Goal: Task Accomplishment & Management: Use online tool/utility

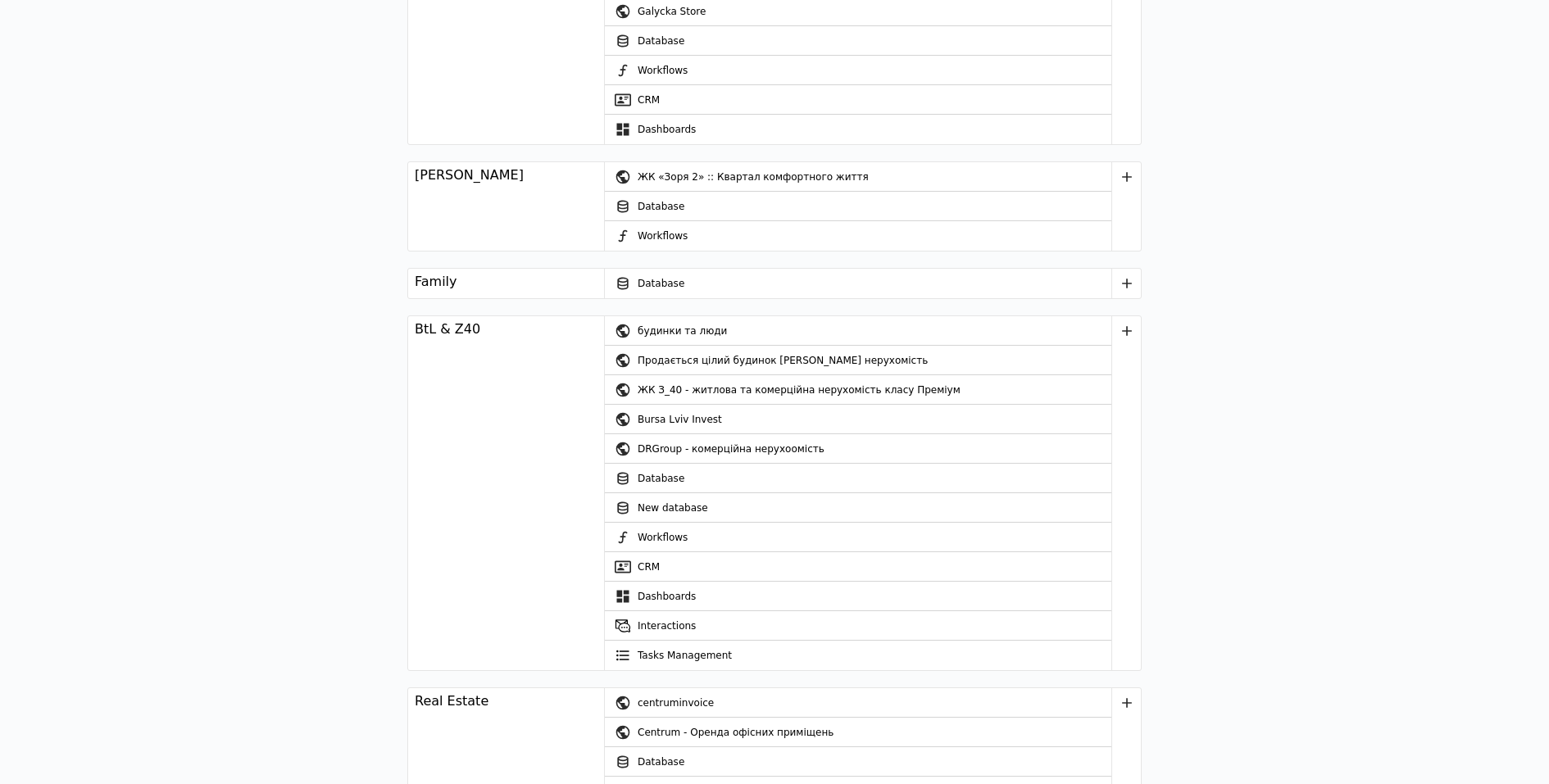
scroll to position [1869, 0]
click at [714, 320] on div "будинки та люди" at bounding box center [874, 328] width 474 height 29
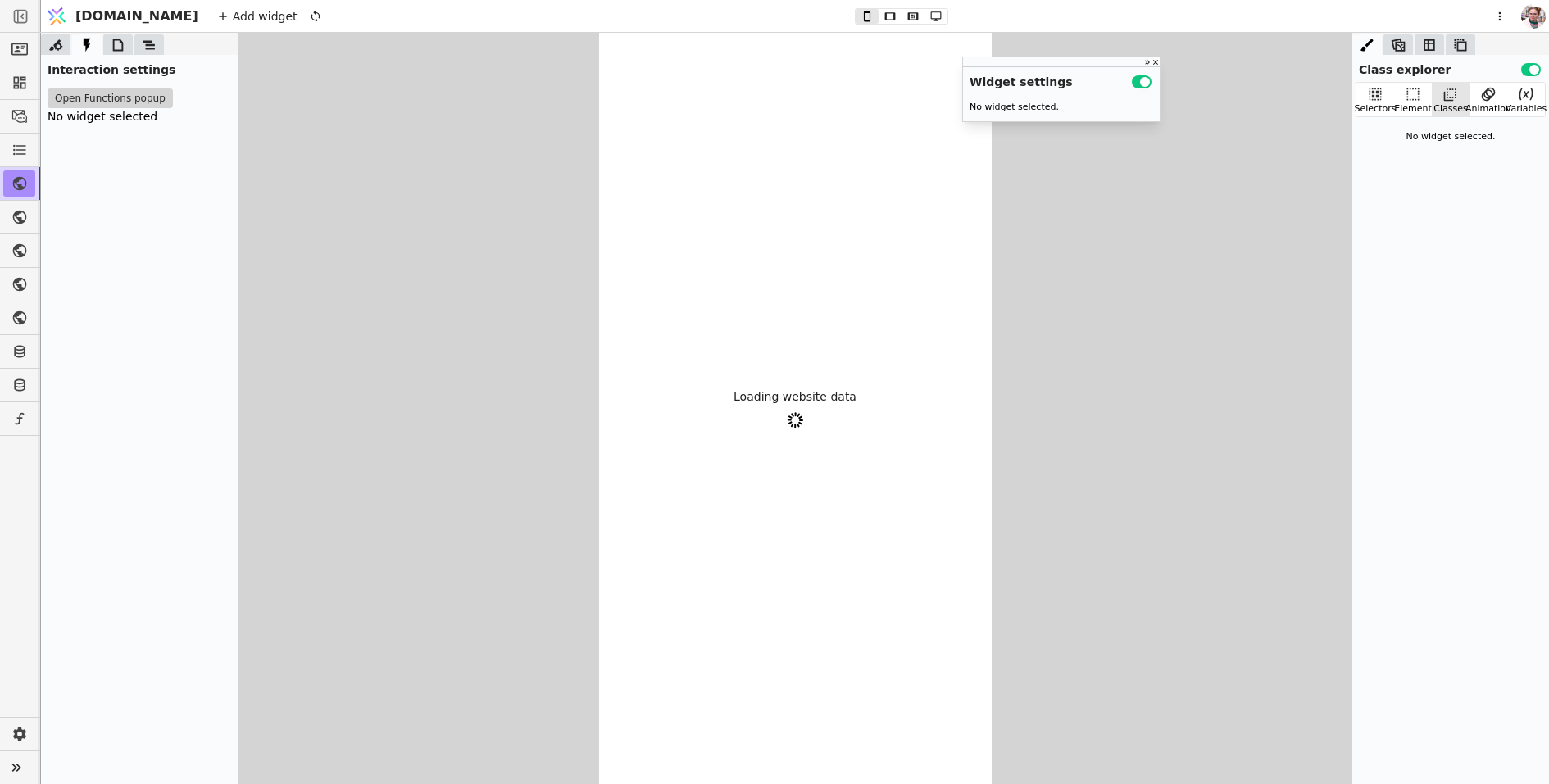
click at [148, 50] on icon at bounding box center [149, 45] width 17 height 17
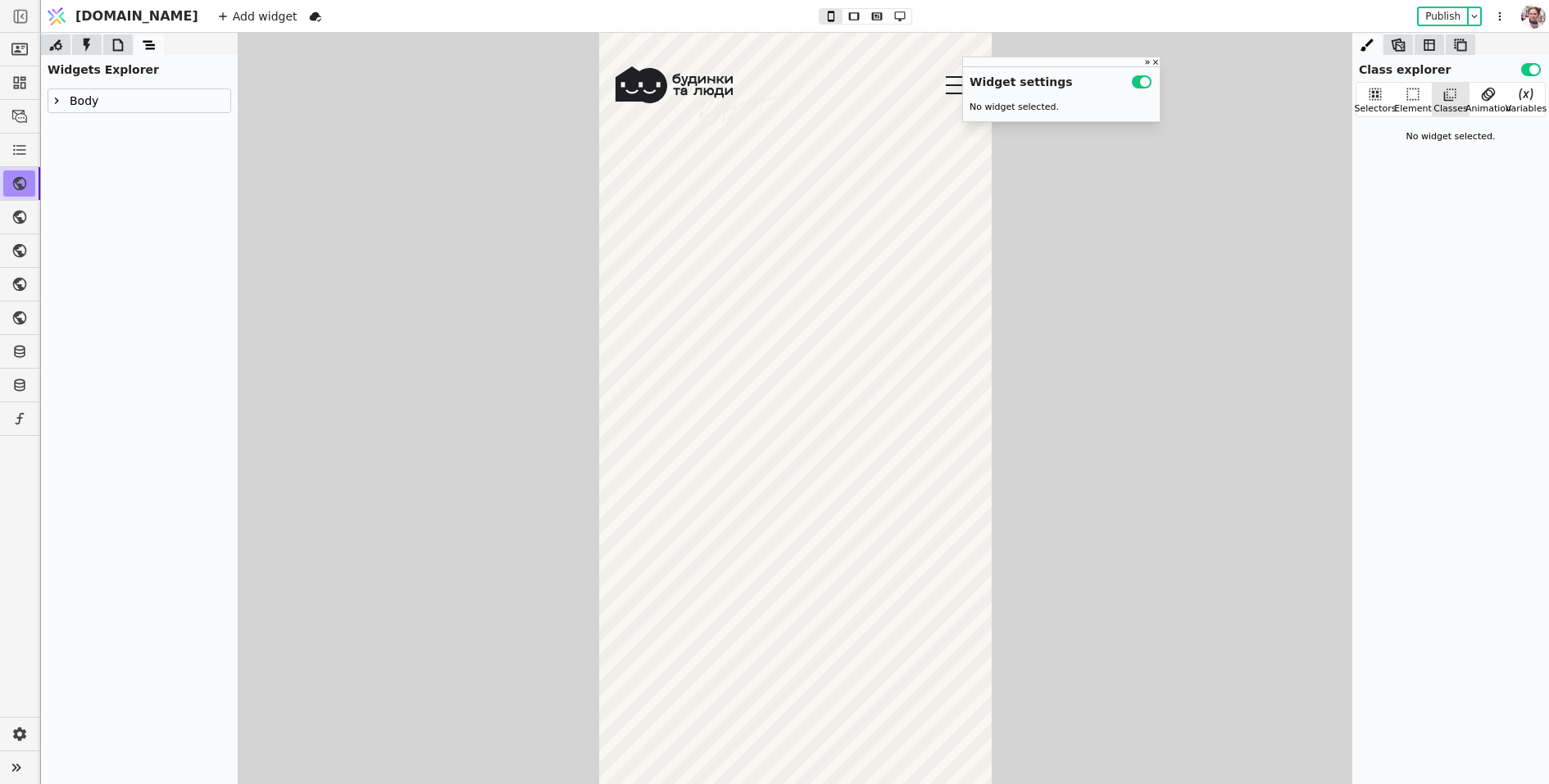
click at [57, 103] on icon at bounding box center [57, 101] width 13 height 13
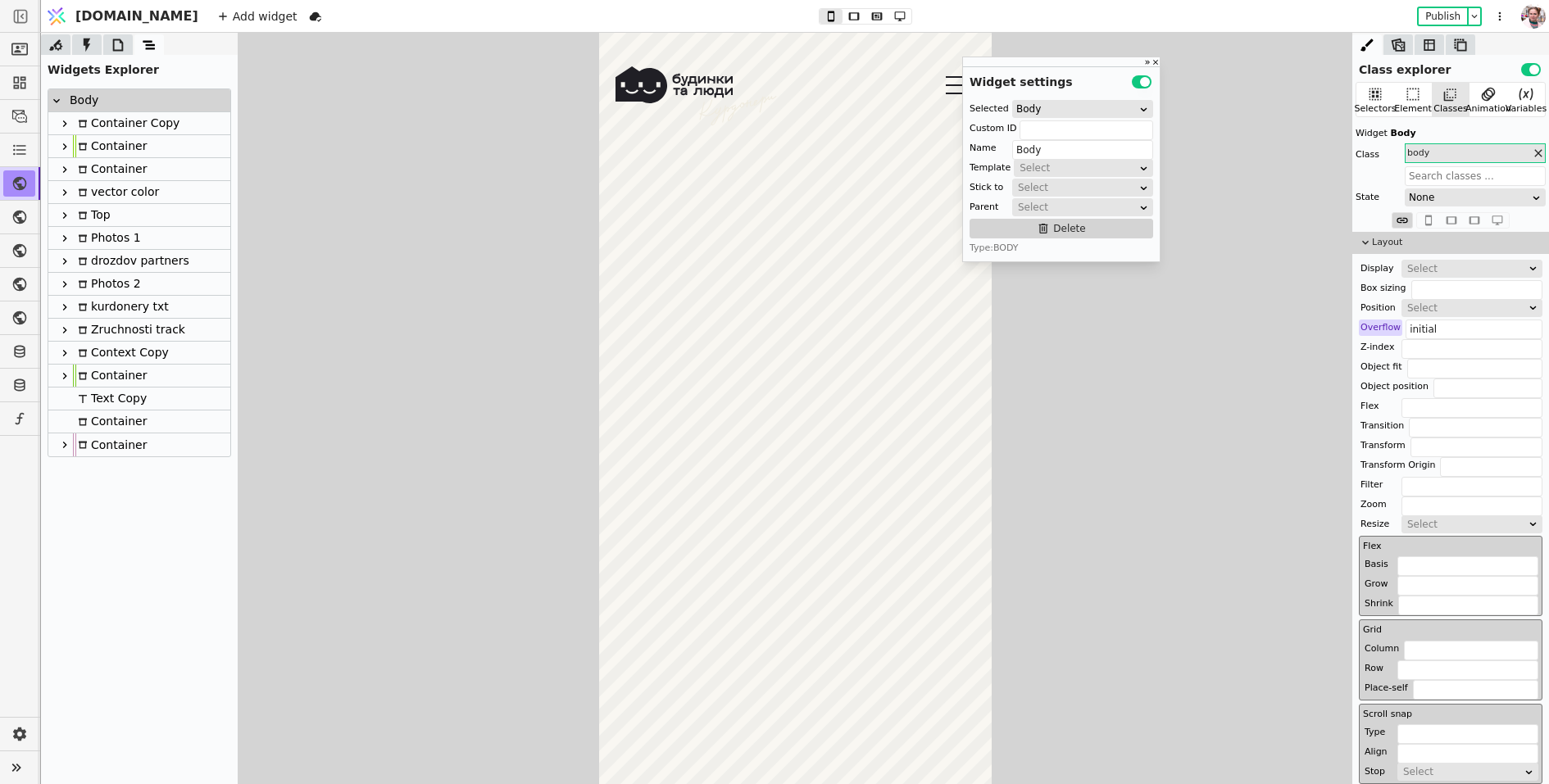
click at [65, 141] on icon at bounding box center [64, 147] width 13 height 13
type input "Container"
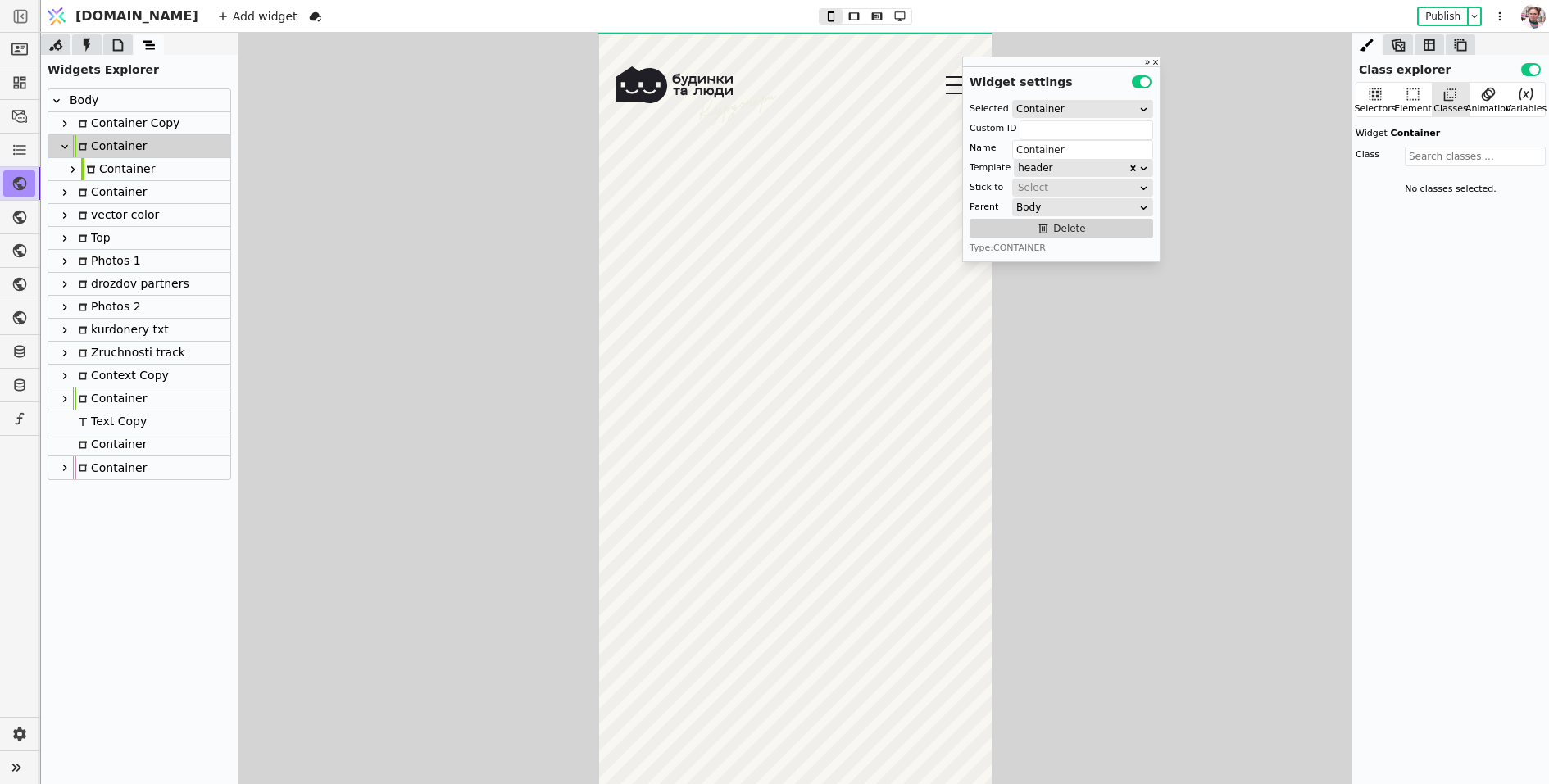
click at [73, 172] on icon at bounding box center [72, 170] width 13 height 13
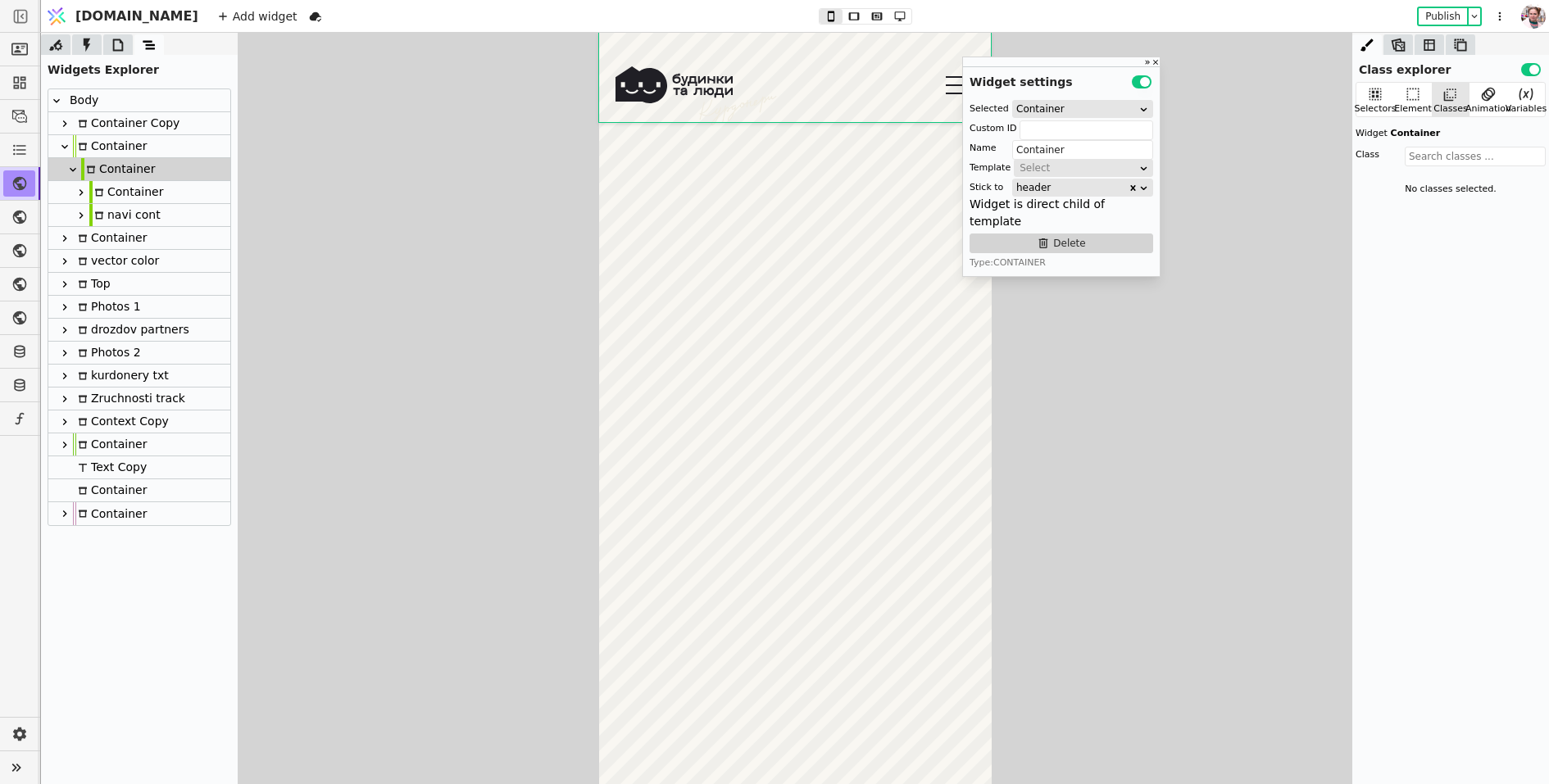
click at [85, 191] on icon at bounding box center [80, 192] width 13 height 13
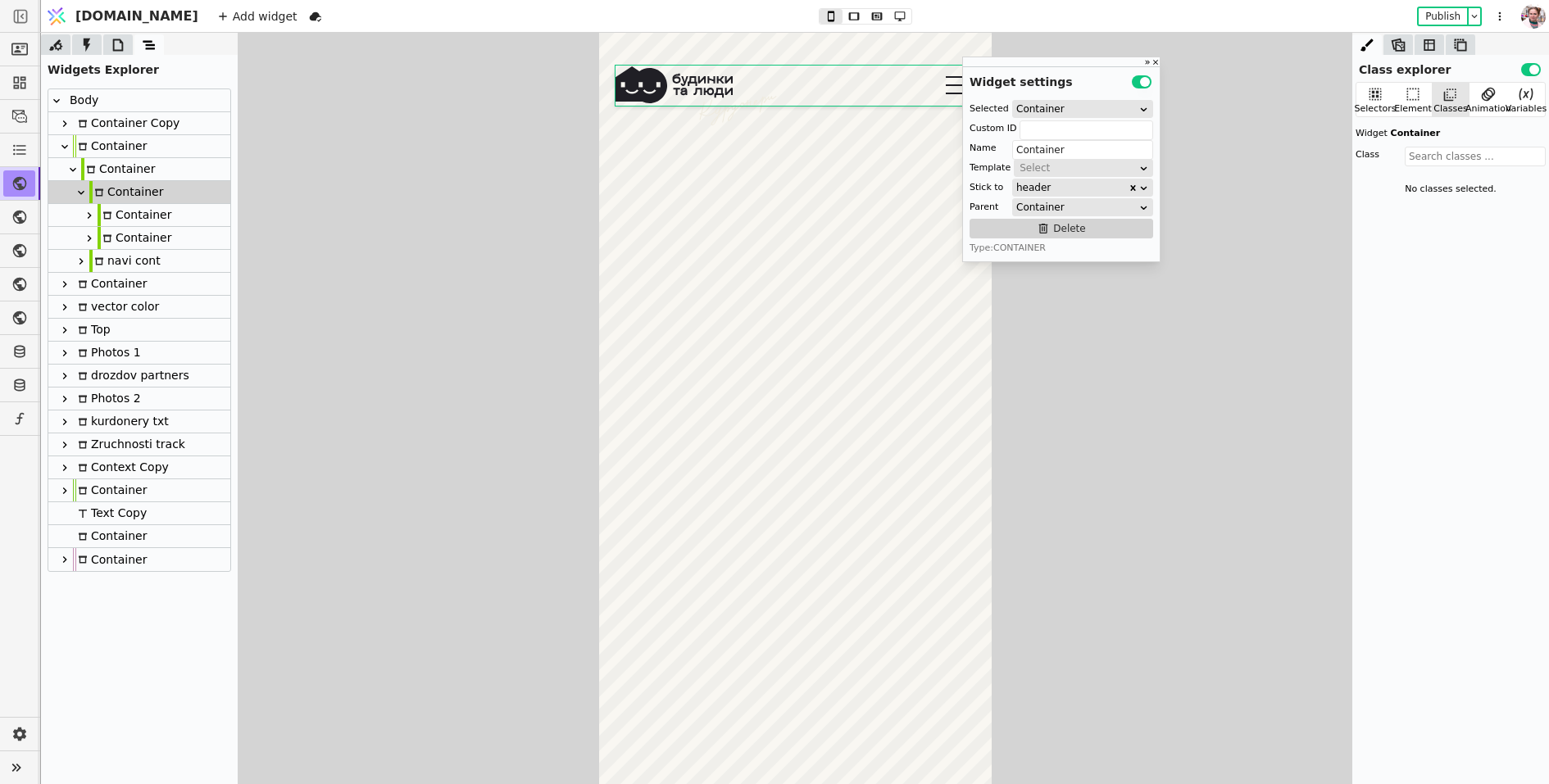
click at [89, 232] on icon at bounding box center [89, 238] width 13 height 13
type input "burger"
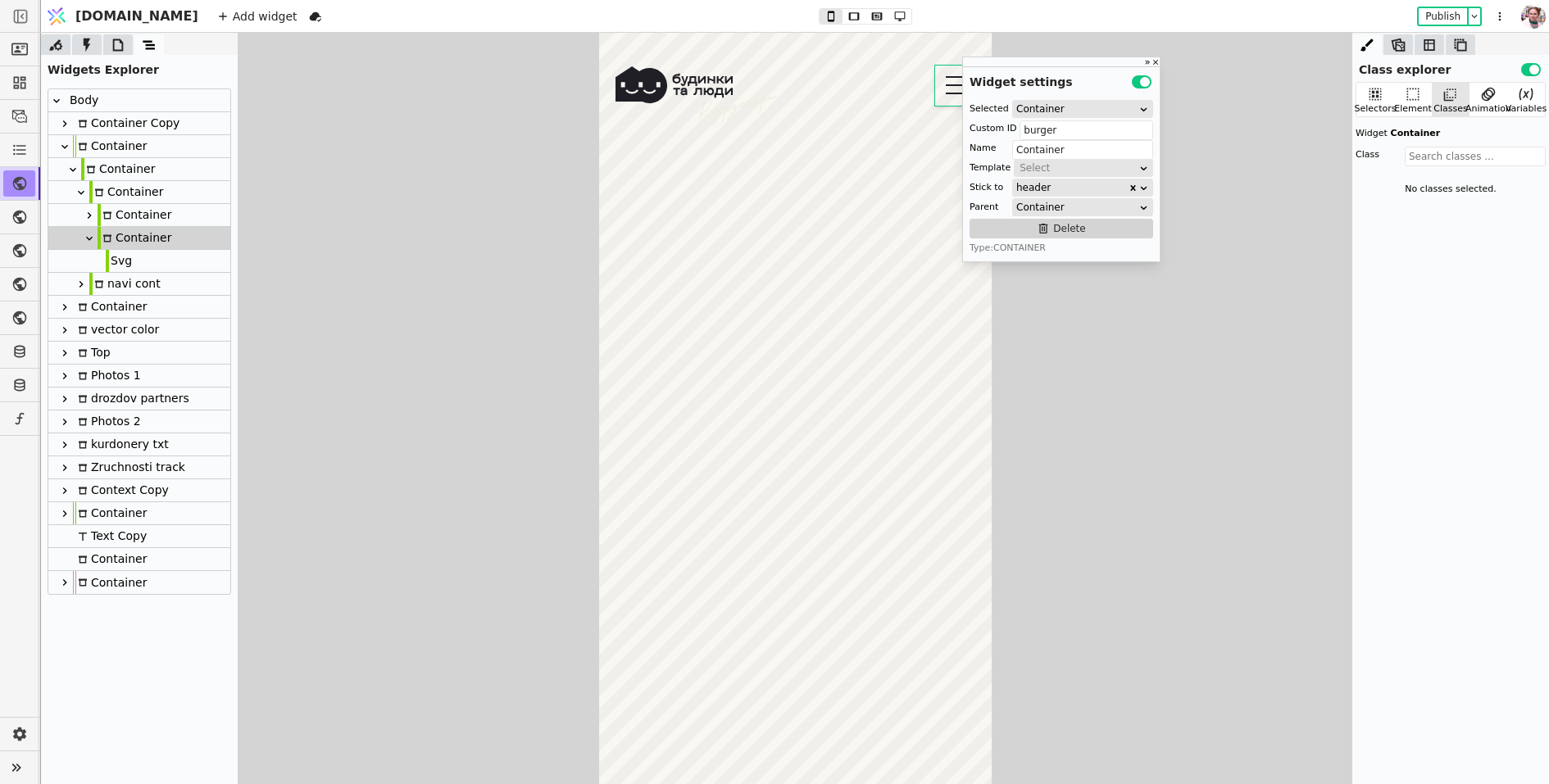
click at [119, 257] on div "Svg" at bounding box center [119, 260] width 26 height 22
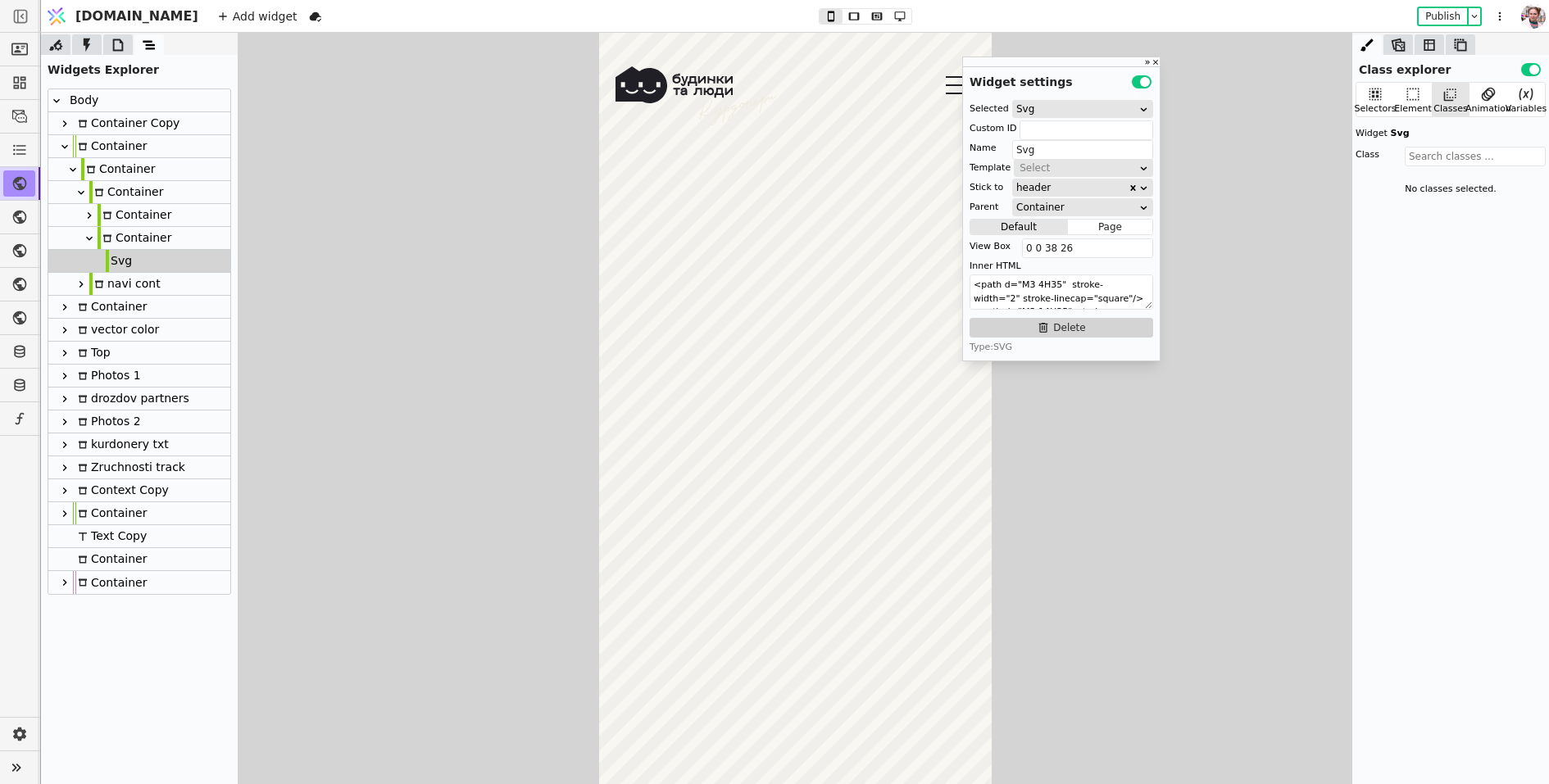
click at [86, 213] on icon at bounding box center [89, 215] width 13 height 13
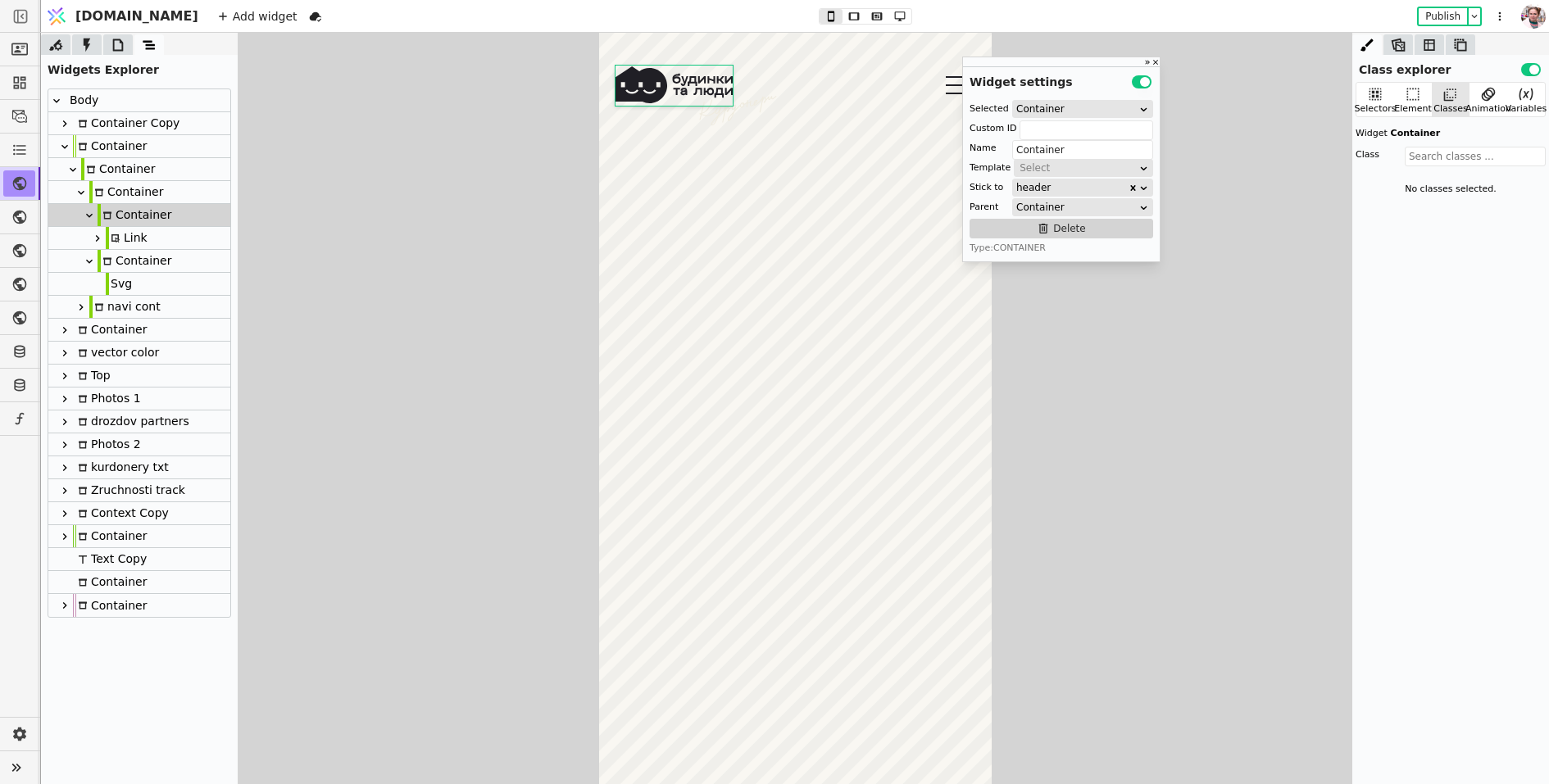
click at [99, 235] on icon at bounding box center [97, 238] width 13 height 13
type input "Link"
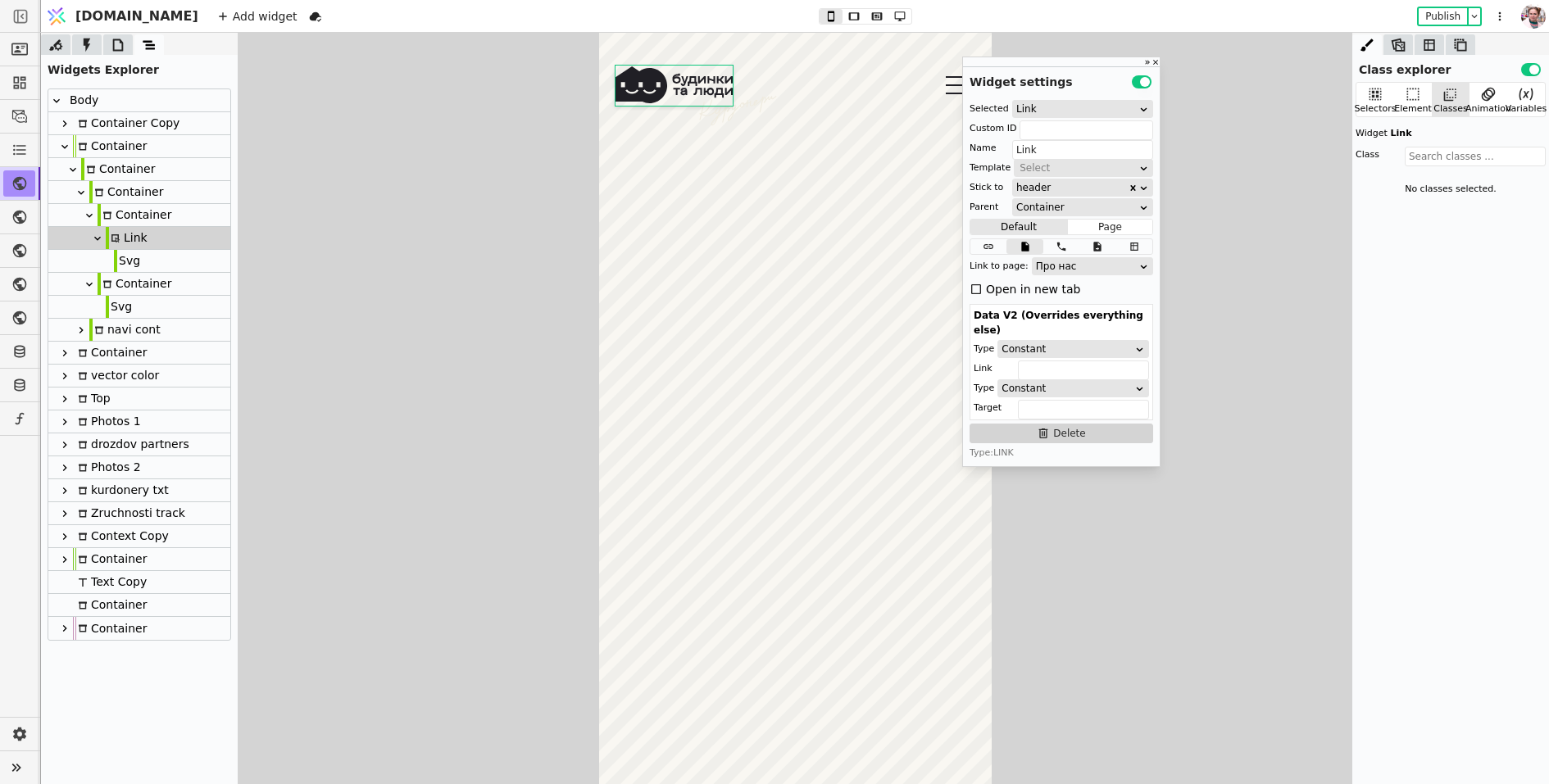
click at [116, 259] on div at bounding box center [116, 260] width 4 height 24
type input "logo"
type input "Svg"
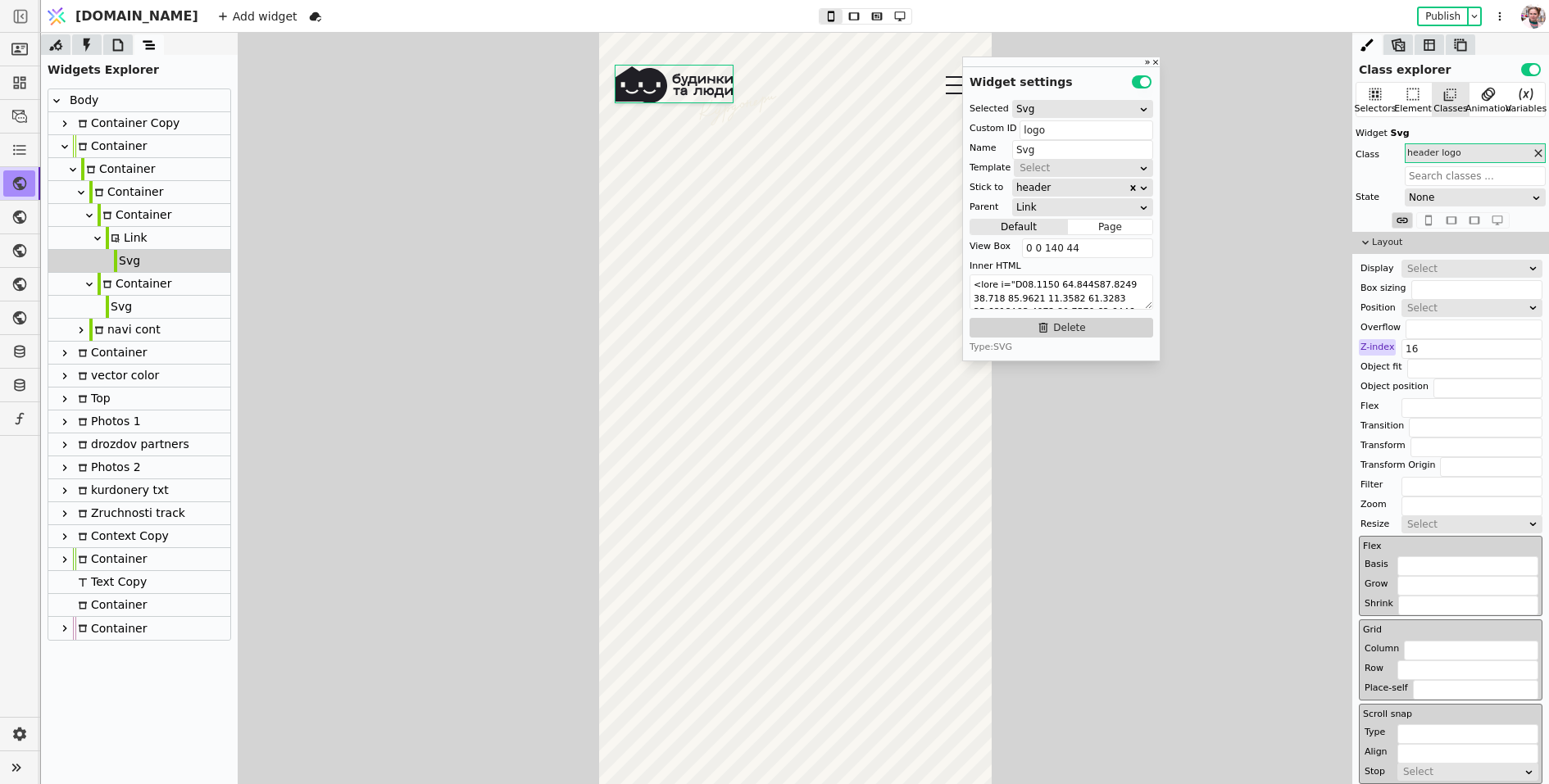
drag, startPoint x: 710, startPoint y: 109, endPoint x: 738, endPoint y: 142, distance: 43.3
click at [710, 109] on div "про нас будинки З40 (помешкання знайшли своїх людей) Курдонери (скоро розкажемо…" at bounding box center [795, 77] width 393 height 89
type input "Container"
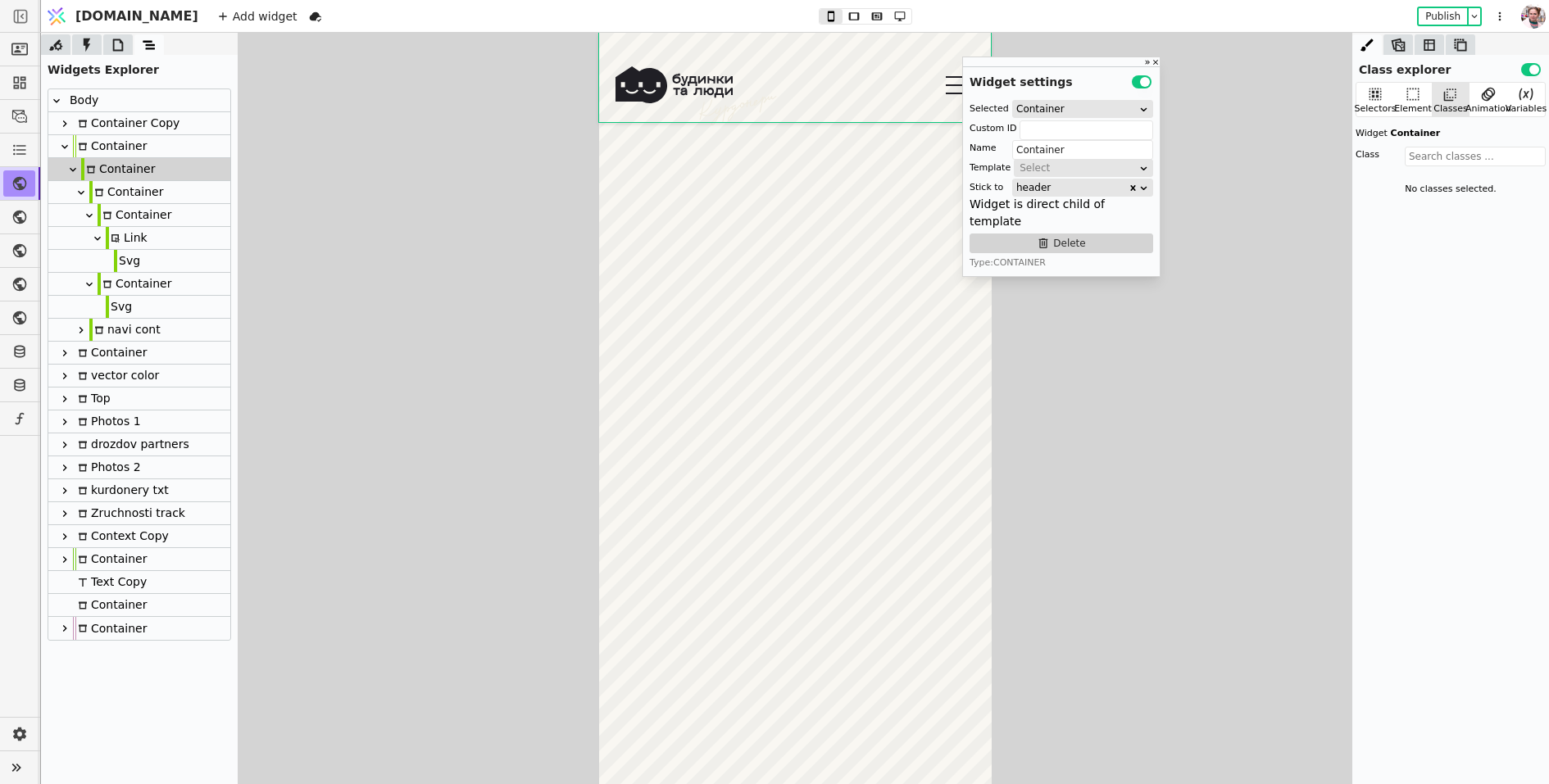
click at [117, 54] on div at bounding box center [117, 44] width 29 height 20
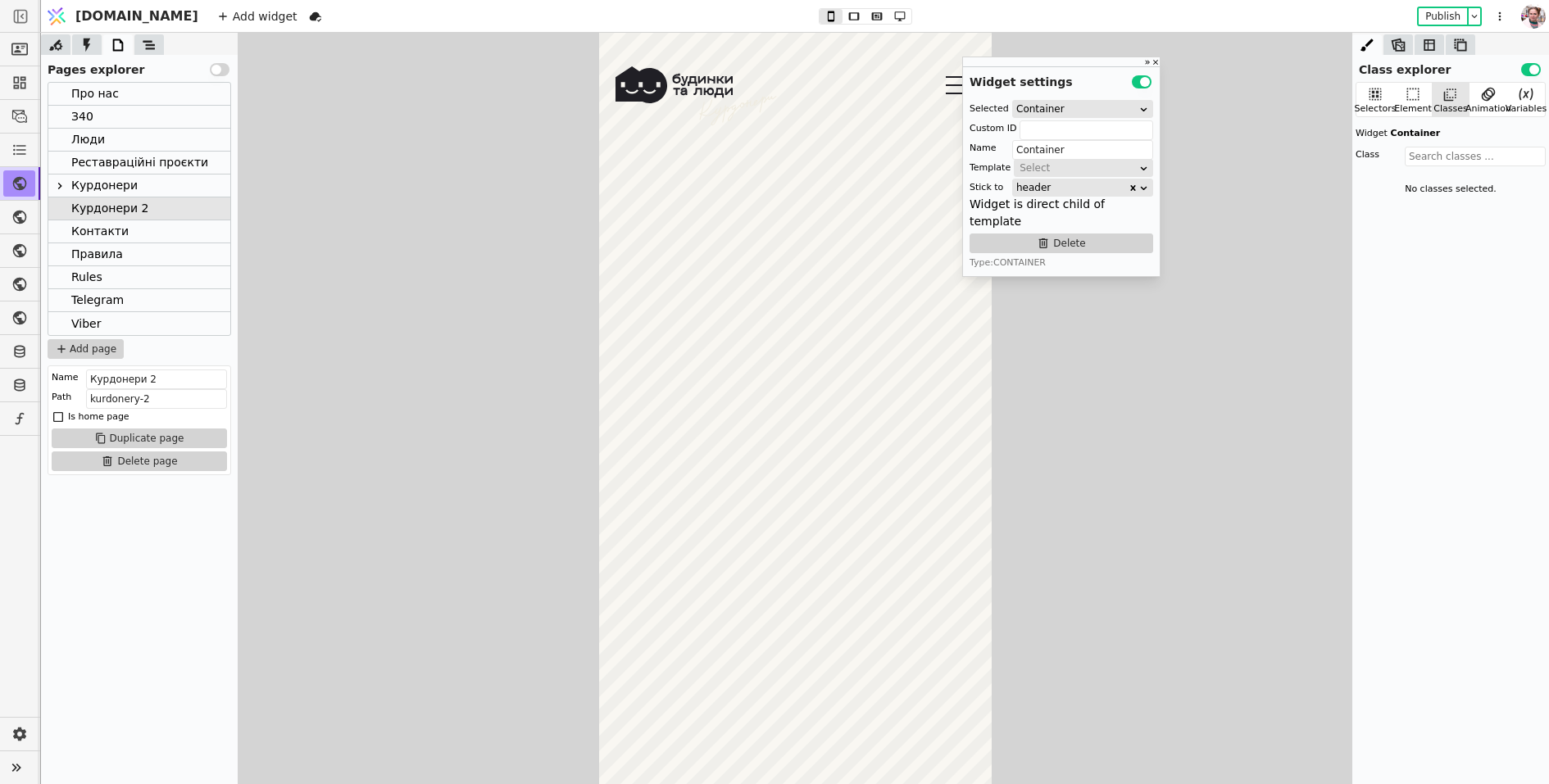
click at [735, 122] on icon at bounding box center [737, 110] width 81 height 29
type input "kurdonery-vector-2"
type input "Svg"
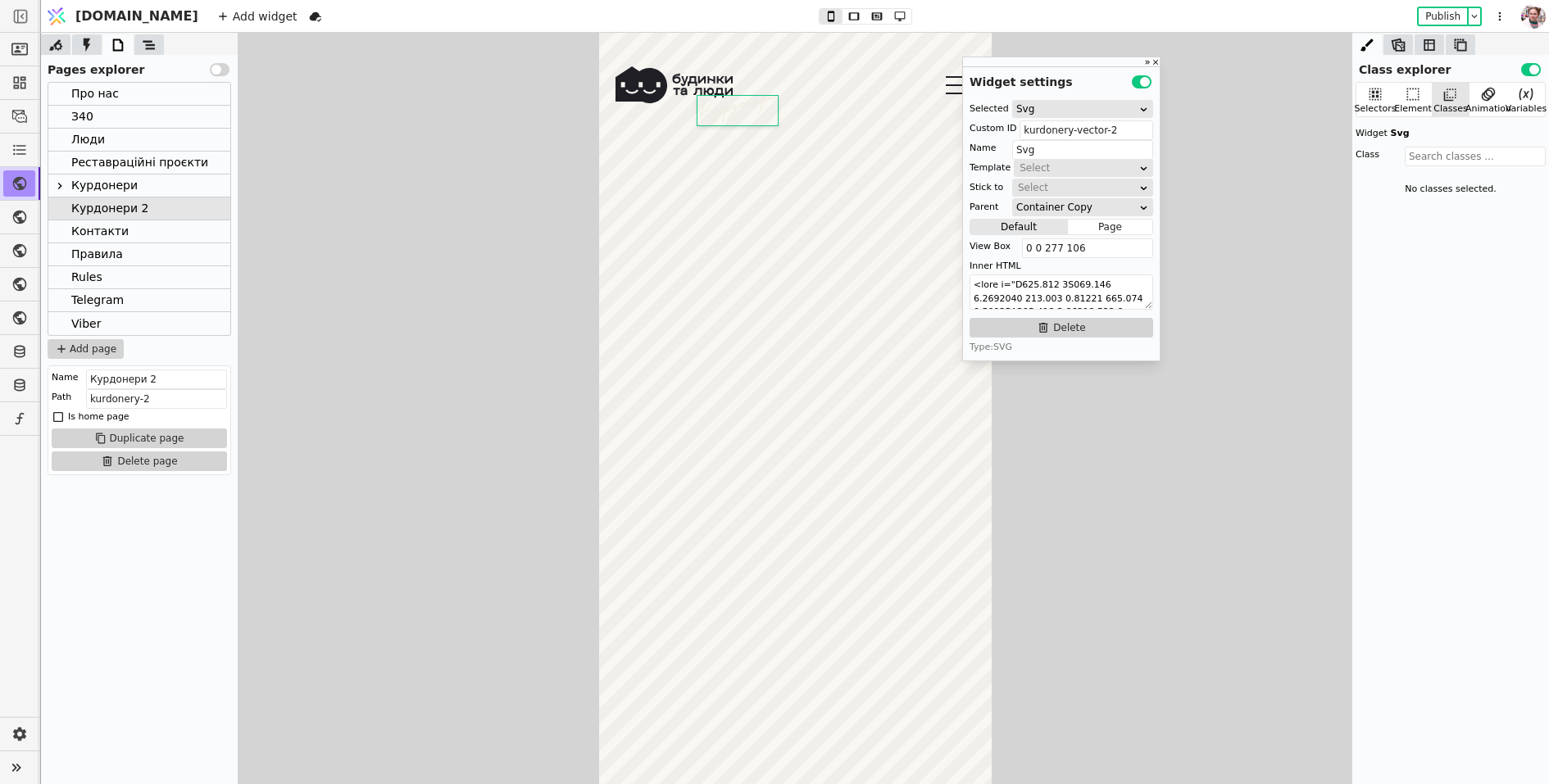
click at [722, 115] on div "про нас будинки З40 (помешкання знайшли своїх людей) Курдонери (скоро розкажемо…" at bounding box center [795, 77] width 393 height 89
type input "Container"
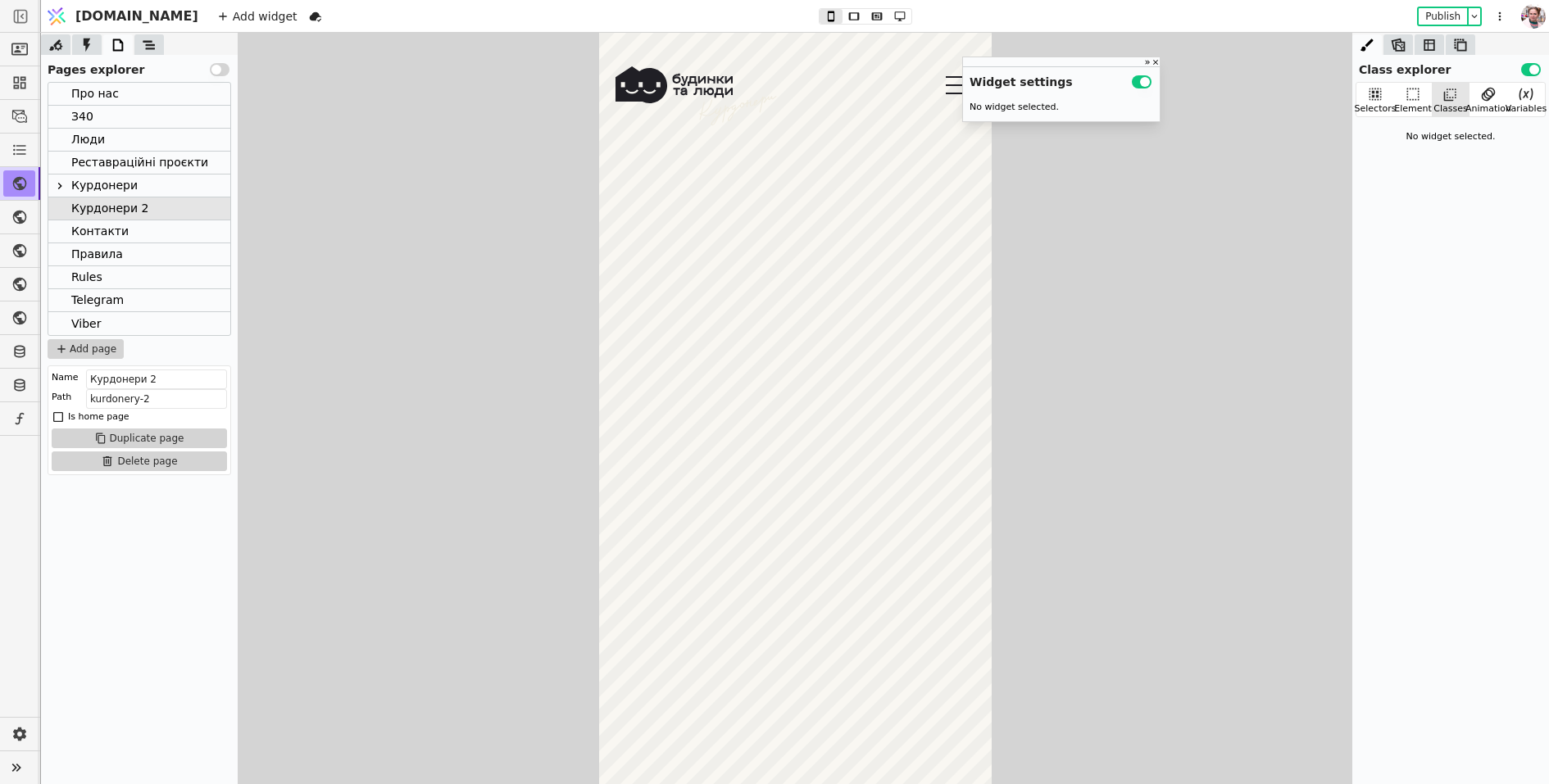
click at [729, 122] on icon at bounding box center [737, 110] width 81 height 29
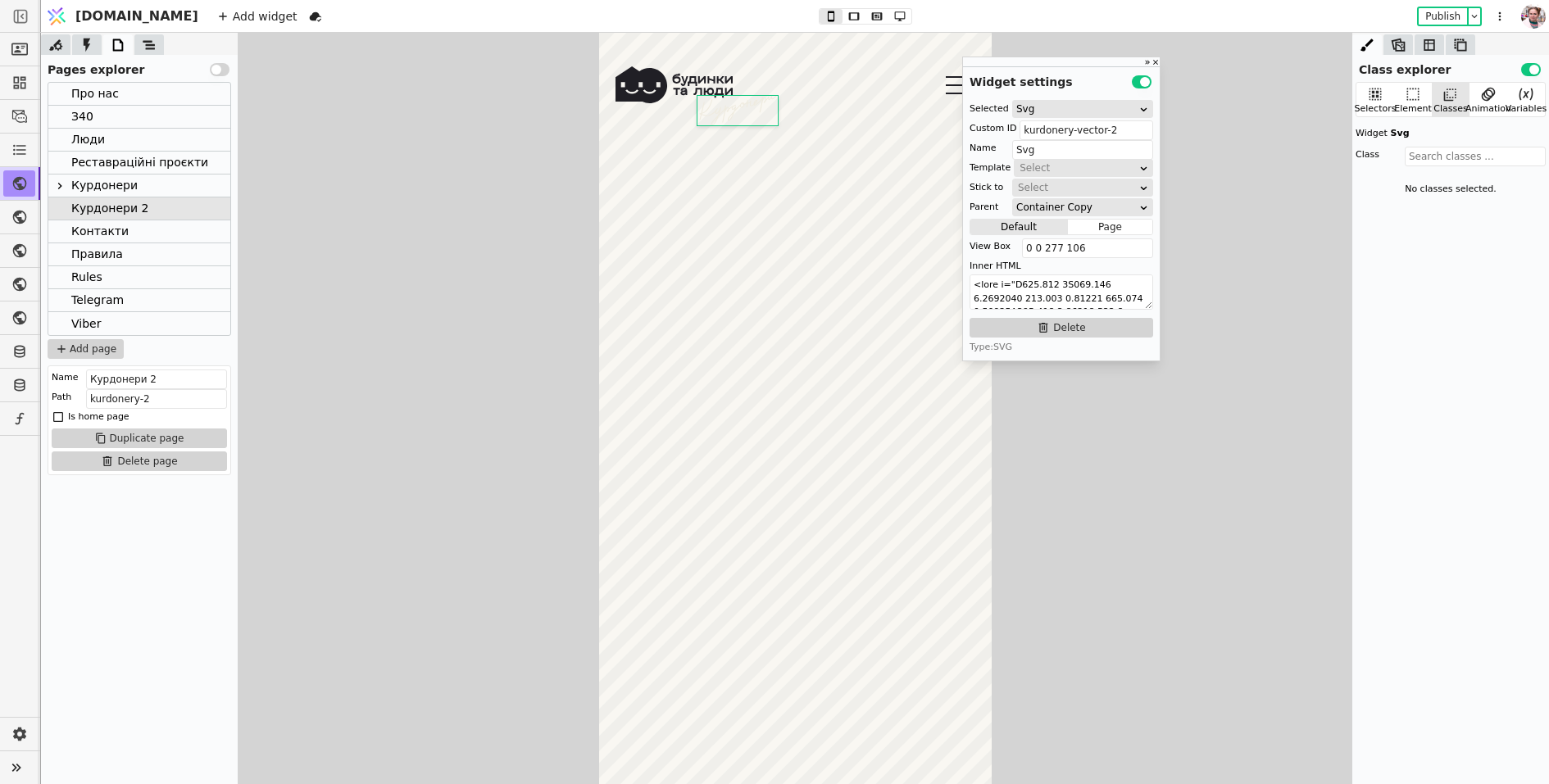
click at [142, 56] on div "Pages explorer Use setting" at bounding box center [139, 66] width 197 height 24
click at [144, 46] on icon at bounding box center [149, 45] width 17 height 17
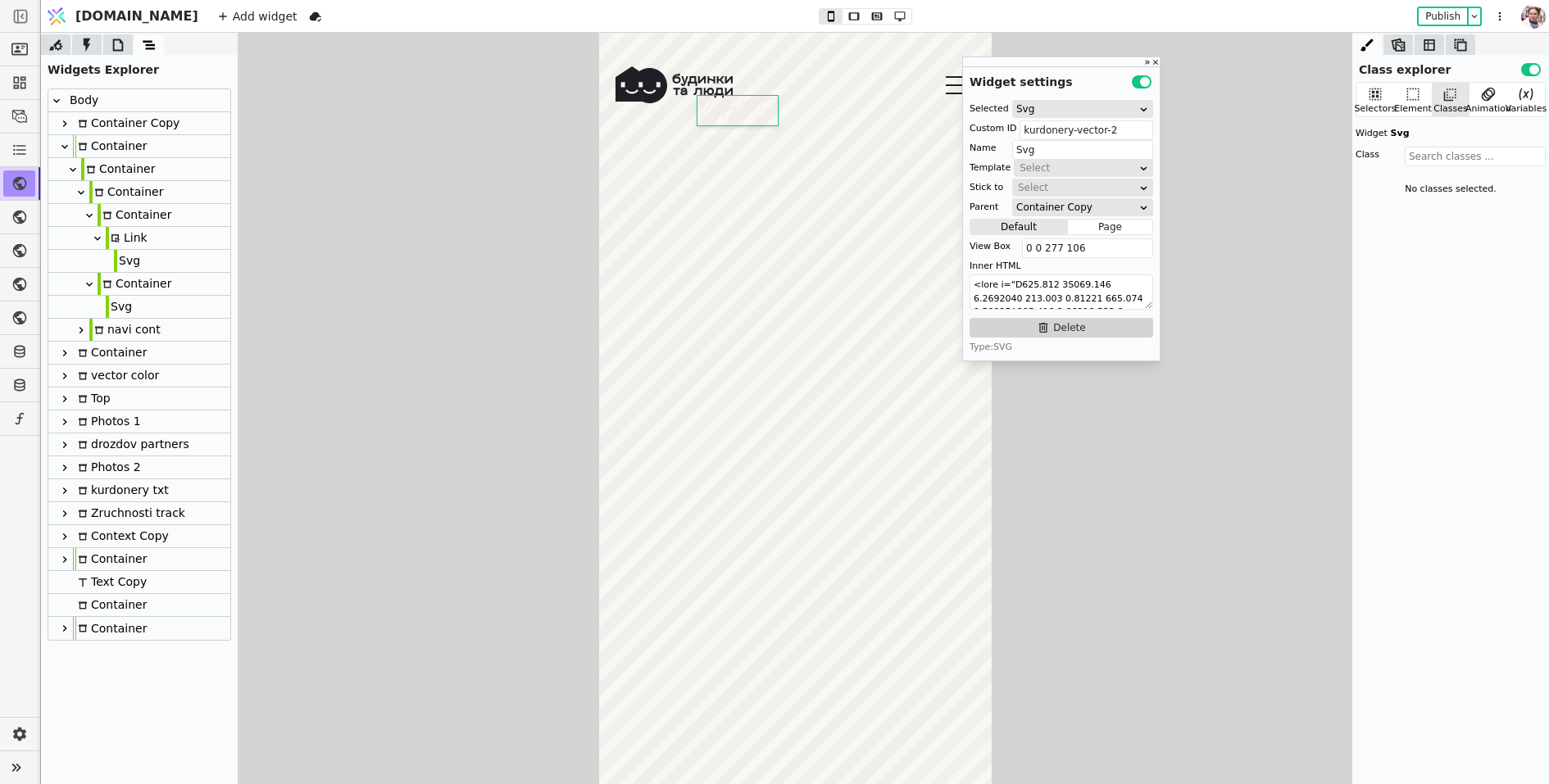
click at [749, 117] on div "про нас будинки З40 (помешкання знайшли своїх людей) Курдонери (скоро розкажемо…" at bounding box center [795, 77] width 393 height 89
type input "Container"
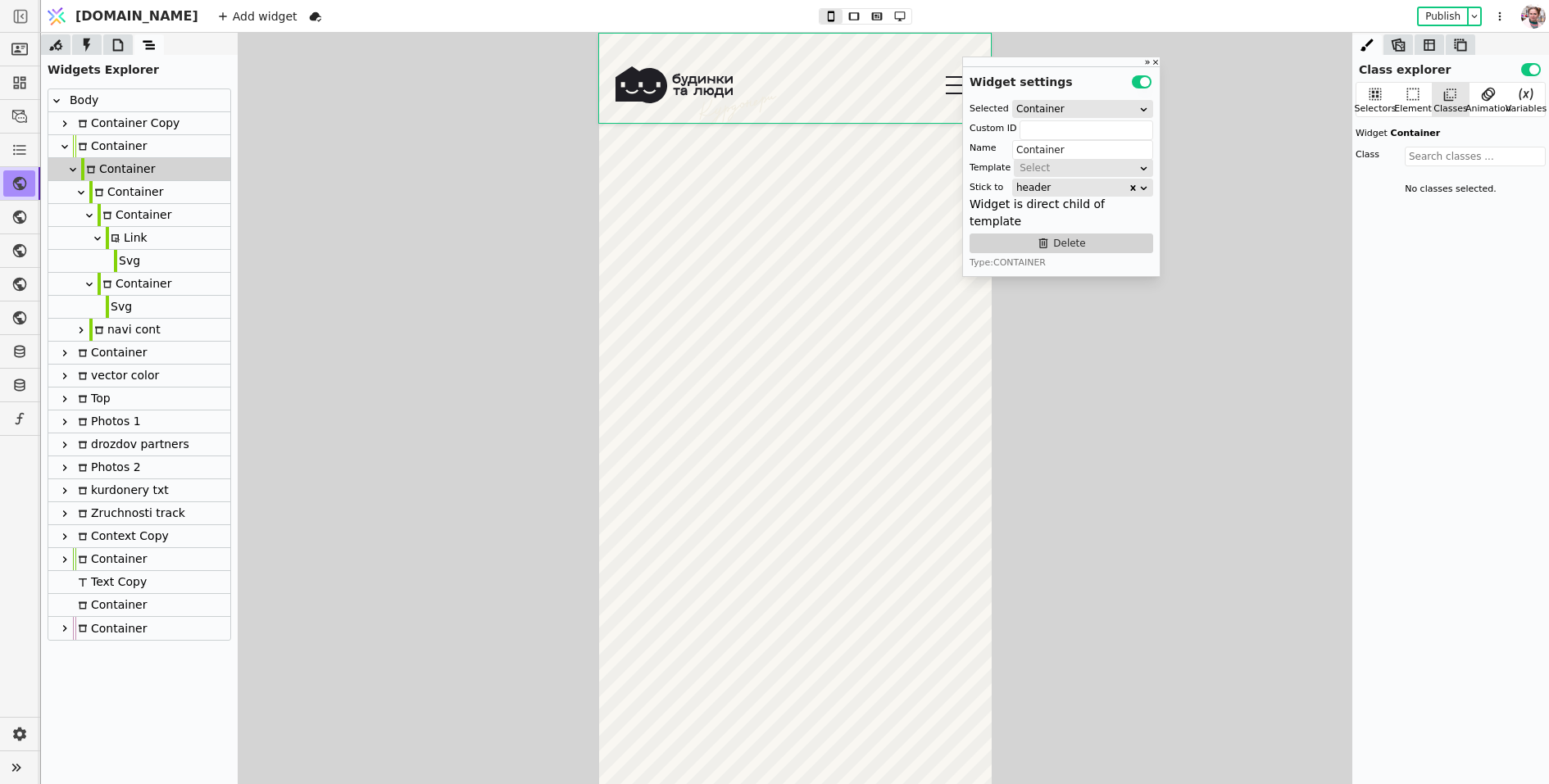
click at [729, 106] on div "про нас будинки З40 (помешкання знайшли своїх людей) Курдонери (скоро розкажемо…" at bounding box center [795, 77] width 393 height 89
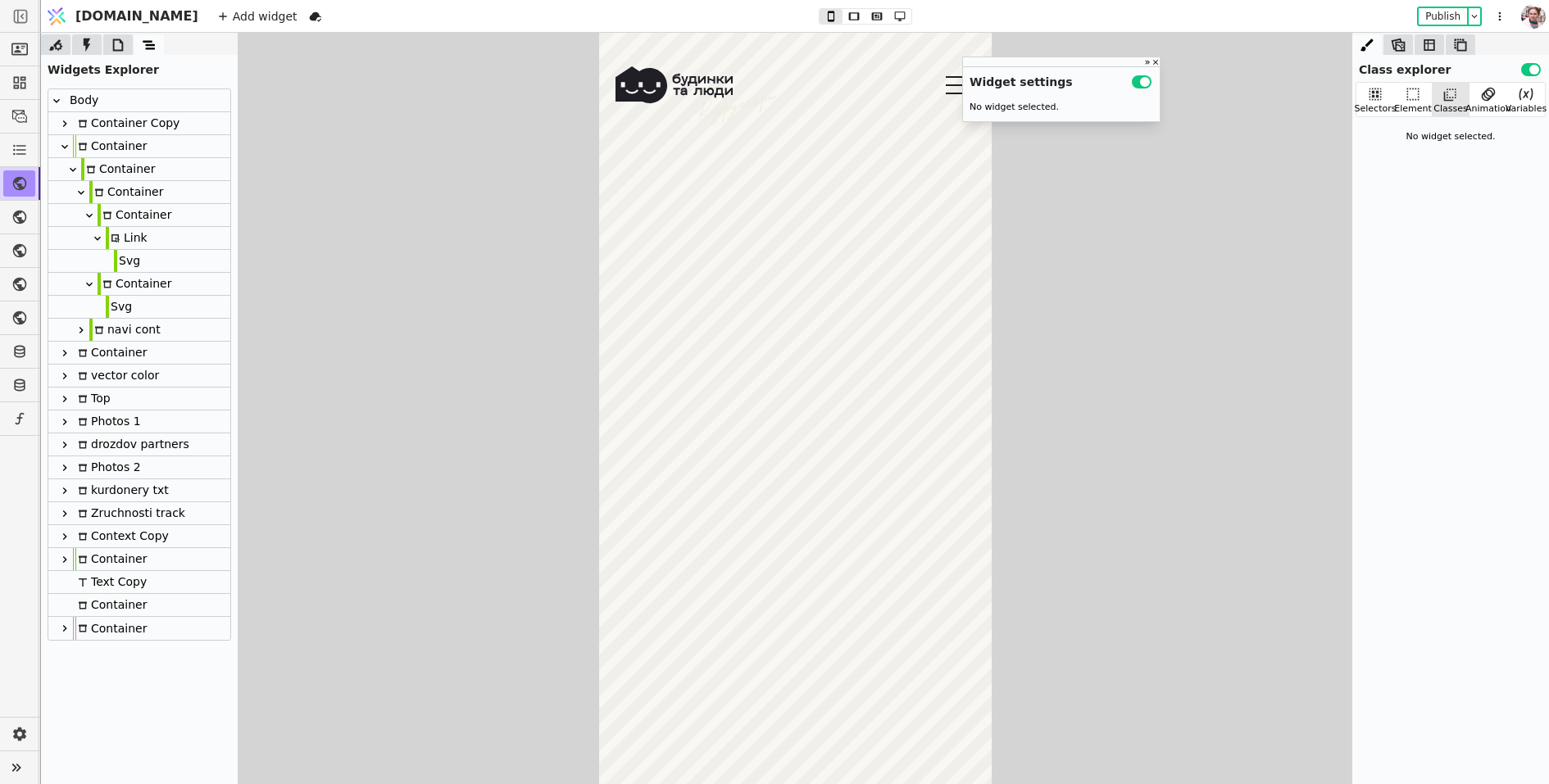
click at [718, 121] on div "про нас будинки З40 (помешкання знайшли своїх людей) Курдонери (скоро розкажемо…" at bounding box center [795, 77] width 393 height 89
click at [724, 109] on div "про нас будинки З40 (помешкання знайшли своїх людей) Курдонери (скоро розкажемо…" at bounding box center [795, 77] width 393 height 89
click at [716, 117] on div "про нас будинки З40 (помешкання знайшли своїх людей) Курдонери (скоро розкажемо…" at bounding box center [795, 77] width 393 height 89
click at [140, 275] on div "Container" at bounding box center [134, 283] width 74 height 22
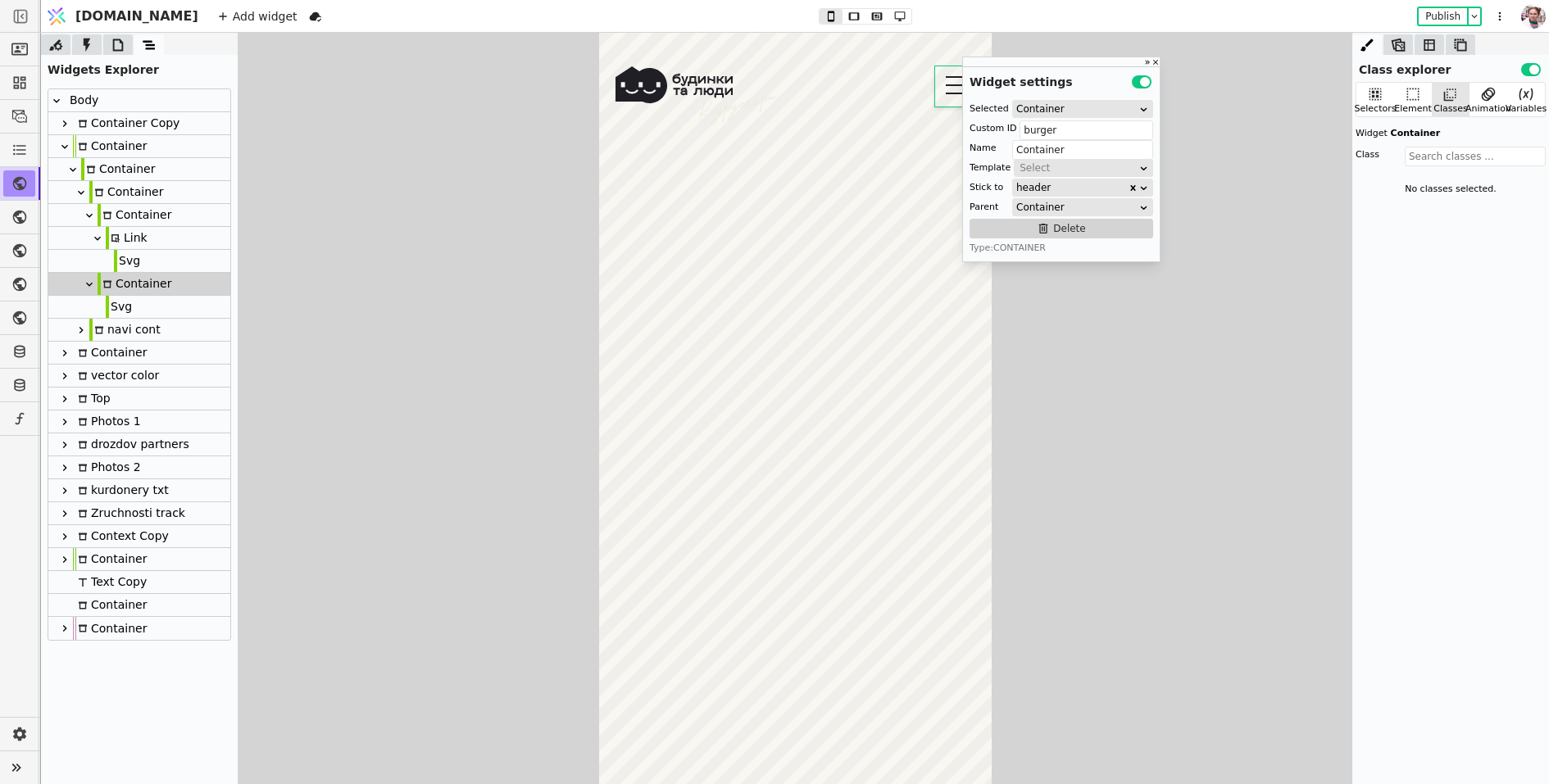
click at [140, 299] on div "Svg" at bounding box center [140, 307] width 182 height 23
type input "Svg"
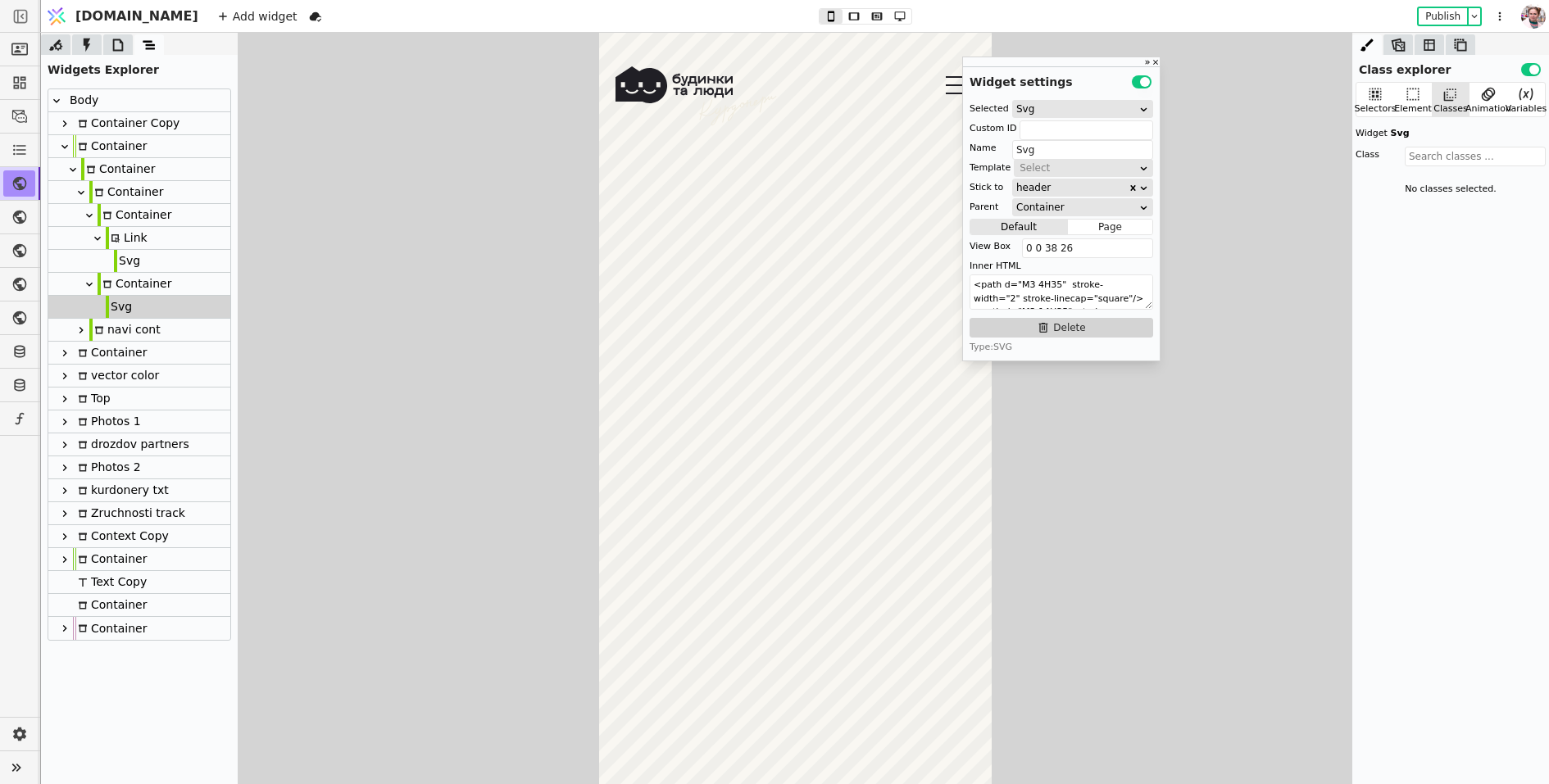
click at [140, 280] on div "Container" at bounding box center [134, 283] width 74 height 22
type input "burger"
type input "Container"
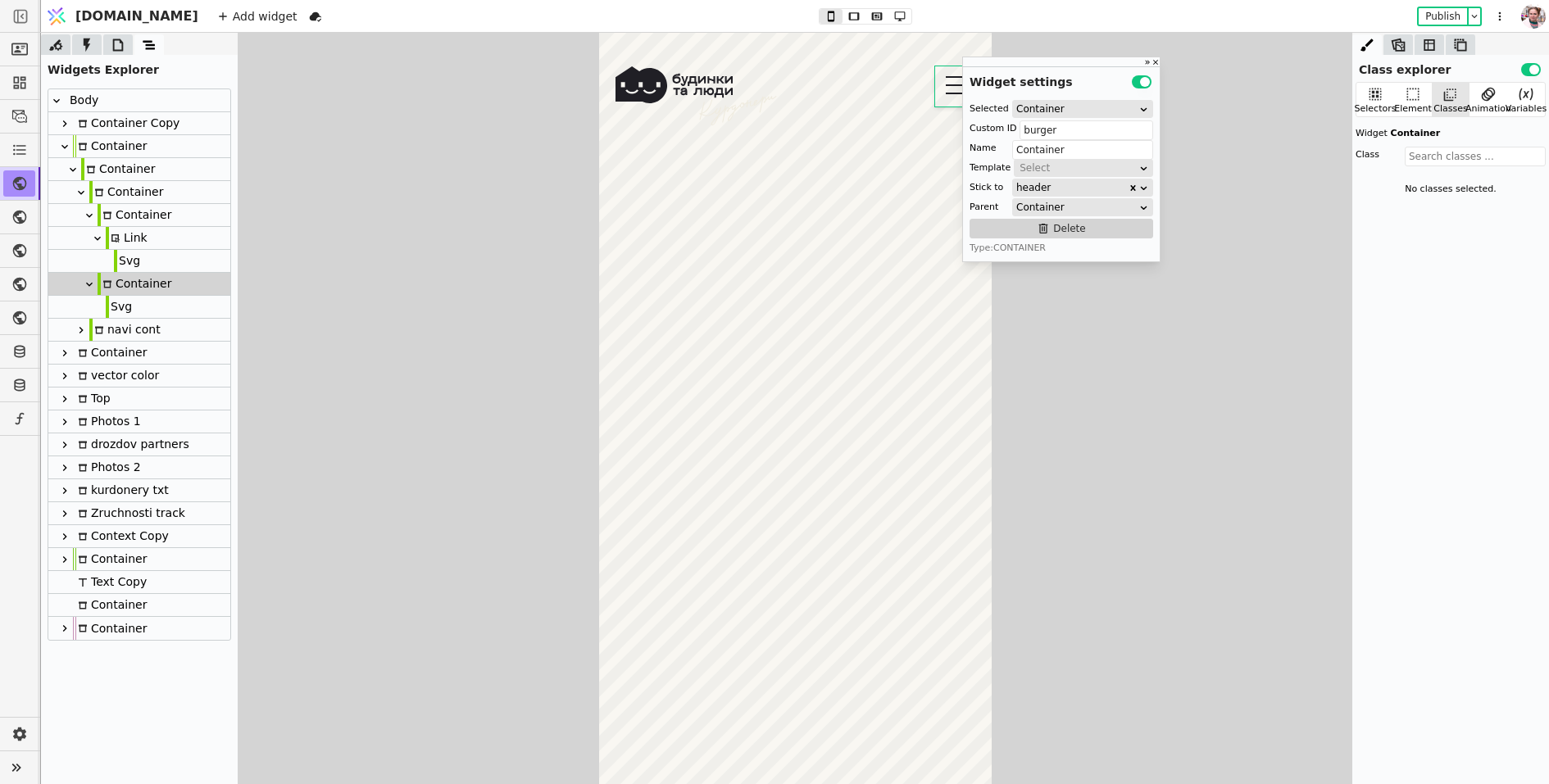
click at [139, 268] on div "Svg" at bounding box center [140, 261] width 182 height 23
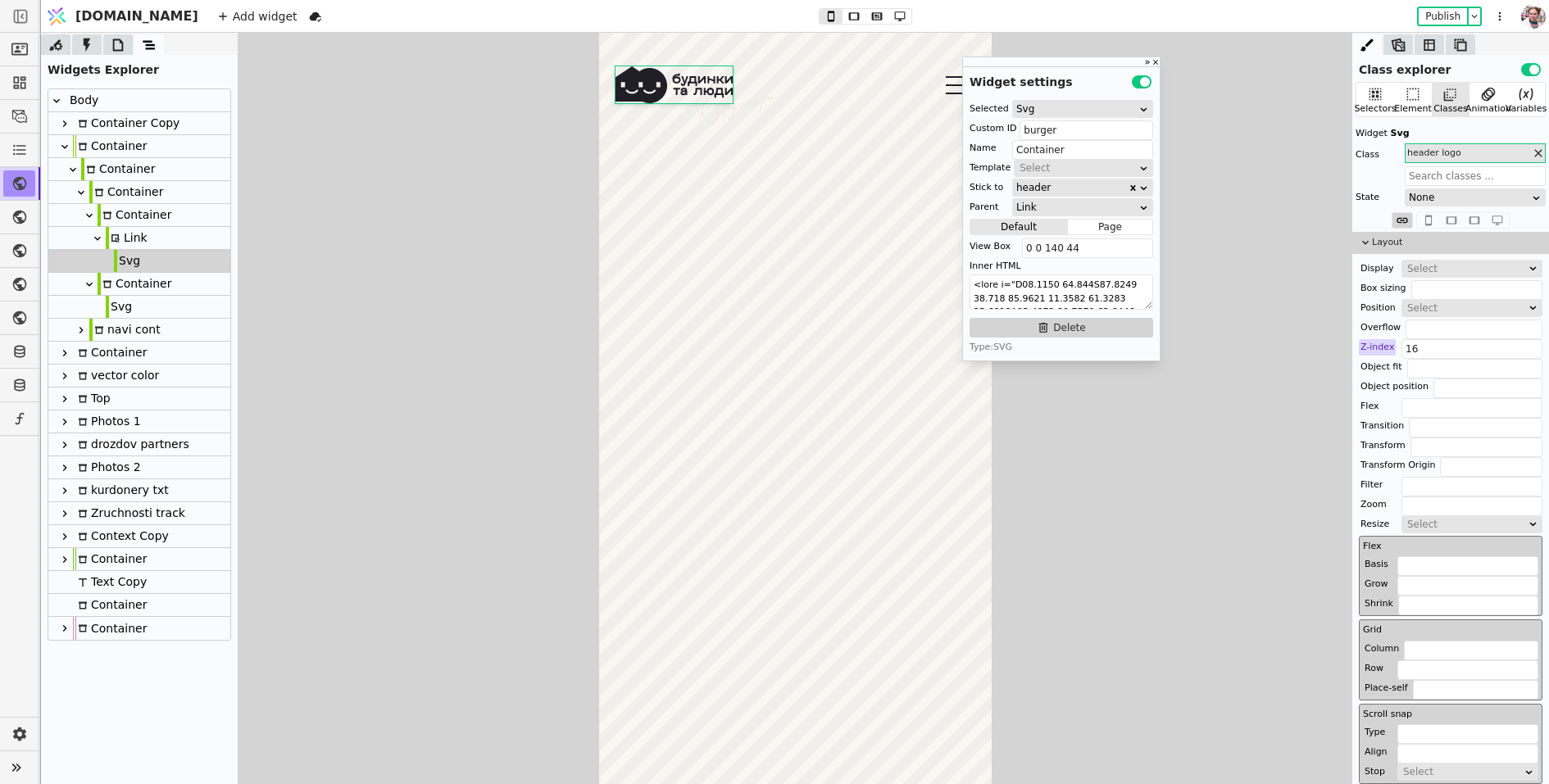
type input "logo"
type input "Svg"
click at [142, 239] on div "Link" at bounding box center [126, 237] width 42 height 22
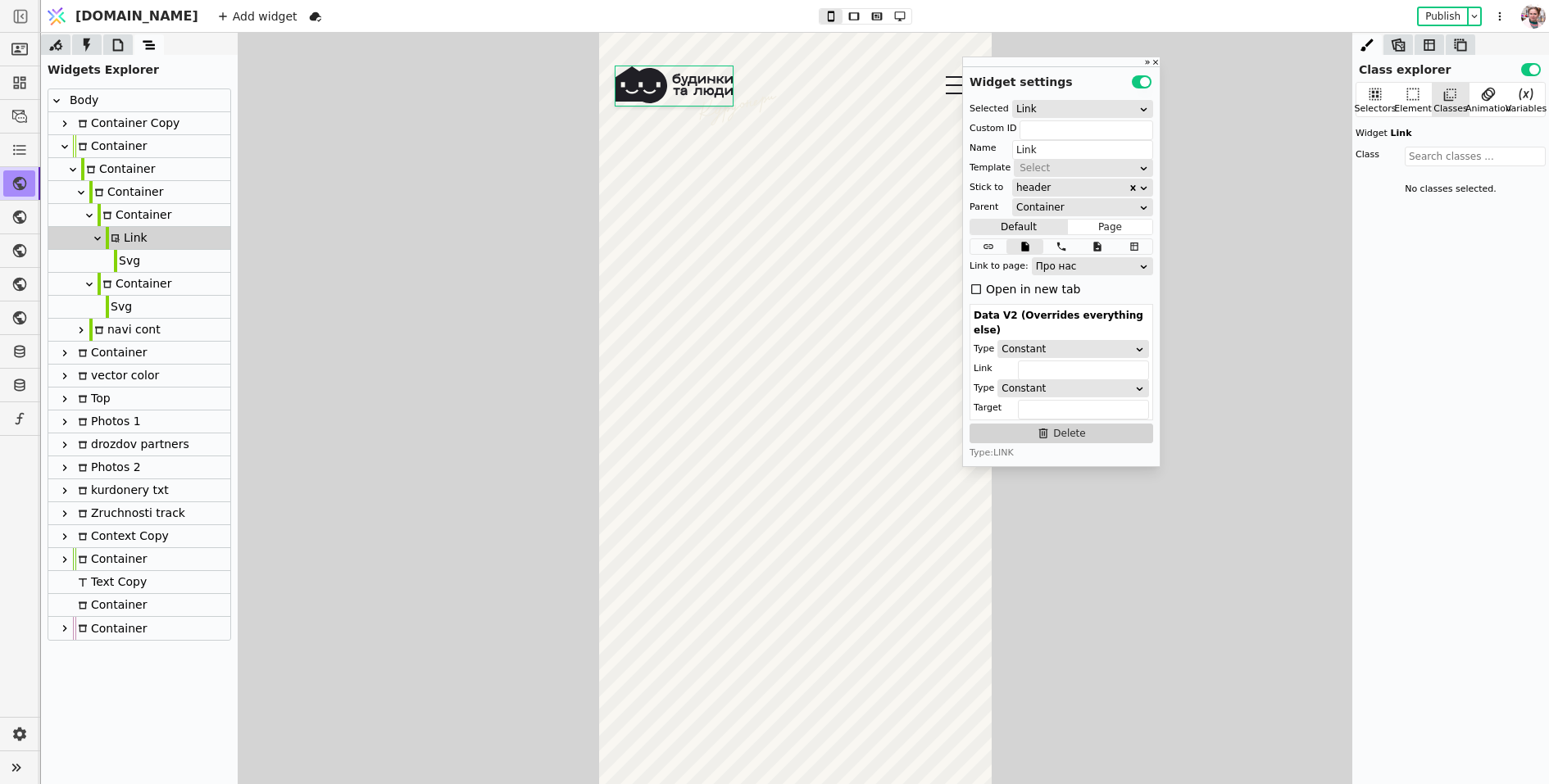
click at [147, 211] on div "Container" at bounding box center [134, 215] width 74 height 22
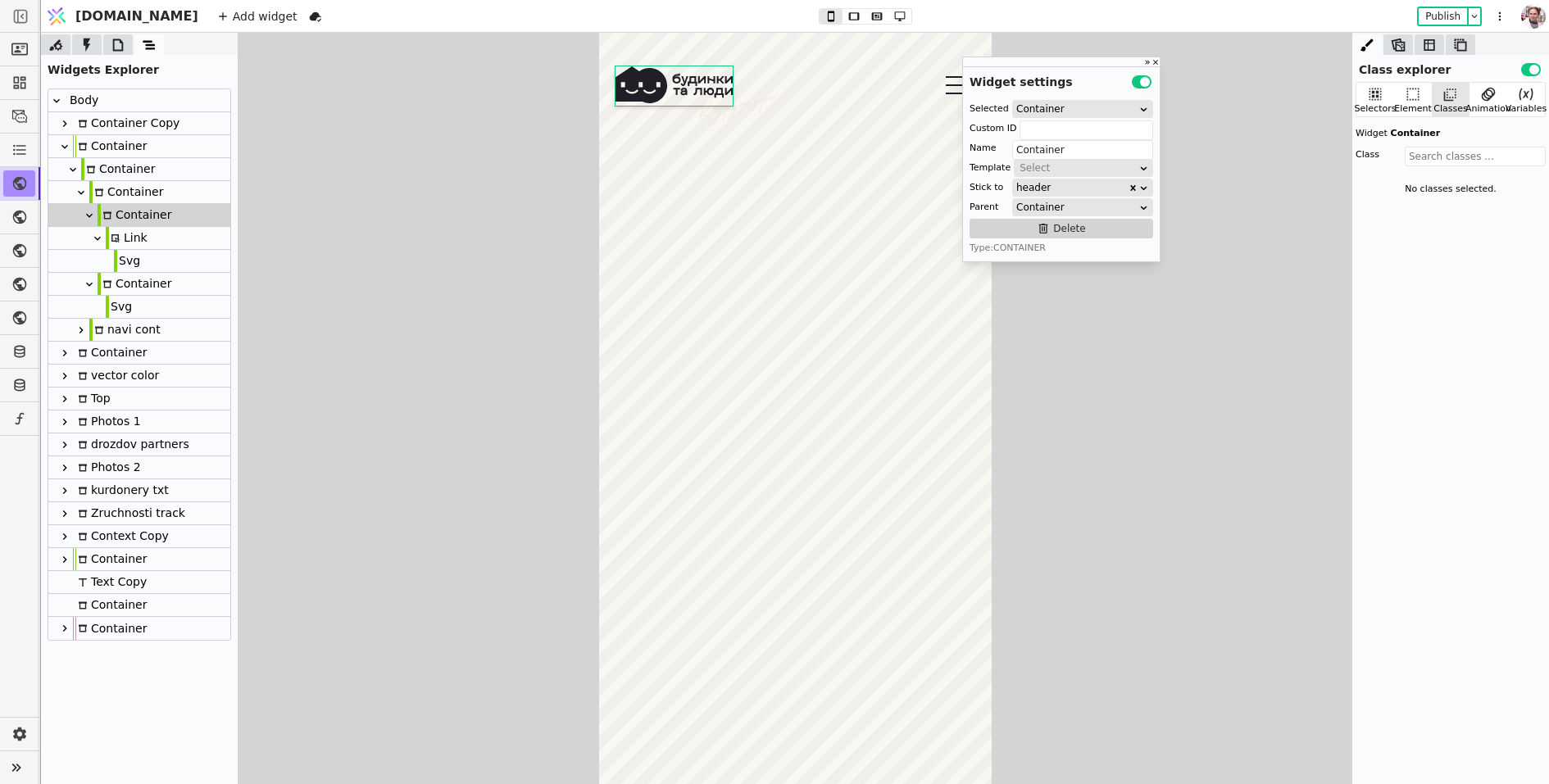
click at [143, 198] on div "Container" at bounding box center [126, 192] width 74 height 22
click at [140, 169] on div "Container" at bounding box center [118, 169] width 74 height 22
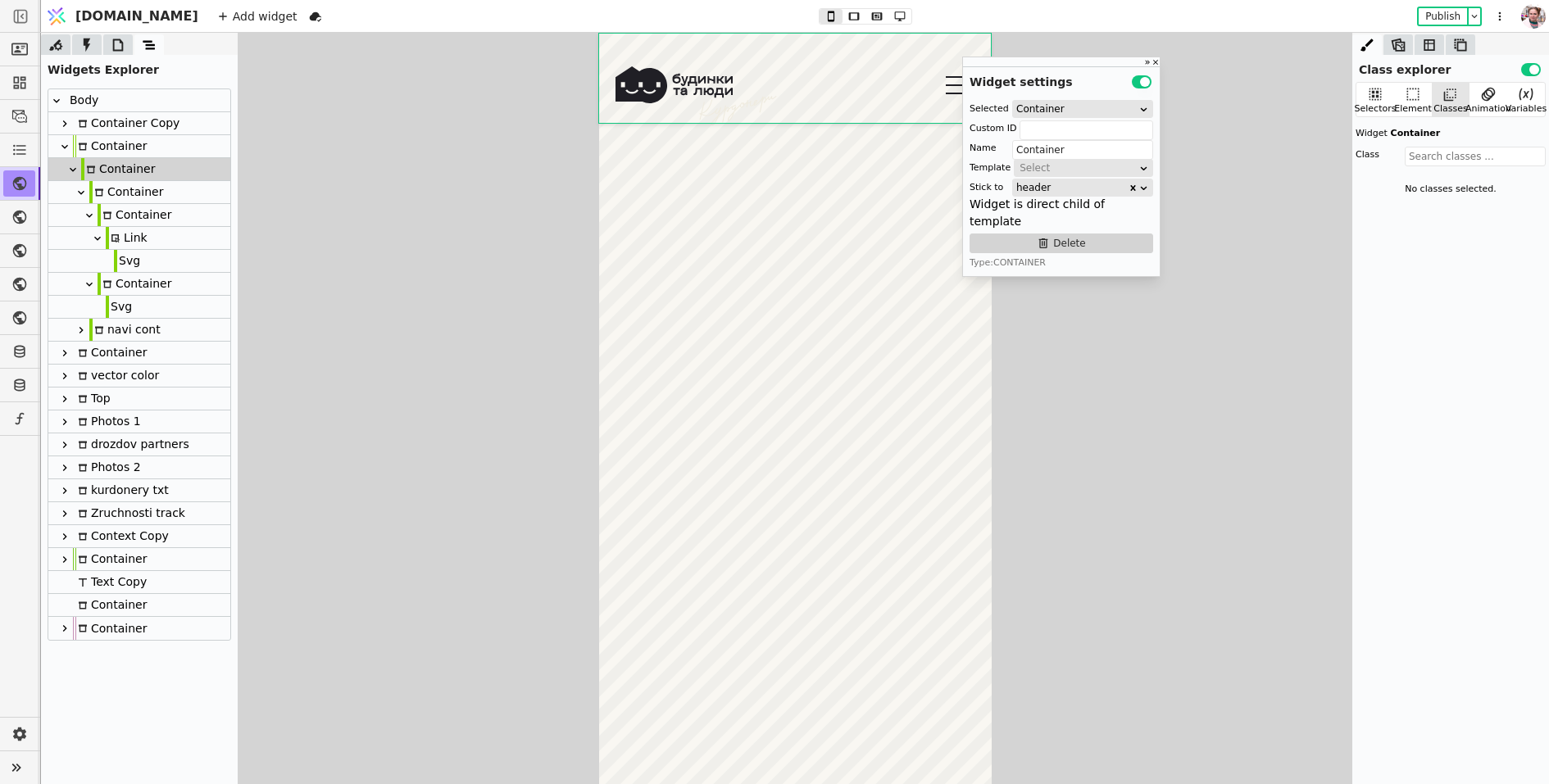
click at [137, 146] on div "Container" at bounding box center [110, 146] width 74 height 22
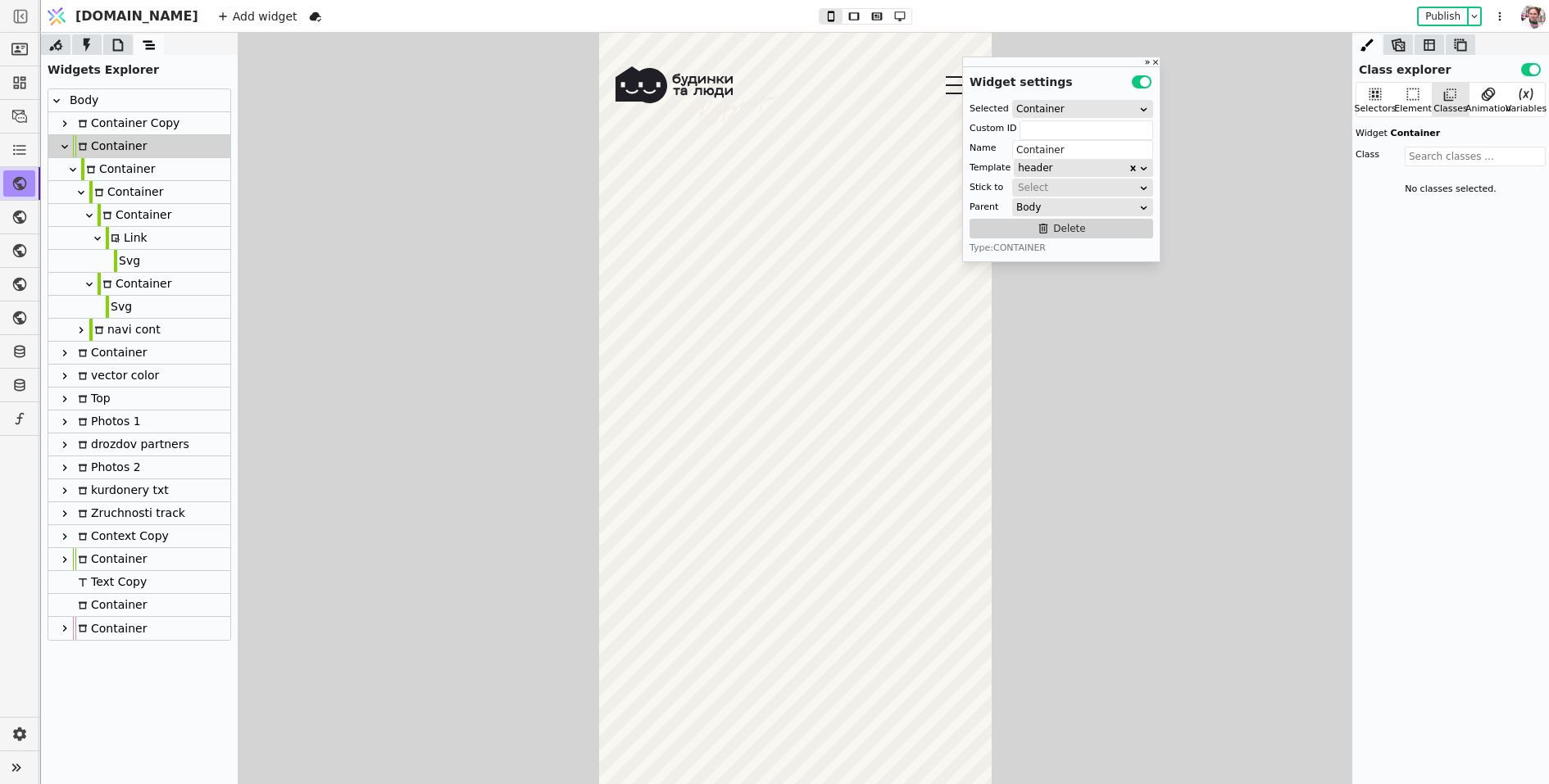
click at [143, 126] on div "Container Copy" at bounding box center [126, 123] width 107 height 22
type input "Container Copy"
click at [67, 124] on icon at bounding box center [64, 124] width 13 height 13
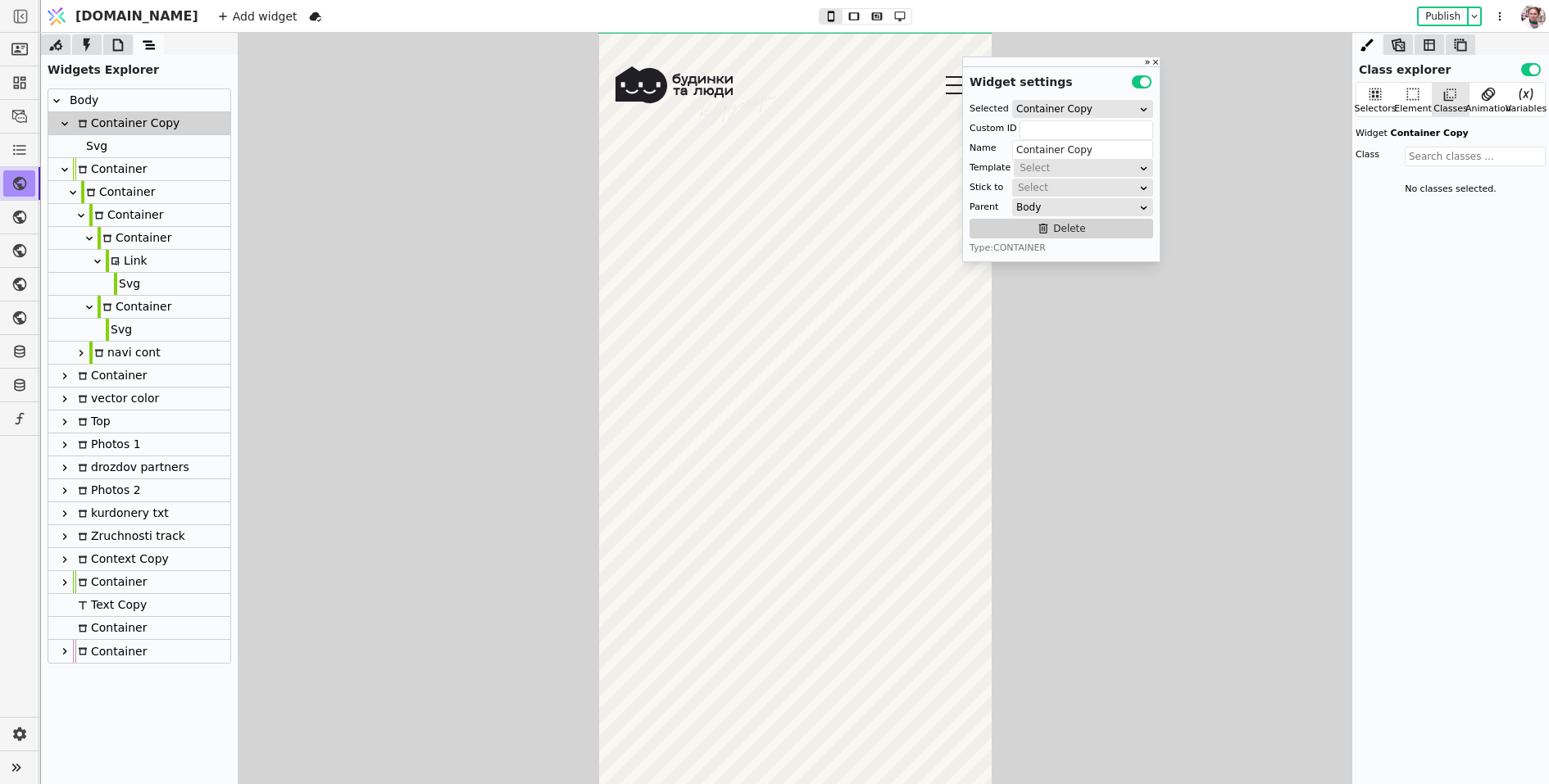
click at [81, 152] on div at bounding box center [83, 146] width 4 height 24
type input "kurdonery-vector-2"
type input "Svg"
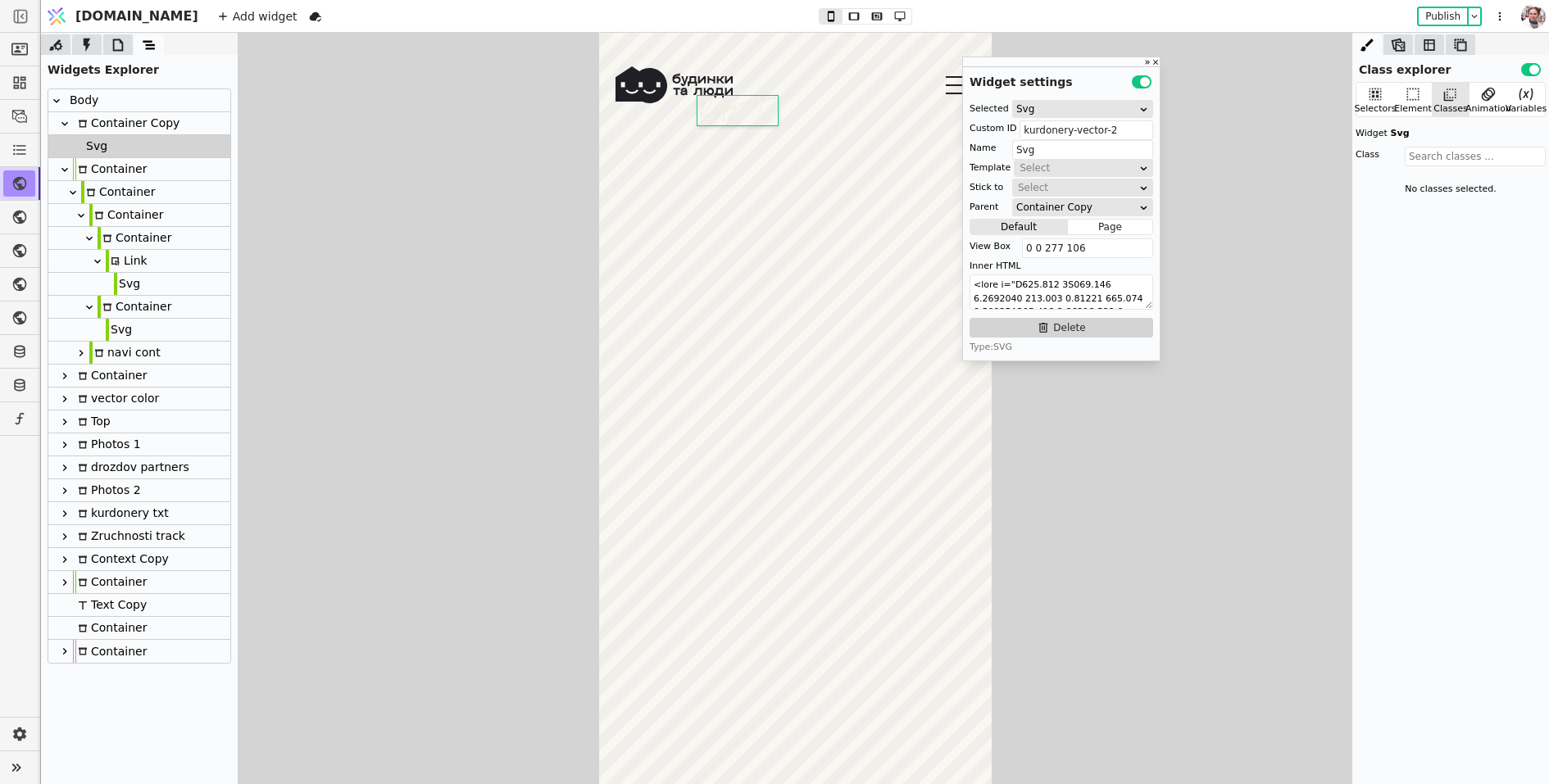
click at [67, 166] on icon at bounding box center [64, 170] width 13 height 13
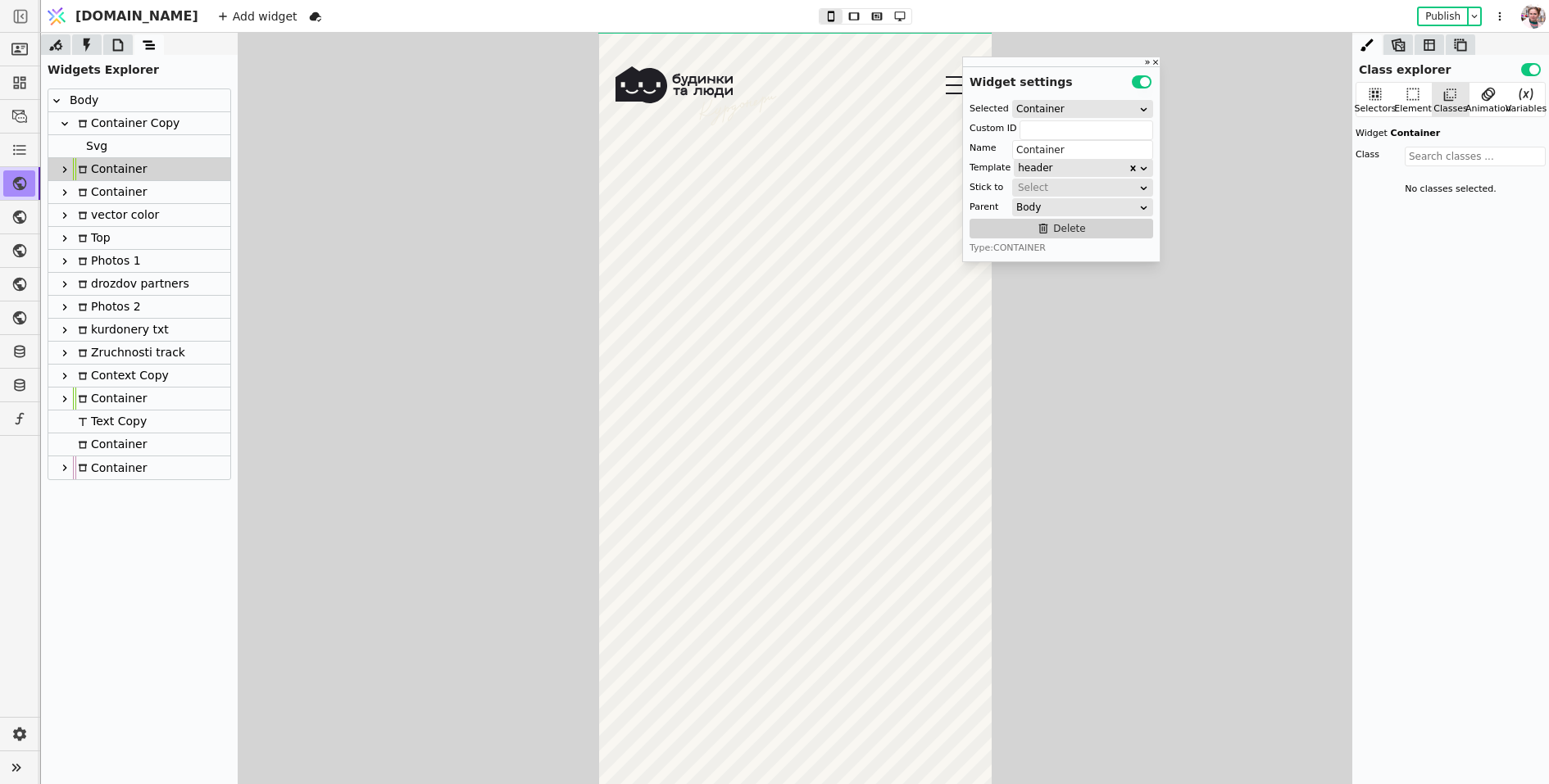
click at [108, 191] on div "Container" at bounding box center [110, 192] width 74 height 22
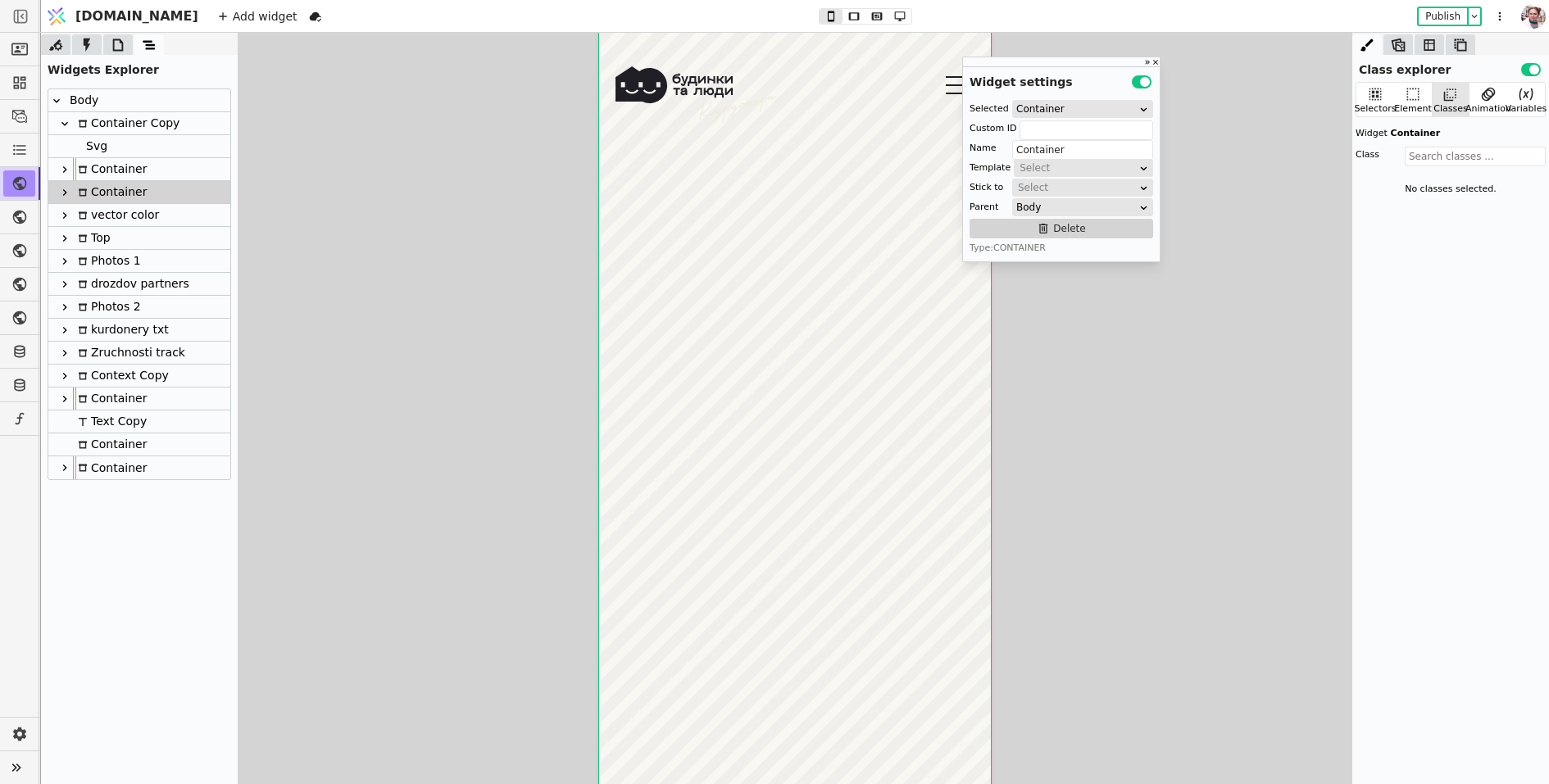
click at [63, 126] on icon at bounding box center [64, 124] width 13 height 13
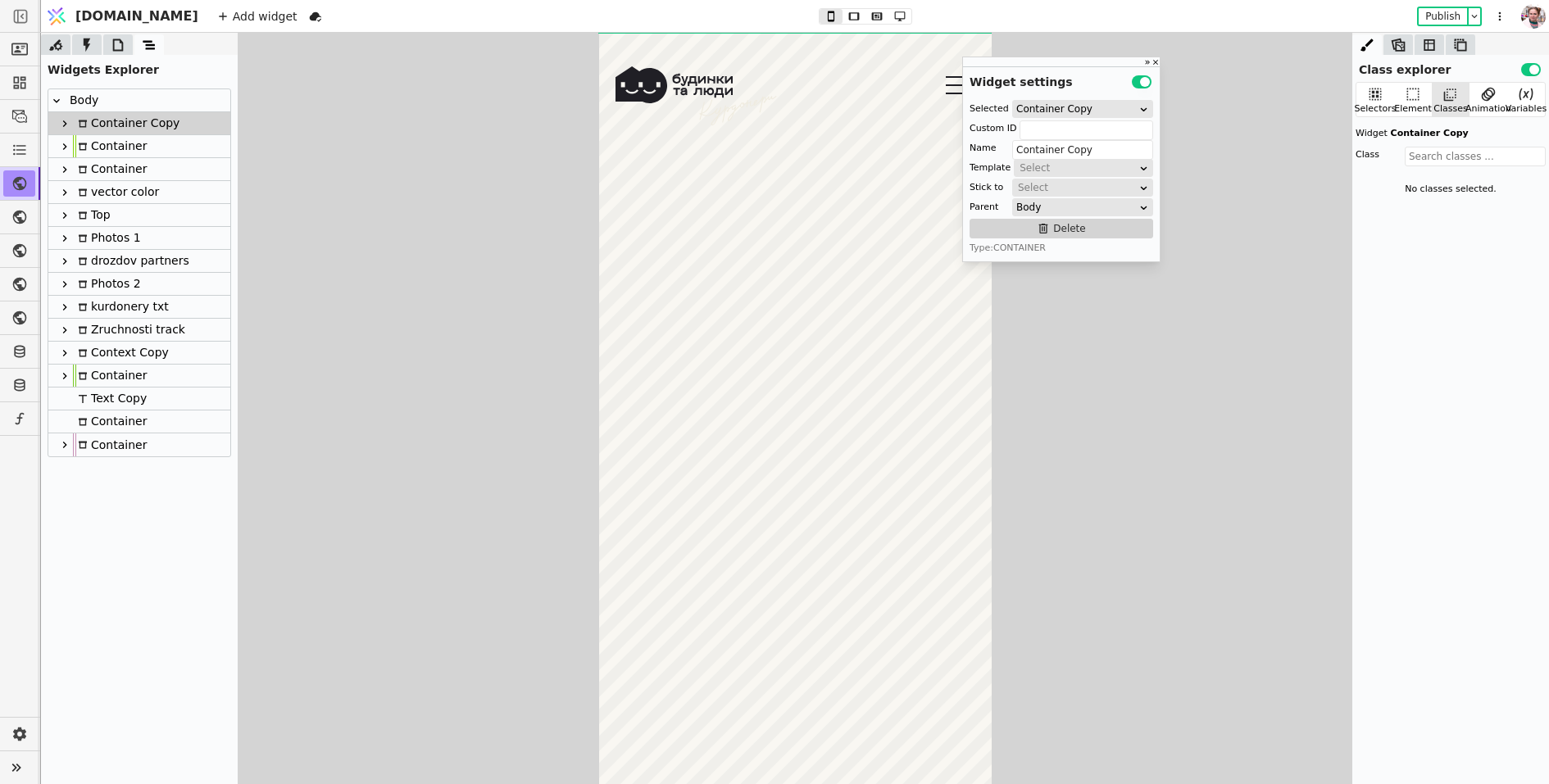
click at [109, 170] on div "Container" at bounding box center [110, 169] width 74 height 22
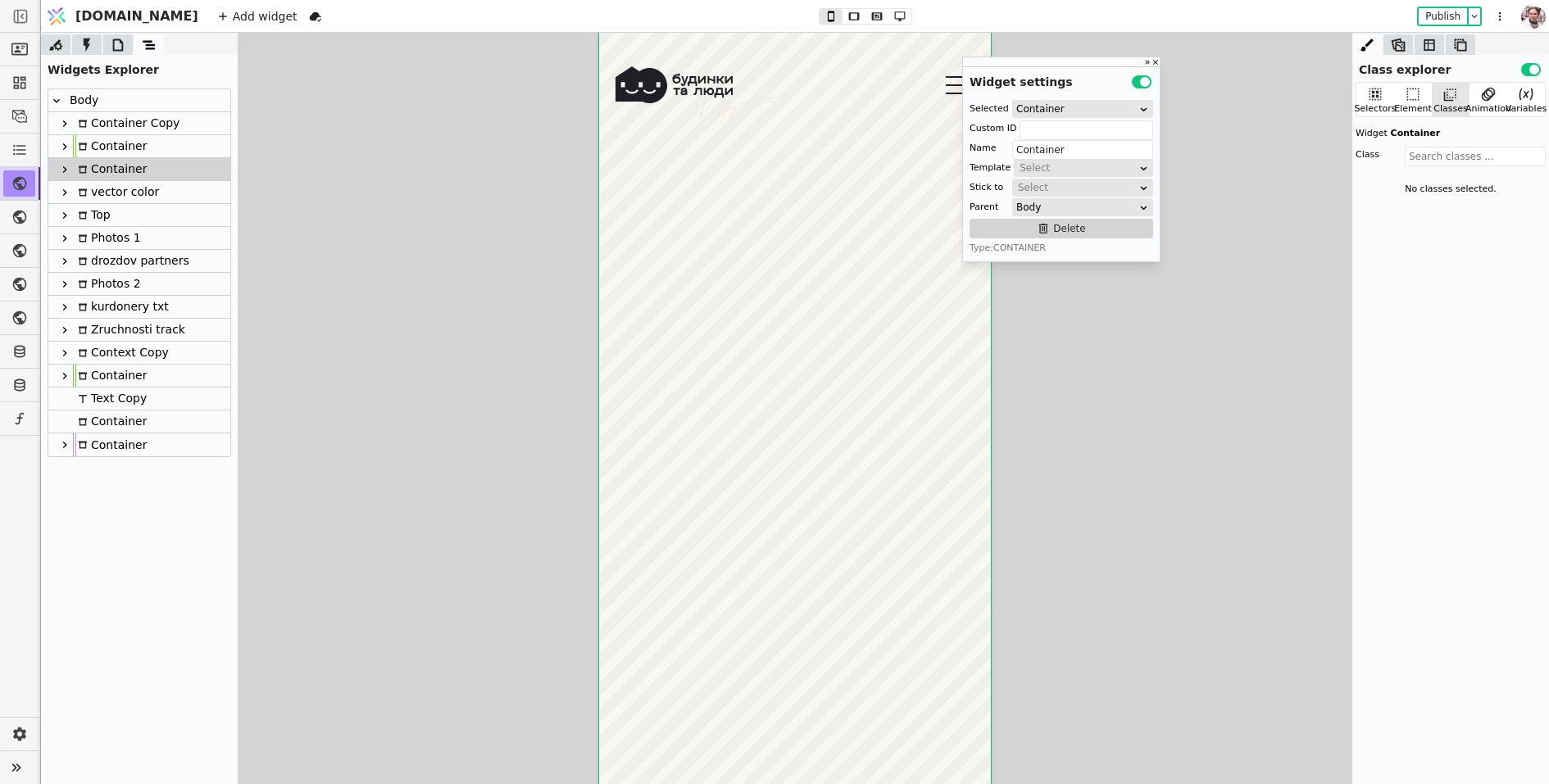
click at [78, 166] on icon at bounding box center [82, 170] width 10 height 10
click at [70, 167] on icon at bounding box center [64, 170] width 13 height 13
click at [90, 193] on div "Scroll images" at bounding box center [122, 192] width 82 height 22
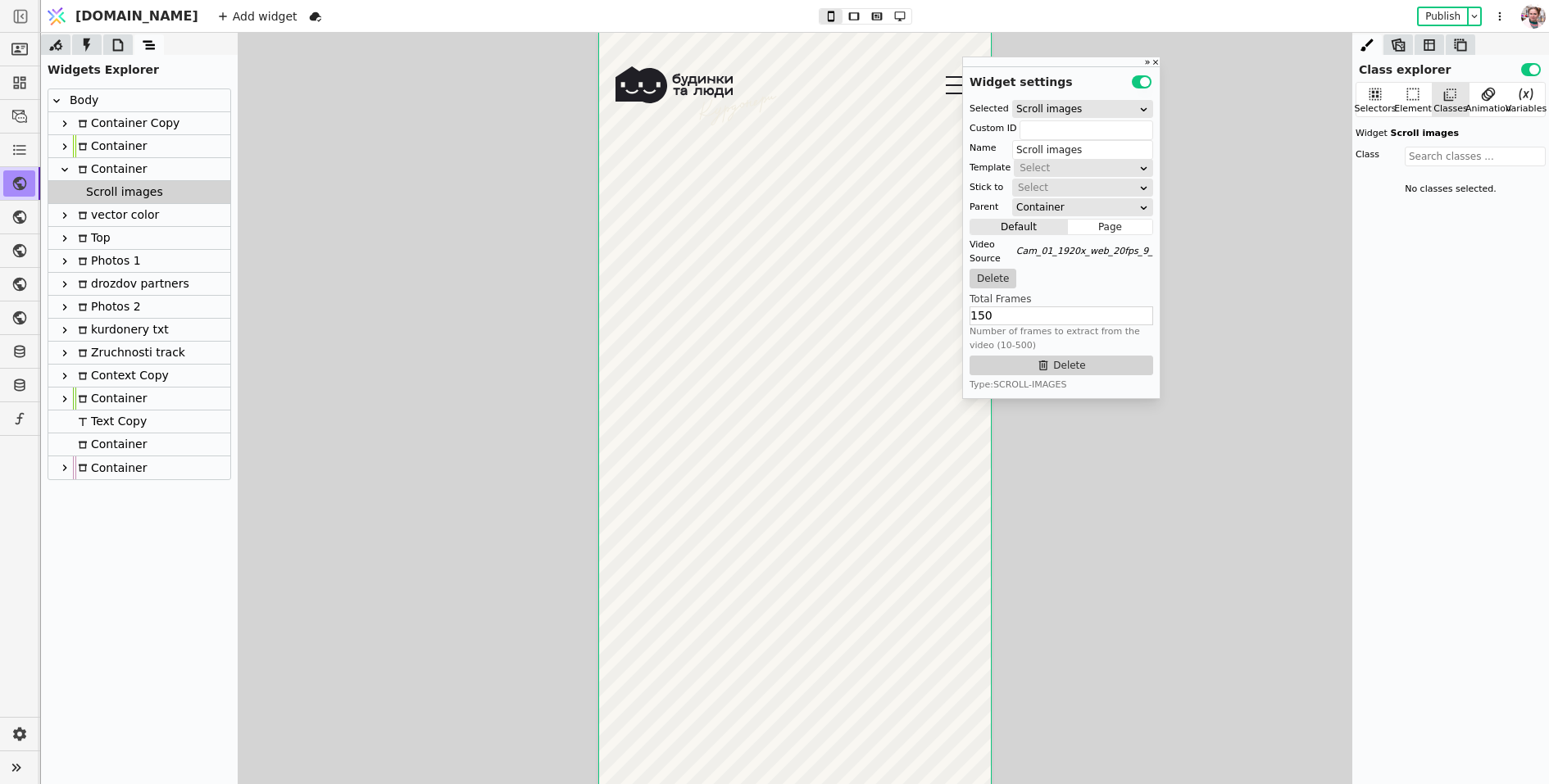
click at [111, 216] on div "vector color" at bounding box center [116, 215] width 86 height 22
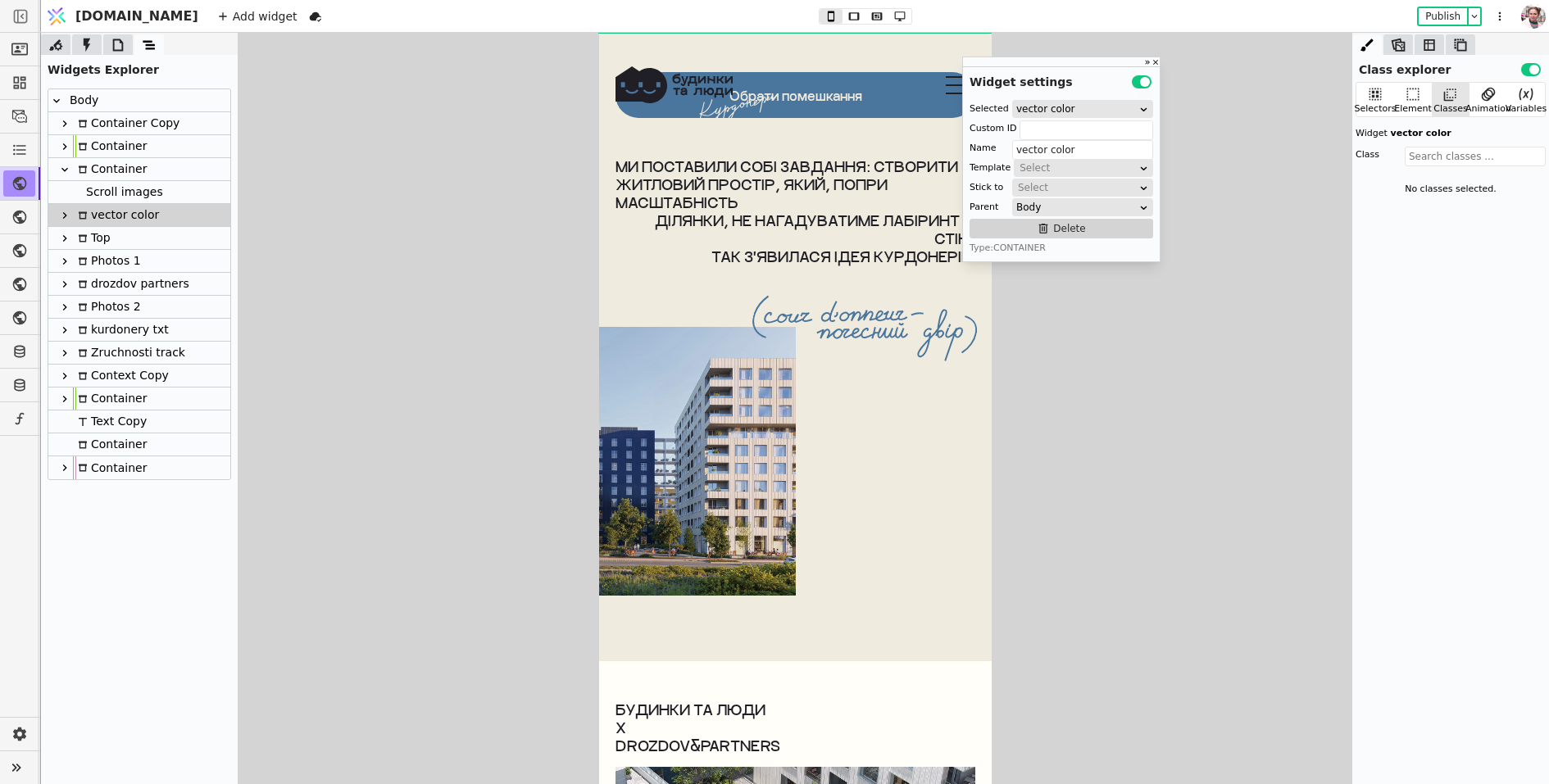
scroll to position [6147, 0]
click at [159, 234] on div "Top" at bounding box center [140, 238] width 182 height 23
type input "Top"
click at [63, 244] on icon at bounding box center [64, 238] width 13 height 13
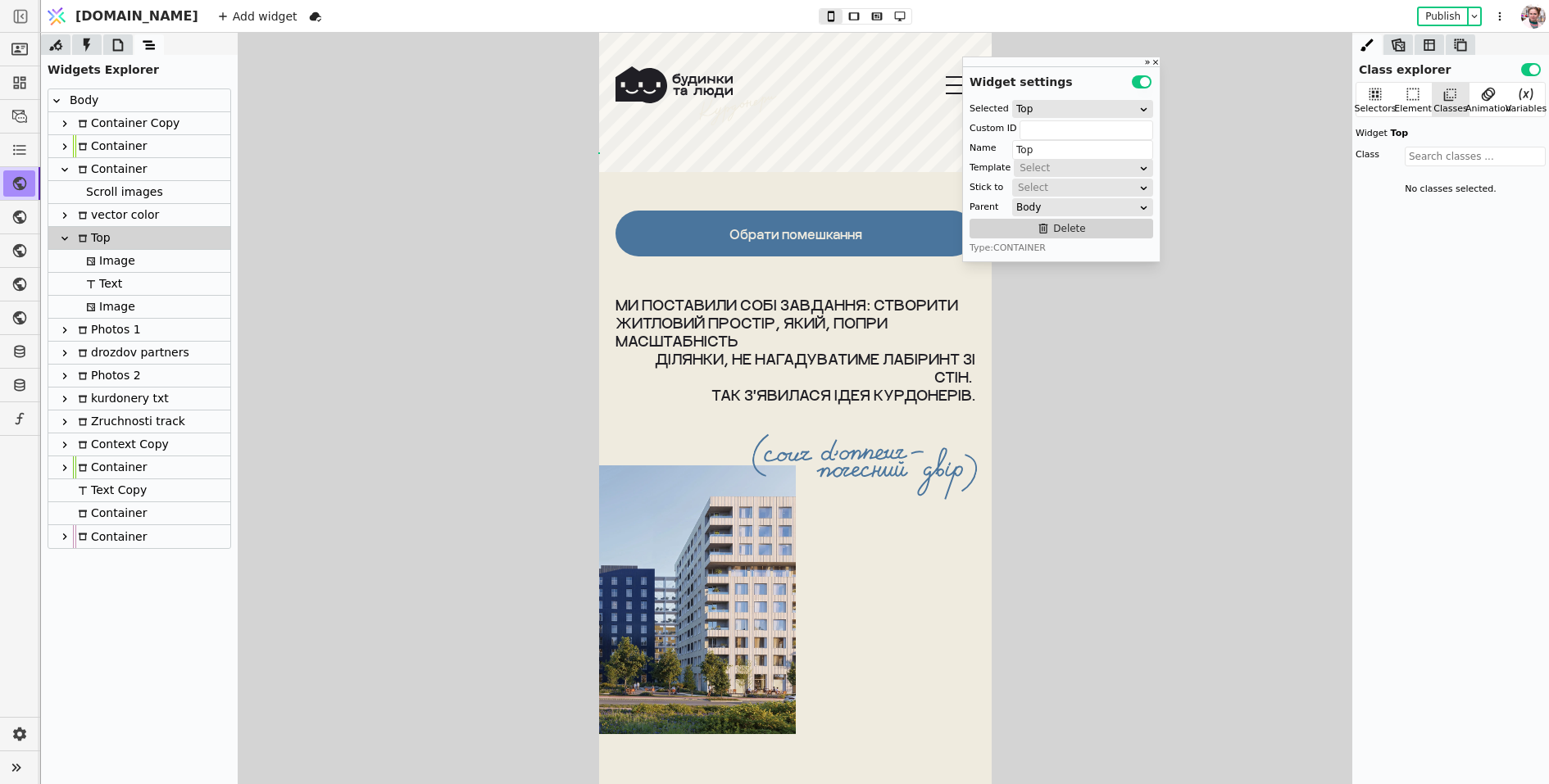
scroll to position [6008, 0]
click at [747, 185] on div "Обрати помешкання Ми поставили собі завдання: створити житловий простір, який, …" at bounding box center [795, 486] width 393 height 629
type input "vector-load-cont"
type input "Photos 1"
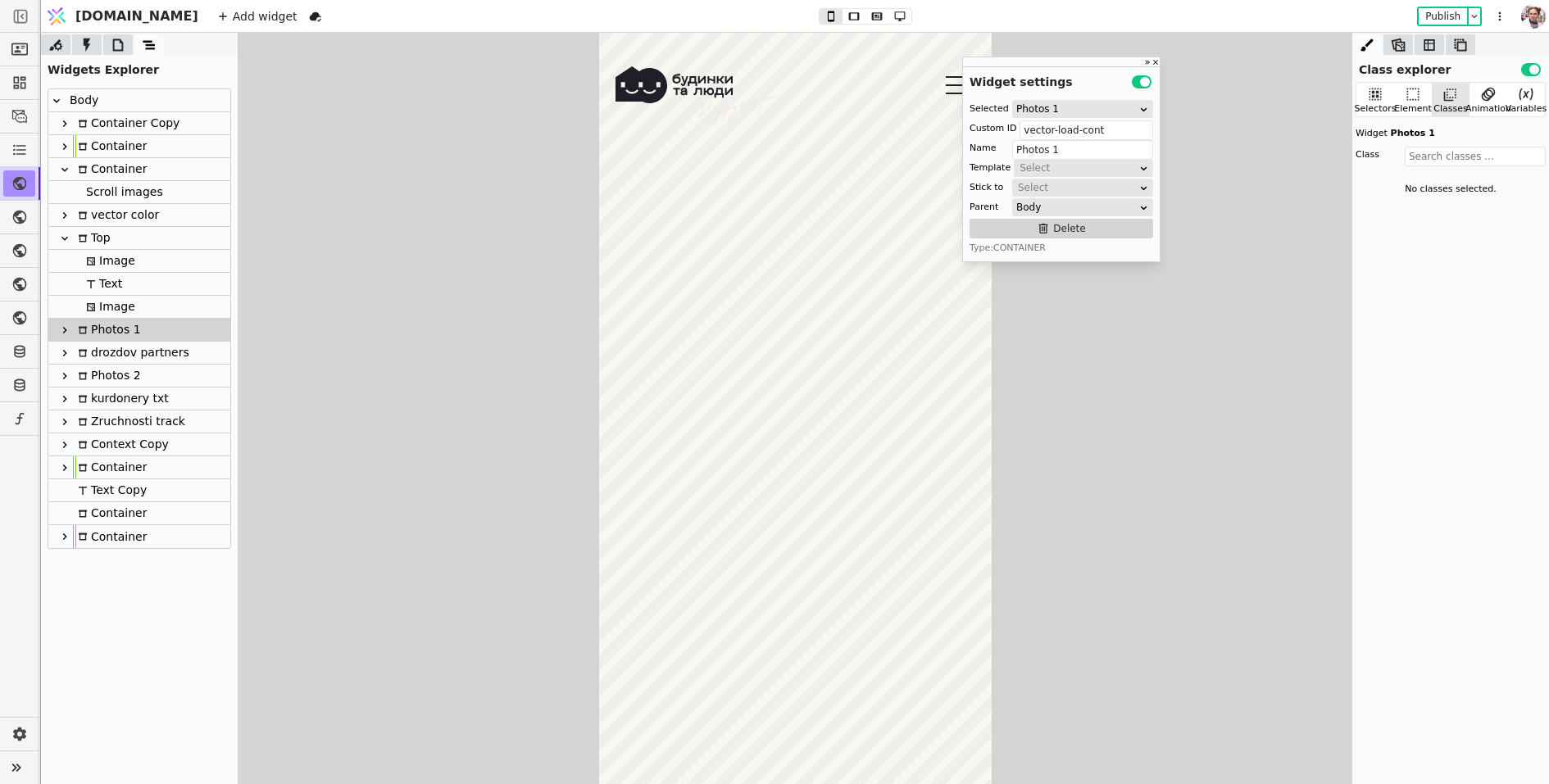
scroll to position [4595, 0]
click at [119, 172] on div "Container" at bounding box center [110, 169] width 74 height 22
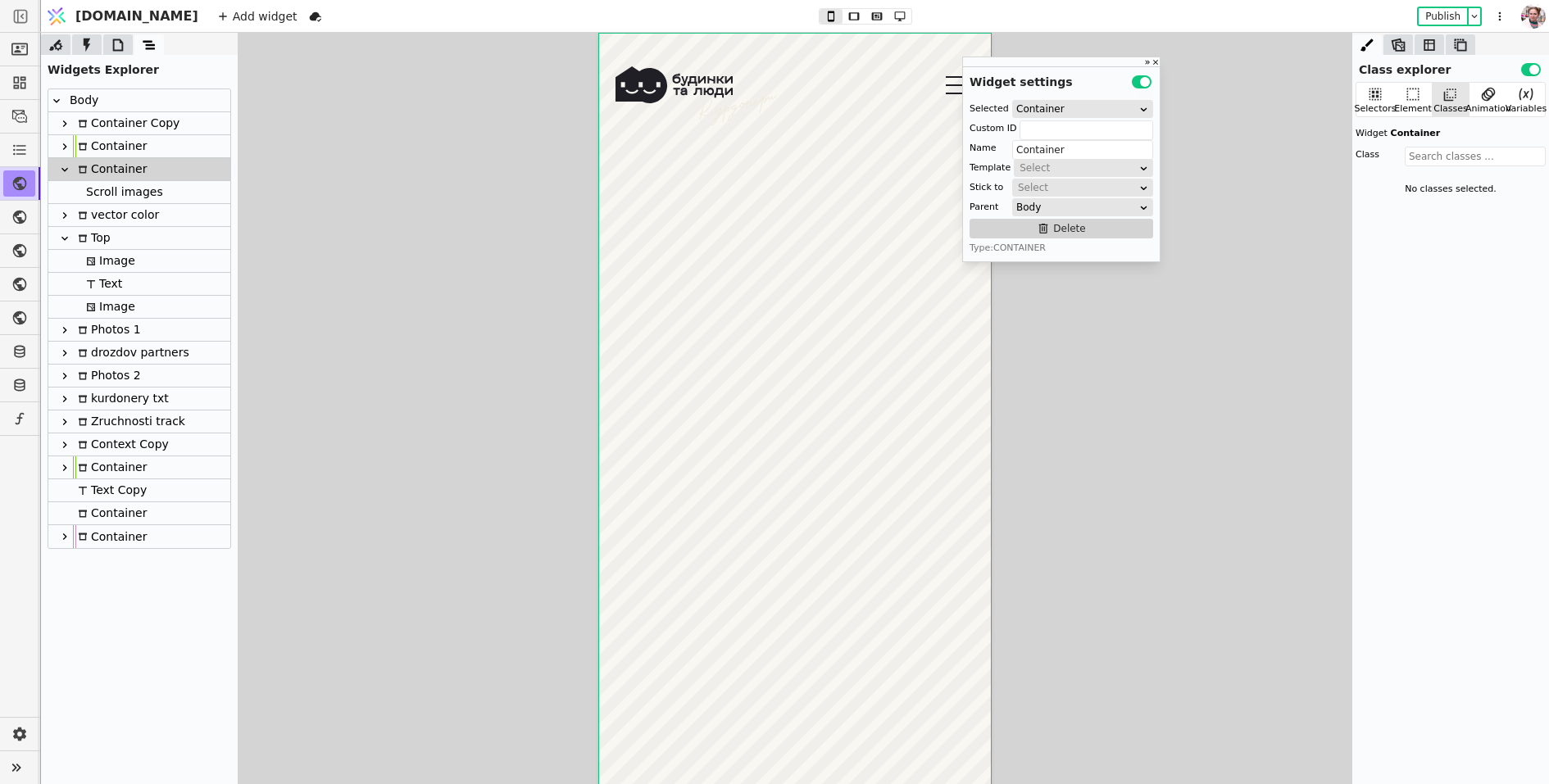
scroll to position [0, 0]
click at [102, 230] on div "Top" at bounding box center [92, 237] width 38 height 22
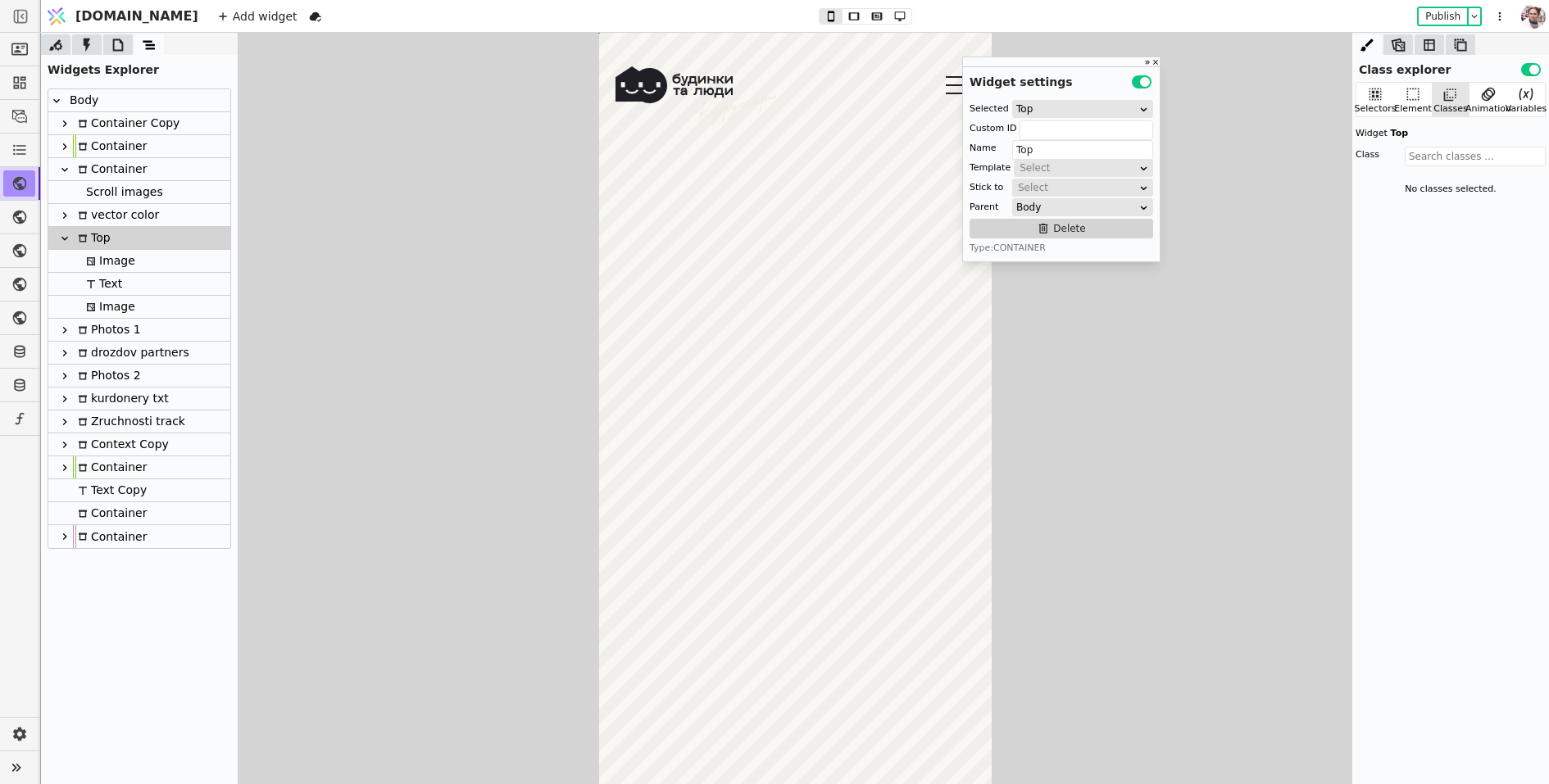
click at [112, 170] on div "Container" at bounding box center [110, 169] width 74 height 22
type input "Container"
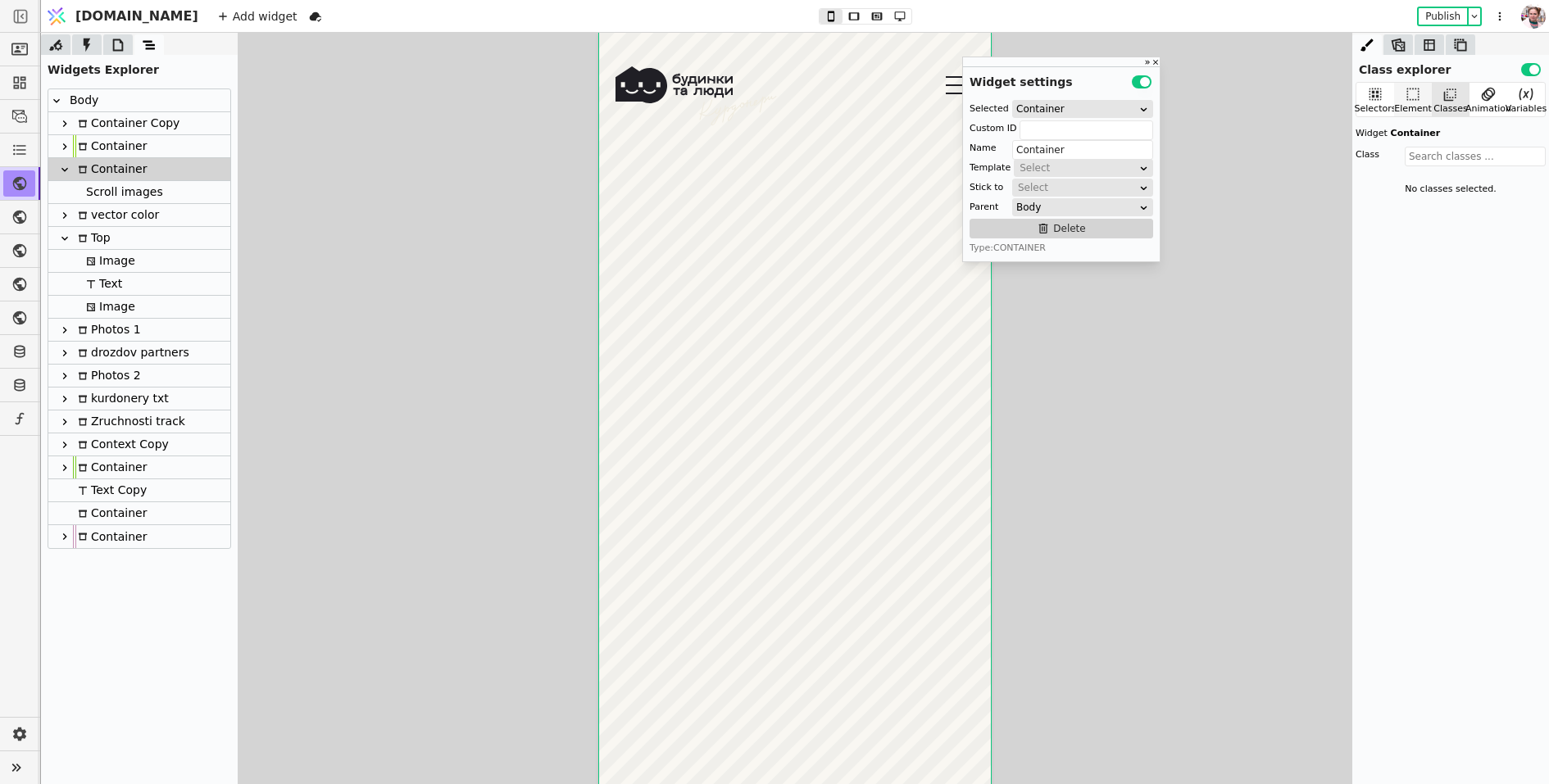
click at [1401, 87] on div "Element" at bounding box center [1413, 100] width 38 height 34
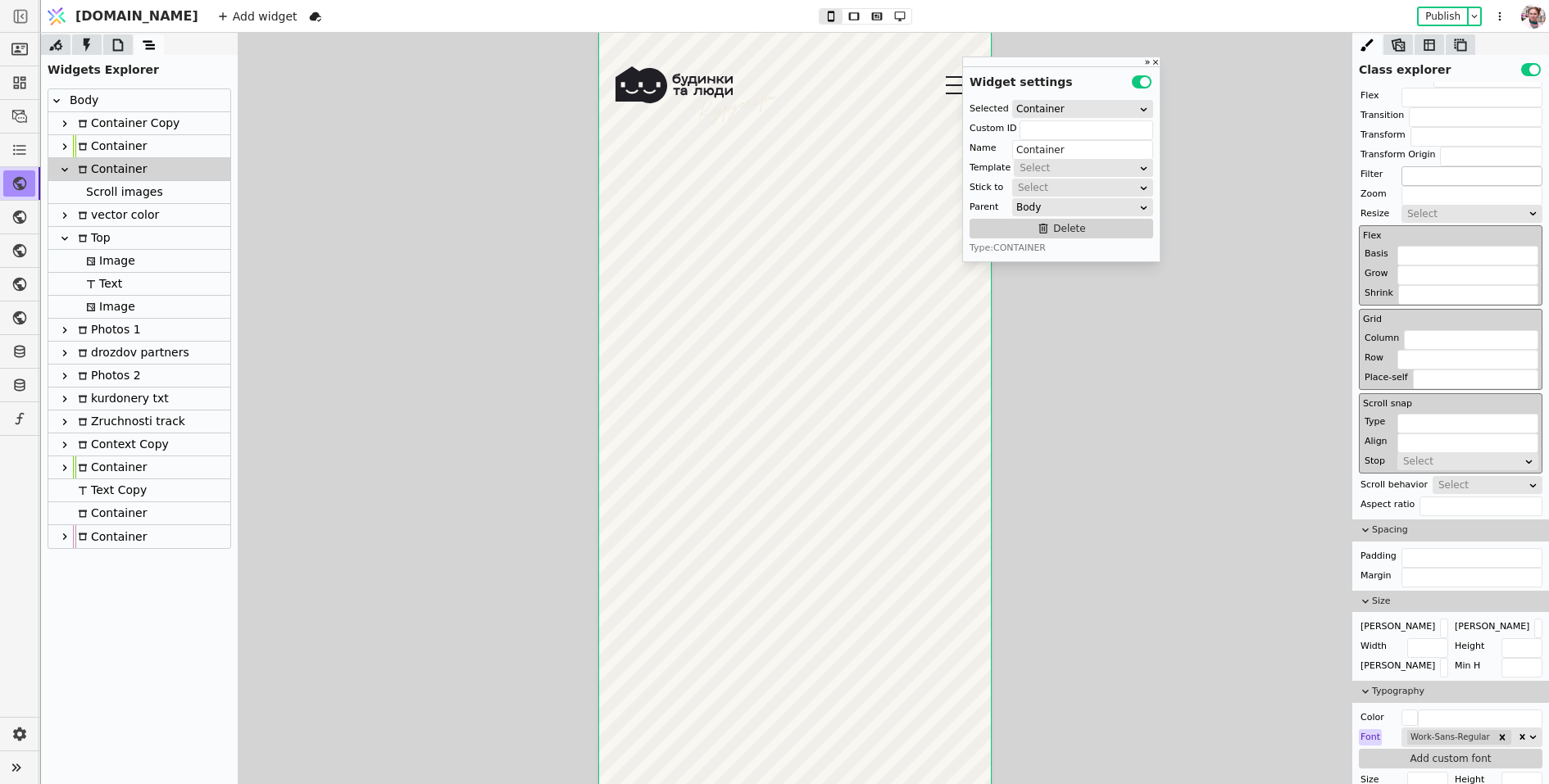
scroll to position [273, 0]
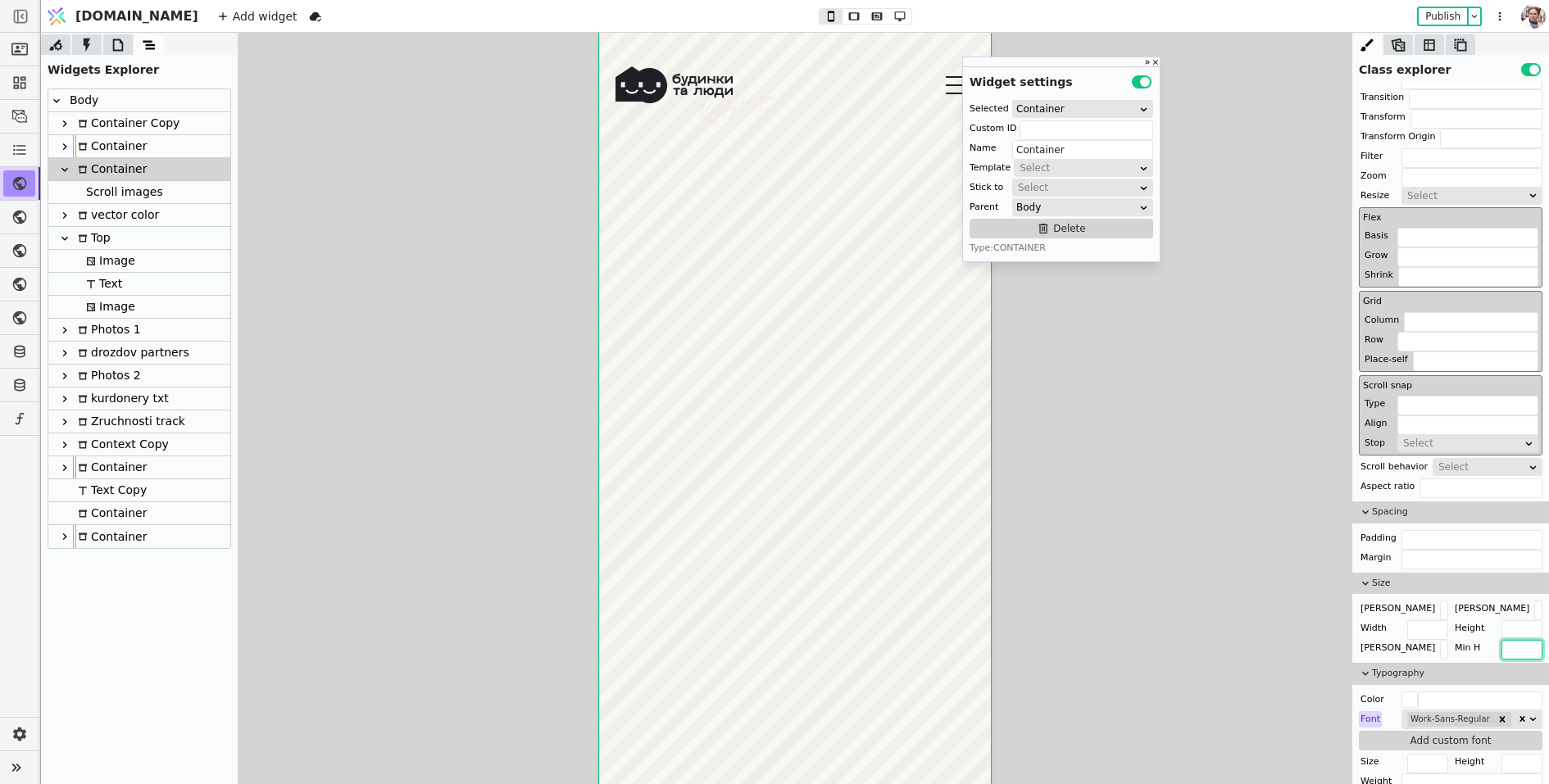
click at [1506, 651] on input "text" at bounding box center [1523, 650] width 41 height 19
type input "101vh"
click at [1439, 14] on button "Publish" at bounding box center [1443, 16] width 49 height 17
click at [1524, 646] on input "101vh" at bounding box center [1523, 650] width 41 height 19
click at [134, 191] on div "Scroll images" at bounding box center [122, 192] width 82 height 22
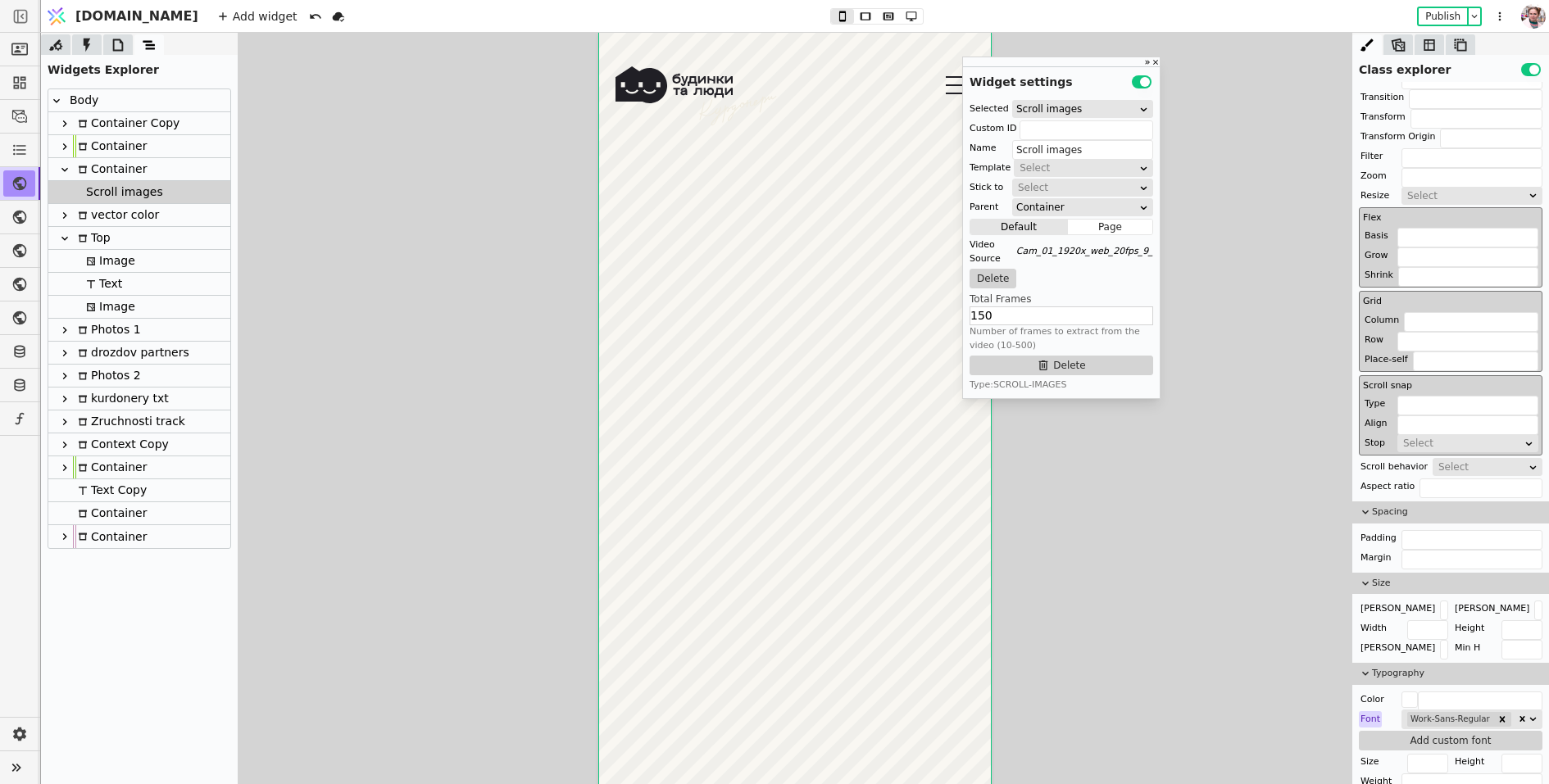
click at [130, 175] on div "Container" at bounding box center [110, 169] width 74 height 22
type input "Container"
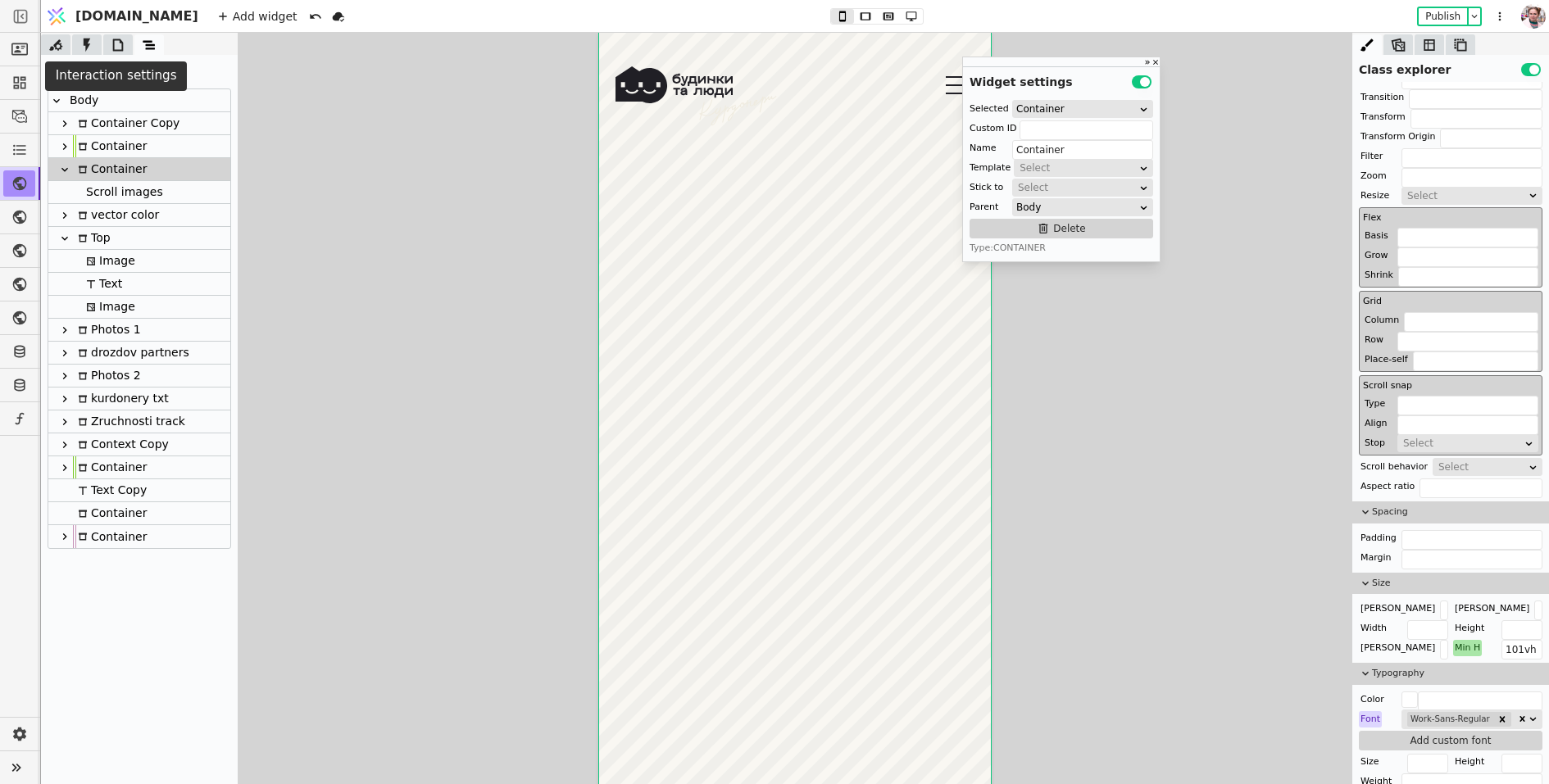
click at [89, 41] on icon at bounding box center [87, 45] width 17 height 17
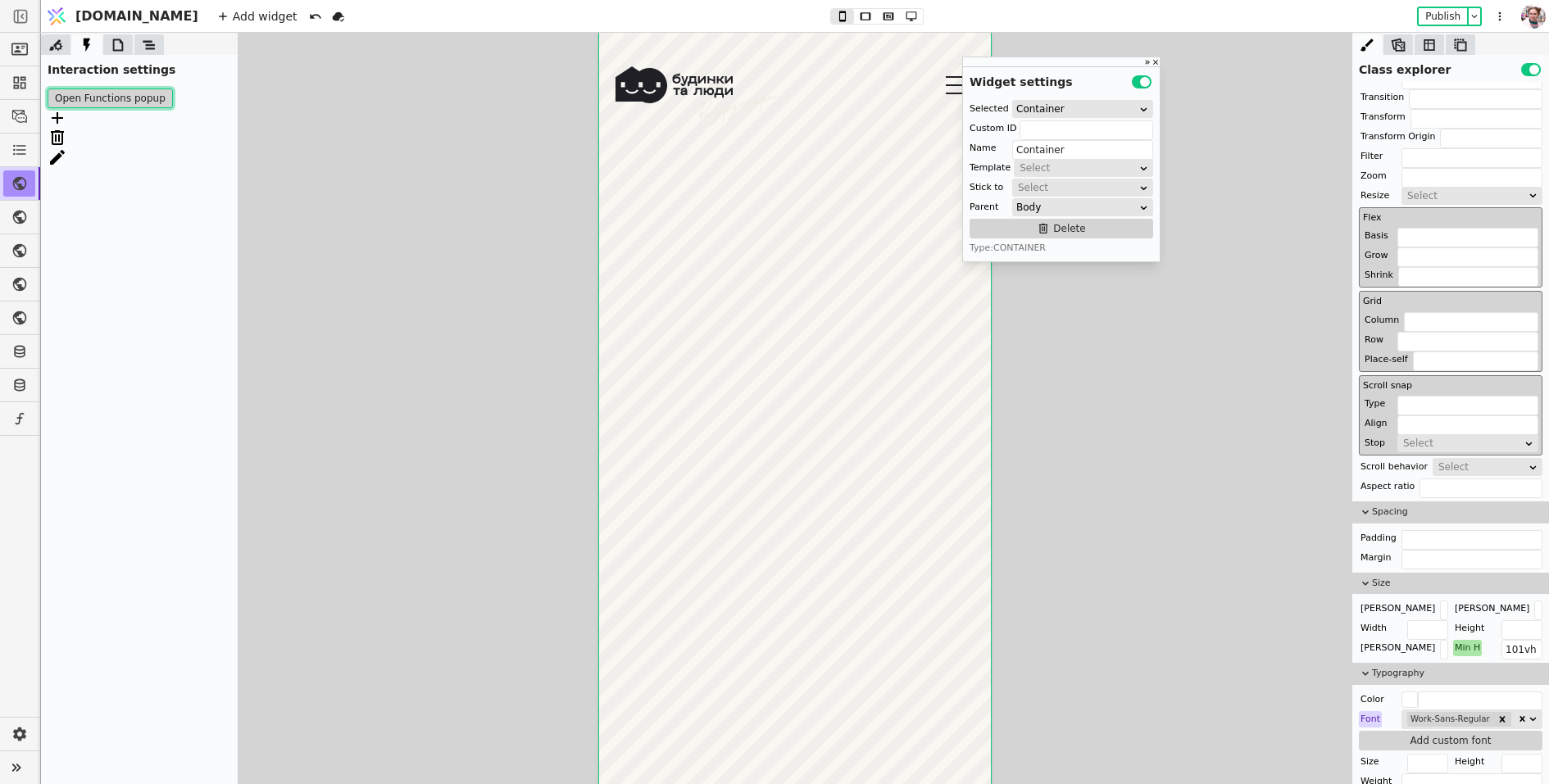
click at [98, 105] on button "Open Functions popup" at bounding box center [110, 98] width 125 height 19
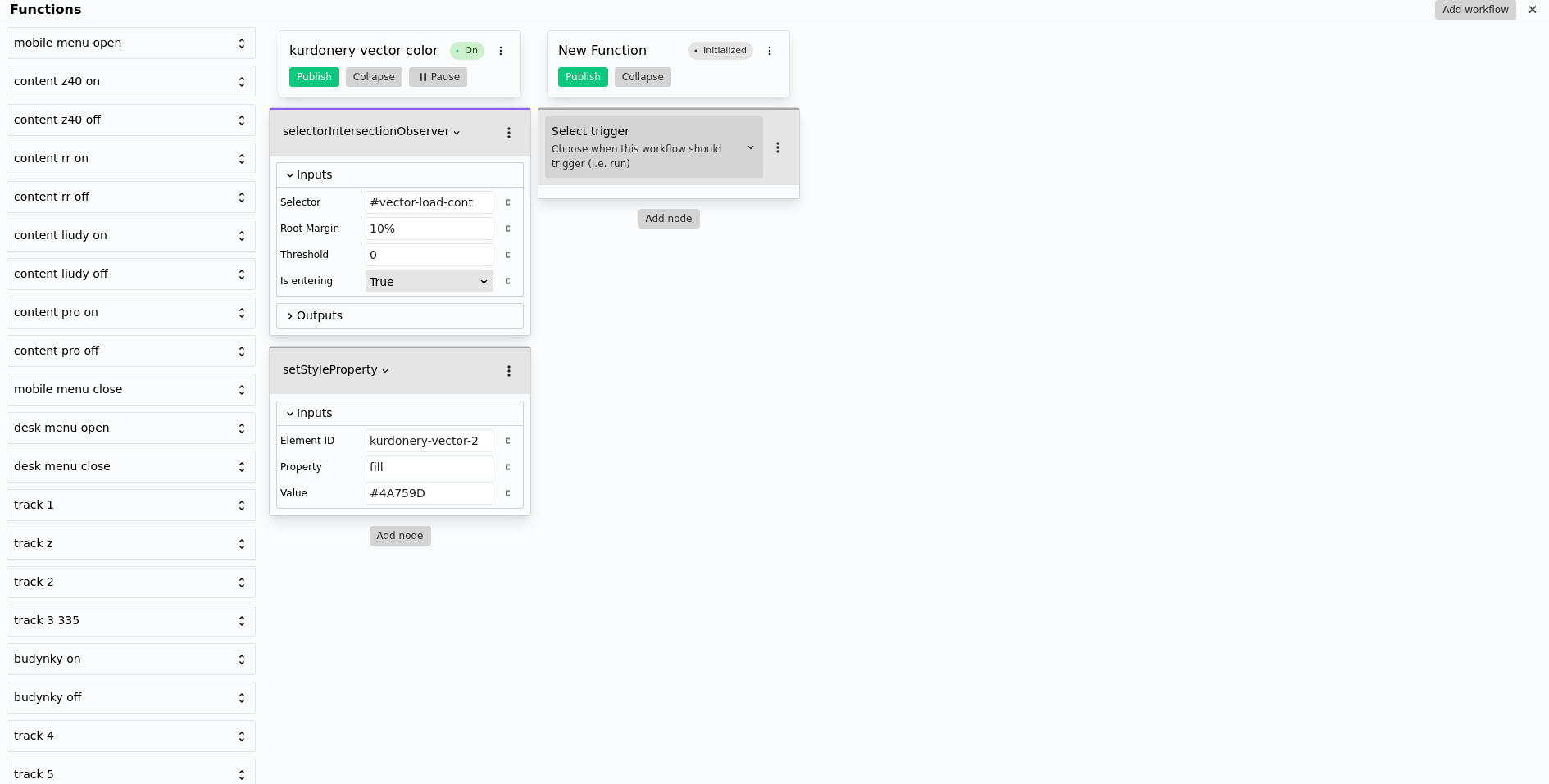
click at [610, 149] on div "Choose when this workflow should trigger (i.e. run)" at bounding box center [647, 156] width 192 height 29
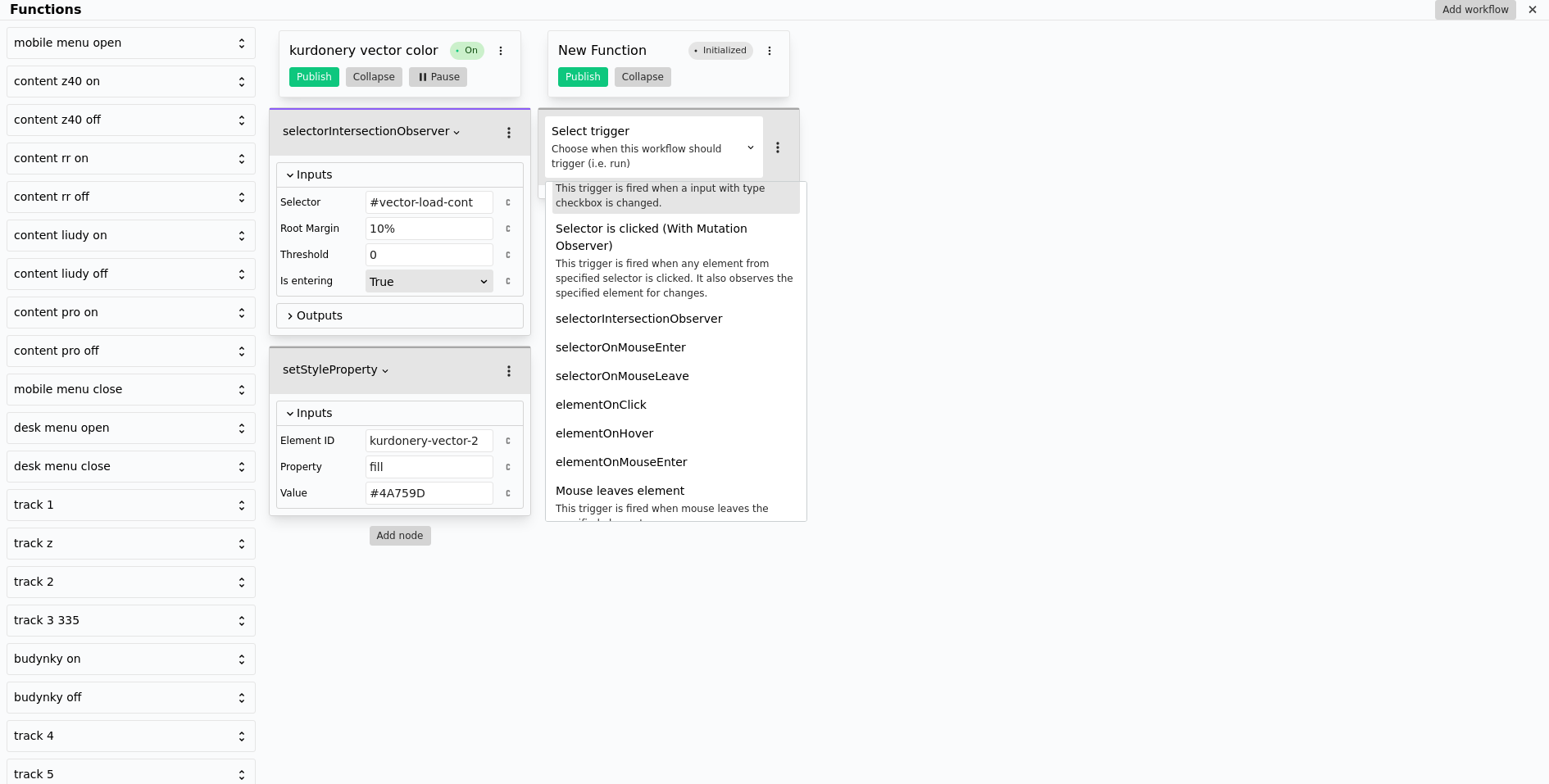
scroll to position [243, 0]
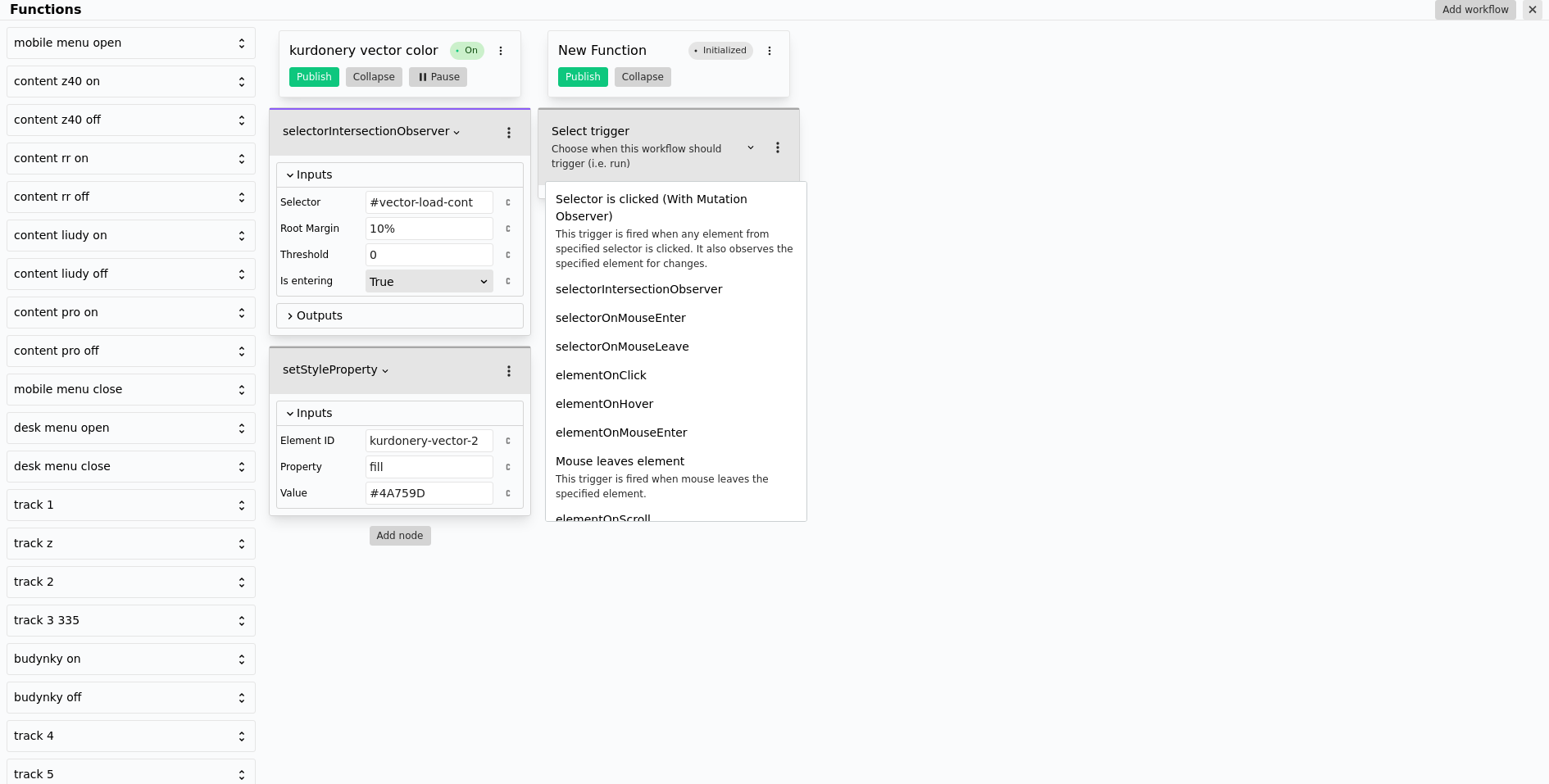
click at [1536, 11] on icon "Functions" at bounding box center [1532, 9] width 7 height 7
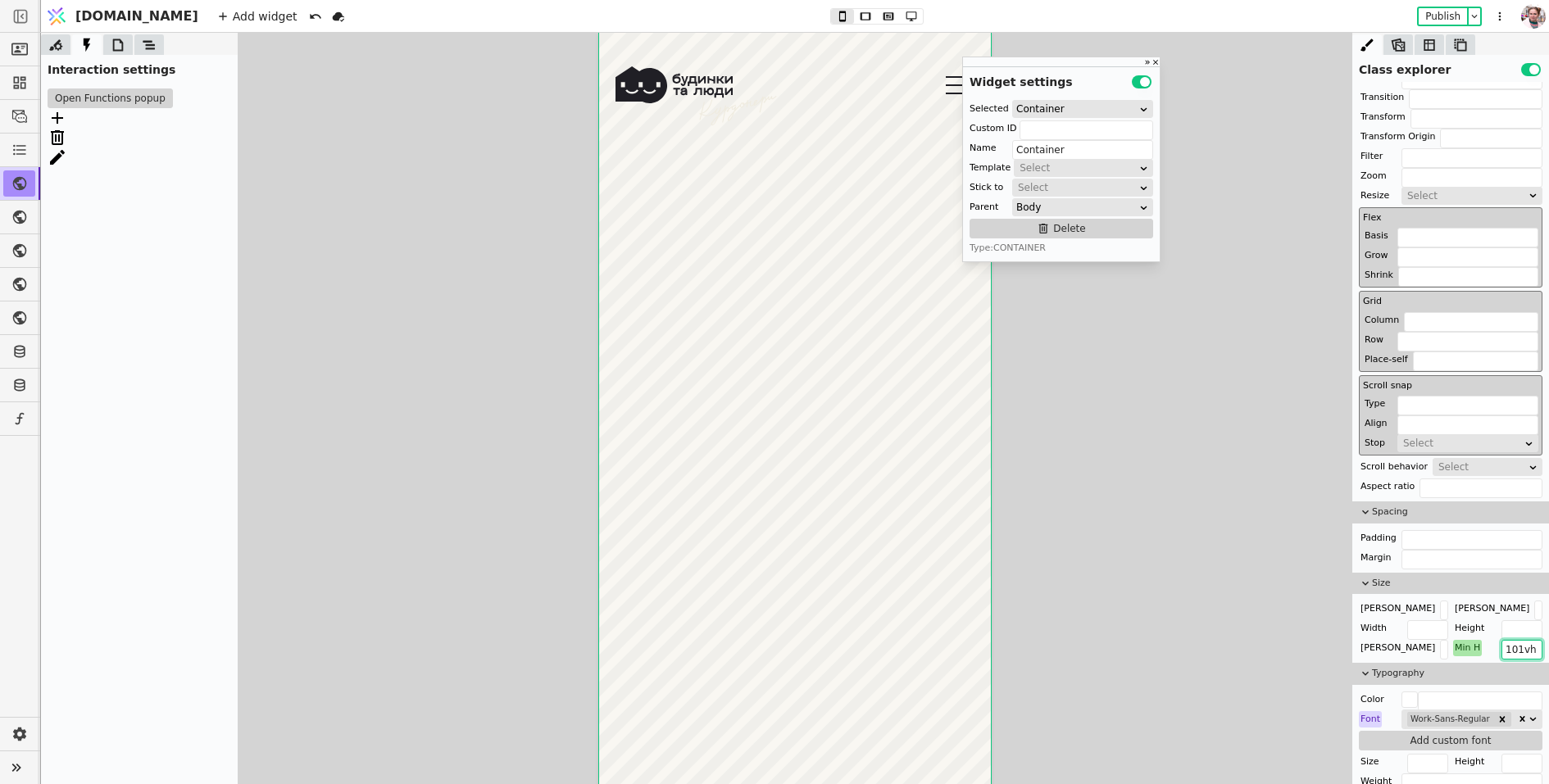
click at [1522, 644] on input "101vh" at bounding box center [1523, 650] width 41 height 19
type input "100vh"
click at [155, 94] on button "Open Functions popup" at bounding box center [110, 98] width 125 height 19
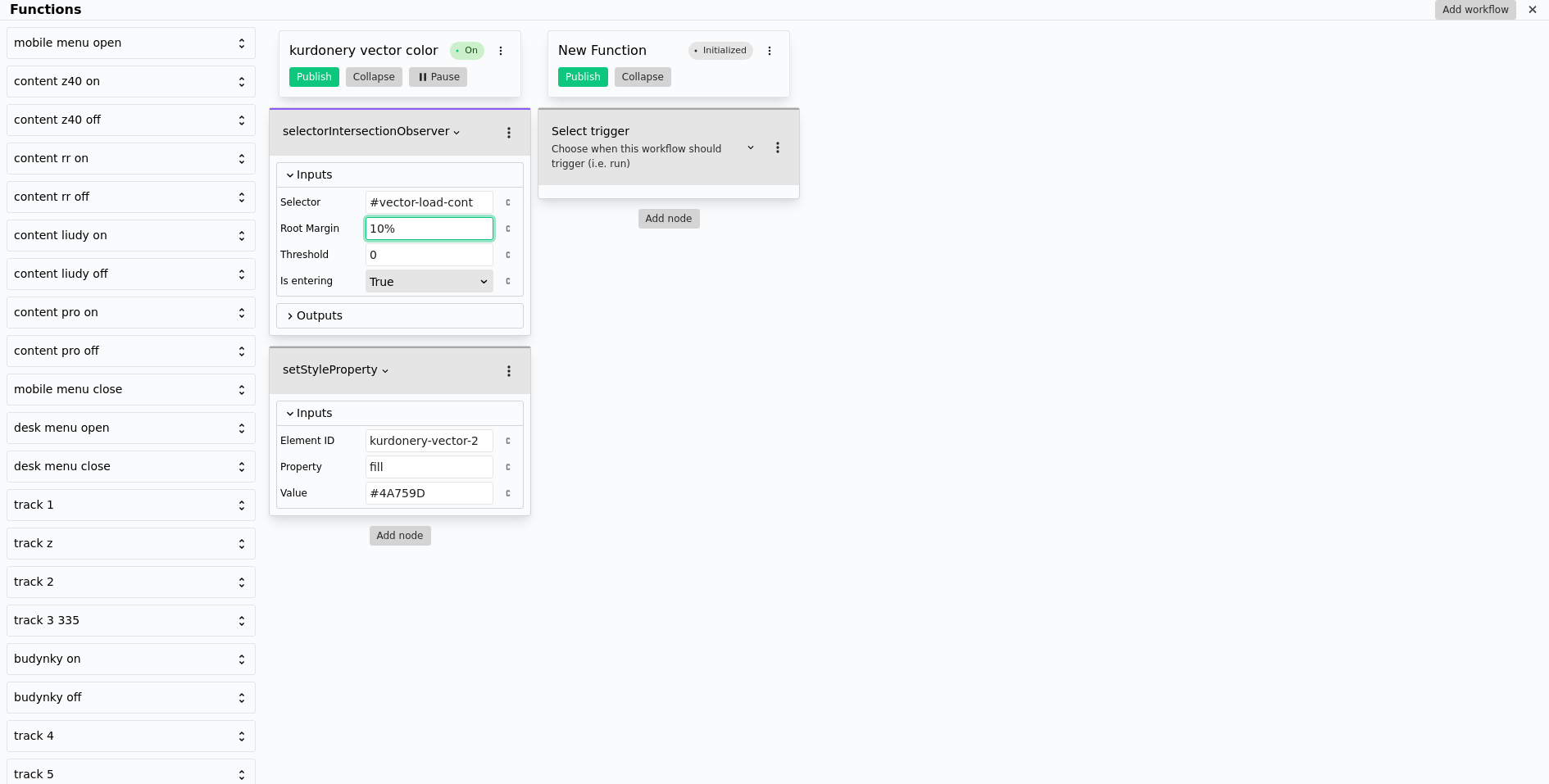
click at [397, 227] on input "10%" at bounding box center [429, 229] width 128 height 23
type input "1"
type input "0"
click at [317, 81] on button "Publish" at bounding box center [314, 77] width 50 height 19
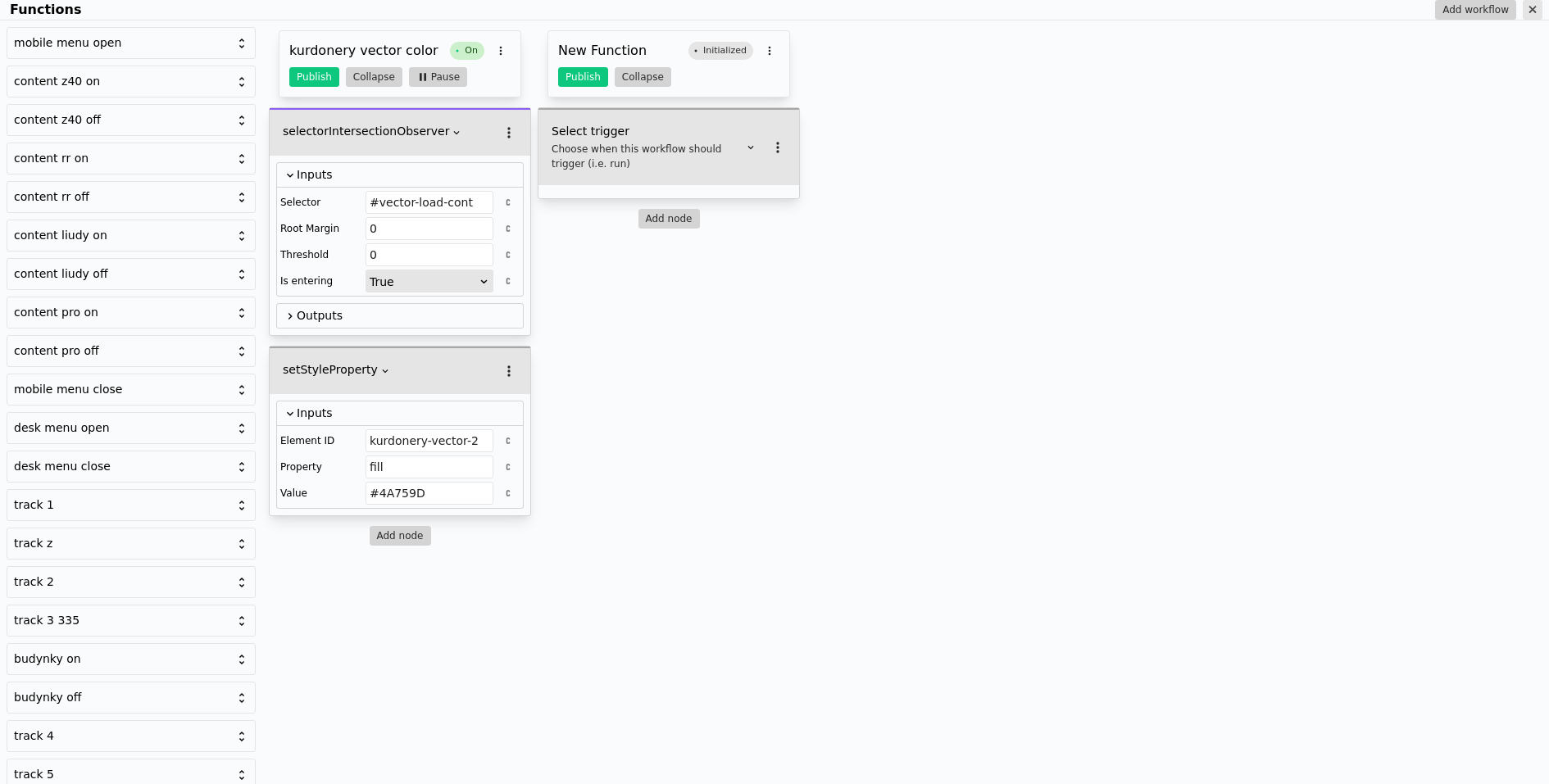
click at [1534, 11] on icon "Functions" at bounding box center [1532, 9] width 7 height 7
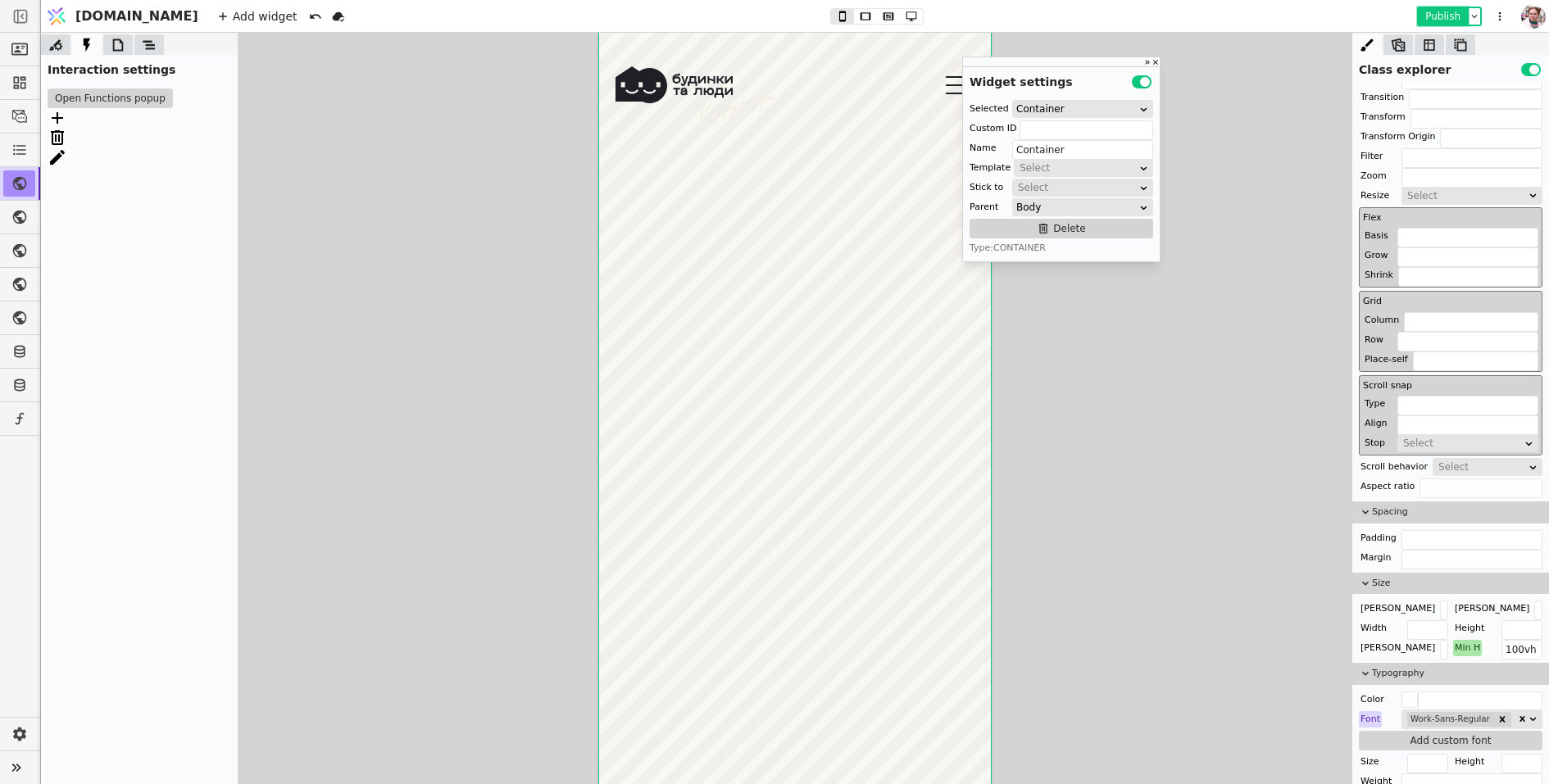
click at [1439, 18] on button "Publish" at bounding box center [1443, 16] width 49 height 17
click at [130, 88] on button "Open Functions popup" at bounding box center [110, 98] width 125 height 19
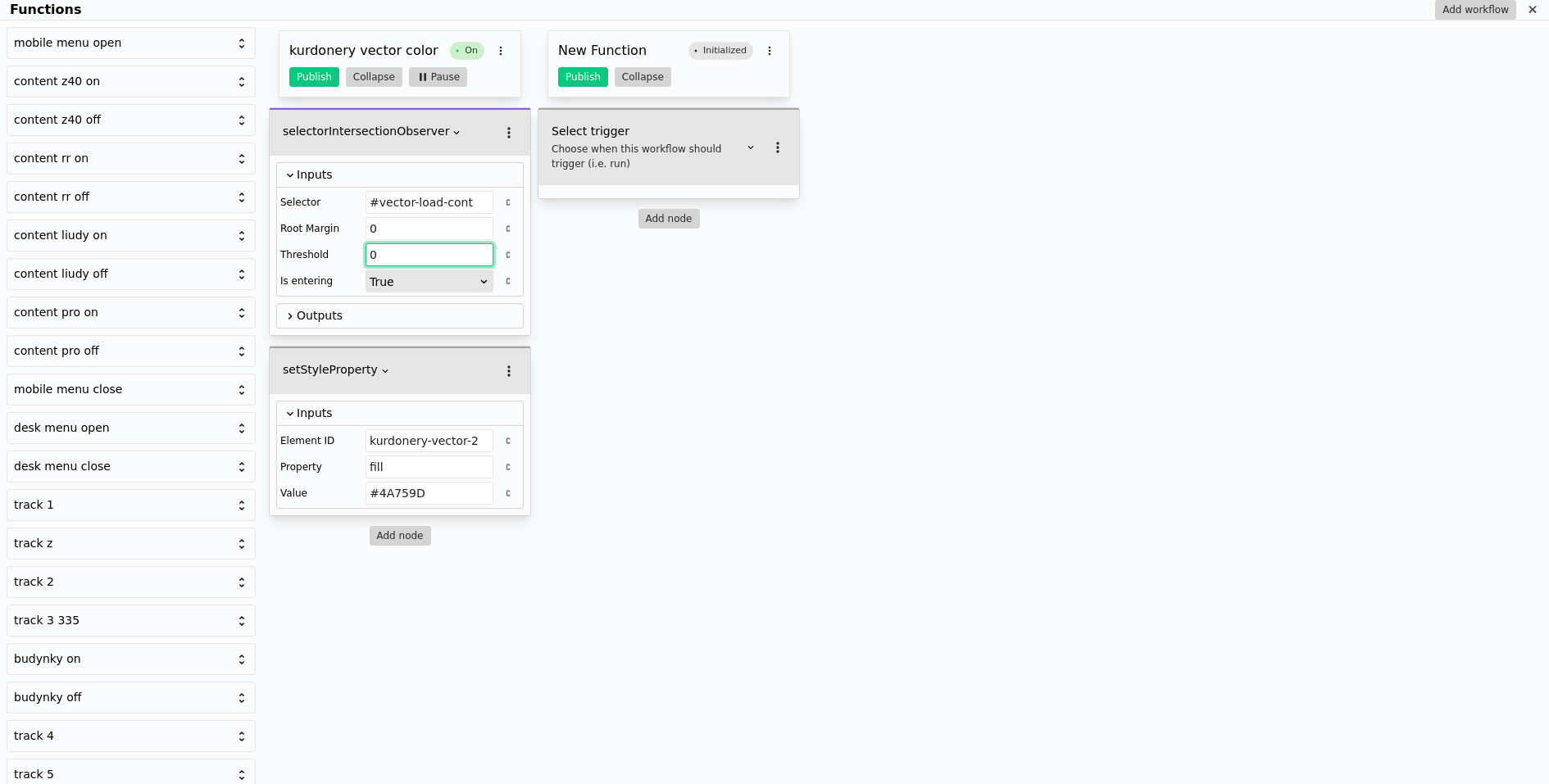
click at [406, 250] on input "0" at bounding box center [429, 255] width 128 height 23
click at [417, 230] on input "0" at bounding box center [429, 229] width 128 height 23
type input "0px"
click at [312, 71] on button "Publish" at bounding box center [314, 77] width 50 height 19
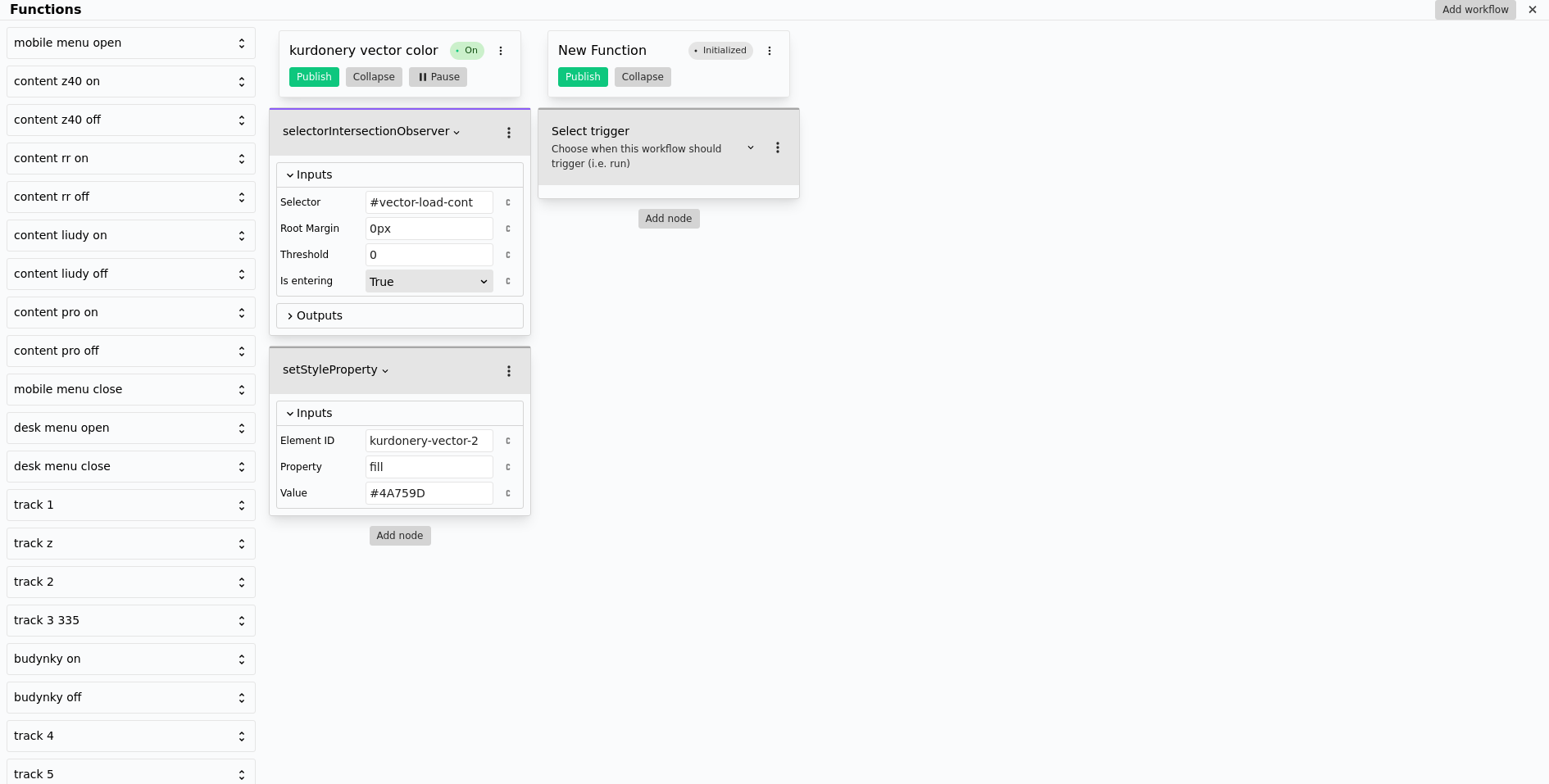
click at [1545, 14] on div "Functions Add workflow" at bounding box center [774, 10] width 1549 height 20
click at [1540, 14] on div "Functions" at bounding box center [1533, 10] width 19 height 19
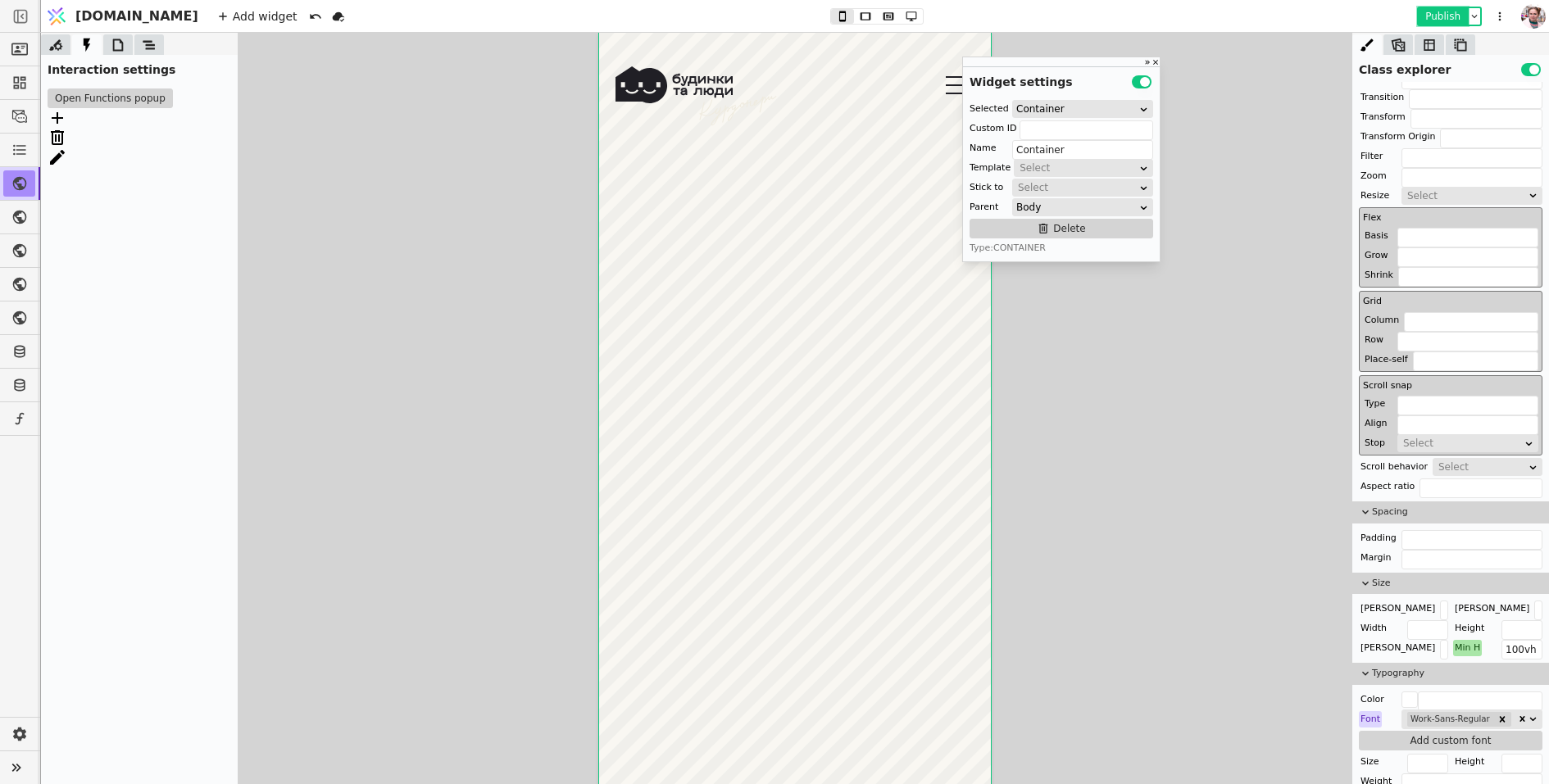
click at [1430, 22] on button "Publish" at bounding box center [1443, 16] width 49 height 17
click at [117, 41] on icon at bounding box center [117, 45] width 17 height 17
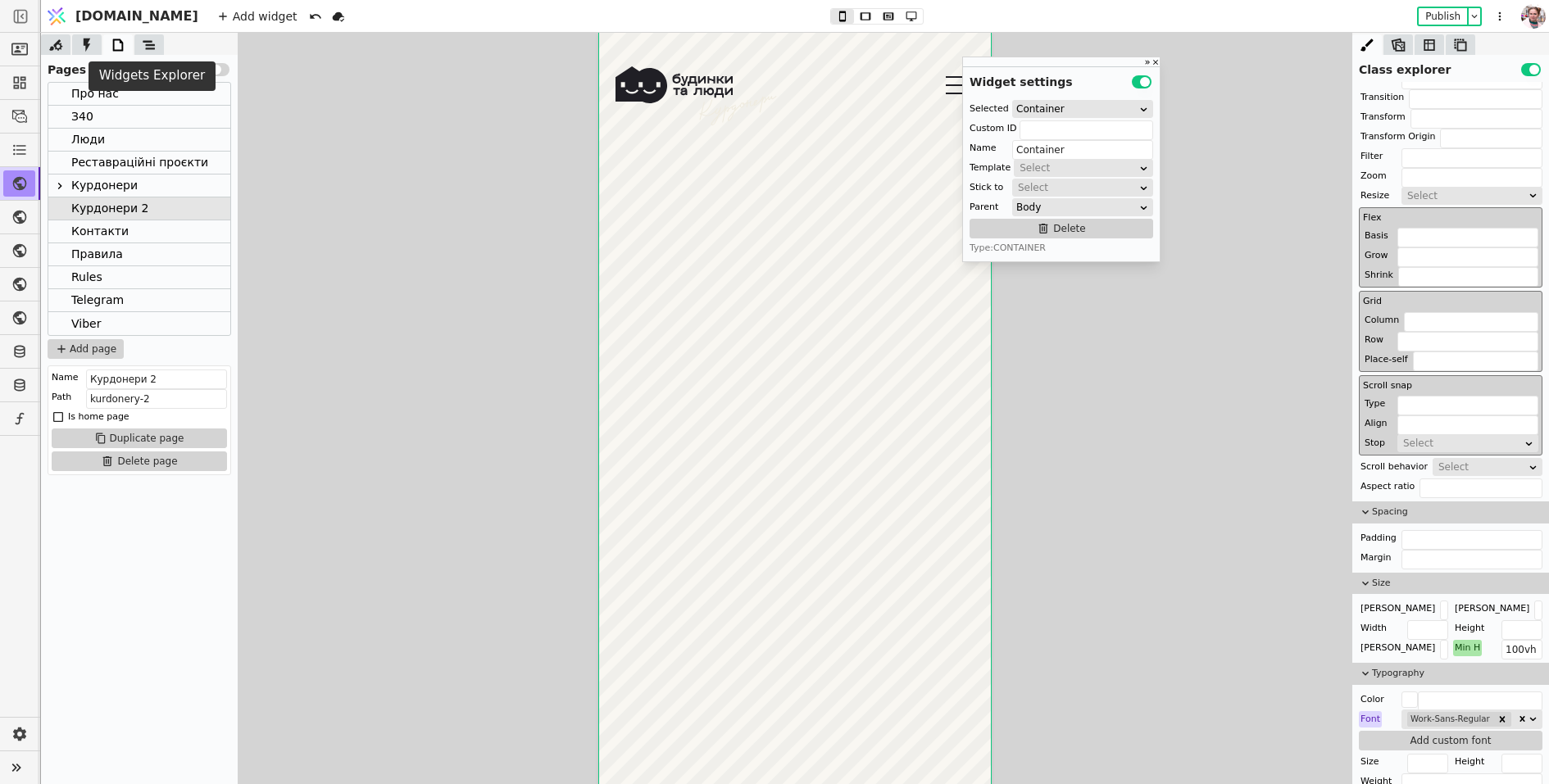
click at [150, 44] on icon at bounding box center [149, 44] width 12 height 9
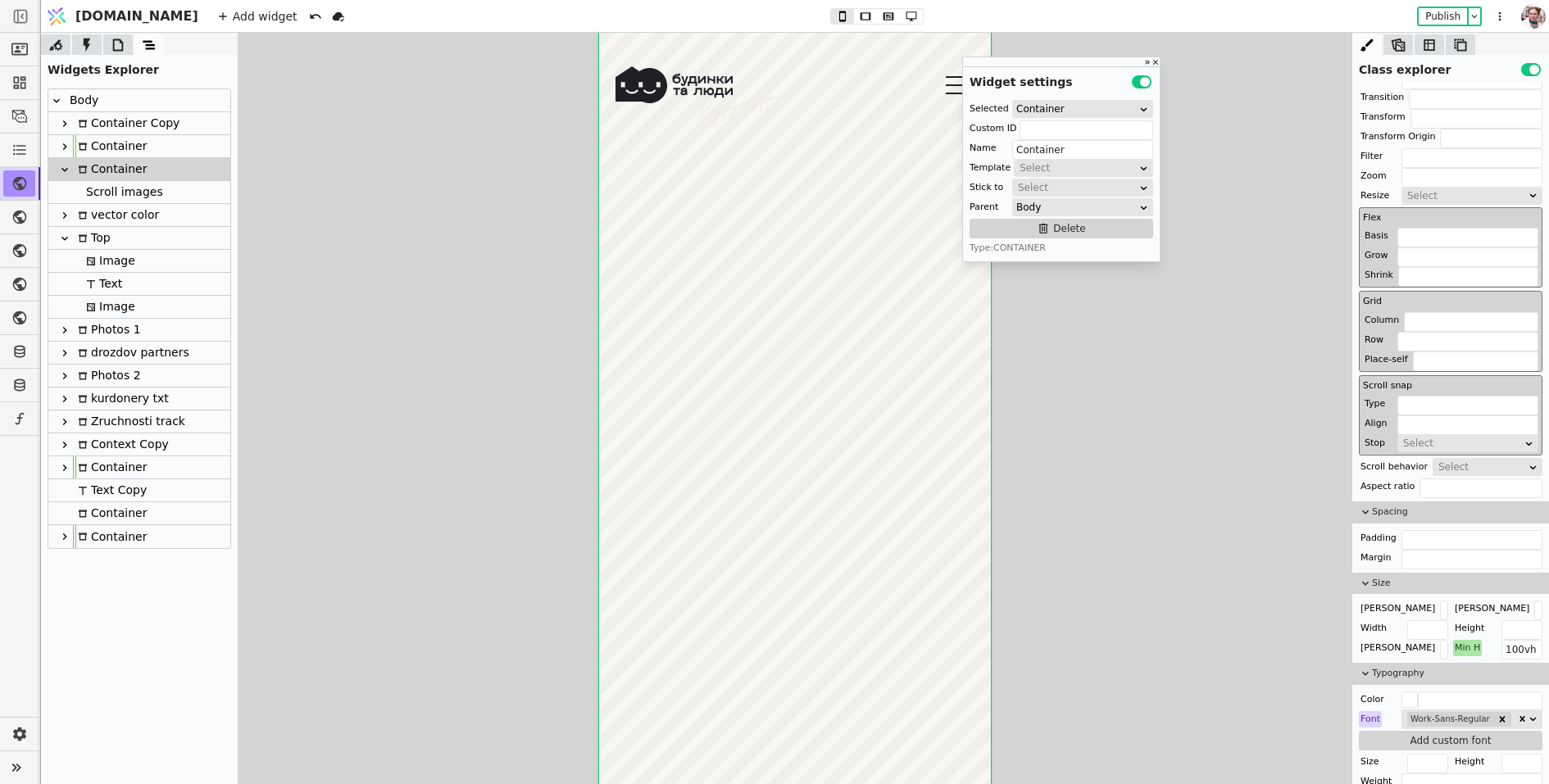
click at [112, 199] on div "Scroll images" at bounding box center [122, 192] width 82 height 22
type input "Scroll images"
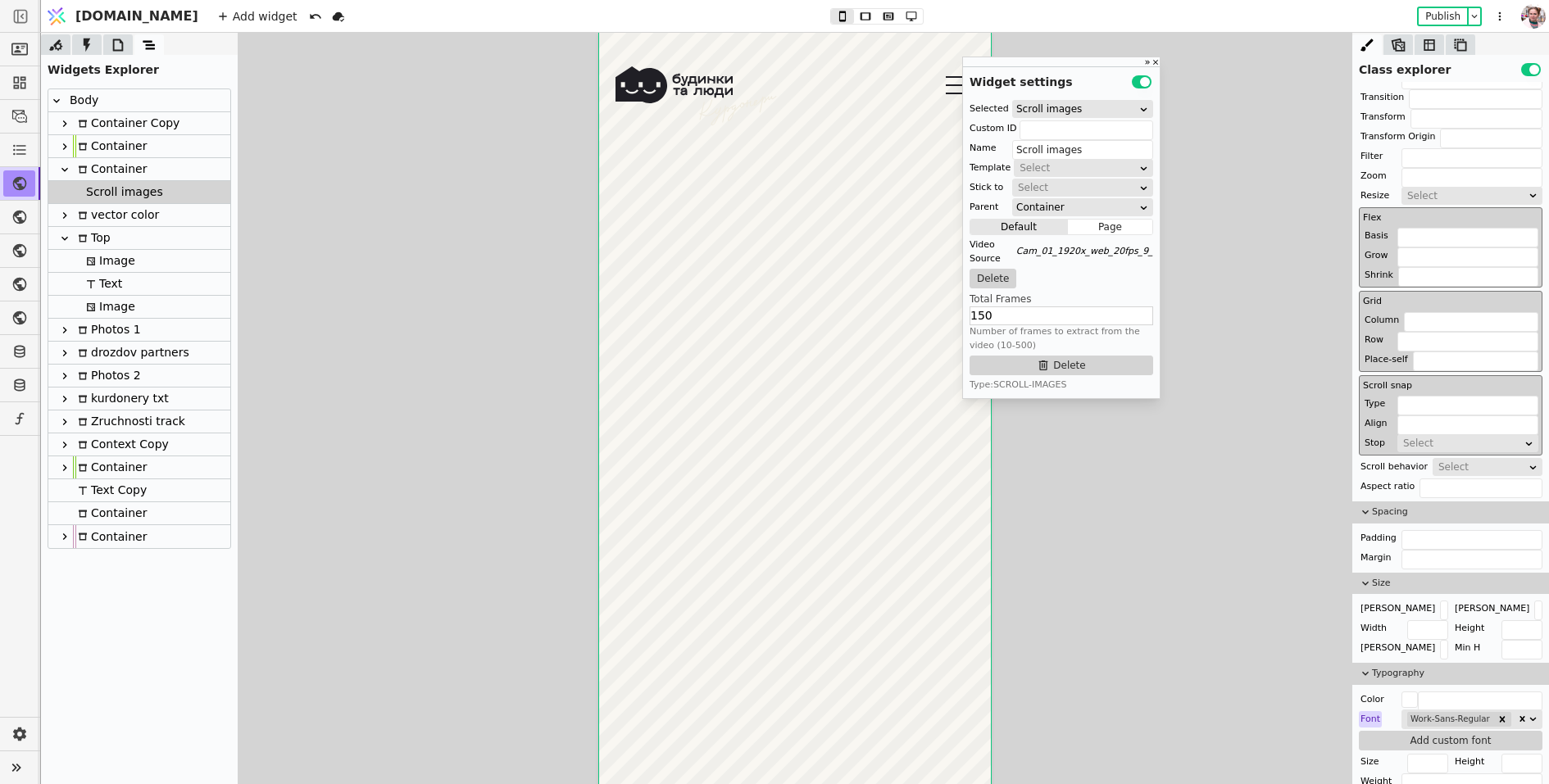
click at [110, 182] on div "Scroll images" at bounding box center [122, 192] width 82 height 22
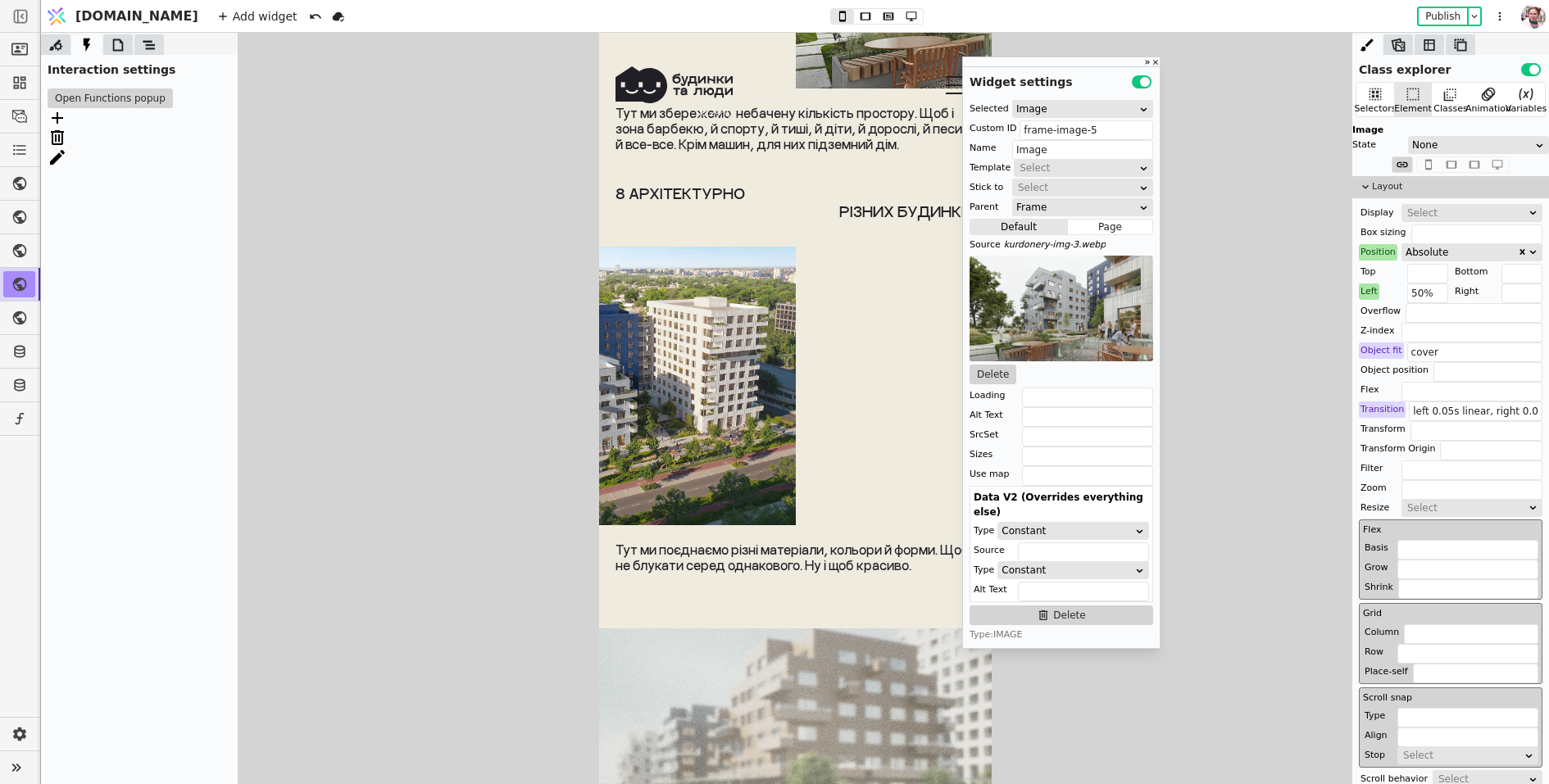
scroll to position [1224, 0]
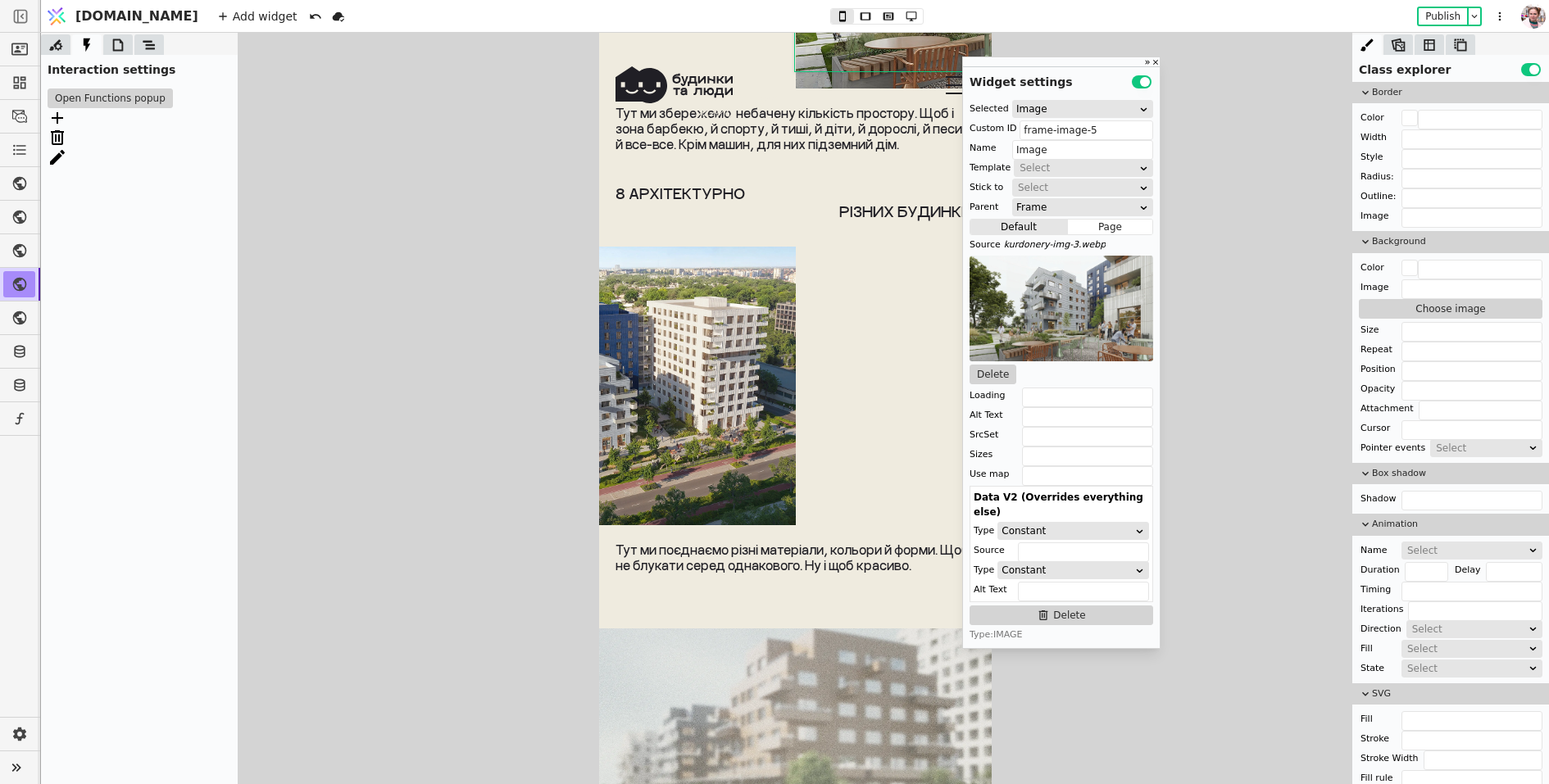
click at [121, 49] on icon at bounding box center [118, 45] width 11 height 12
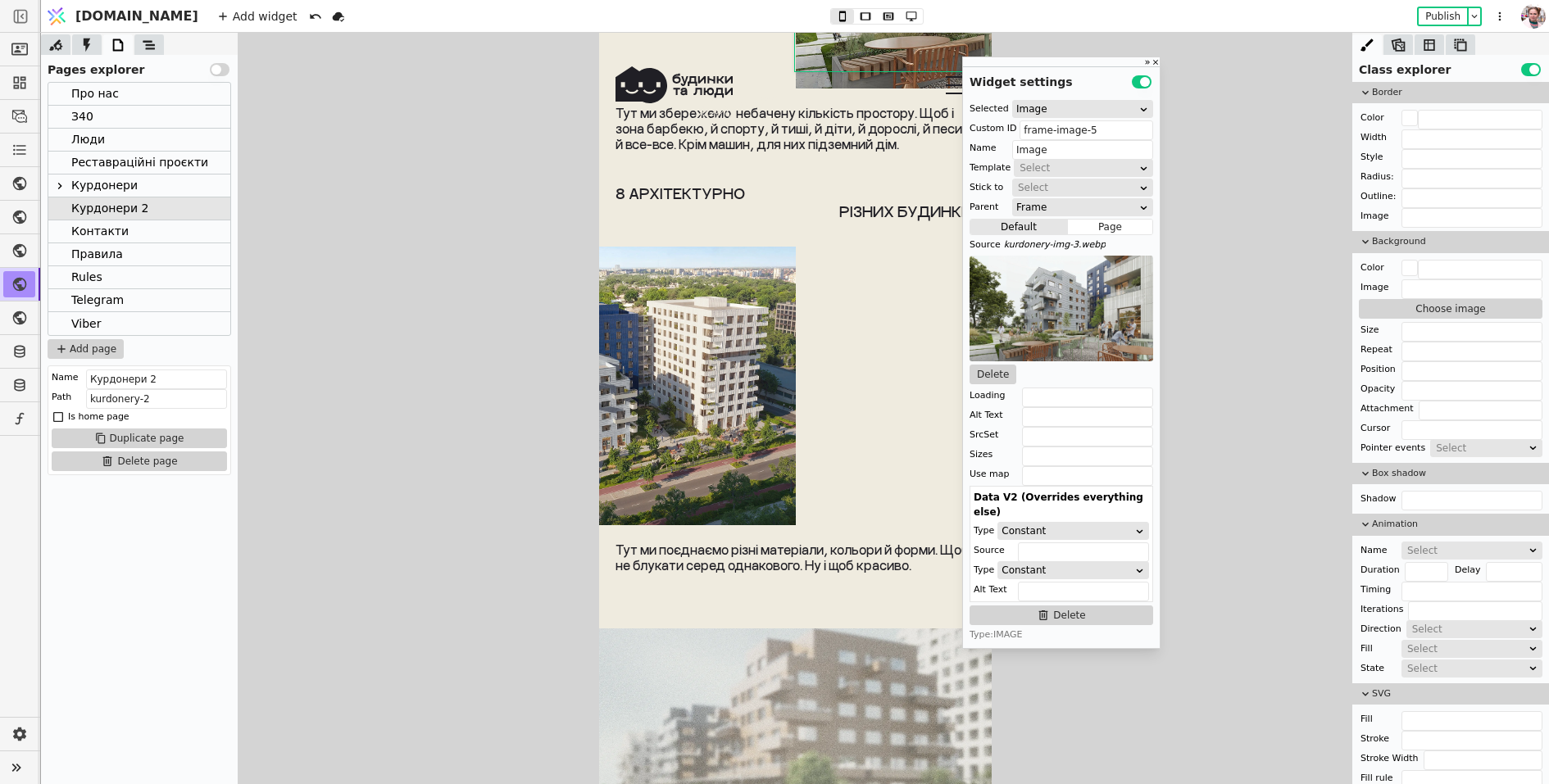
click at [147, 55] on div "Pages explorer Use setting" at bounding box center [139, 66] width 197 height 24
click at [148, 48] on icon at bounding box center [149, 44] width 12 height 9
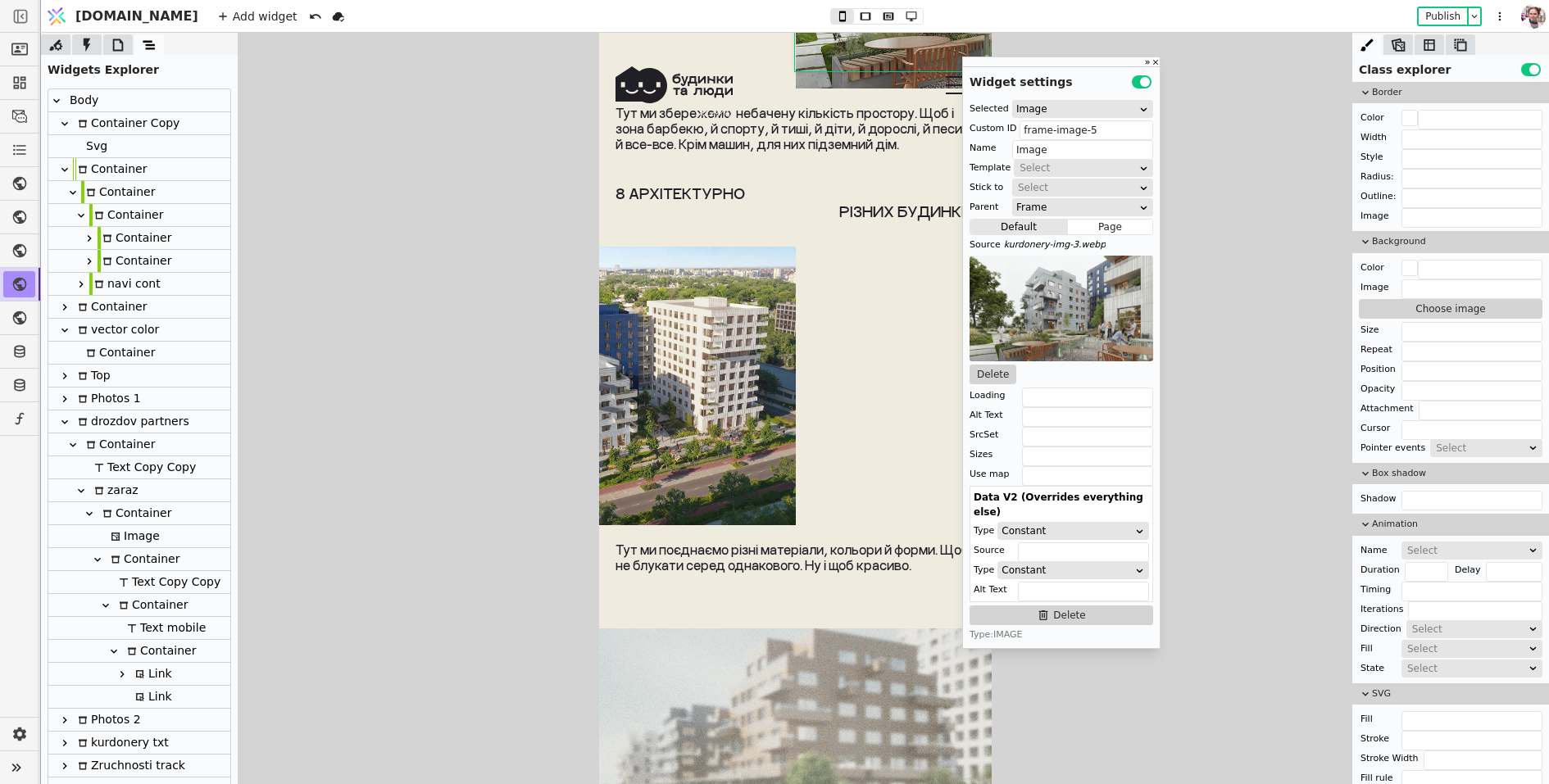
click at [104, 346] on div "Container" at bounding box center [118, 352] width 74 height 22
type input "vector-line"
type input "Container"
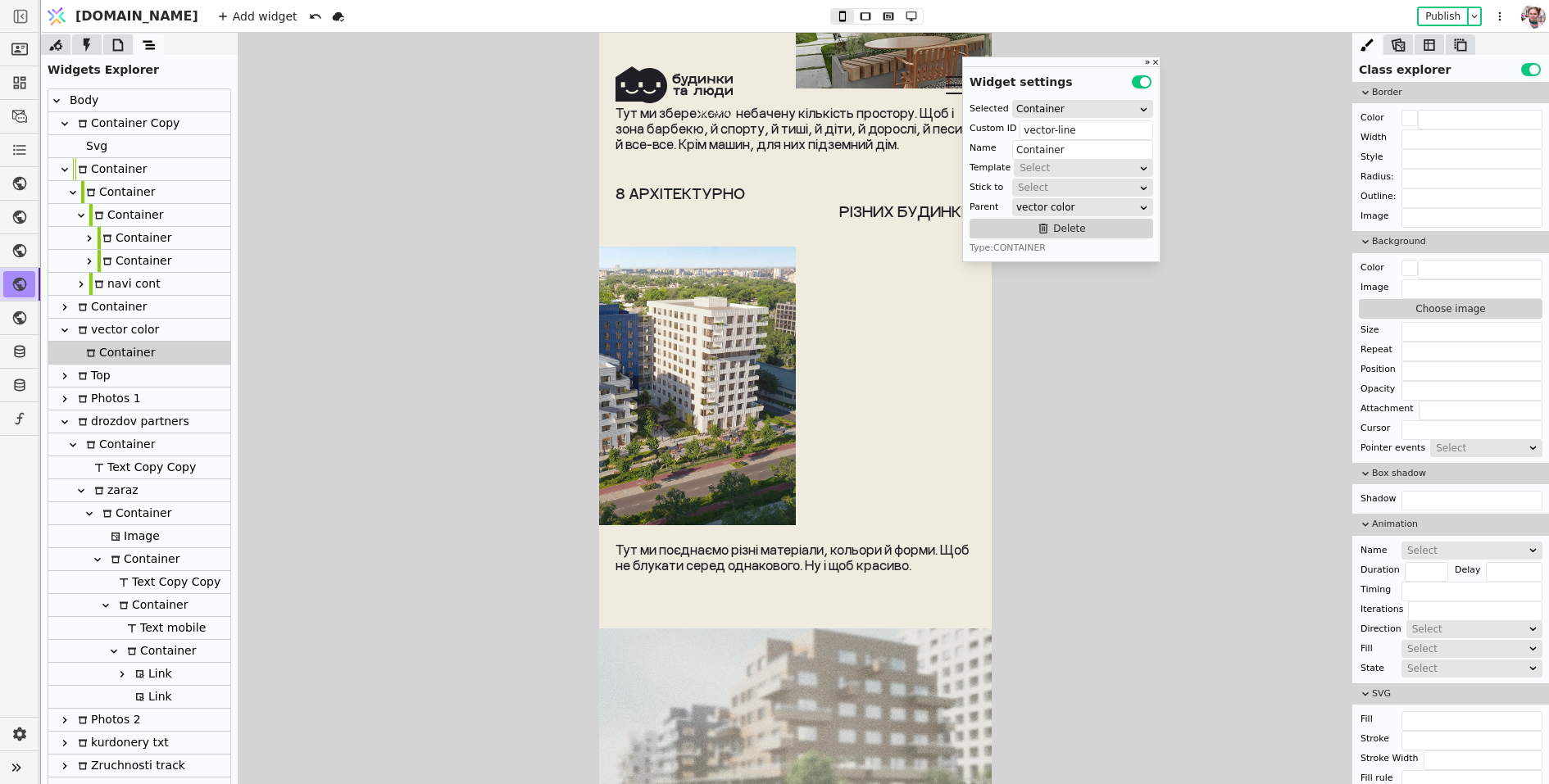
click at [106, 339] on div "vector color" at bounding box center [116, 329] width 86 height 22
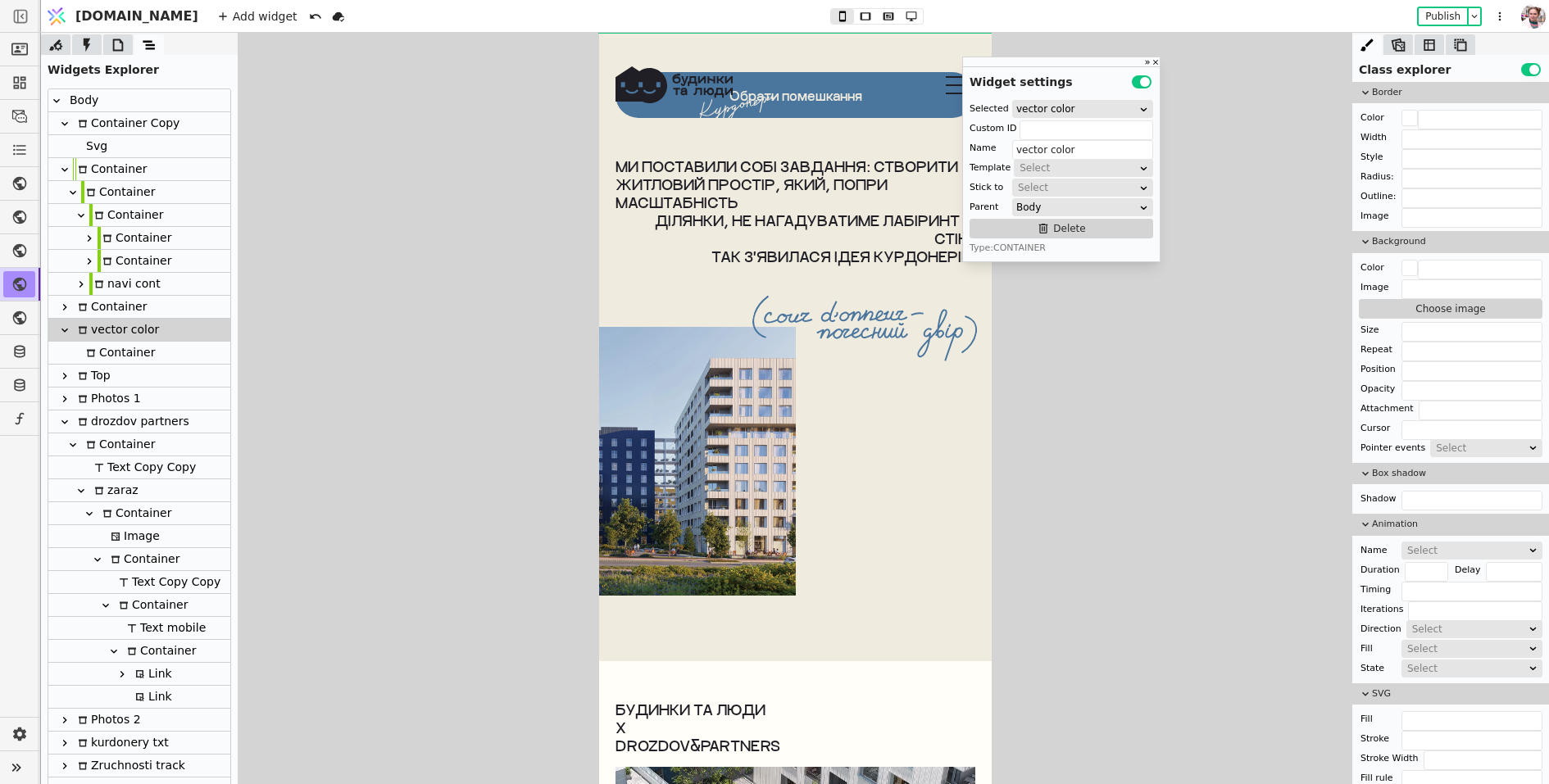
scroll to position [6147, 0]
click at [108, 313] on div "Container" at bounding box center [110, 306] width 74 height 22
type input "Container"
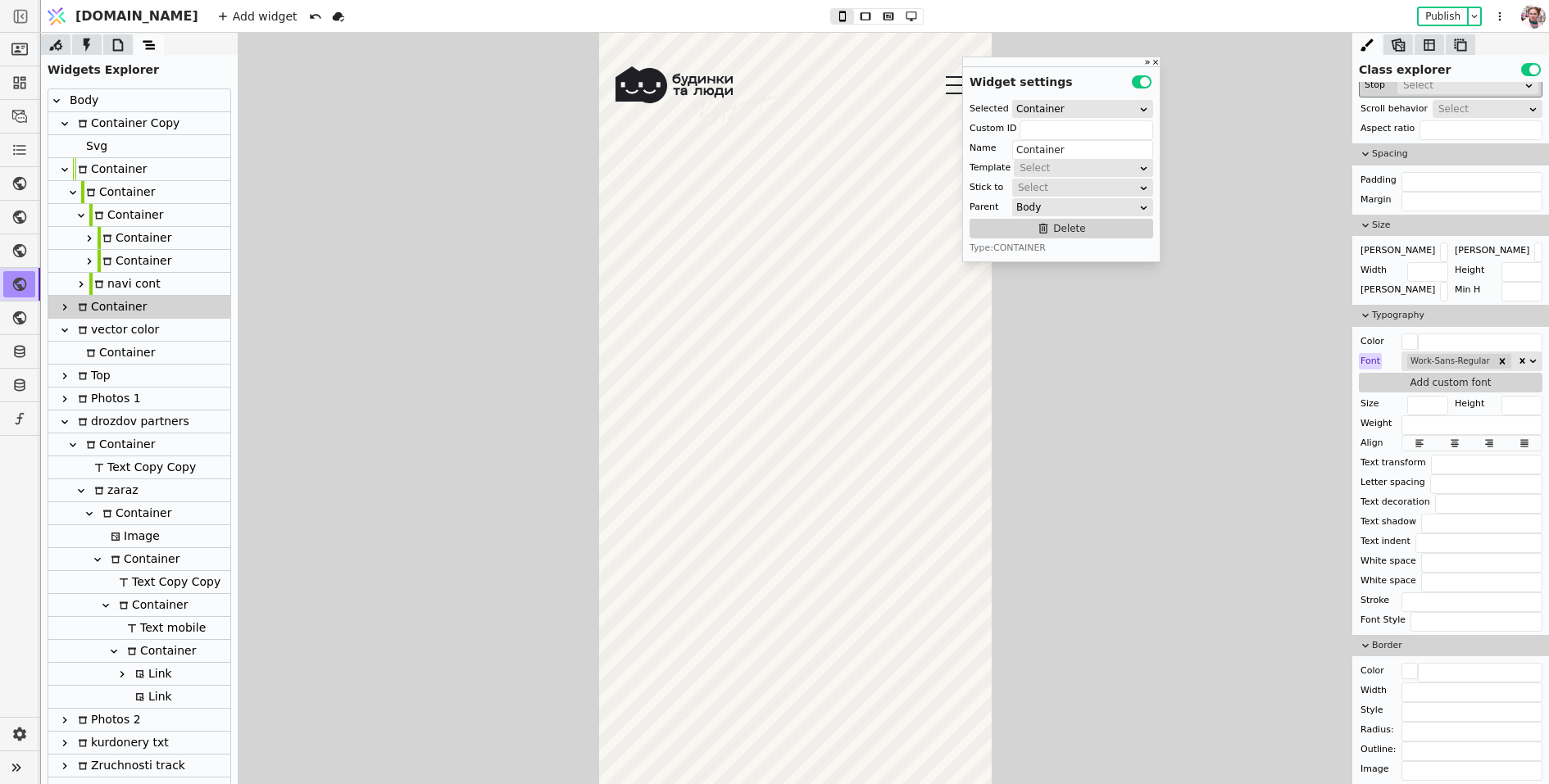
scroll to position [622, 0]
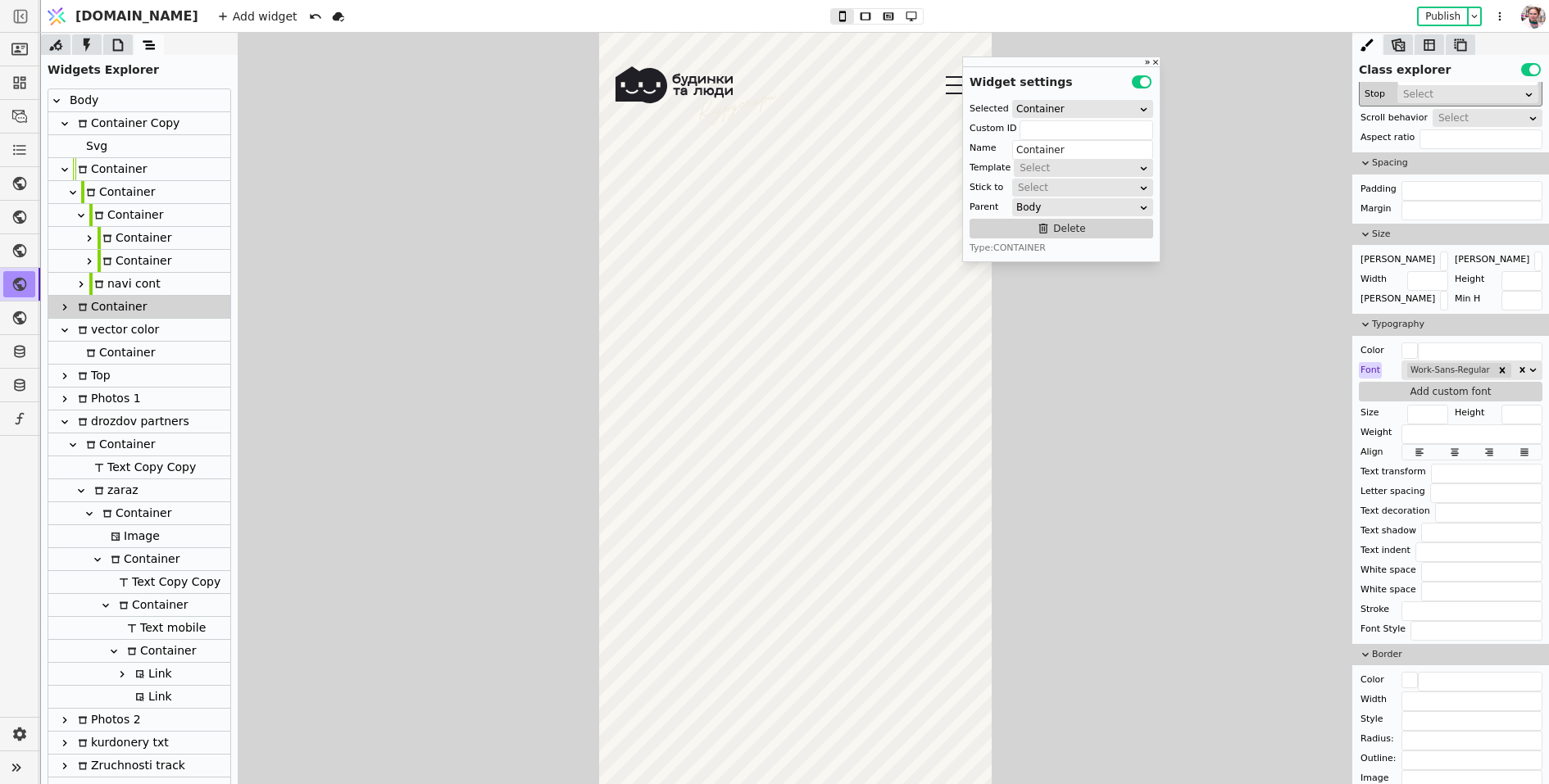
click at [66, 308] on icon at bounding box center [64, 307] width 13 height 13
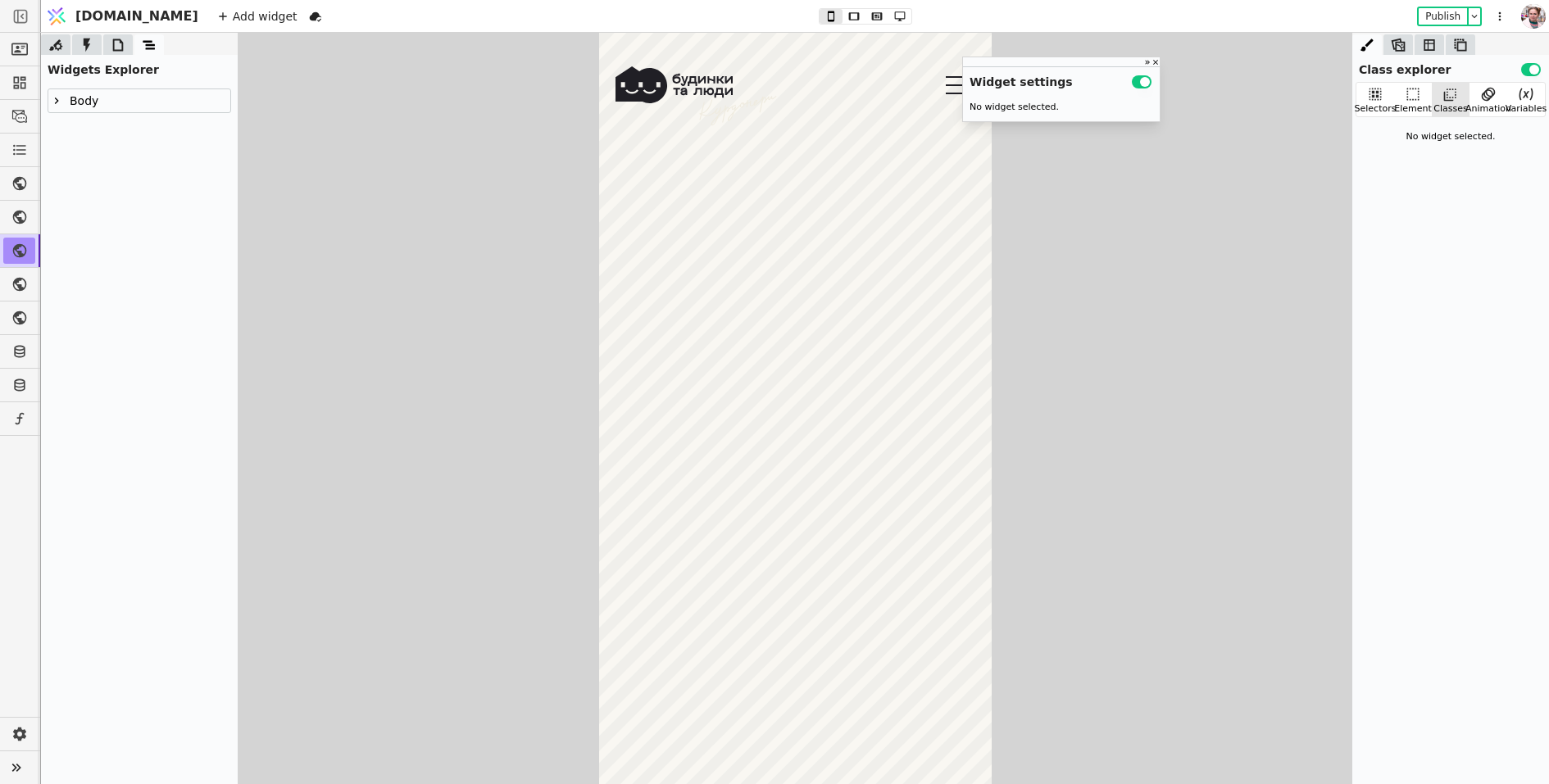
click at [56, 109] on div at bounding box center [57, 101] width 17 height 19
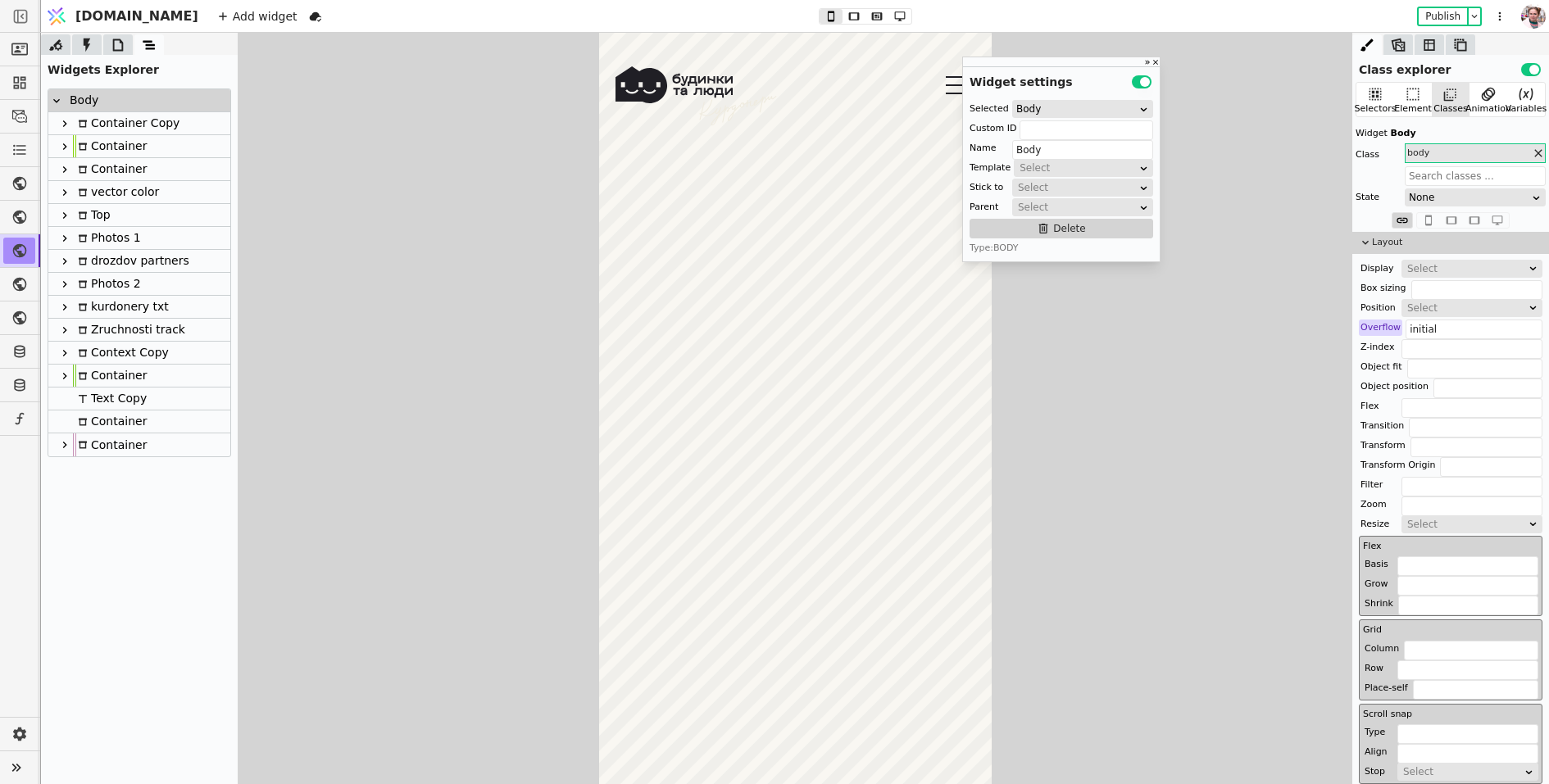
click at [113, 197] on div "vector color" at bounding box center [116, 192] width 86 height 22
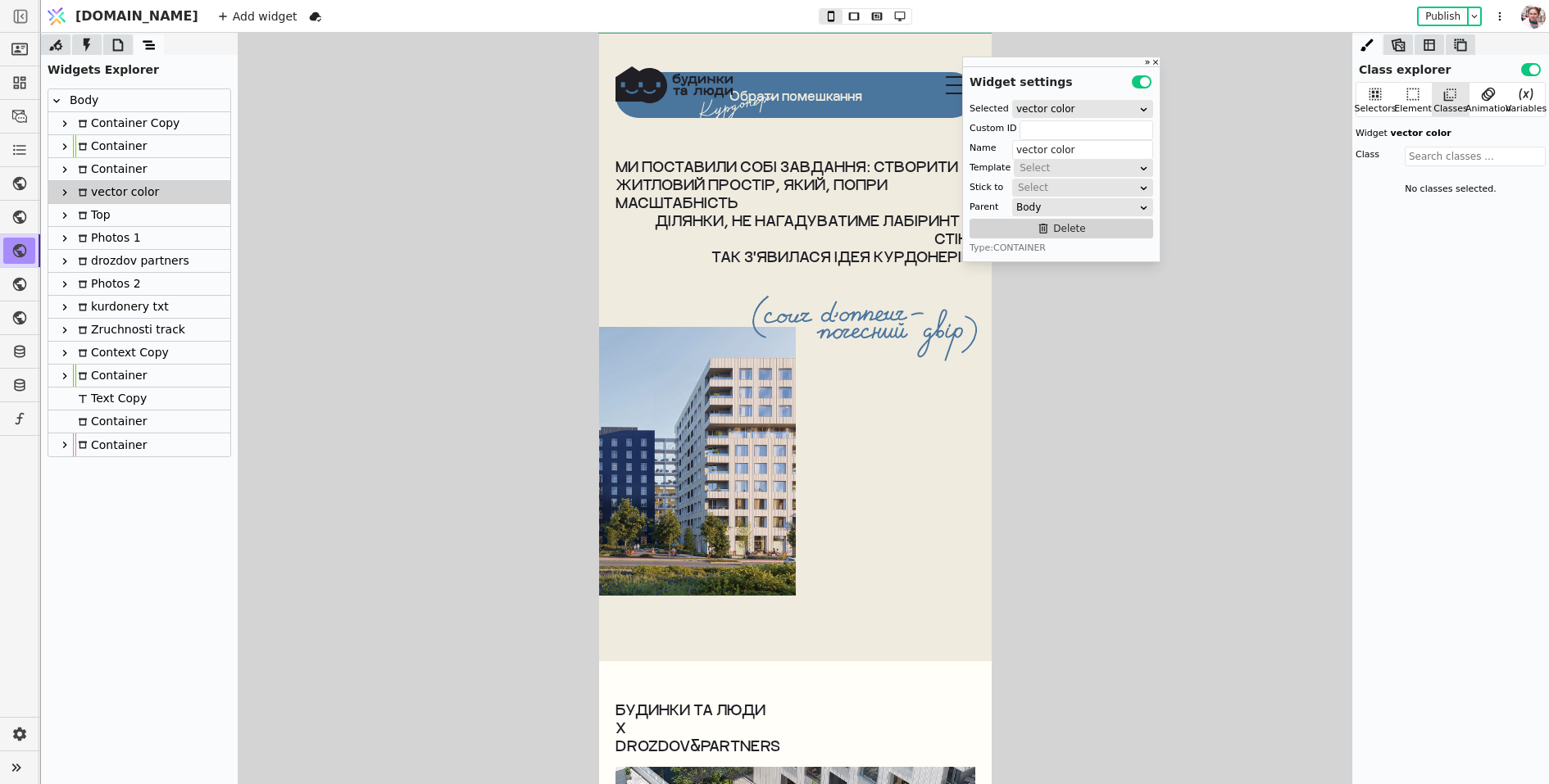
scroll to position [6147, 0]
click at [105, 162] on div "Container" at bounding box center [110, 169] width 74 height 22
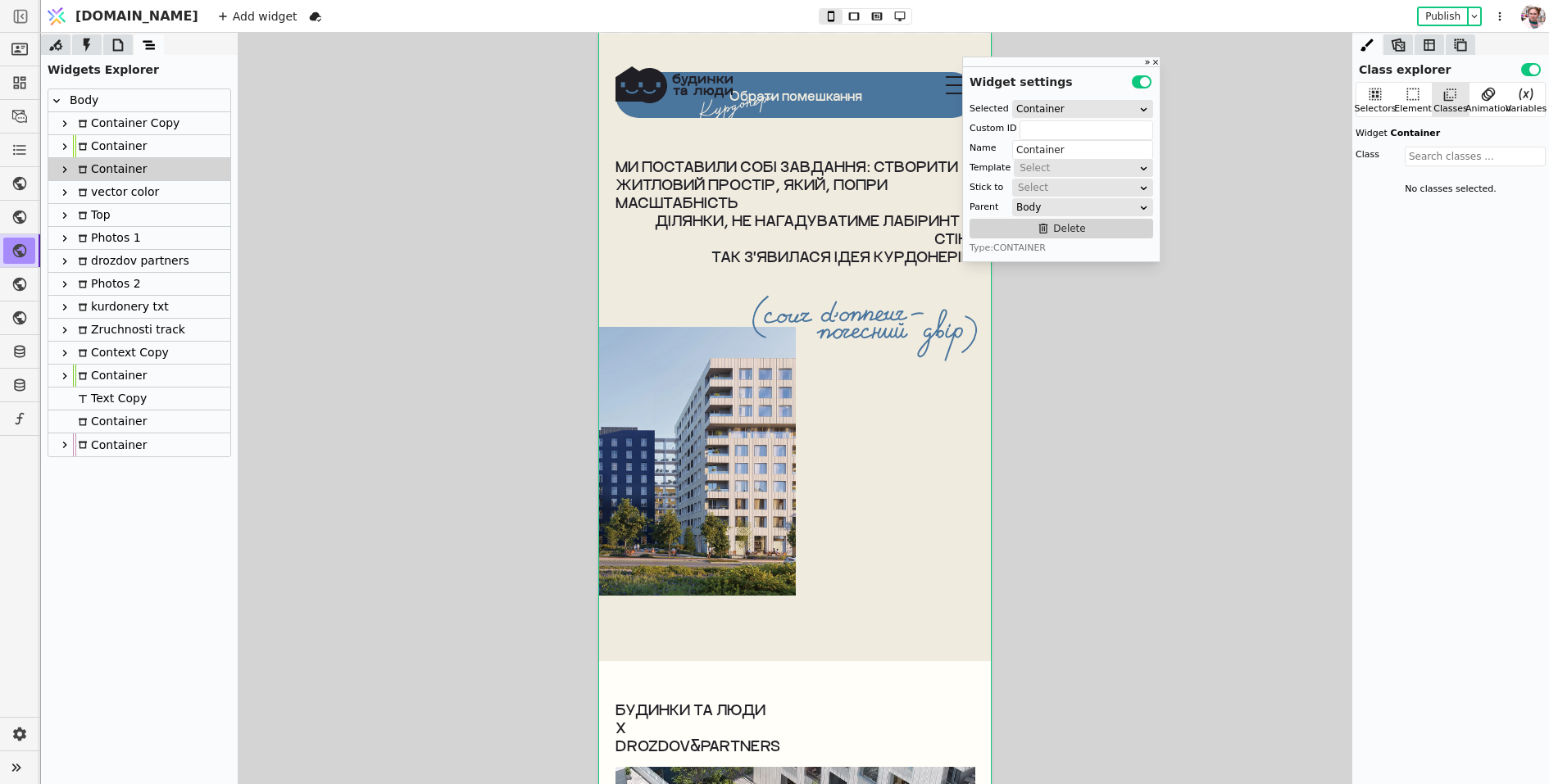
scroll to position [0, 0]
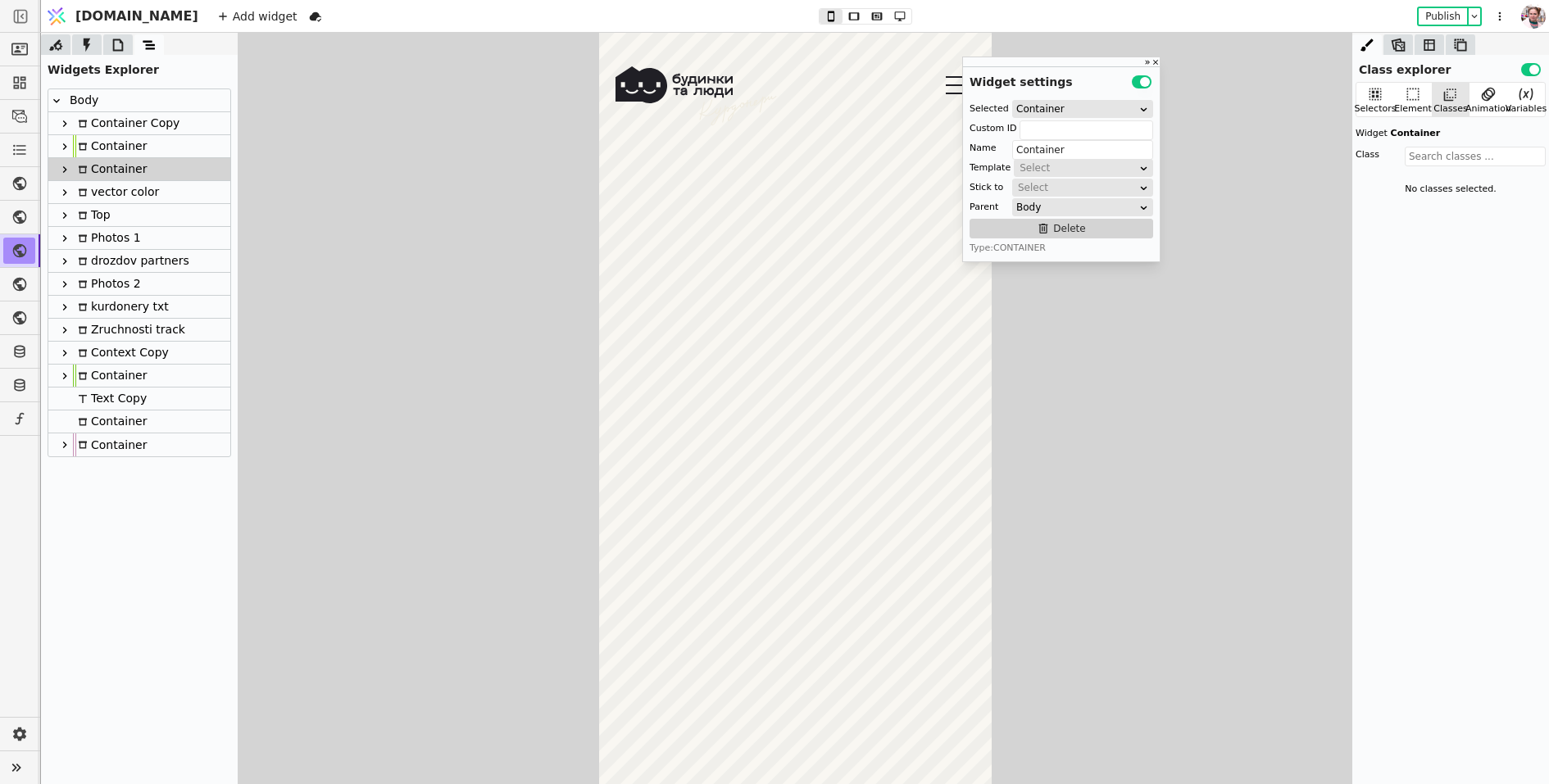
click at [60, 174] on icon at bounding box center [64, 170] width 13 height 13
click at [88, 51] on icon at bounding box center [87, 45] width 17 height 17
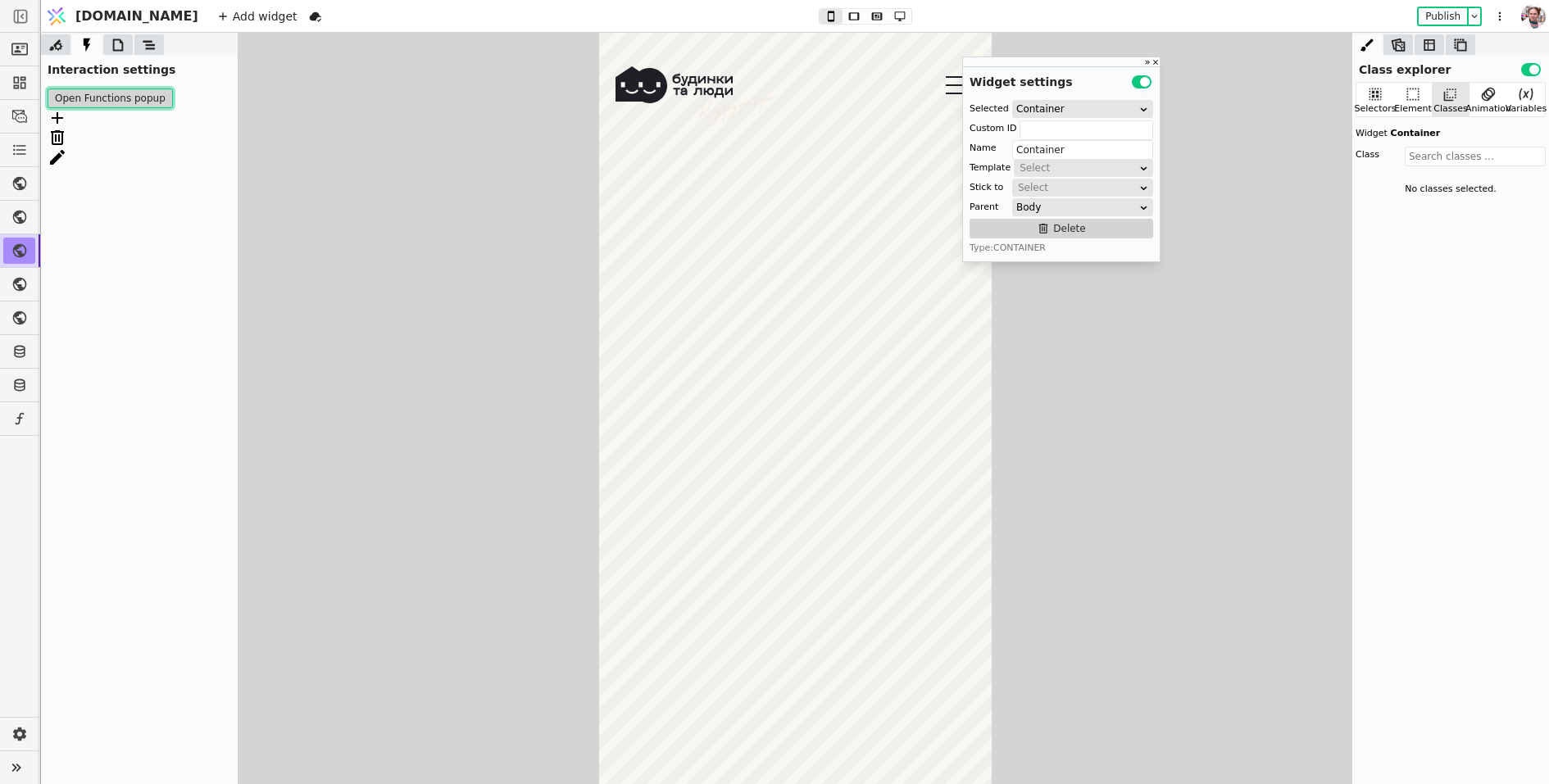
click at [120, 97] on button "Open Functions popup" at bounding box center [110, 98] width 125 height 19
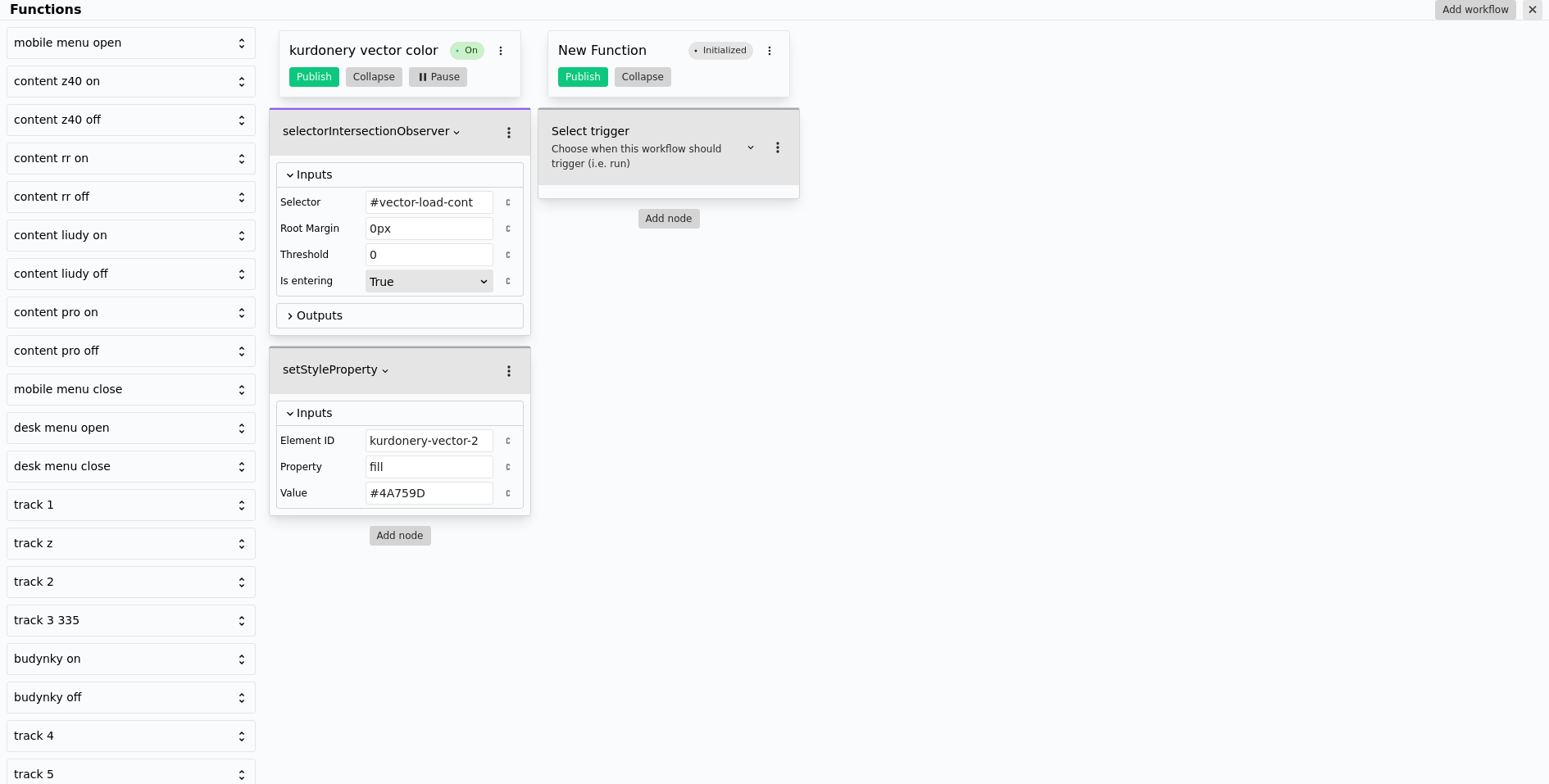
click at [1537, 8] on icon "Functions" at bounding box center [1532, 10] width 13 height 13
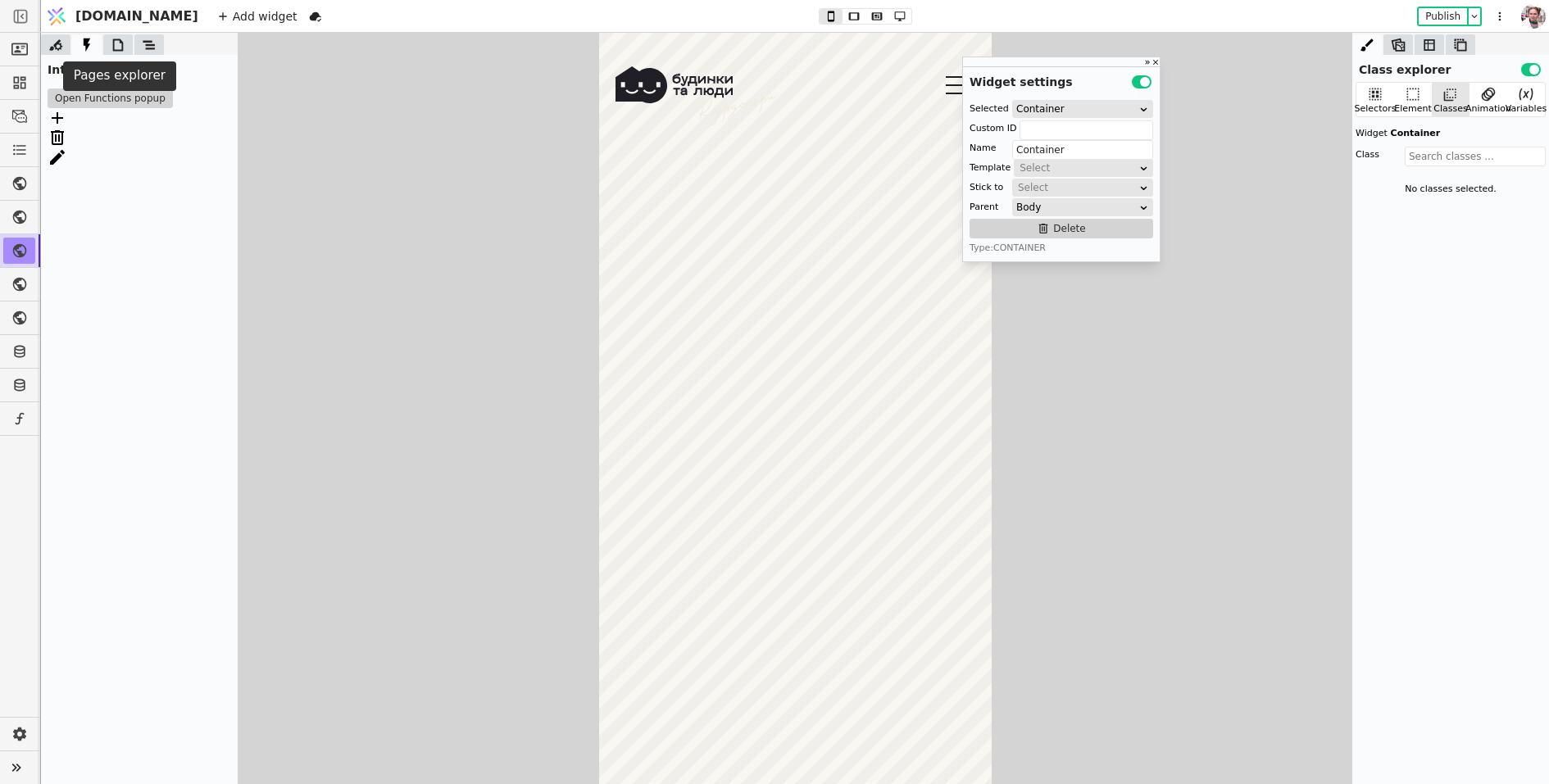
click at [110, 49] on icon at bounding box center [117, 45] width 17 height 17
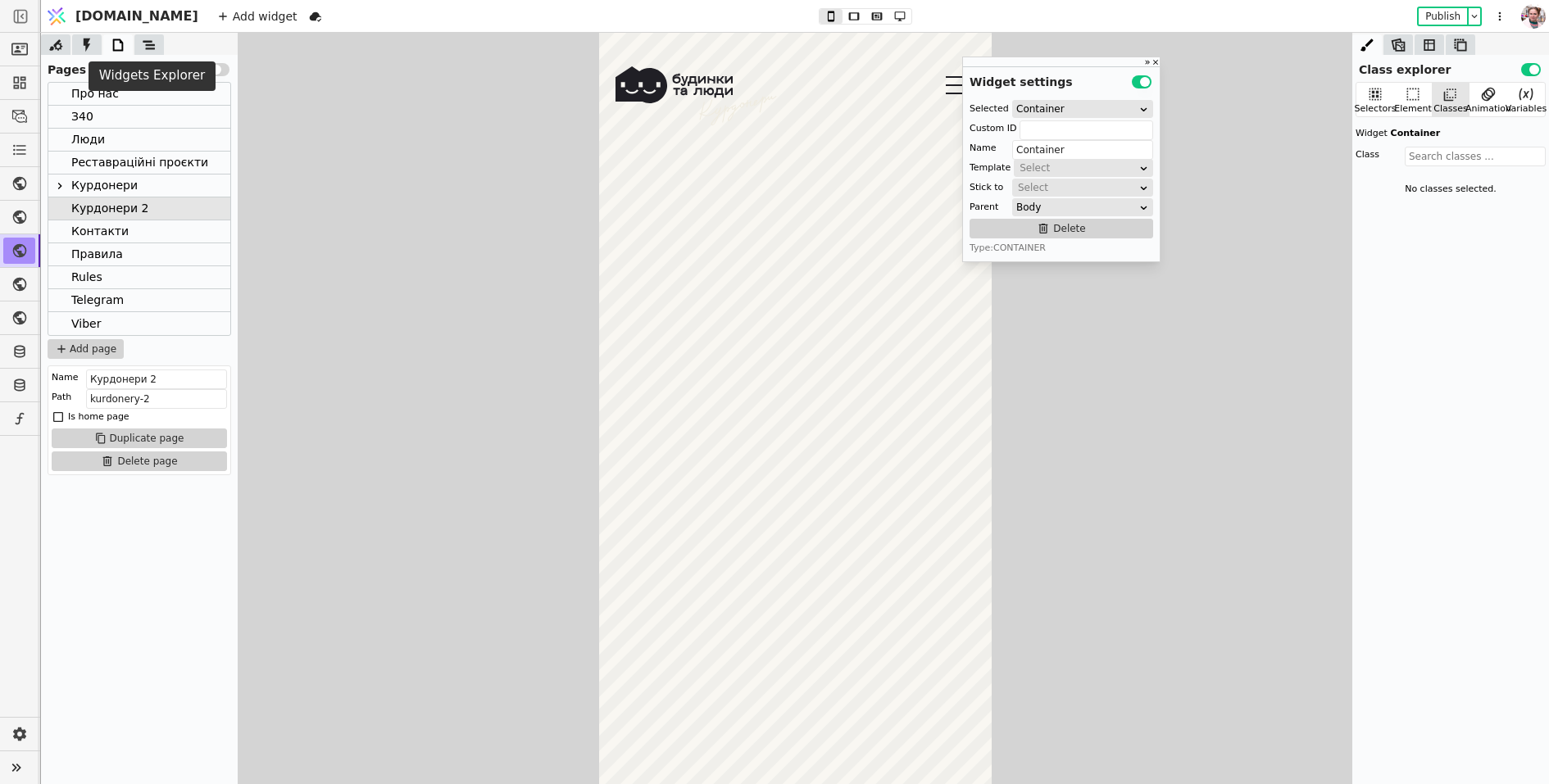
click at [148, 47] on icon at bounding box center [149, 45] width 17 height 17
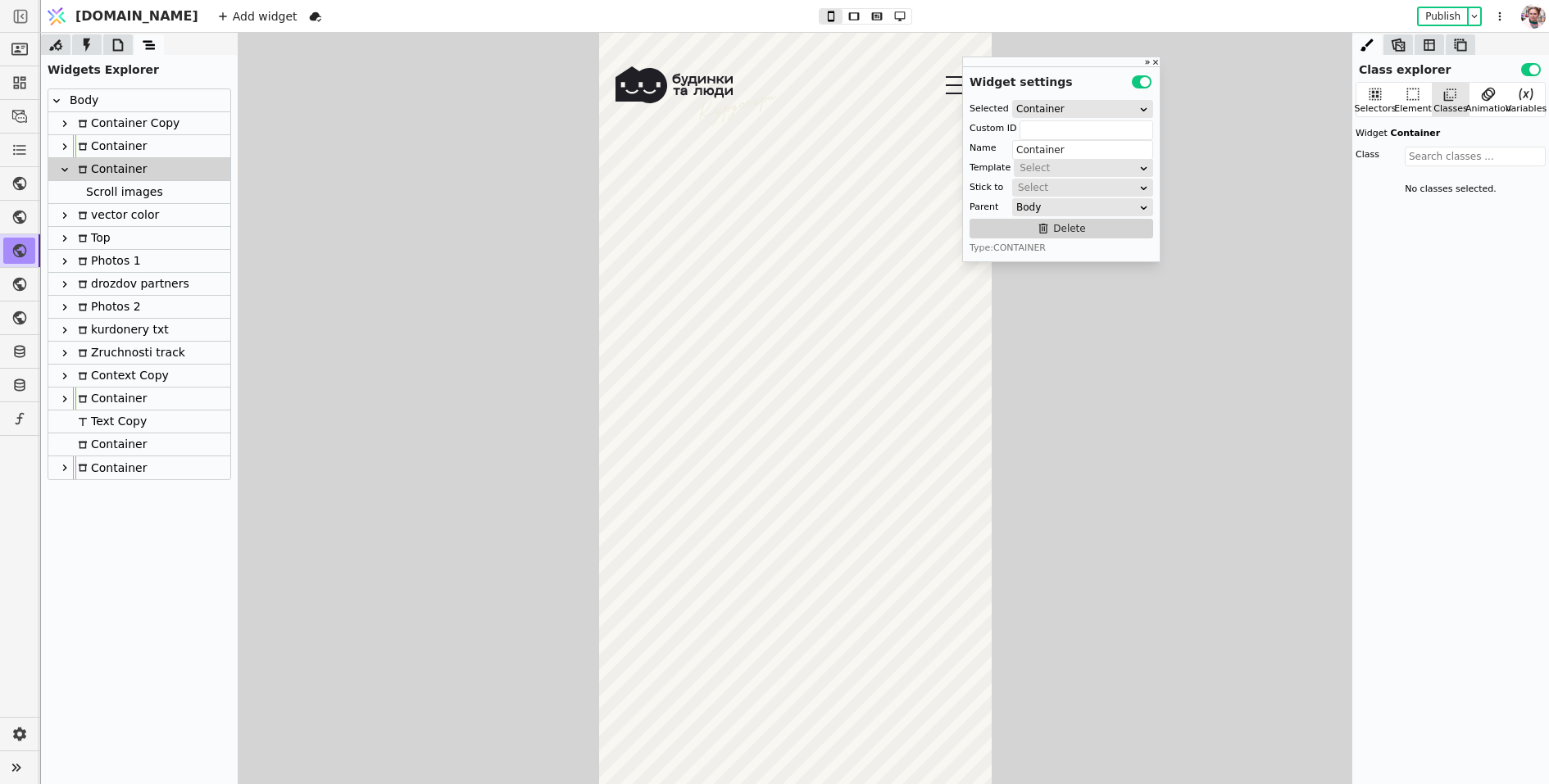
click at [130, 237] on div "Top" at bounding box center [140, 238] width 182 height 23
type input "Top"
click at [94, 253] on div "Photos 1" at bounding box center [107, 260] width 68 height 22
type input "vector-load-cont"
type input "Photos 1"
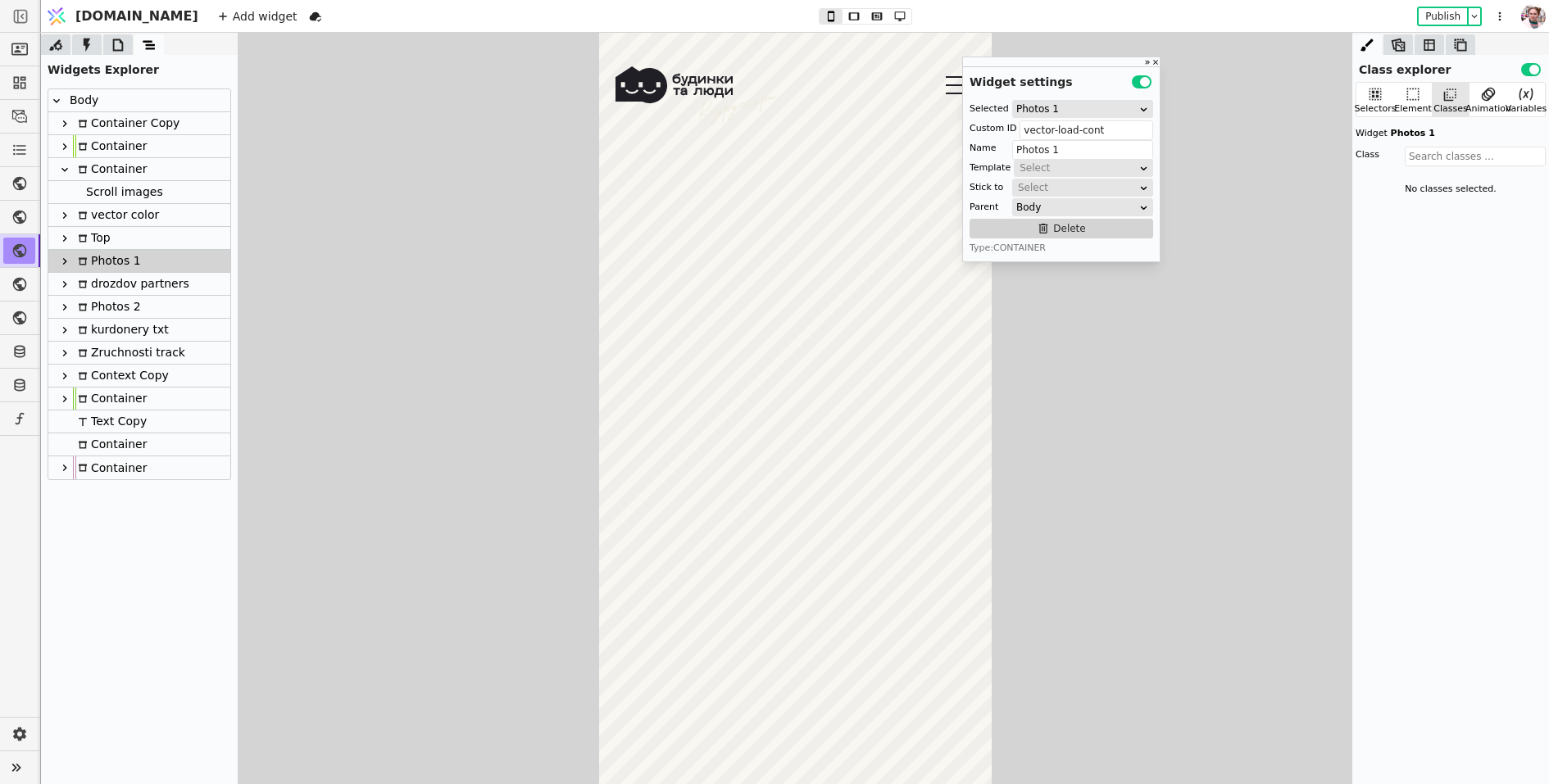
click at [98, 169] on div "Container" at bounding box center [110, 169] width 74 height 22
type input "Container"
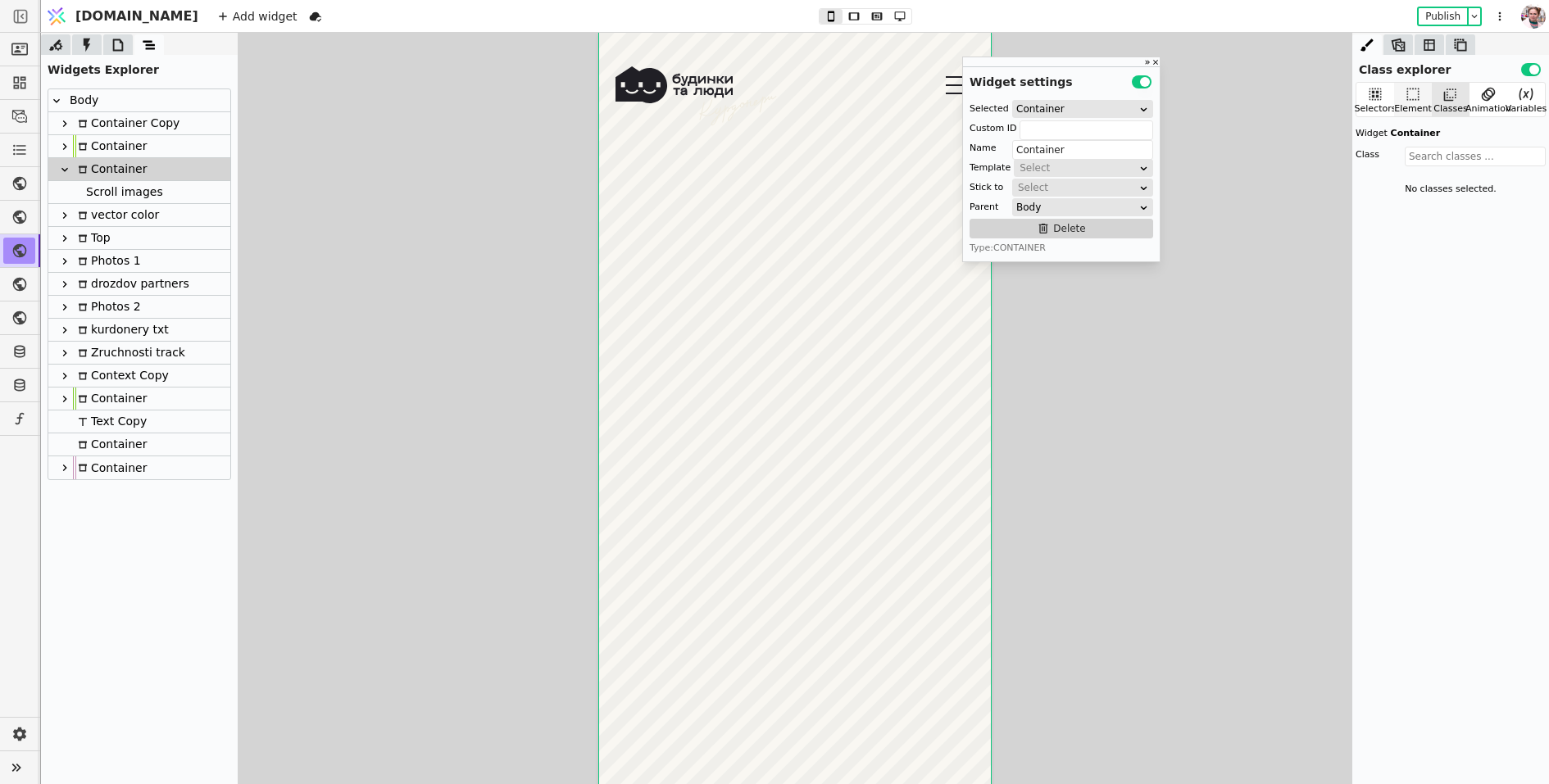
click at [1409, 108] on div "Element" at bounding box center [1413, 109] width 38 height 14
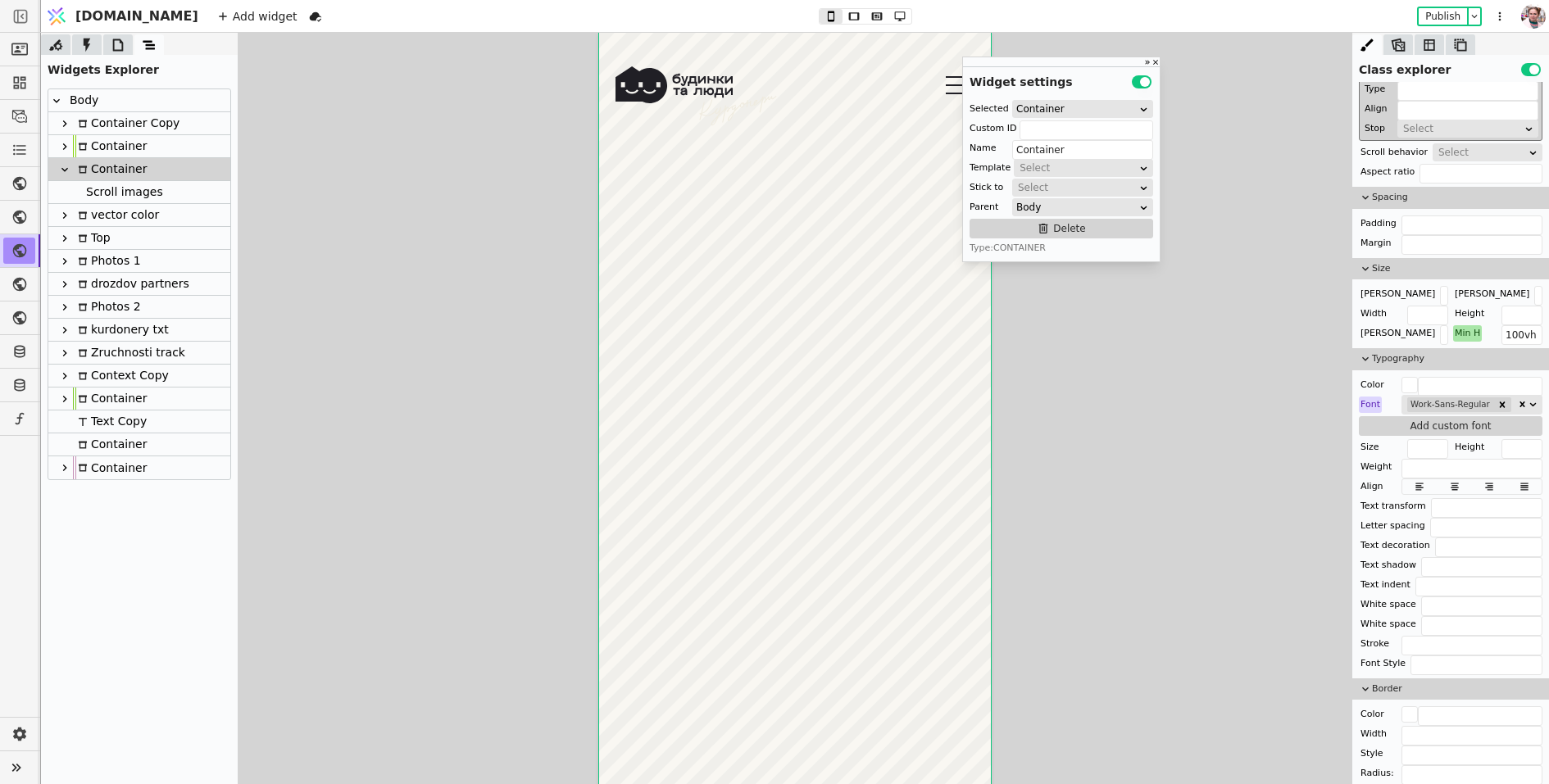
scroll to position [594, 0]
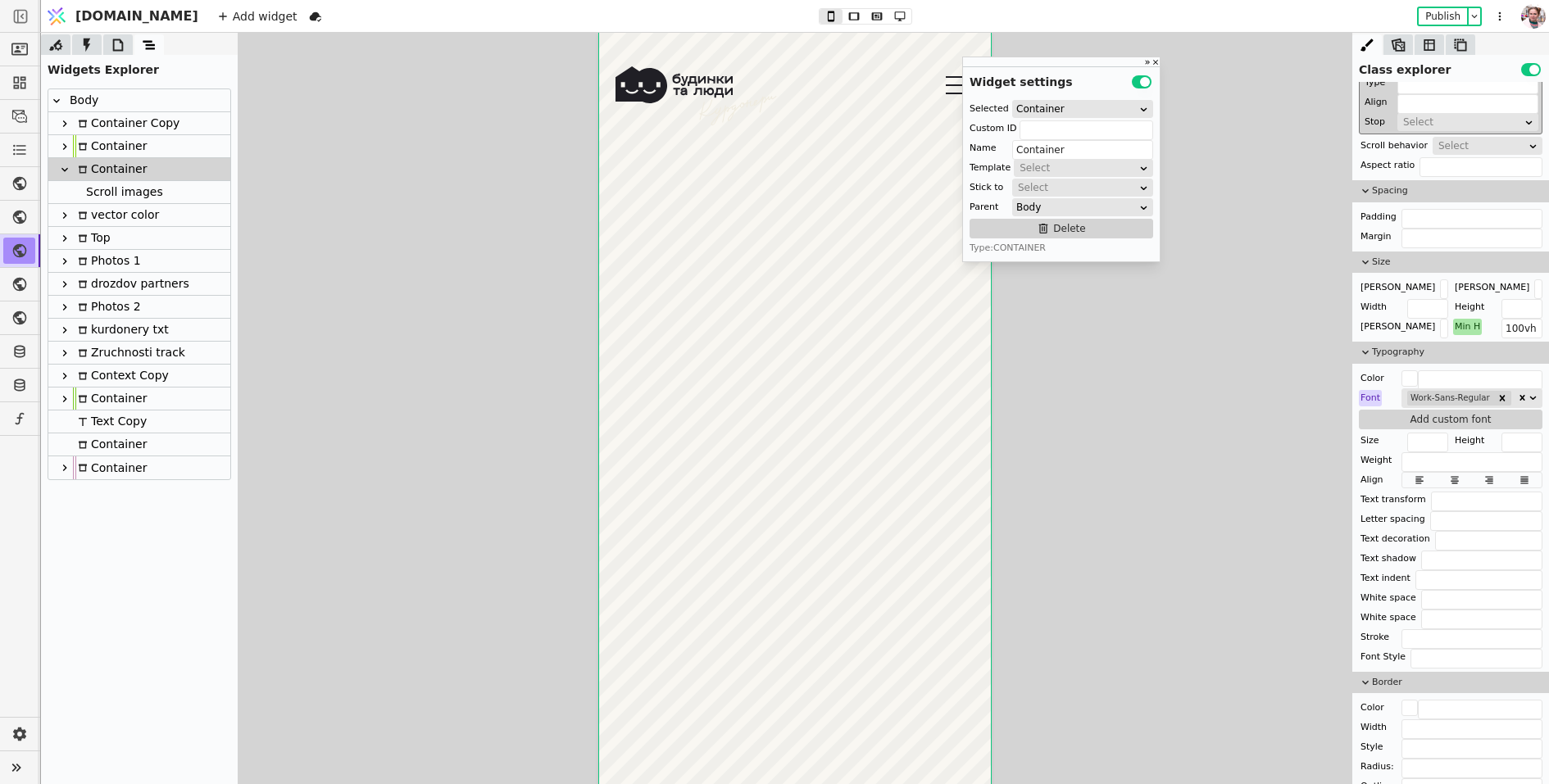
click at [85, 52] on icon at bounding box center [87, 45] width 17 height 17
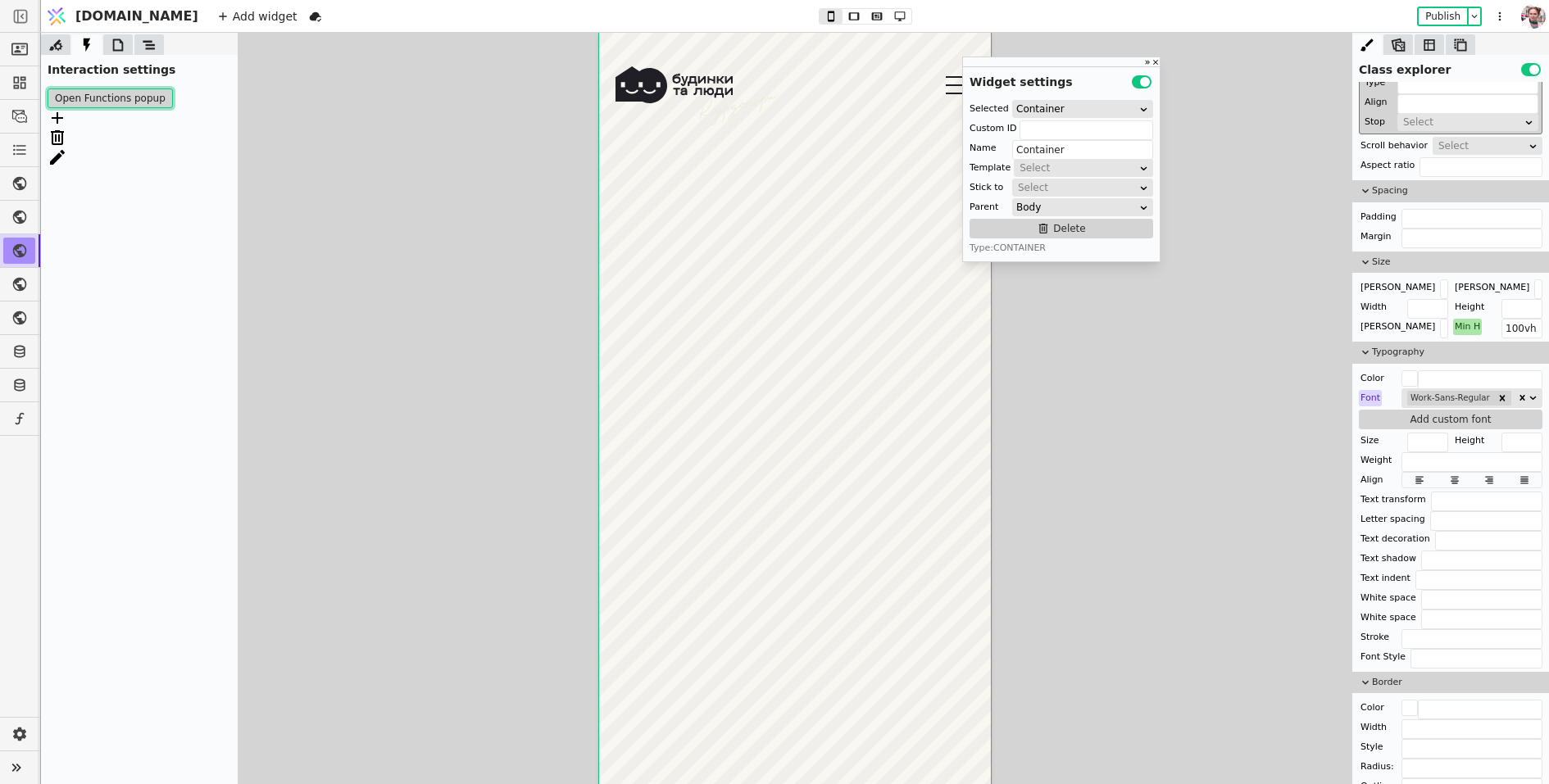
click at [86, 91] on button "Open Functions popup" at bounding box center [110, 98] width 125 height 19
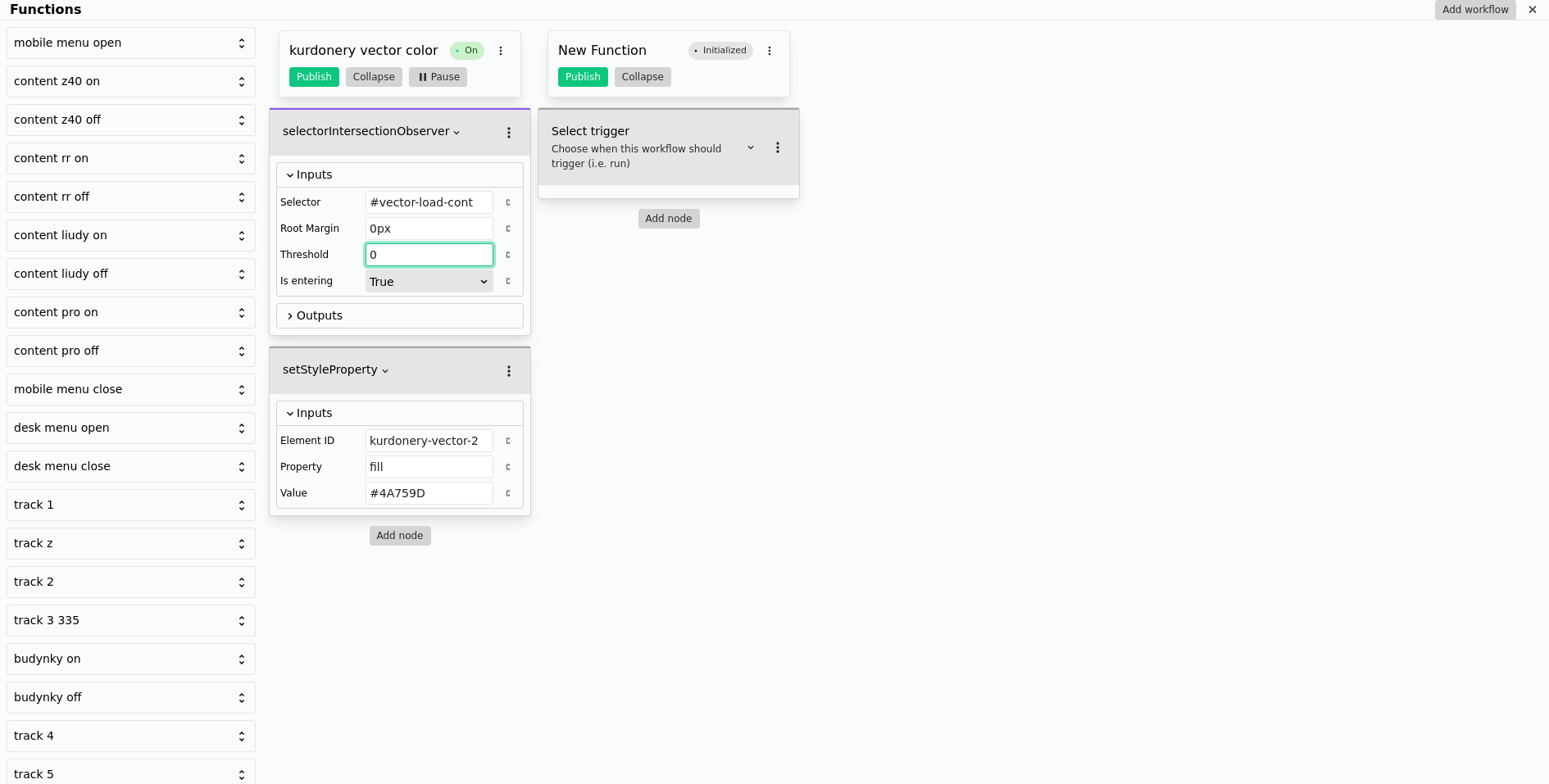
click at [408, 254] on input "0" at bounding box center [429, 255] width 128 height 23
click at [378, 249] on input "01" at bounding box center [429, 255] width 128 height 23
type input "0.1"
click at [314, 71] on button "Publish" at bounding box center [314, 77] width 50 height 19
click at [1535, 13] on icon "Functions" at bounding box center [1532, 10] width 13 height 13
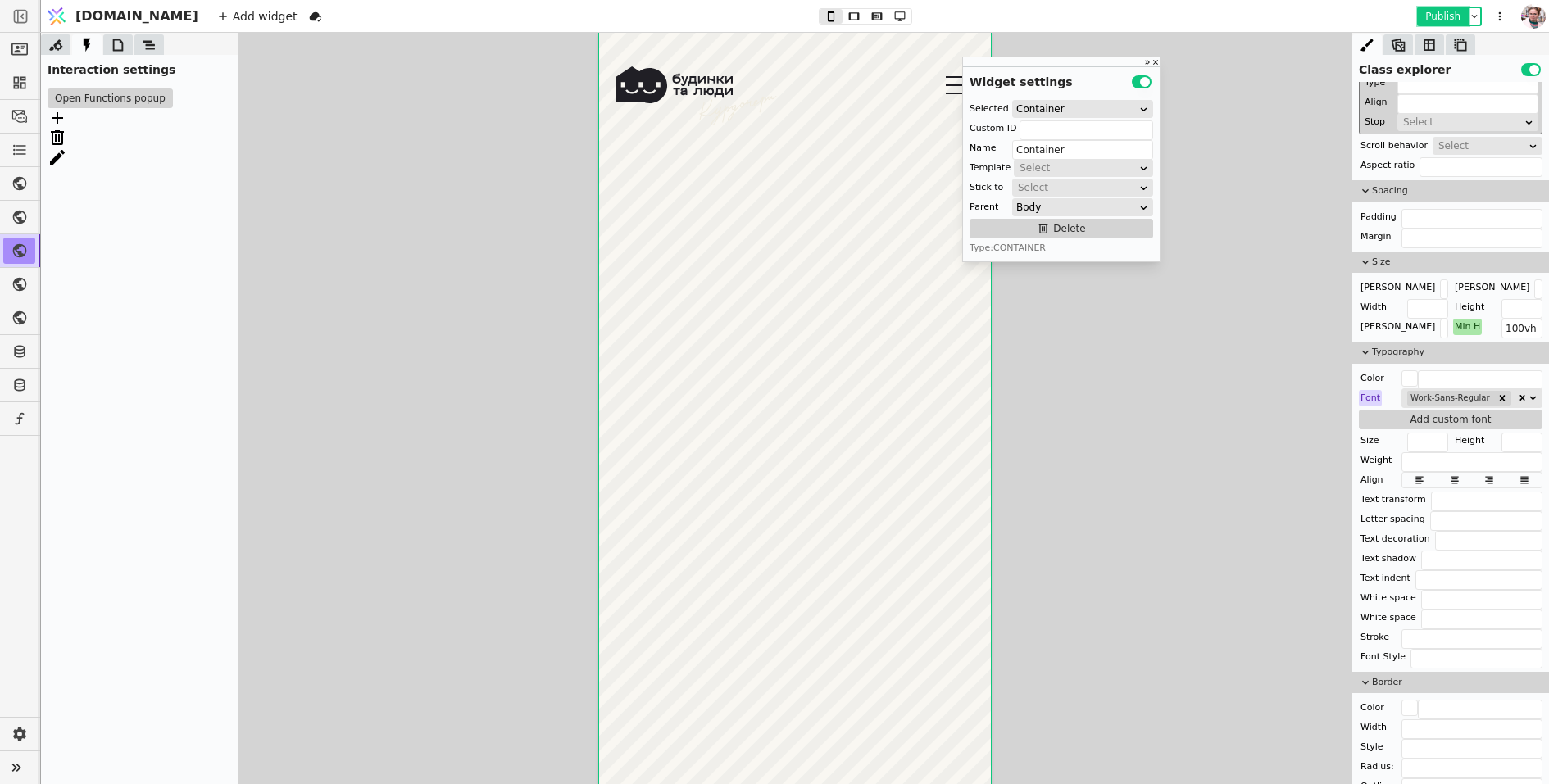
click at [1452, 20] on button "Publish" at bounding box center [1443, 16] width 49 height 17
click at [124, 101] on button "Open Functions popup" at bounding box center [110, 98] width 125 height 19
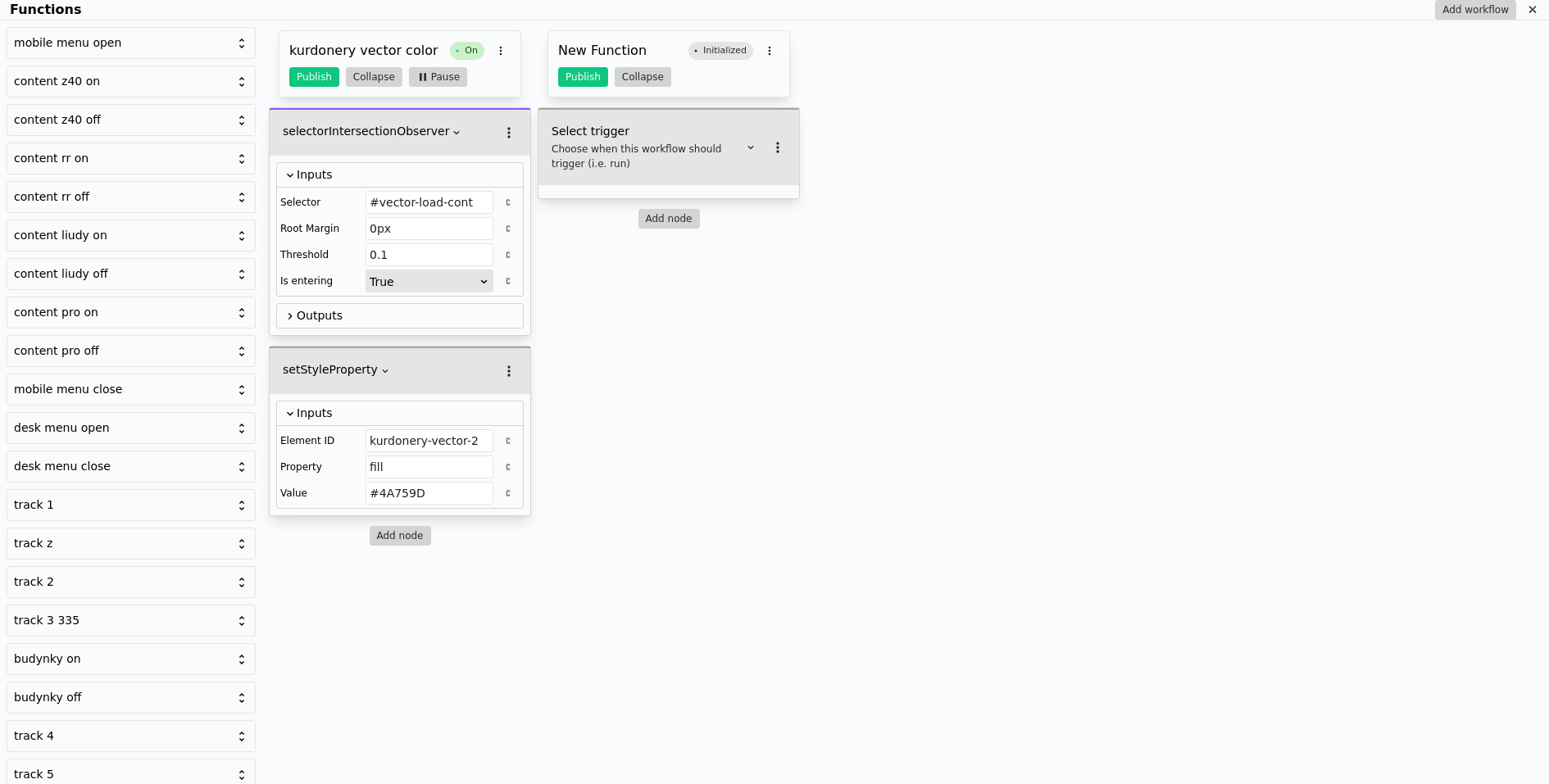
click at [618, 38] on div "New Function Initialized Publish Collapse" at bounding box center [669, 64] width 243 height 67
click at [653, 136] on h5 "Select trigger" at bounding box center [647, 131] width 192 height 17
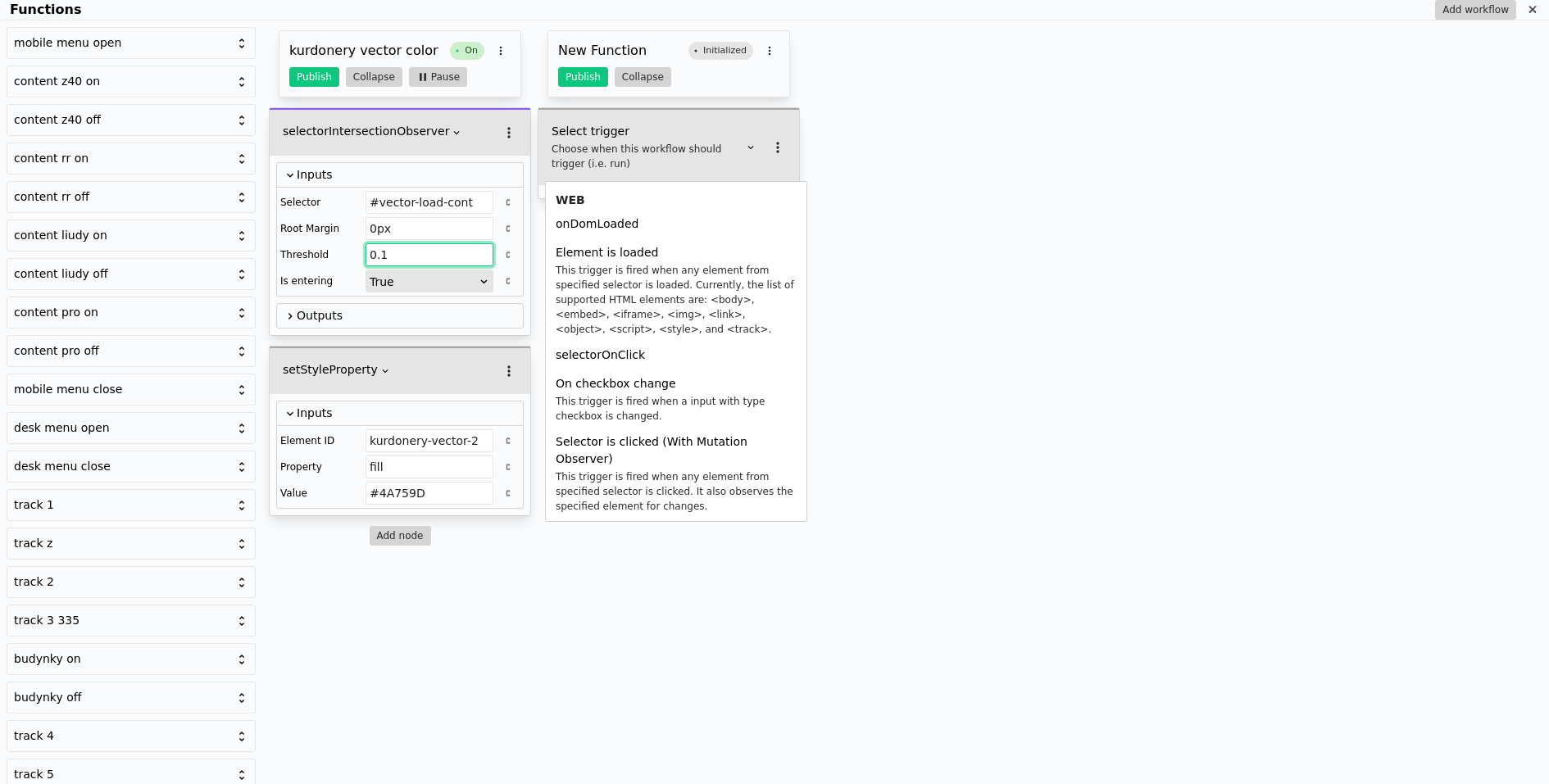
click at [442, 249] on input "0.1" at bounding box center [429, 255] width 128 height 23
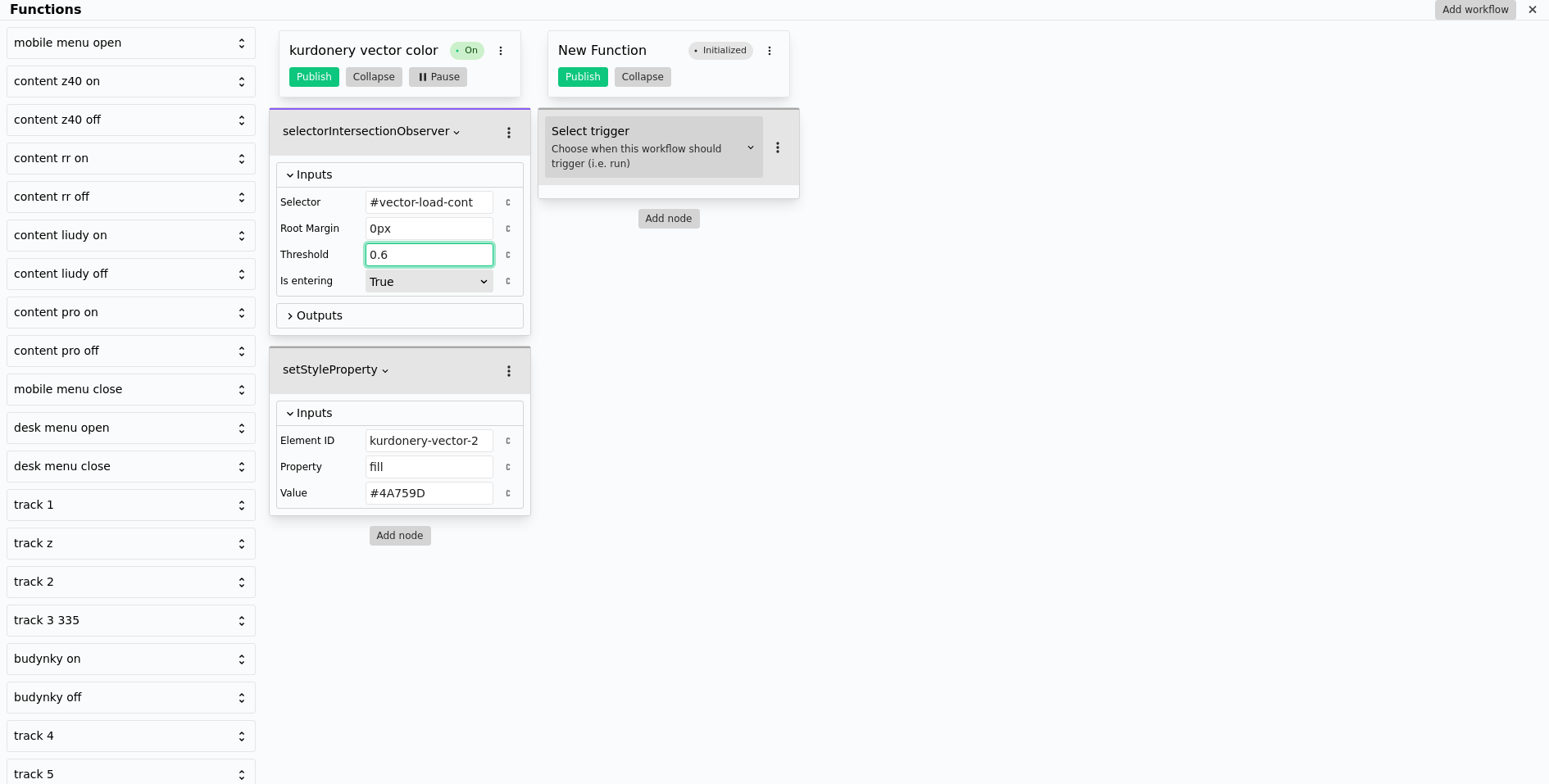
click at [664, 146] on div "Choose when this workflow should trigger (i.e. run)" at bounding box center [647, 156] width 192 height 29
type input "0.6"
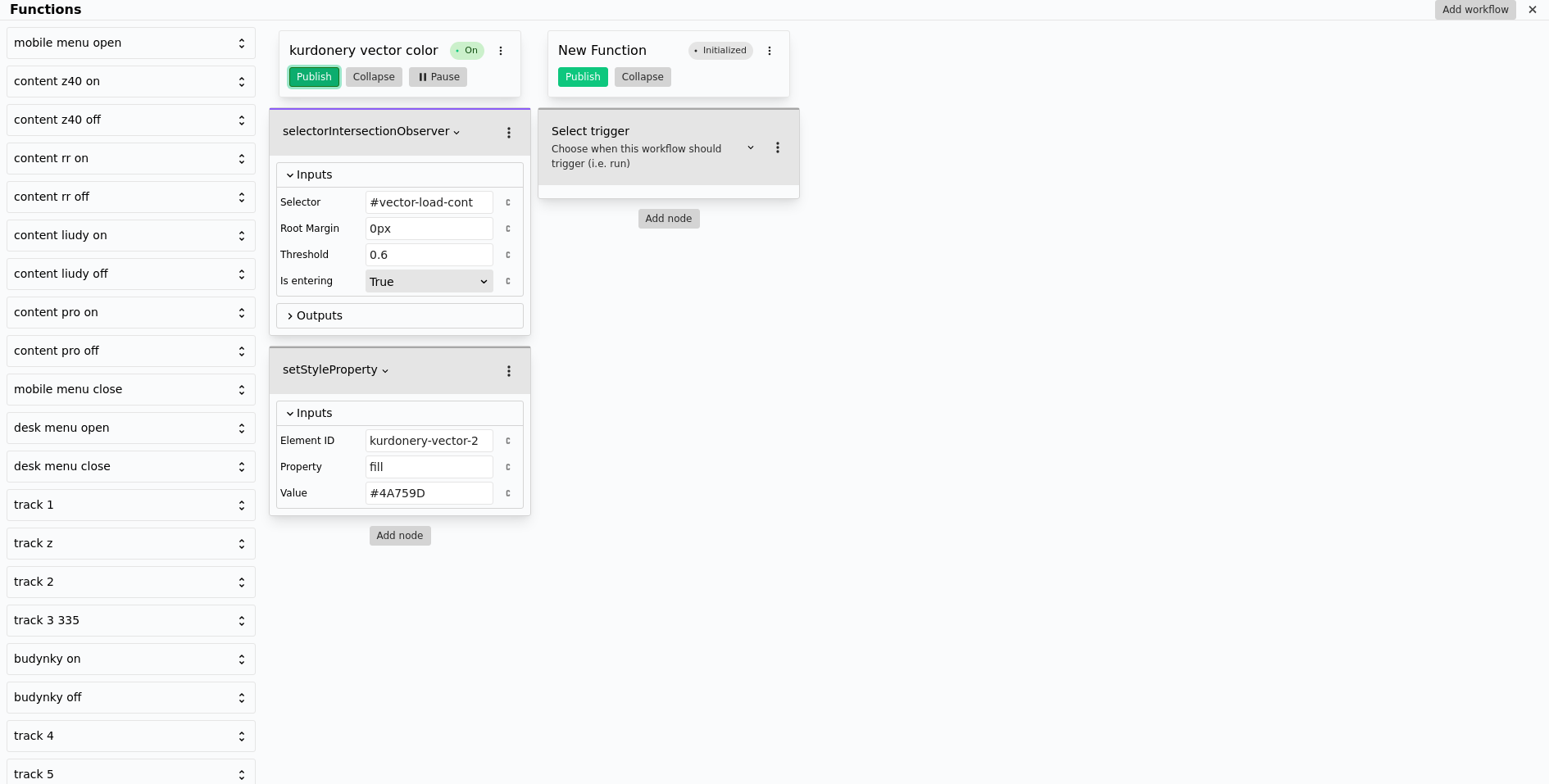
click at [300, 79] on button "Publish" at bounding box center [314, 77] width 50 height 19
click at [680, 134] on h5 "Select trigger" at bounding box center [647, 131] width 192 height 17
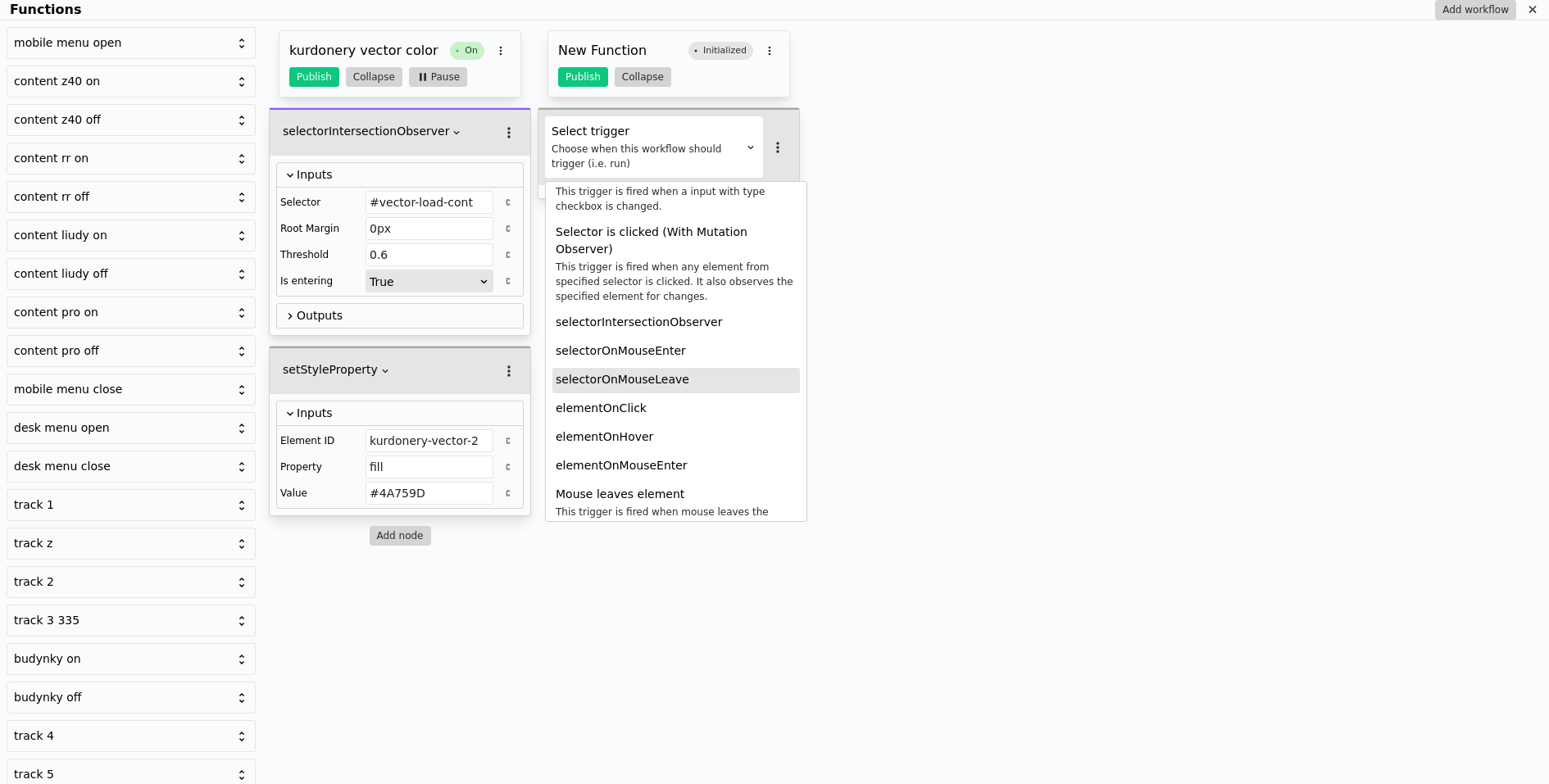
scroll to position [206, 0]
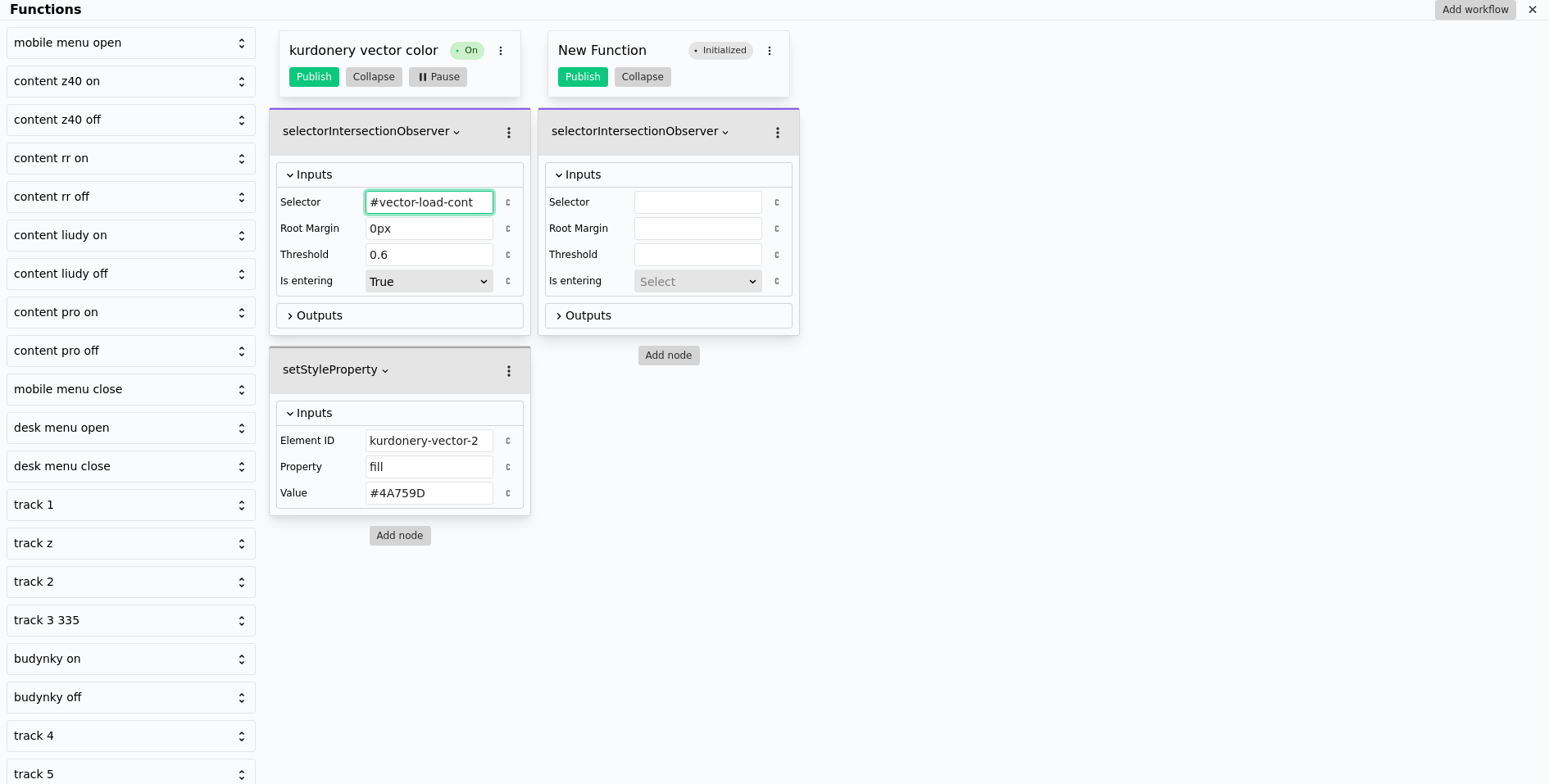
click at [421, 198] on input "#vector-load-cont" at bounding box center [429, 202] width 128 height 23
click at [714, 210] on input "Functions" at bounding box center [698, 202] width 128 height 23
paste input "#vector-load-cont"
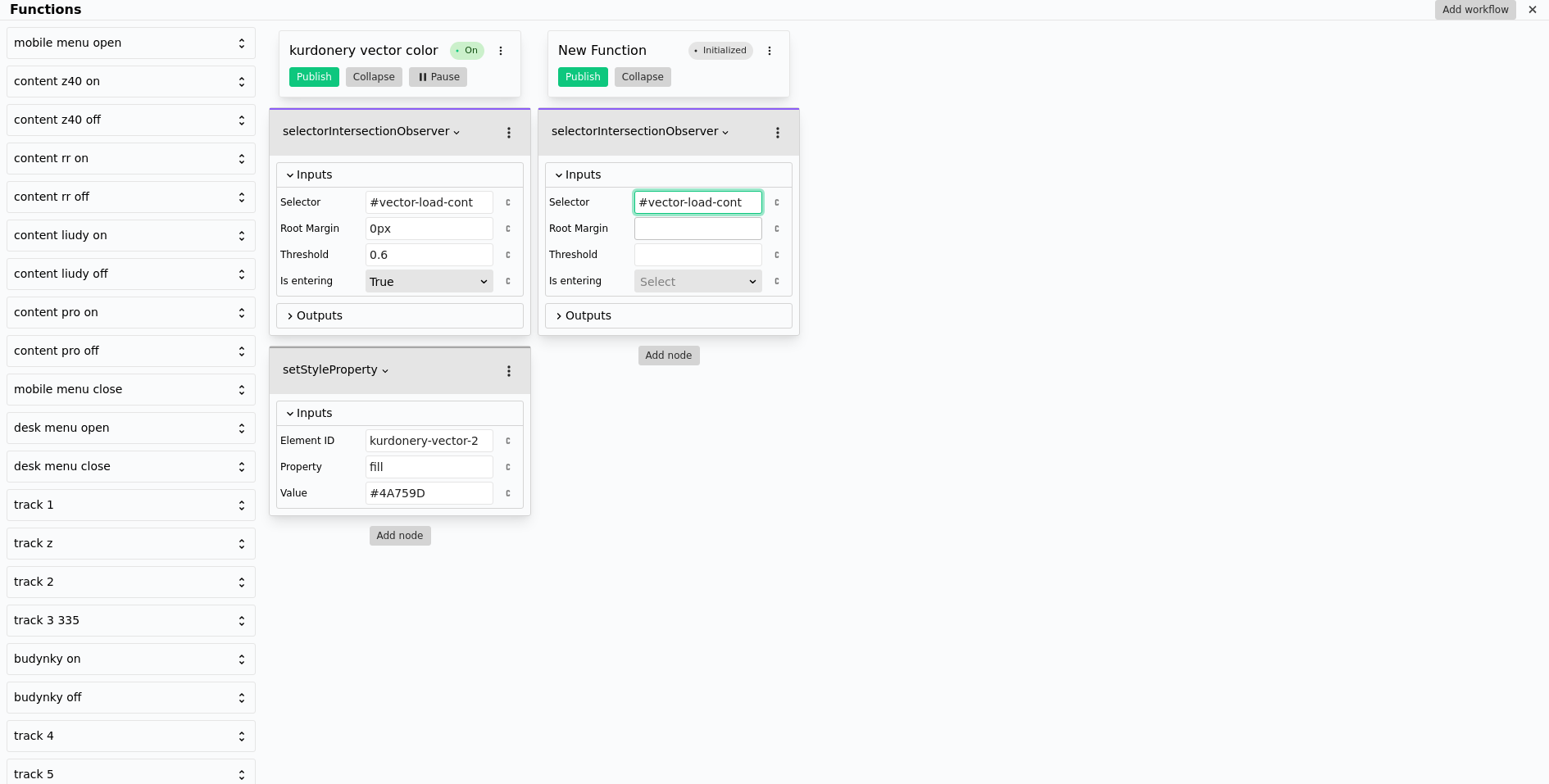
type input "#vector-load-cont"
click at [707, 230] on input "Functions" at bounding box center [698, 229] width 128 height 23
type input "0px"
click at [671, 352] on button "Add node" at bounding box center [669, 356] width 62 height 19
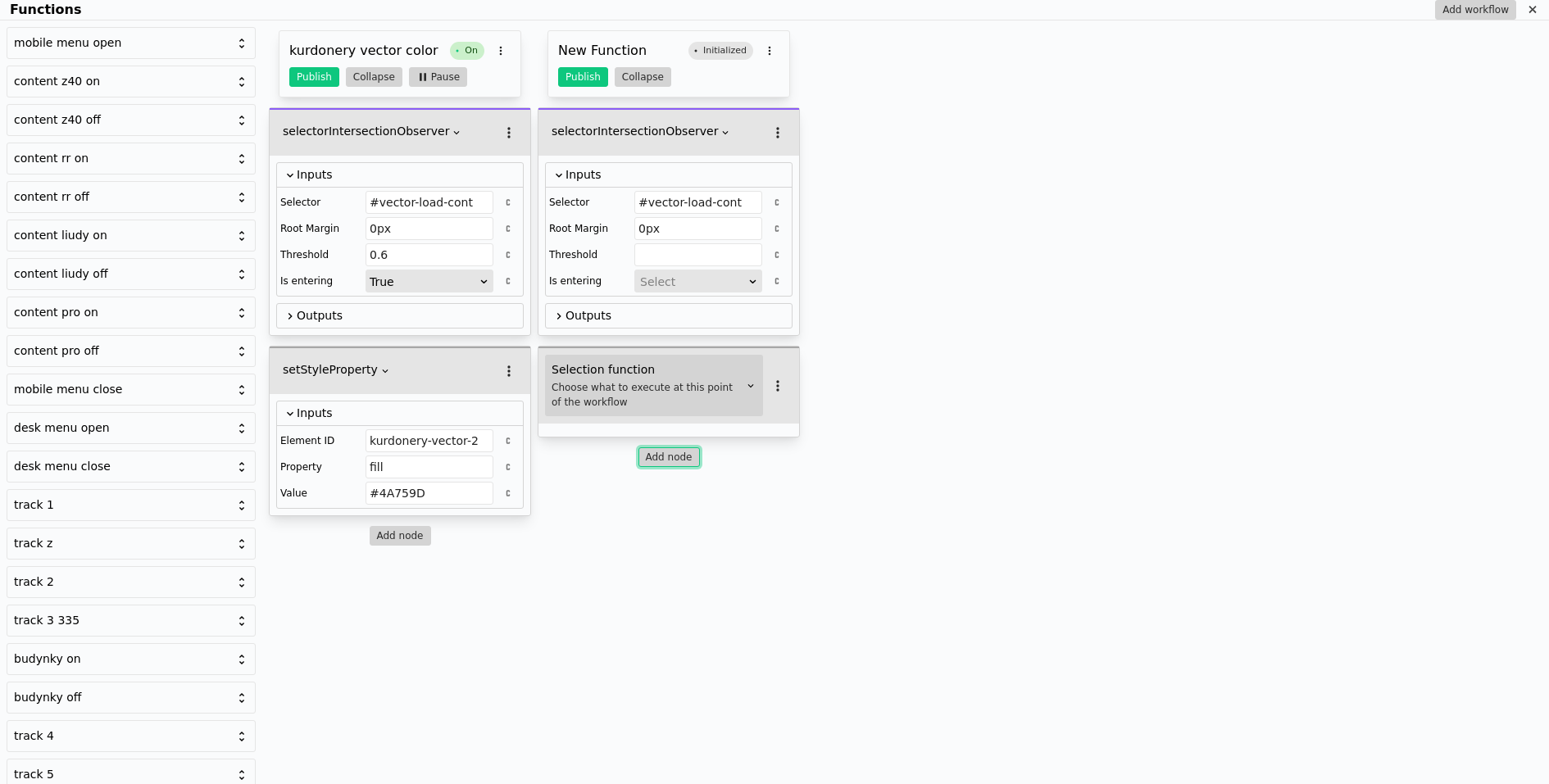
click at [648, 391] on div "Choose what to execute at this point of the workflow" at bounding box center [647, 395] width 192 height 29
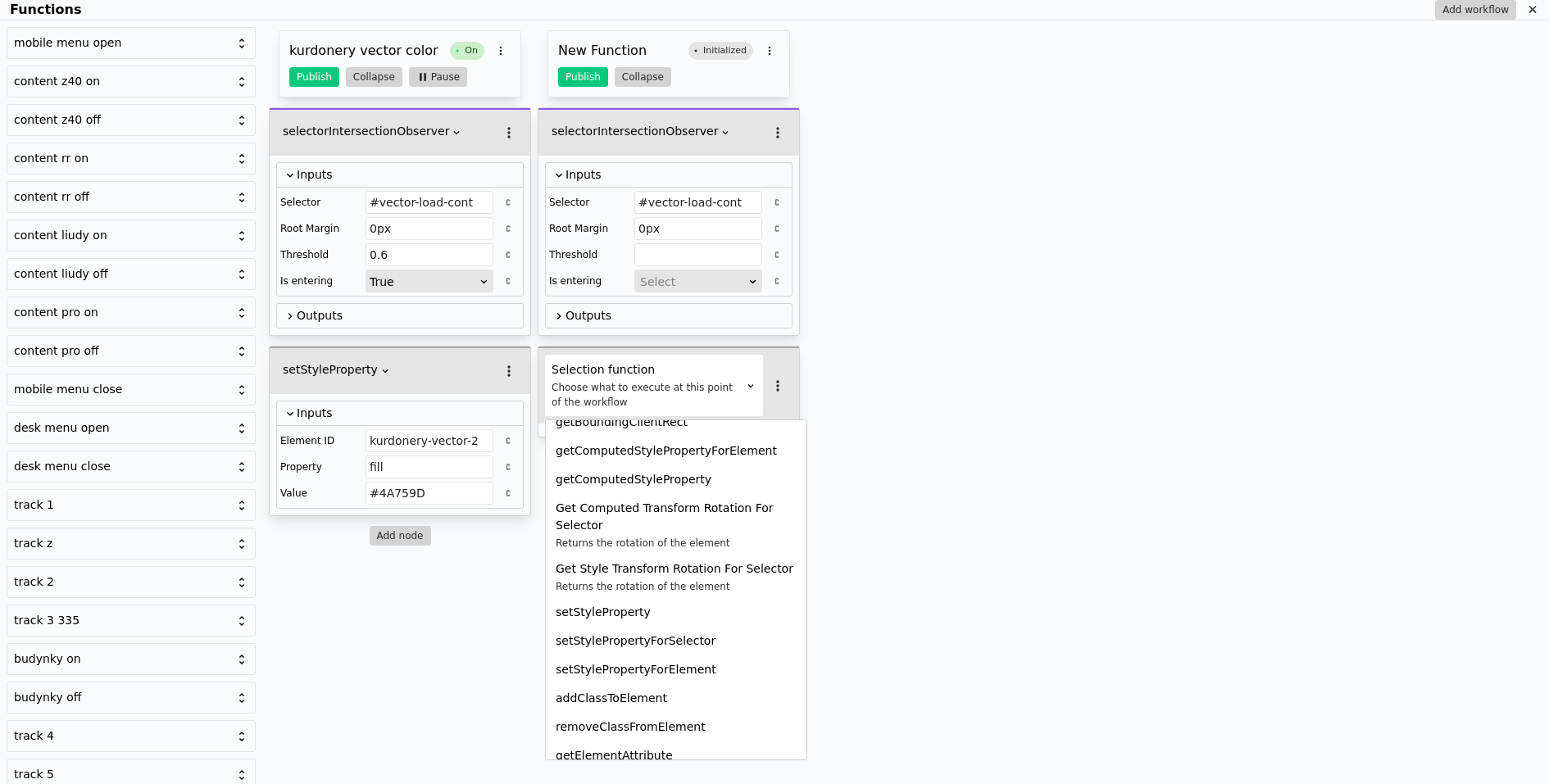
scroll to position [839, 0]
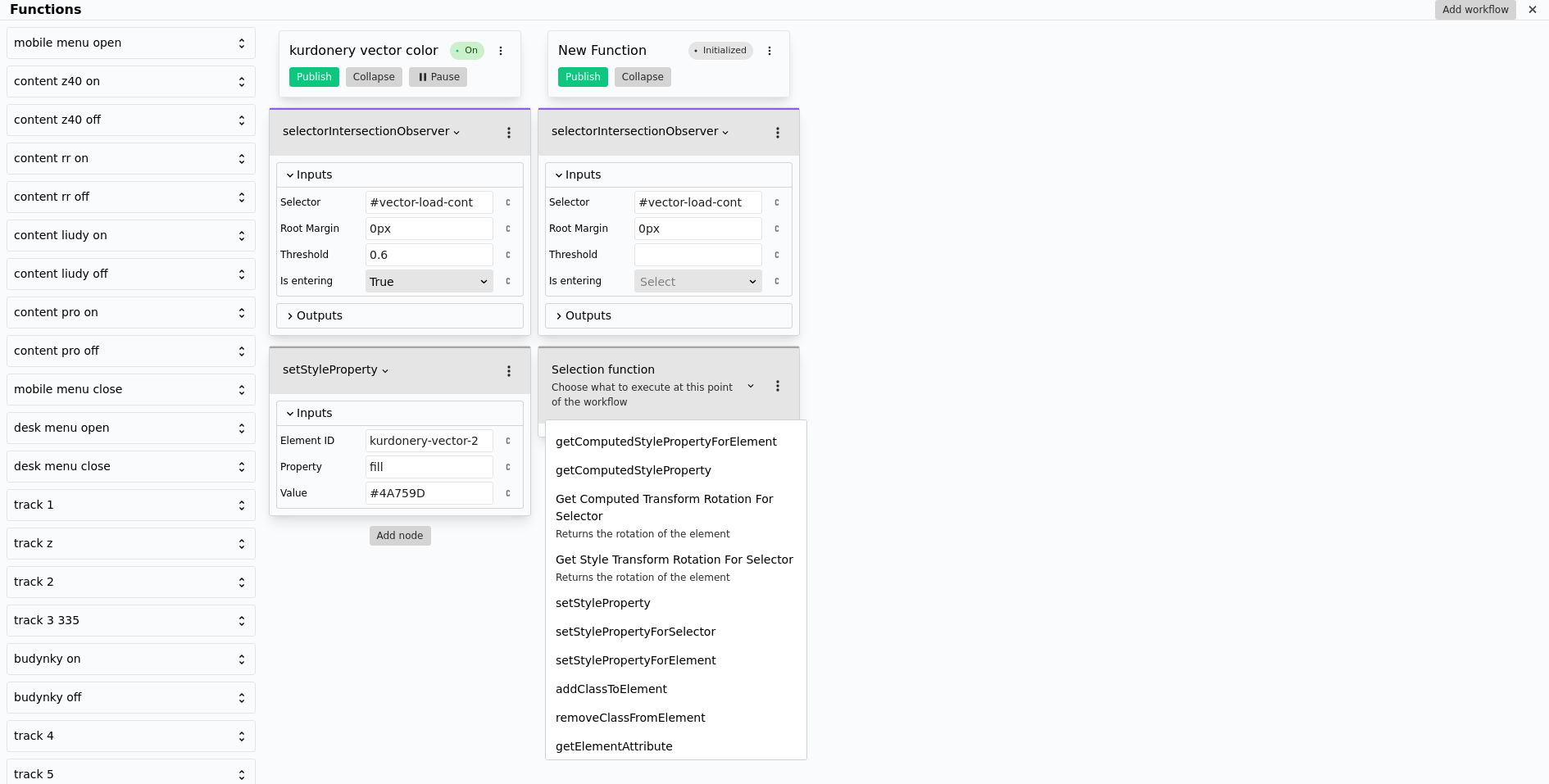
click at [629, 599] on div "setHrefQuery getHrefQuery goToURL historyGoBack Play video Plays video with spe…" at bounding box center [676, 444] width 247 height 1326
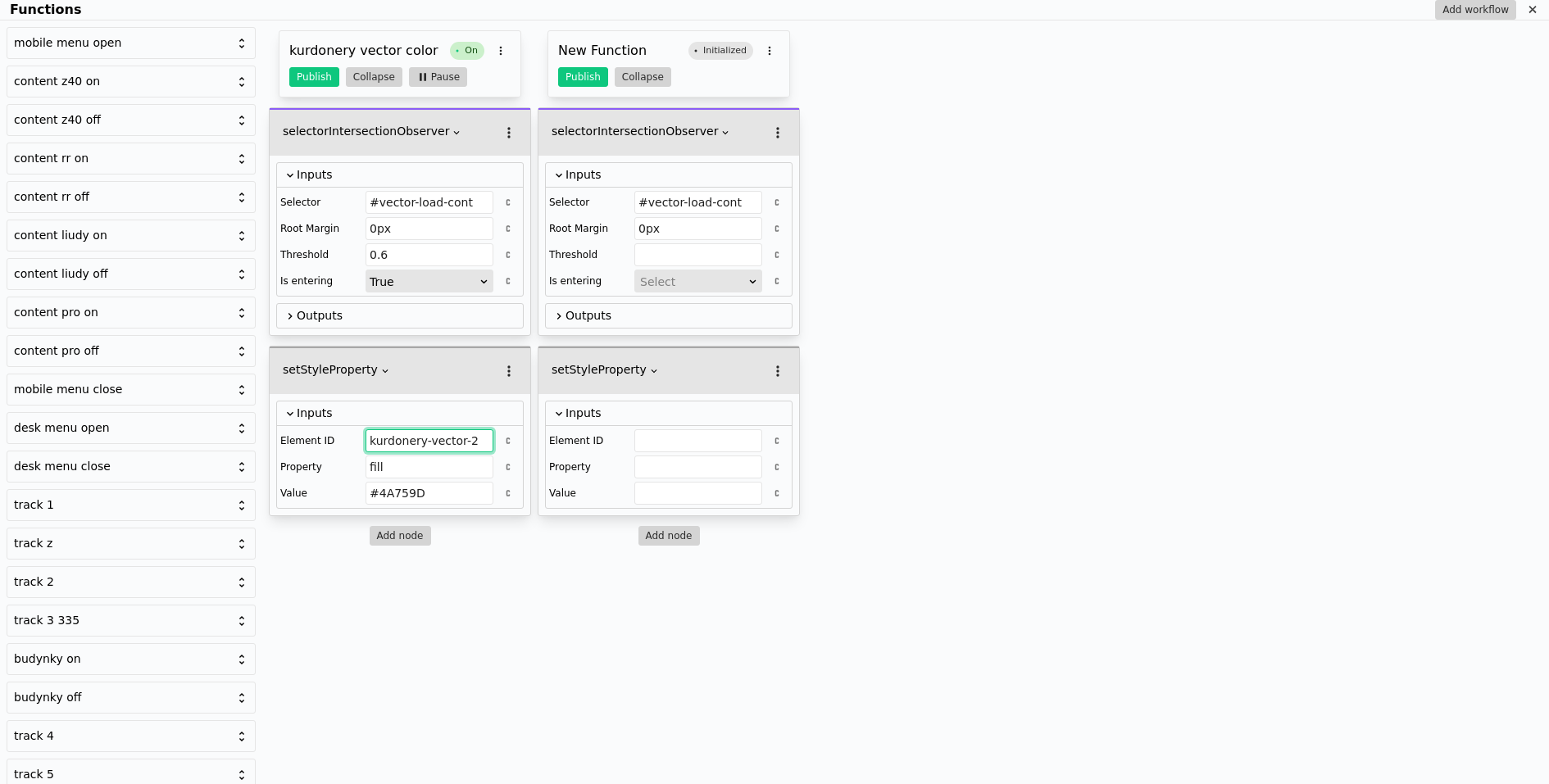
click at [474, 439] on input "kurdonery-vector-2" at bounding box center [429, 441] width 128 height 23
click at [665, 445] on input "Functions" at bounding box center [698, 441] width 128 height 23
paste input "kurdonery-vector-2"
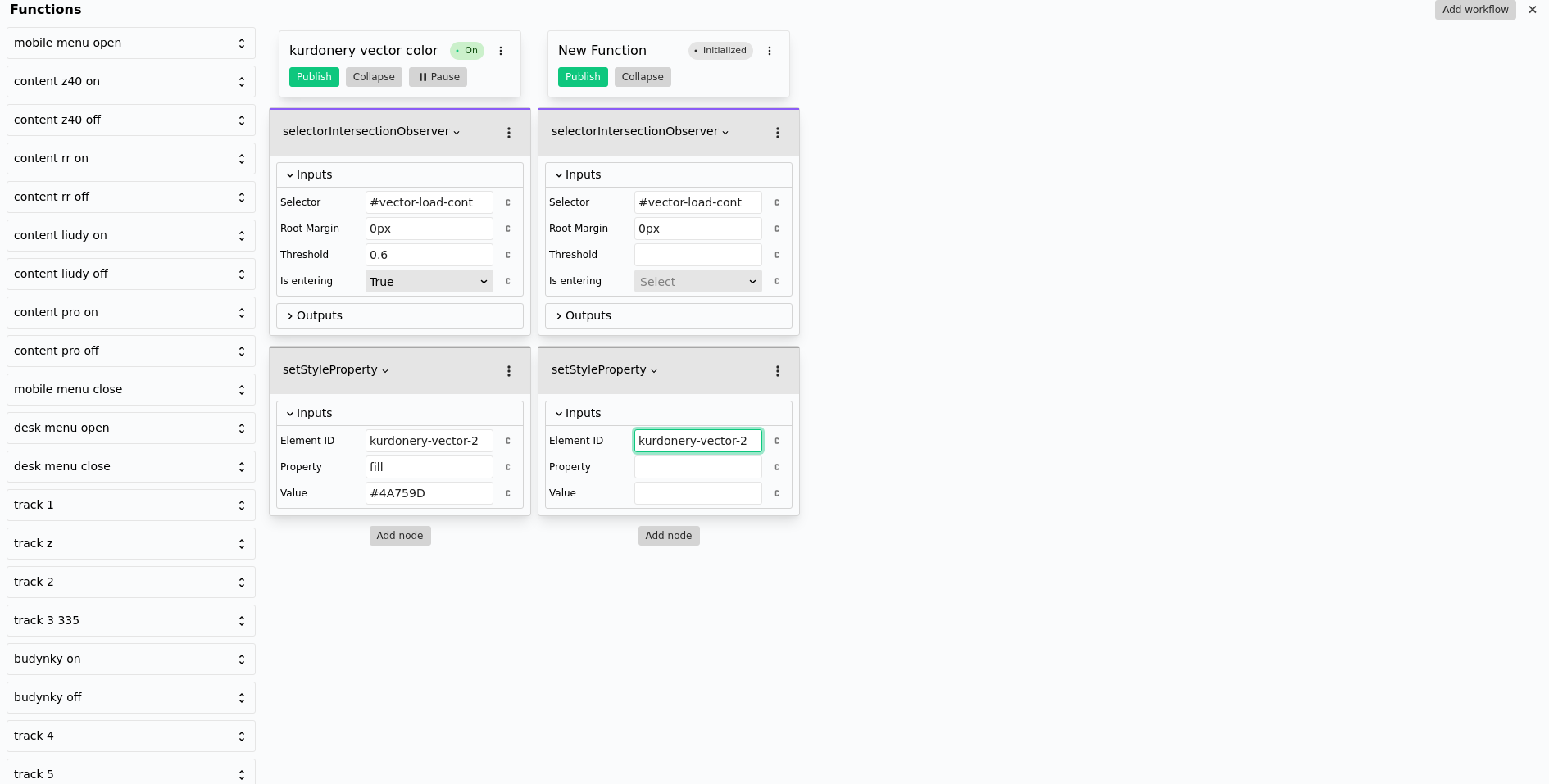
type input "kurdonery-vector-2"
click at [691, 278] on div "Select" at bounding box center [693, 282] width 106 height 23
click at [684, 328] on div "False" at bounding box center [698, 327] width 128 height 25
click at [662, 247] on input "Functions" at bounding box center [698, 255] width 128 height 23
type input "0.6"
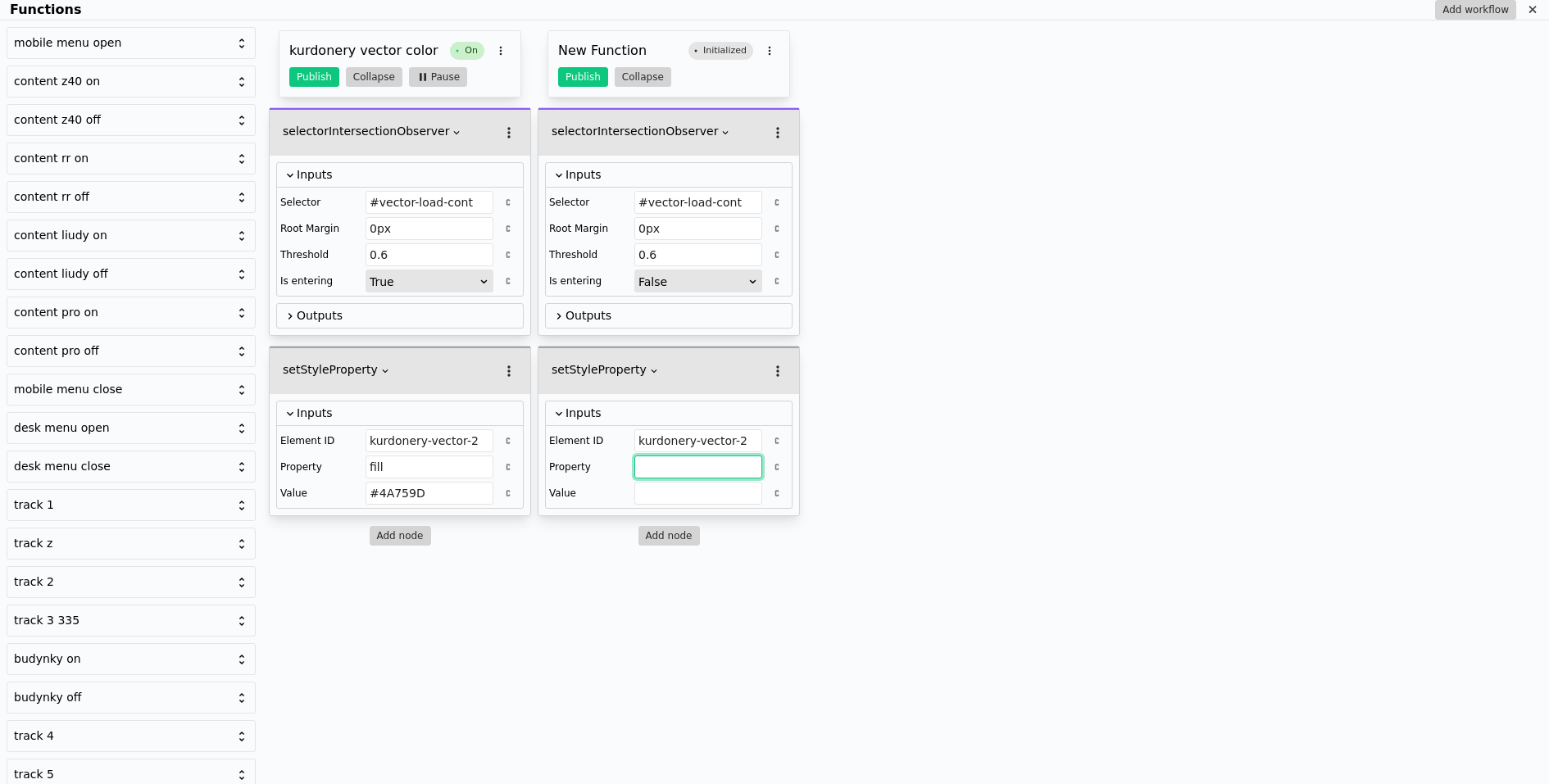
click at [666, 463] on input "Functions" at bounding box center [698, 467] width 128 height 23
type input "fill"
click at [457, 484] on input "#4A759D" at bounding box center [429, 494] width 128 height 23
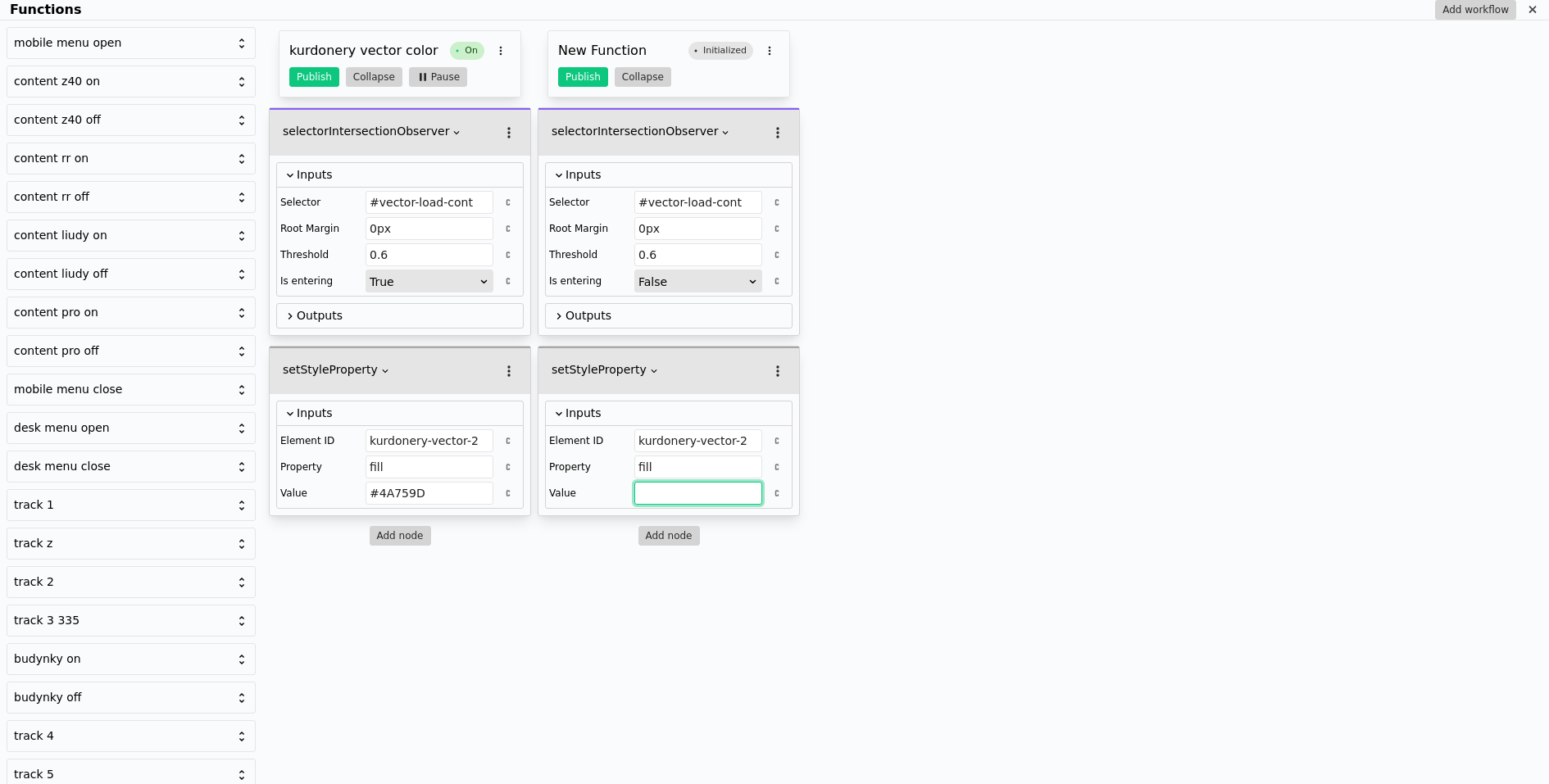
click at [657, 485] on input "Functions" at bounding box center [698, 494] width 128 height 23
paste input "#4A759D"
type input "#4A759D"
click at [590, 81] on button "Publish" at bounding box center [583, 77] width 50 height 19
click at [1533, 12] on icon "Functions" at bounding box center [1532, 10] width 13 height 13
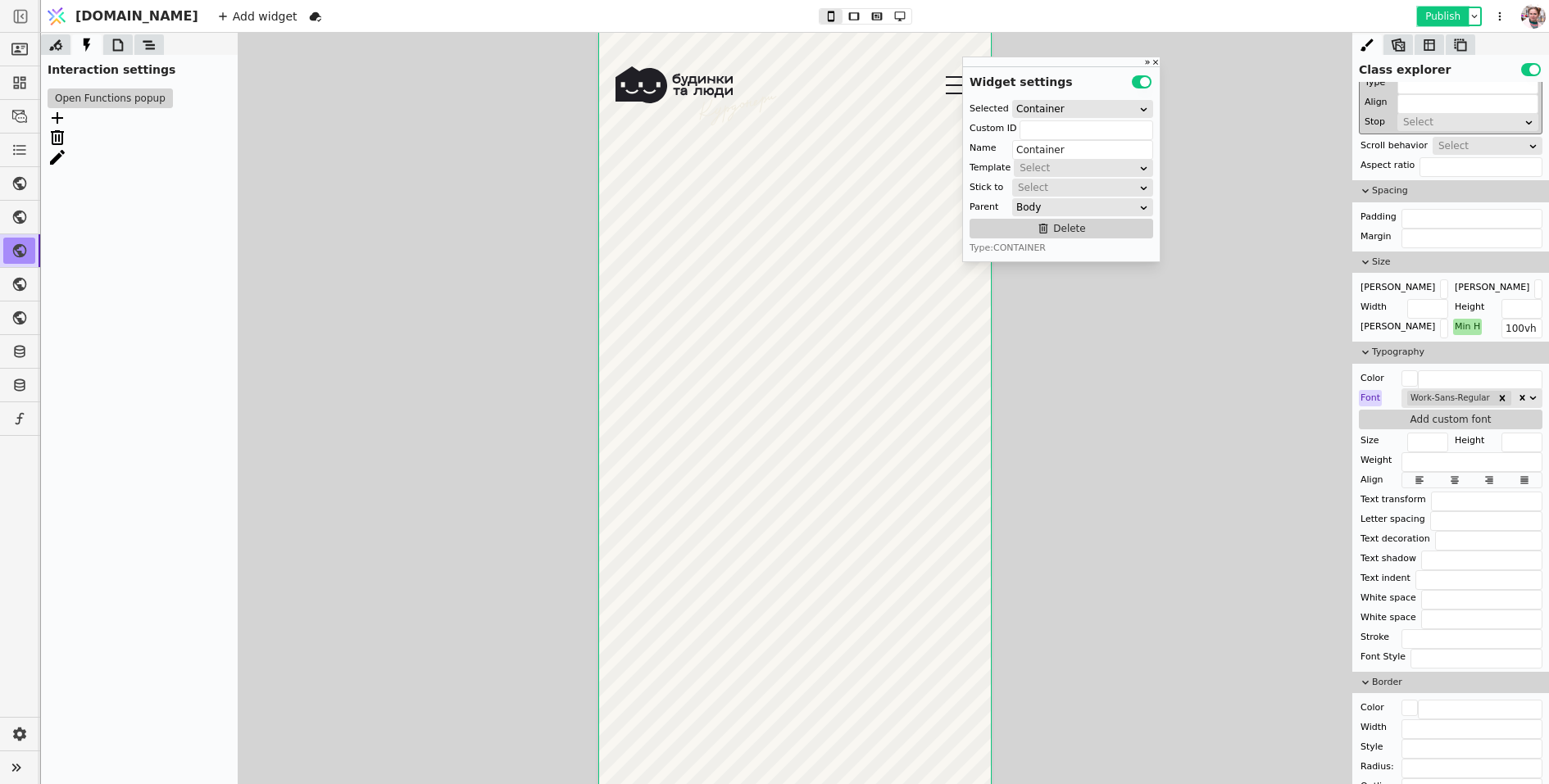
click at [1452, 17] on button "Publish" at bounding box center [1443, 16] width 49 height 17
click at [145, 98] on button "Open Functions popup" at bounding box center [110, 98] width 125 height 19
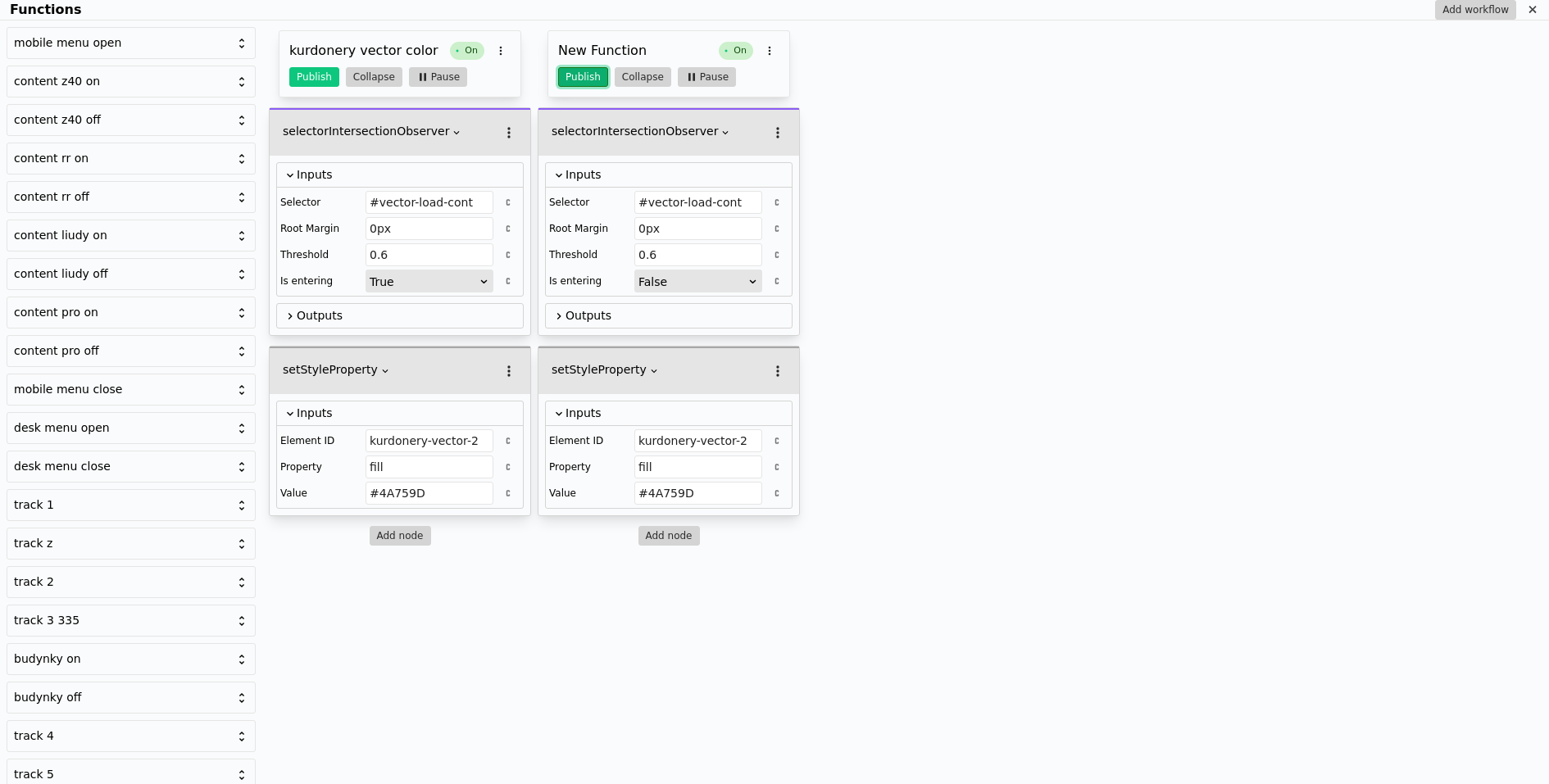
click at [589, 81] on button "Publish" at bounding box center [583, 77] width 50 height 19
click at [595, 47] on h3 "New Function" at bounding box center [635, 50] width 155 height 19
click at [595, 47] on input "New Function" at bounding box center [635, 52] width 155 height 23
type input "kurdonery vector out"
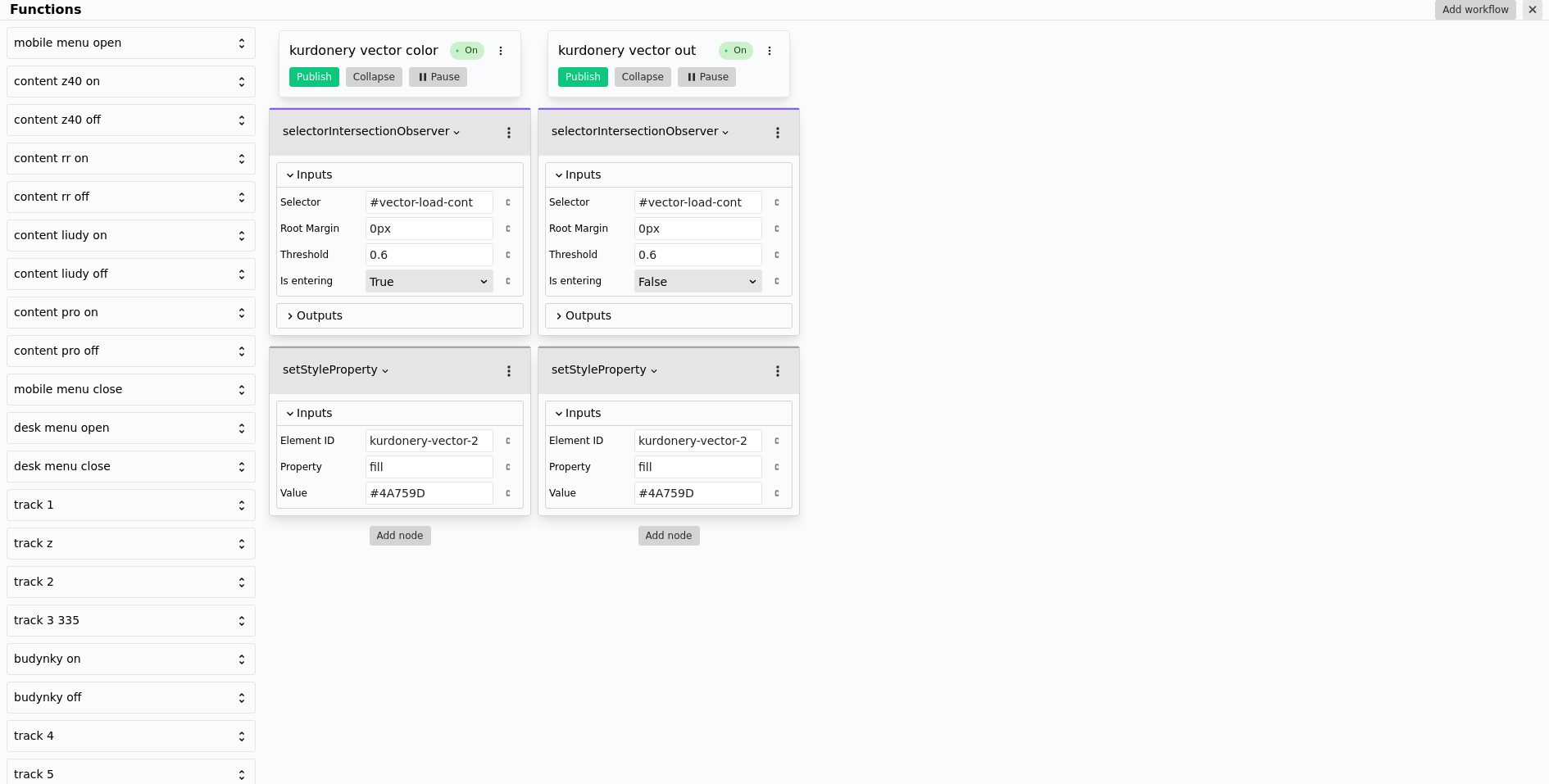
click at [1534, 19] on div "Functions" at bounding box center [1533, 10] width 19 height 19
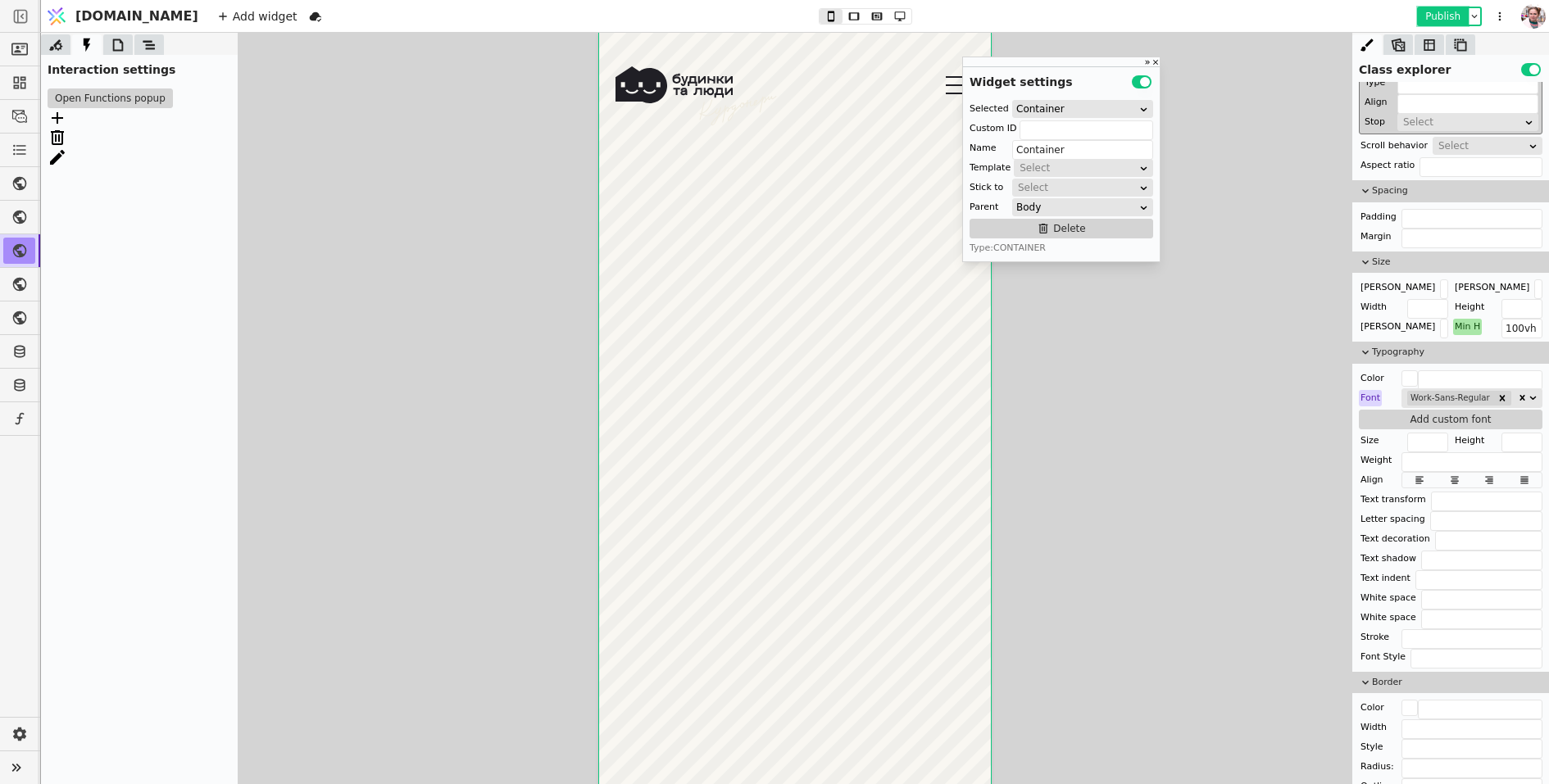
click at [1442, 17] on button "Publish" at bounding box center [1443, 16] width 49 height 17
click at [137, 94] on button "Open Functions popup" at bounding box center [110, 98] width 125 height 19
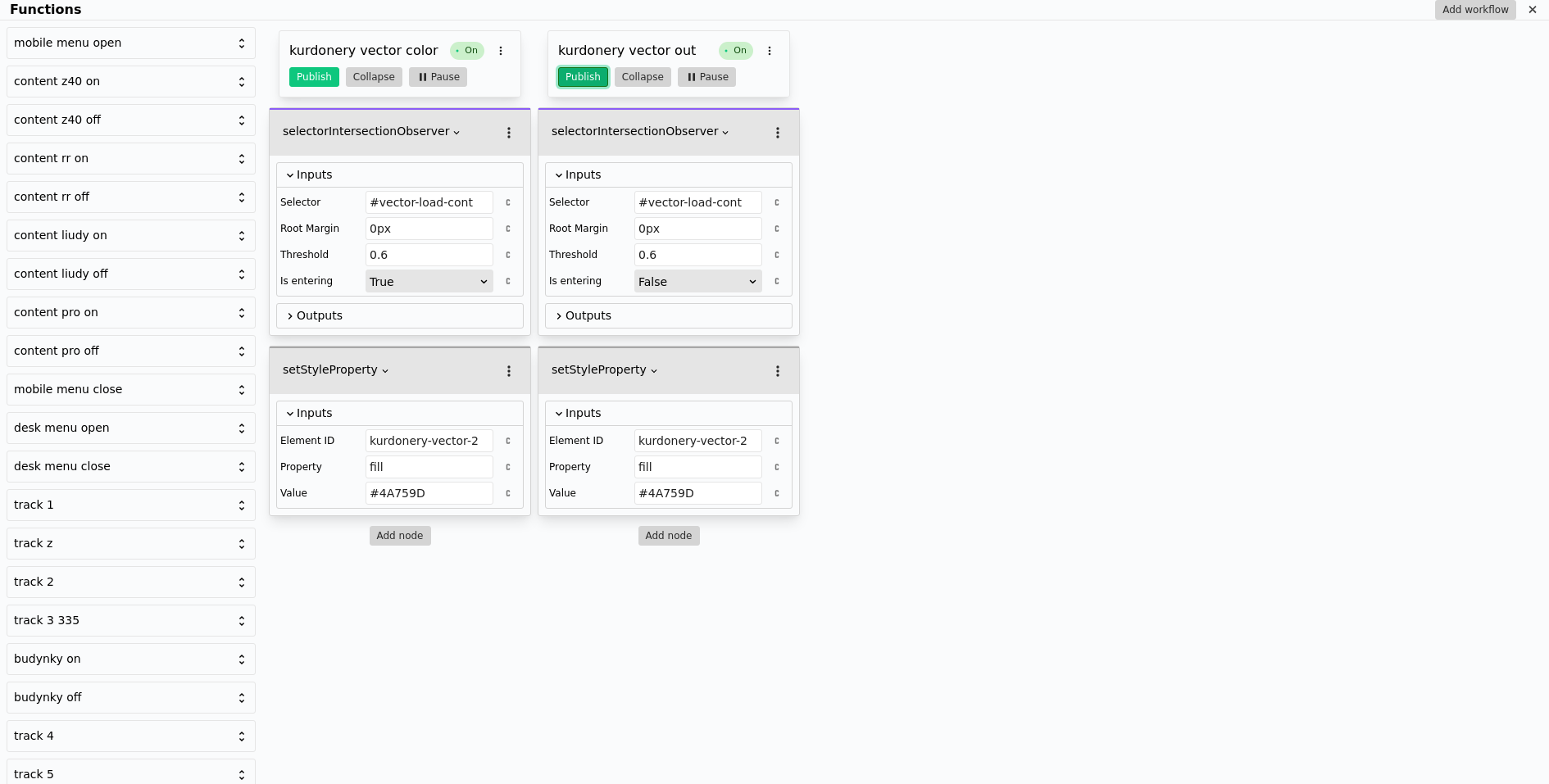
click at [584, 75] on button "Publish" at bounding box center [583, 77] width 50 height 19
click at [298, 79] on button "Publish" at bounding box center [314, 77] width 50 height 19
click at [1543, 5] on div "Functions Add workflow" at bounding box center [774, 10] width 1549 height 20
click at [1533, 6] on icon "Functions" at bounding box center [1532, 10] width 13 height 13
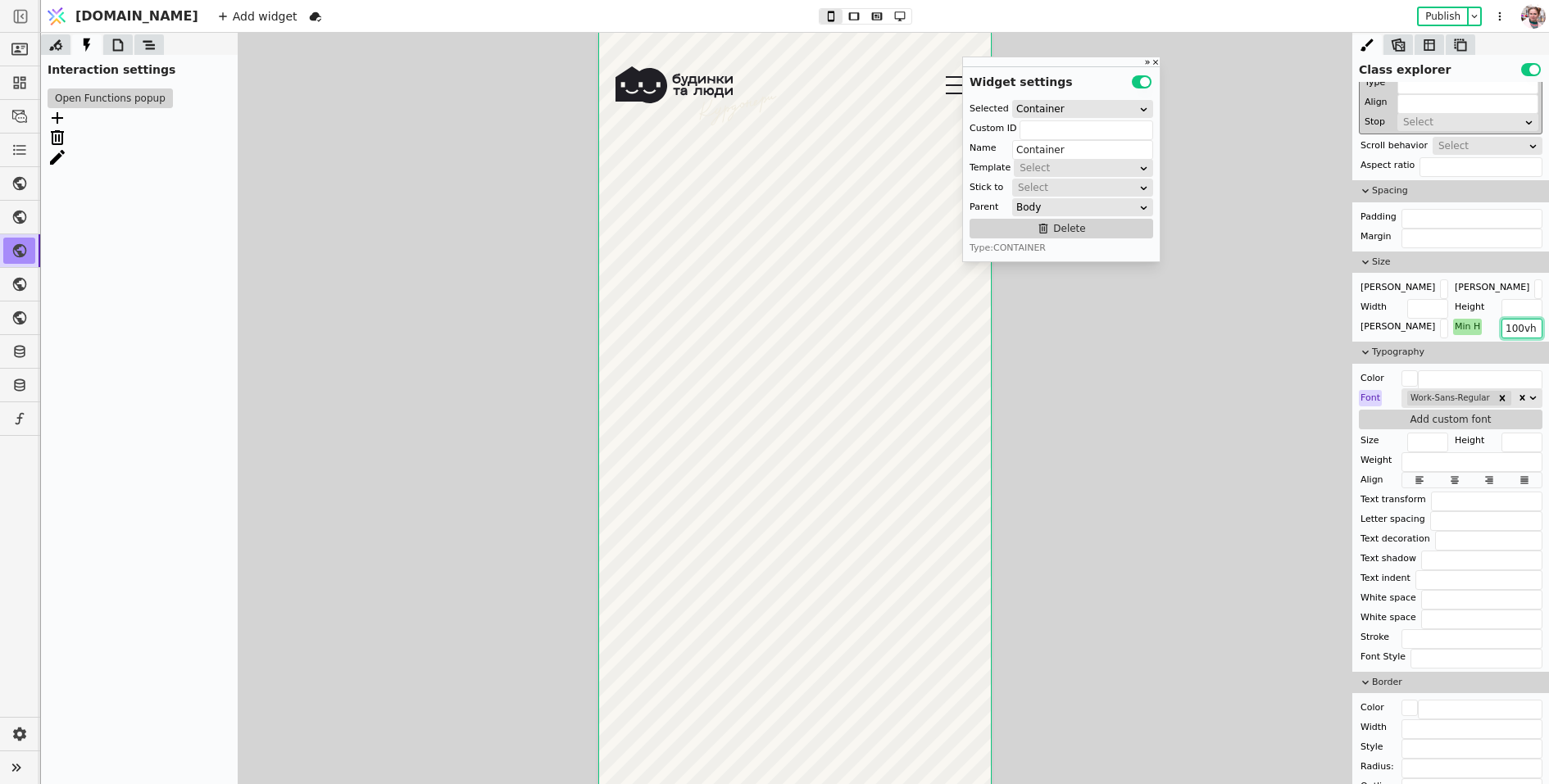
click at [1519, 328] on input "100vh" at bounding box center [1523, 328] width 41 height 19
type input "110vh"
click at [1424, 18] on button "Publish" at bounding box center [1443, 16] width 49 height 17
click at [152, 106] on button "Open Functions popup" at bounding box center [110, 98] width 125 height 19
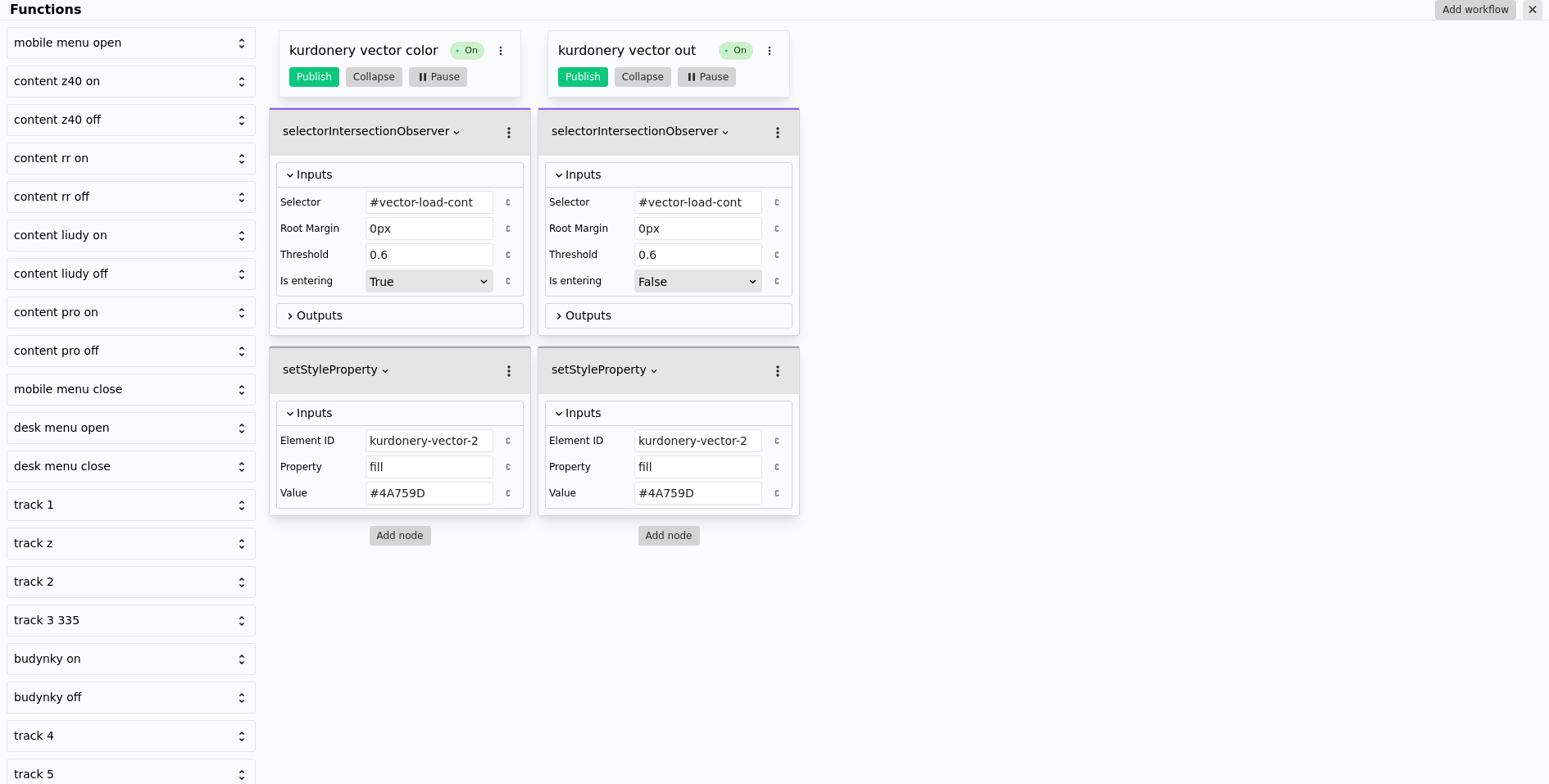
click at [1537, 9] on icon "Functions" at bounding box center [1532, 10] width 13 height 13
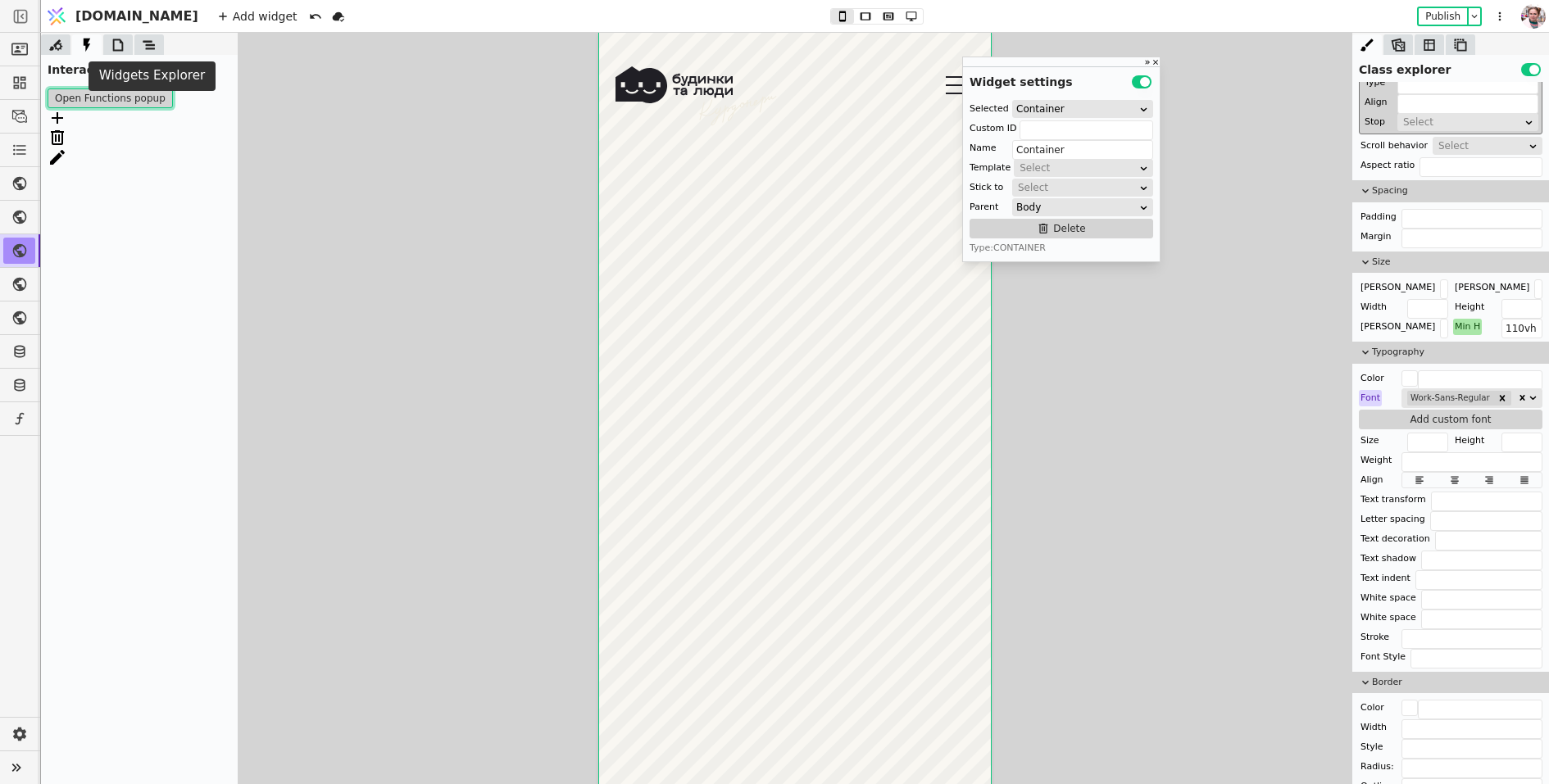
click at [143, 49] on icon at bounding box center [149, 45] width 17 height 17
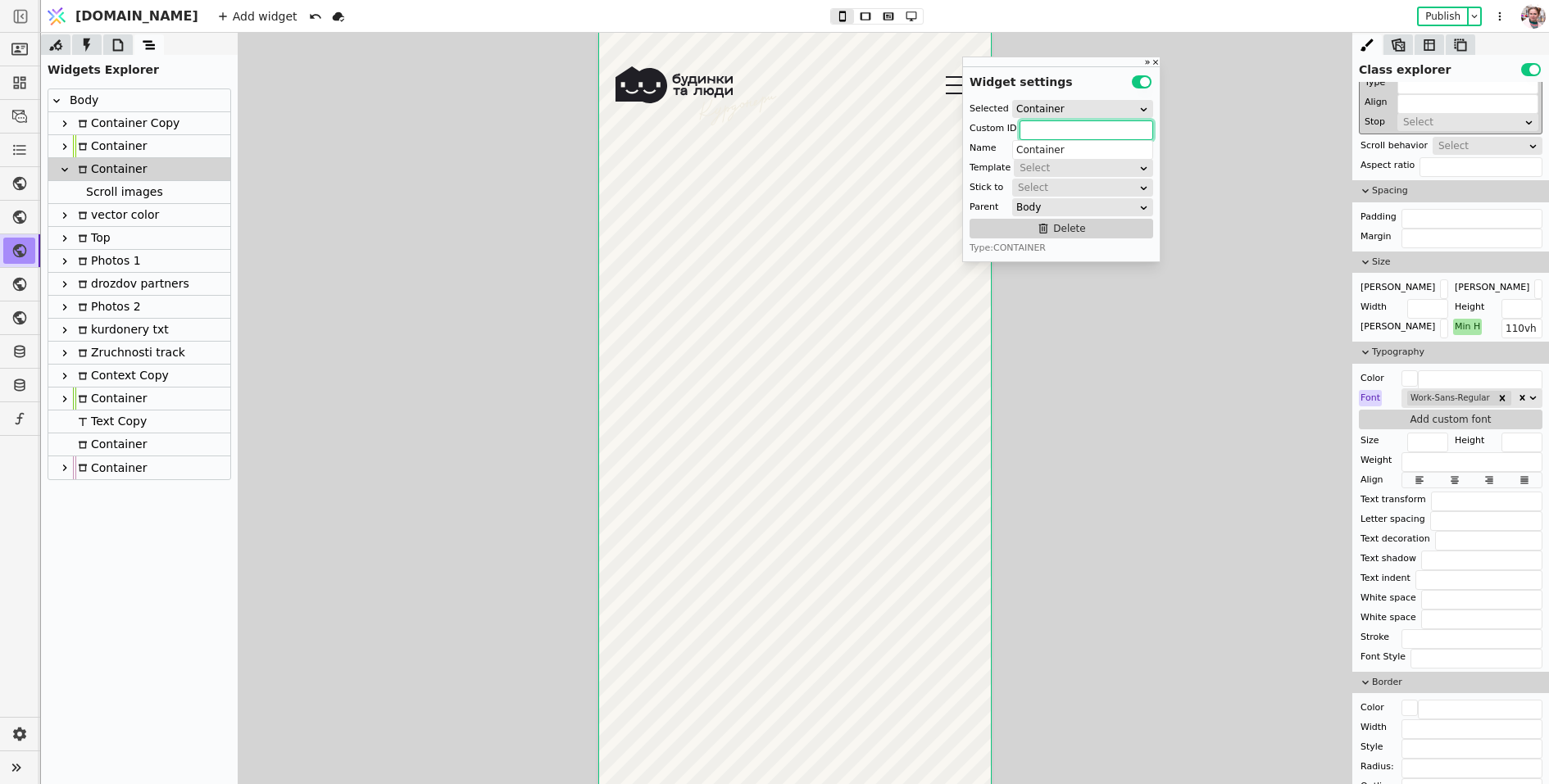
click at [1044, 126] on input "text" at bounding box center [1086, 130] width 133 height 19
type input "video-cont"
click at [119, 40] on icon at bounding box center [118, 45] width 11 height 12
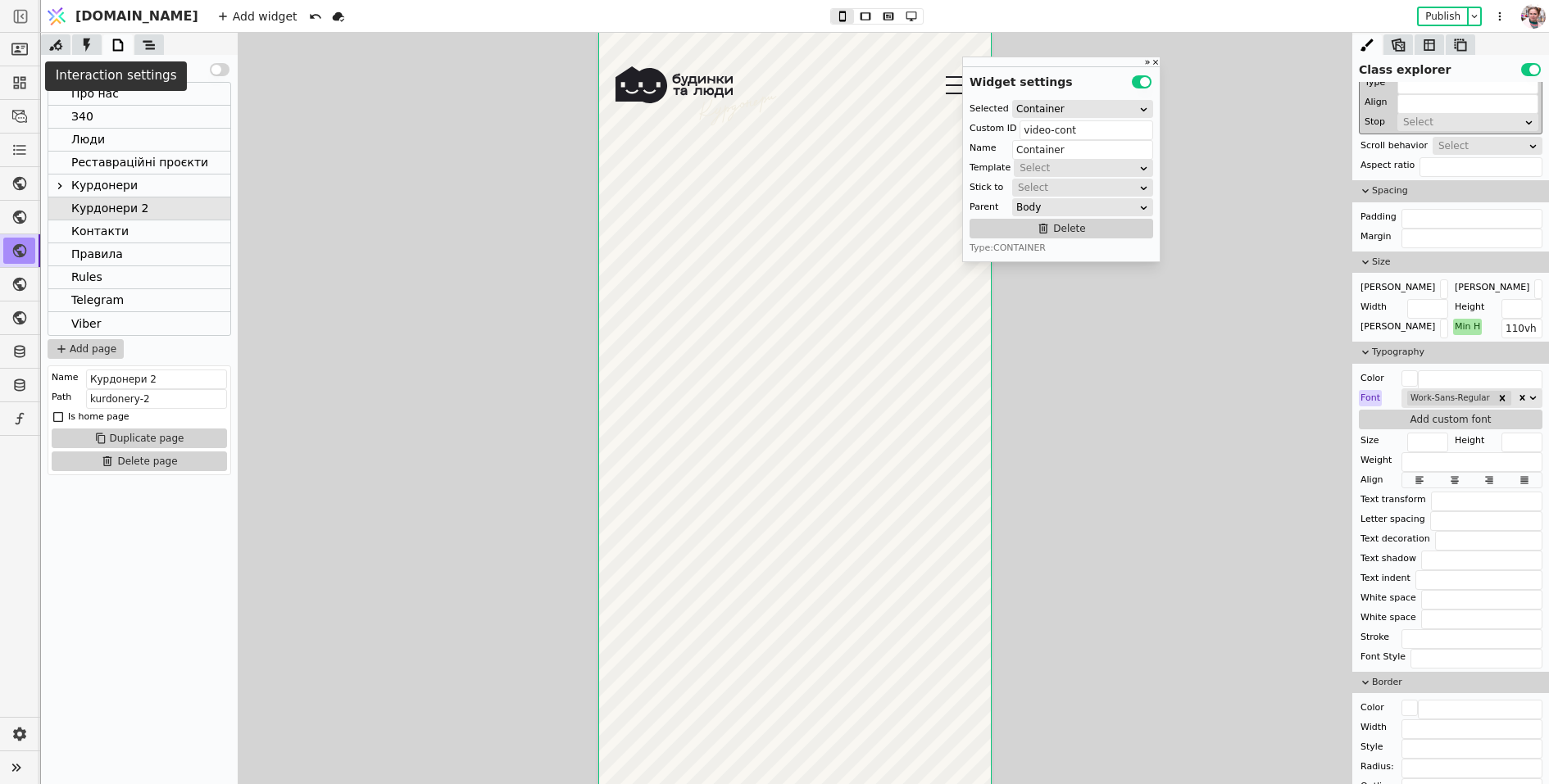
click at [94, 46] on icon at bounding box center [87, 45] width 17 height 17
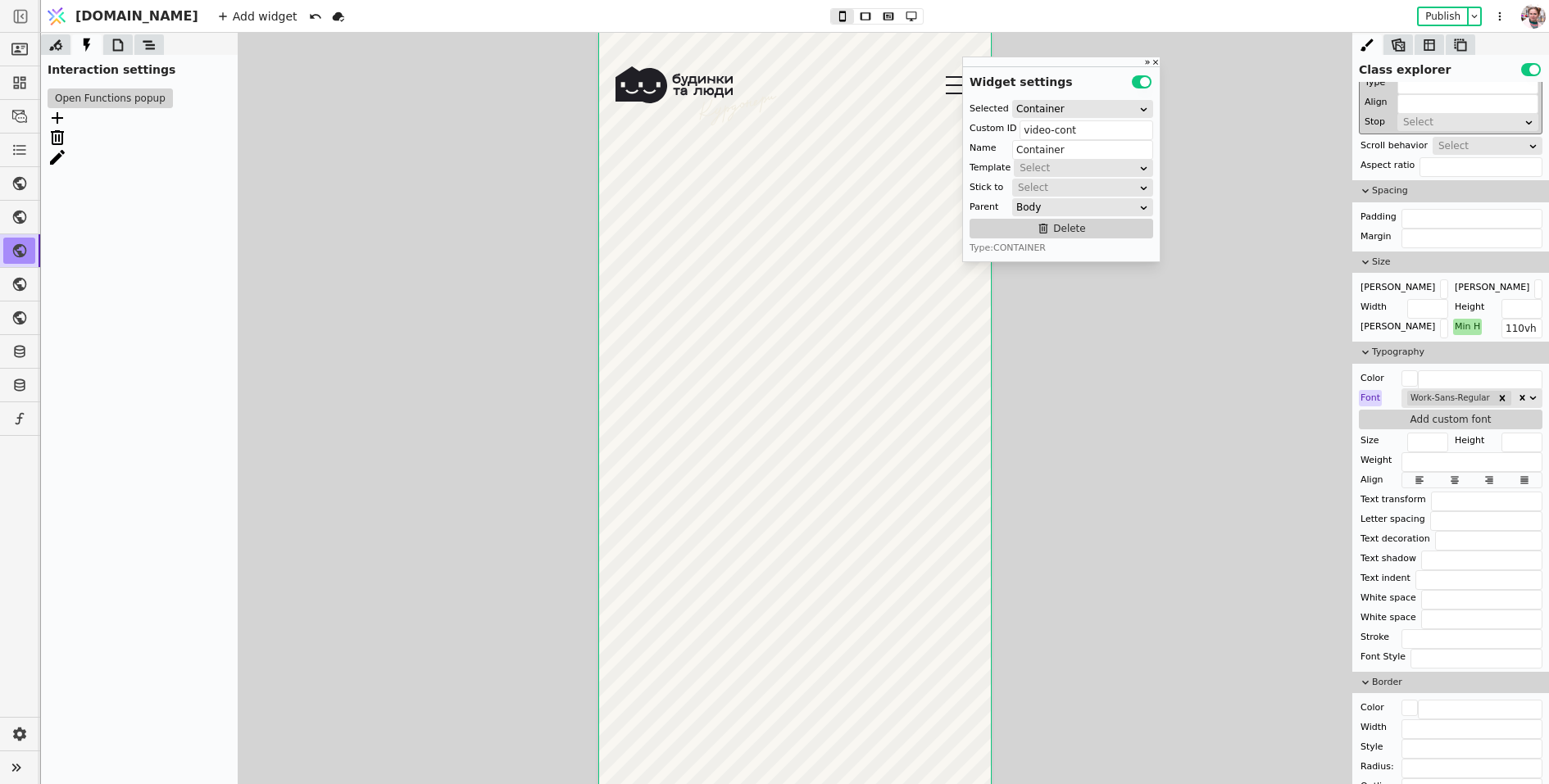
click at [94, 86] on div "Open Functions popup" at bounding box center [139, 447] width 197 height 729
click at [94, 99] on button "Open Functions popup" at bounding box center [110, 98] width 125 height 19
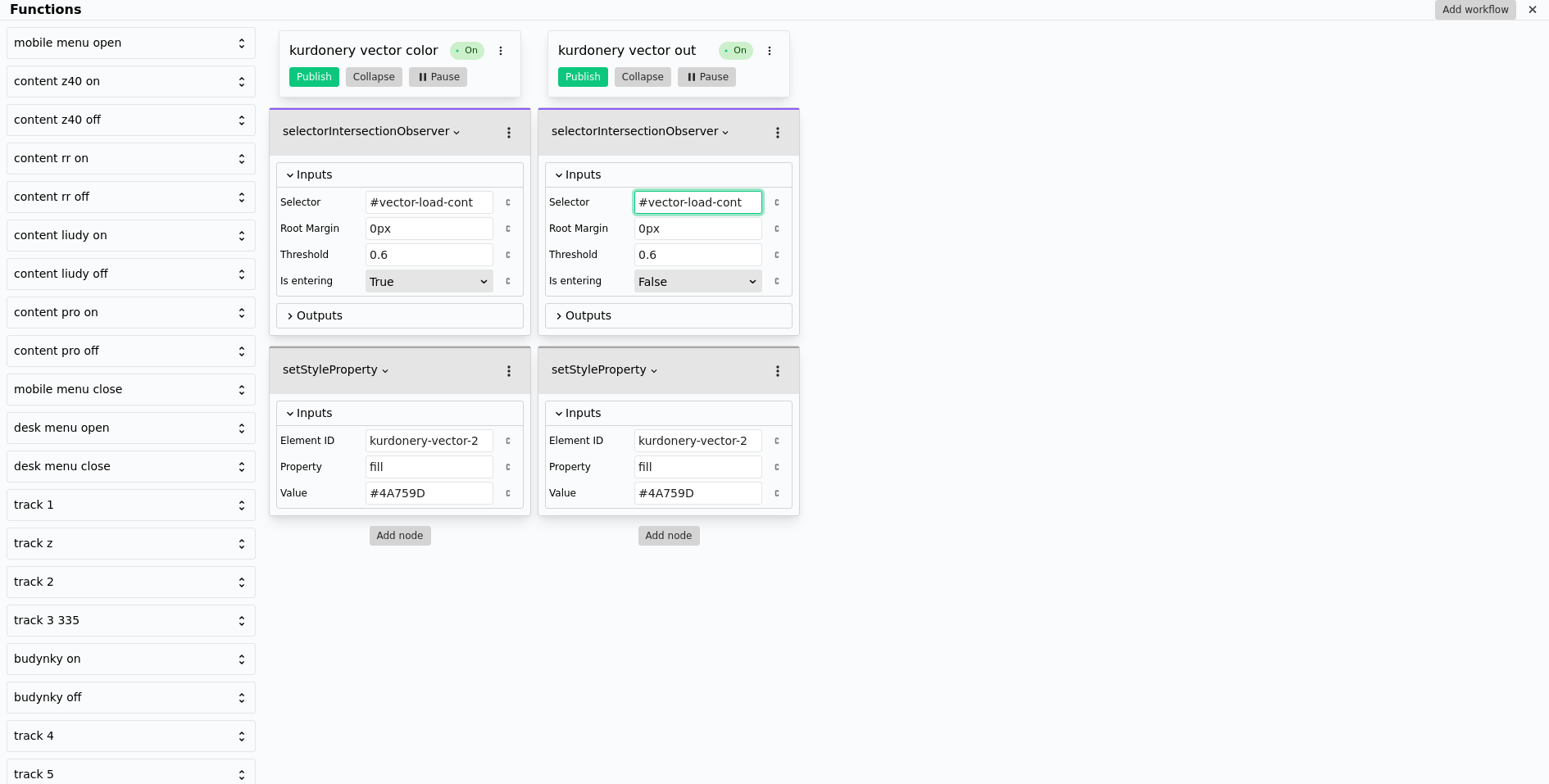
drag, startPoint x: 649, startPoint y: 200, endPoint x: 751, endPoint y: 196, distance: 102.1
click at [751, 196] on input "#vector-load-cont" at bounding box center [698, 202] width 128 height 23
paste input "video-cont"
type input "#video-cont"
click at [570, 75] on button "Publish" at bounding box center [583, 77] width 50 height 19
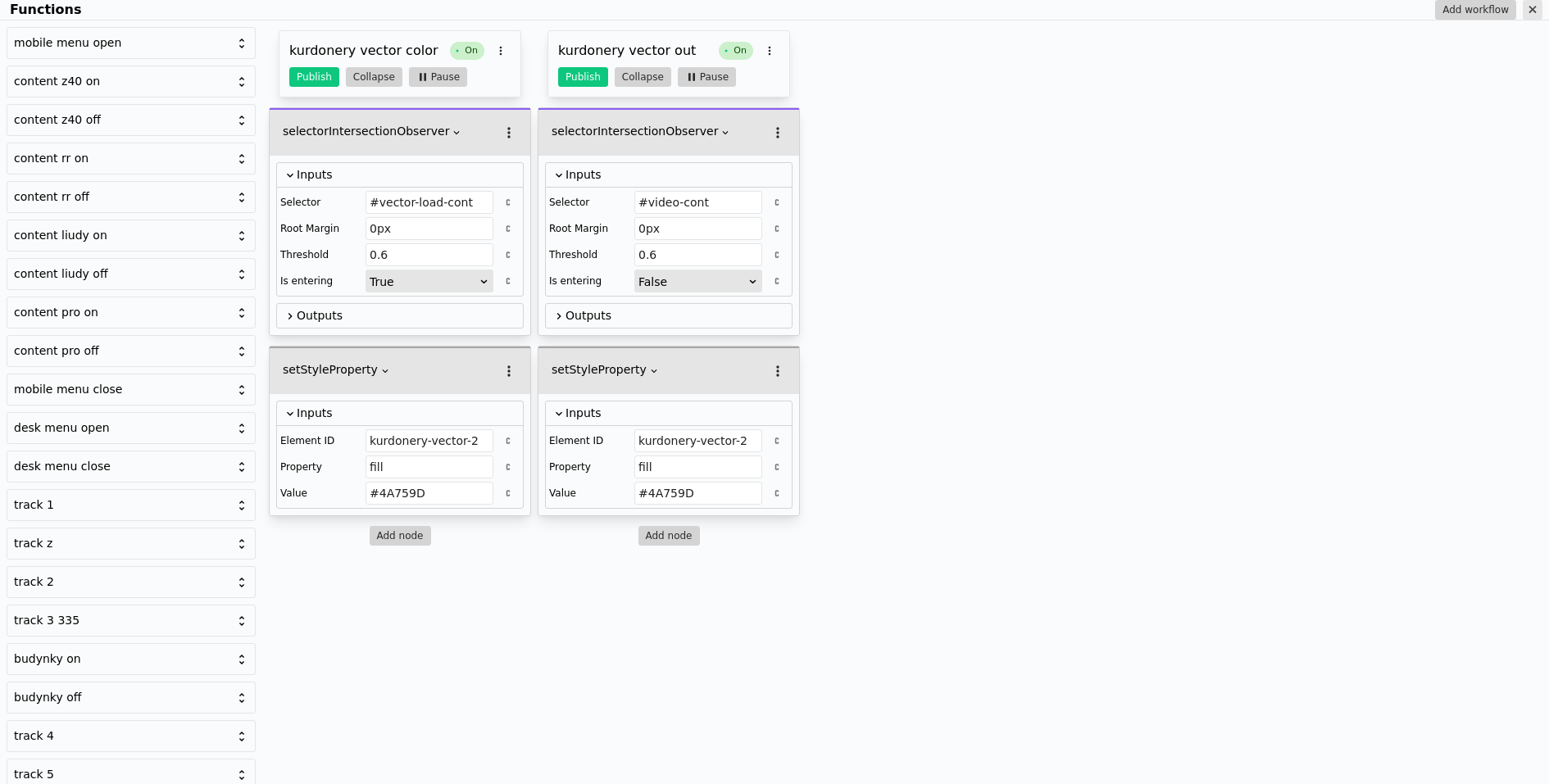
click at [1538, 11] on icon "Functions" at bounding box center [1532, 10] width 13 height 13
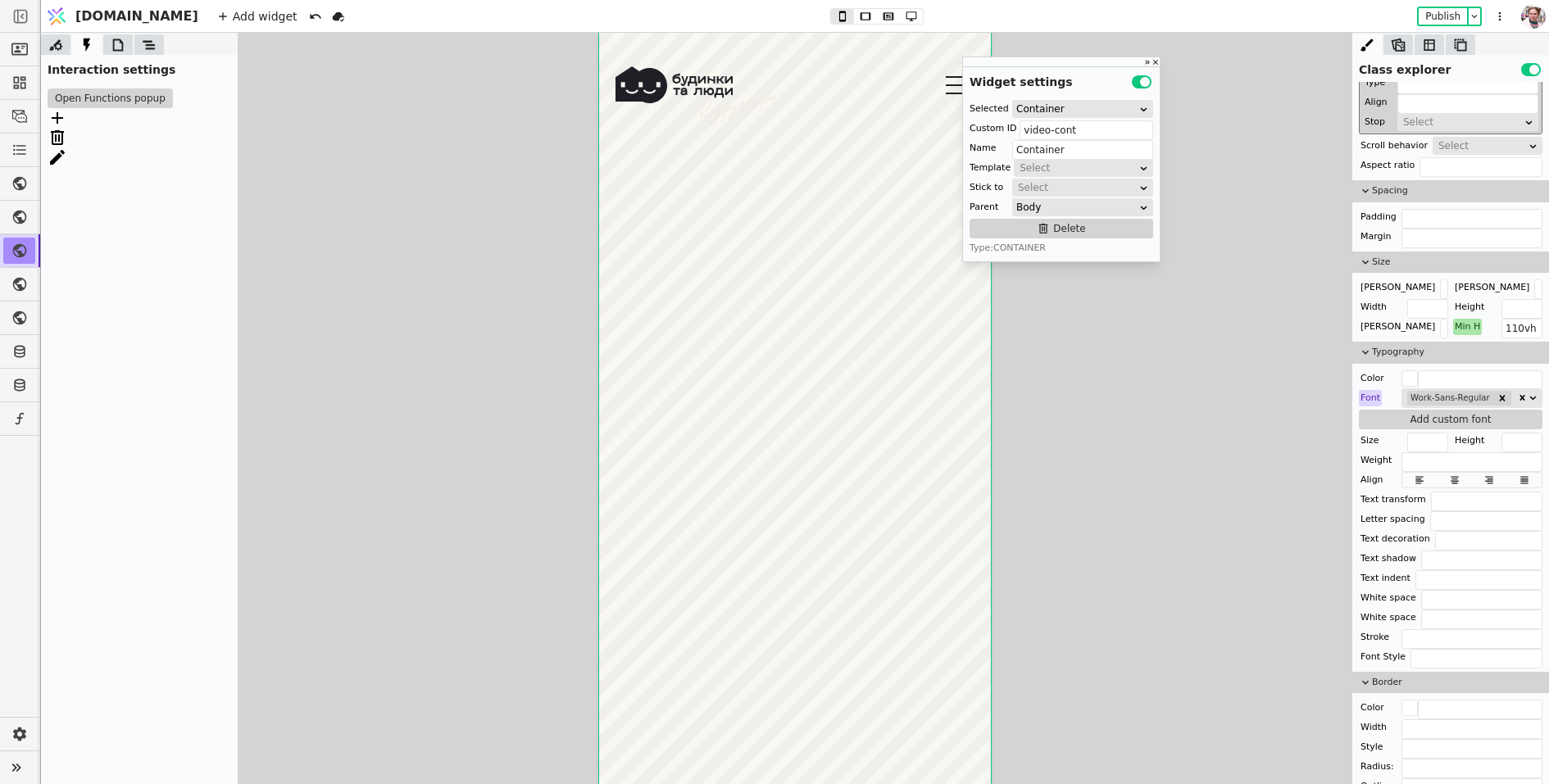
click at [1435, 6] on div "Publish" at bounding box center [1449, 16] width 64 height 19
click at [1432, 15] on button "Publish" at bounding box center [1443, 16] width 49 height 17
click at [120, 47] on icon at bounding box center [117, 45] width 17 height 17
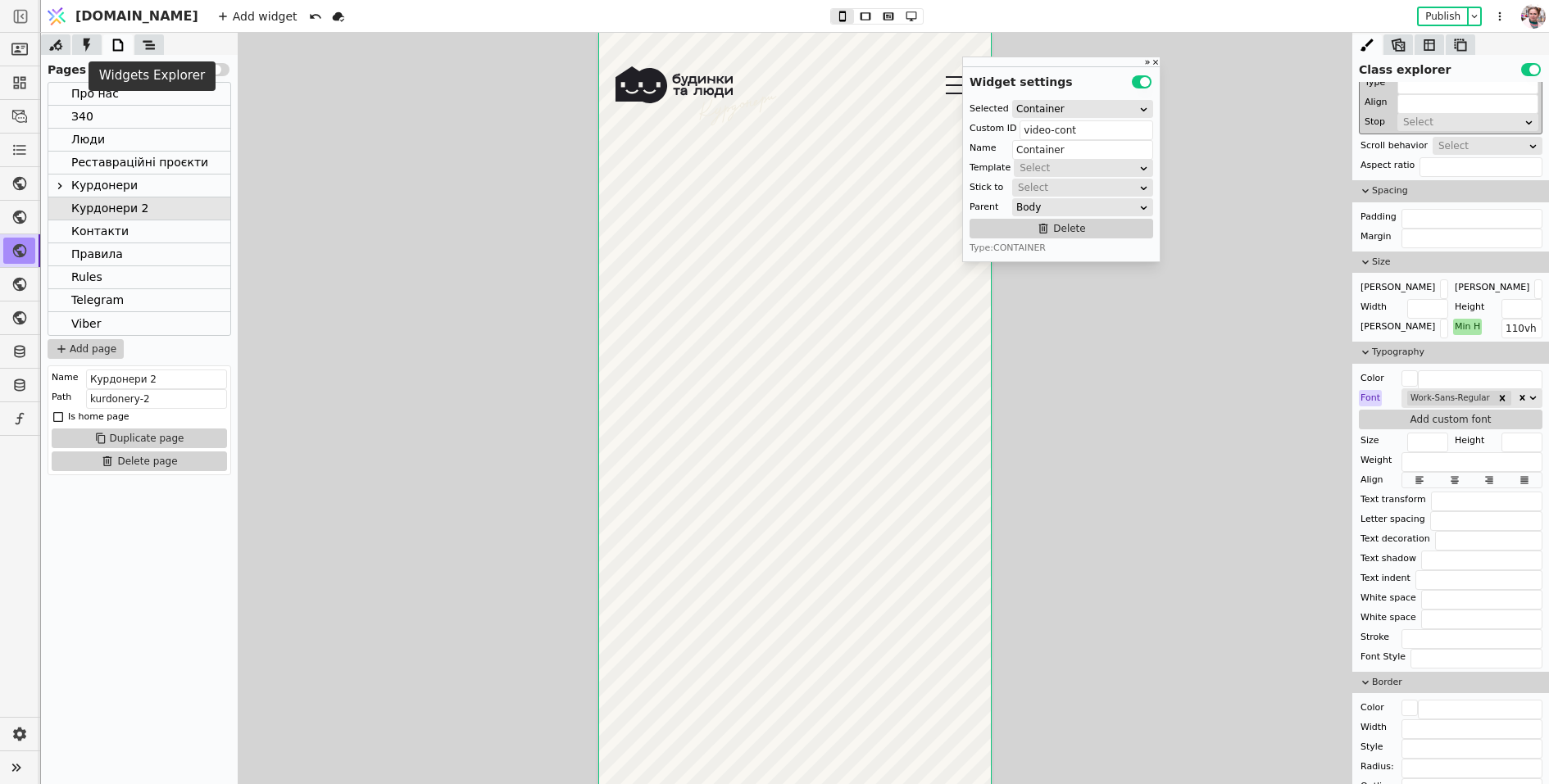
click at [148, 45] on icon at bounding box center [149, 45] width 17 height 17
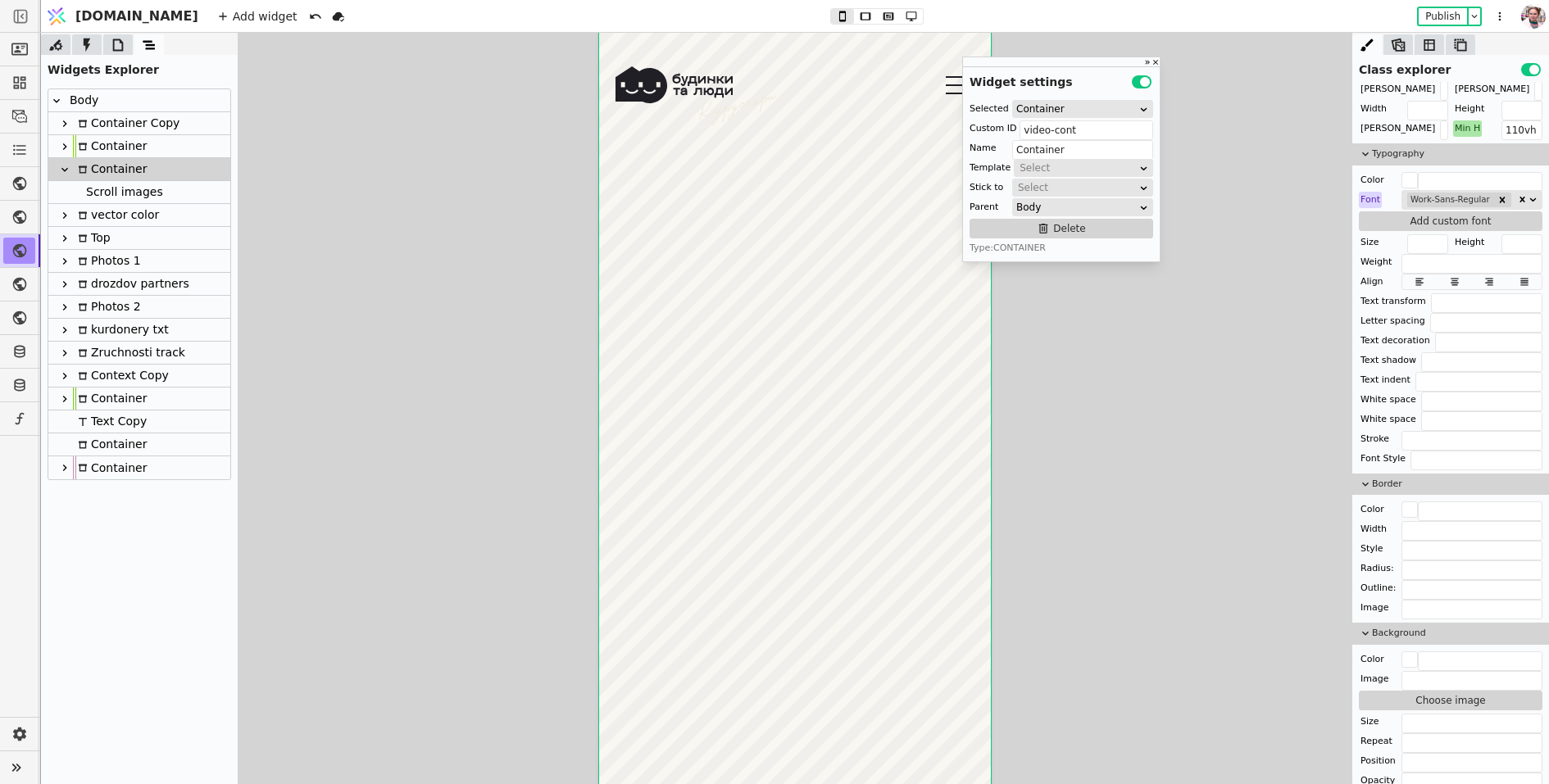
scroll to position [1184, 0]
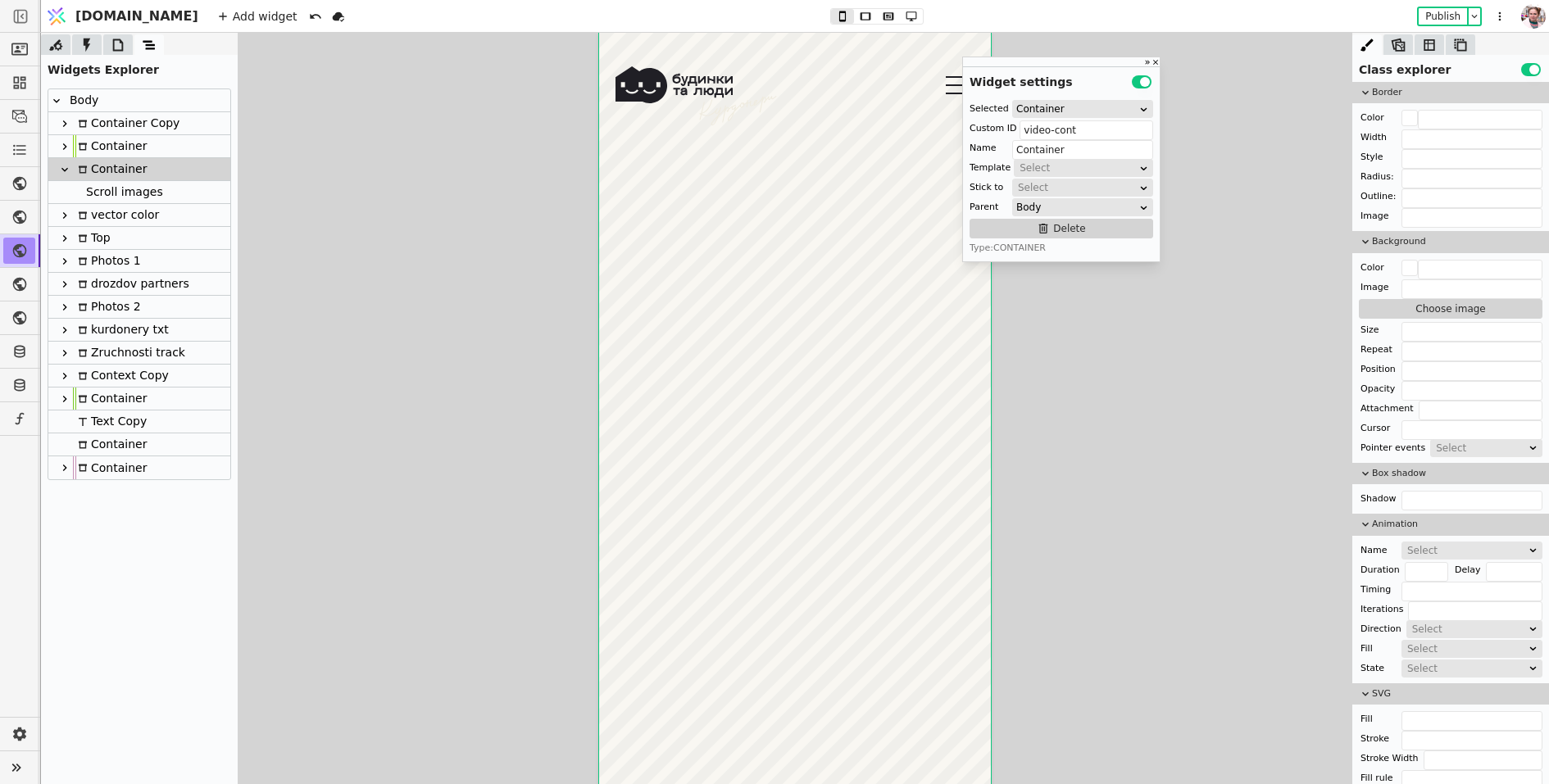
click at [94, 102] on div "Body" at bounding box center [81, 100] width 34 height 22
type input "Body"
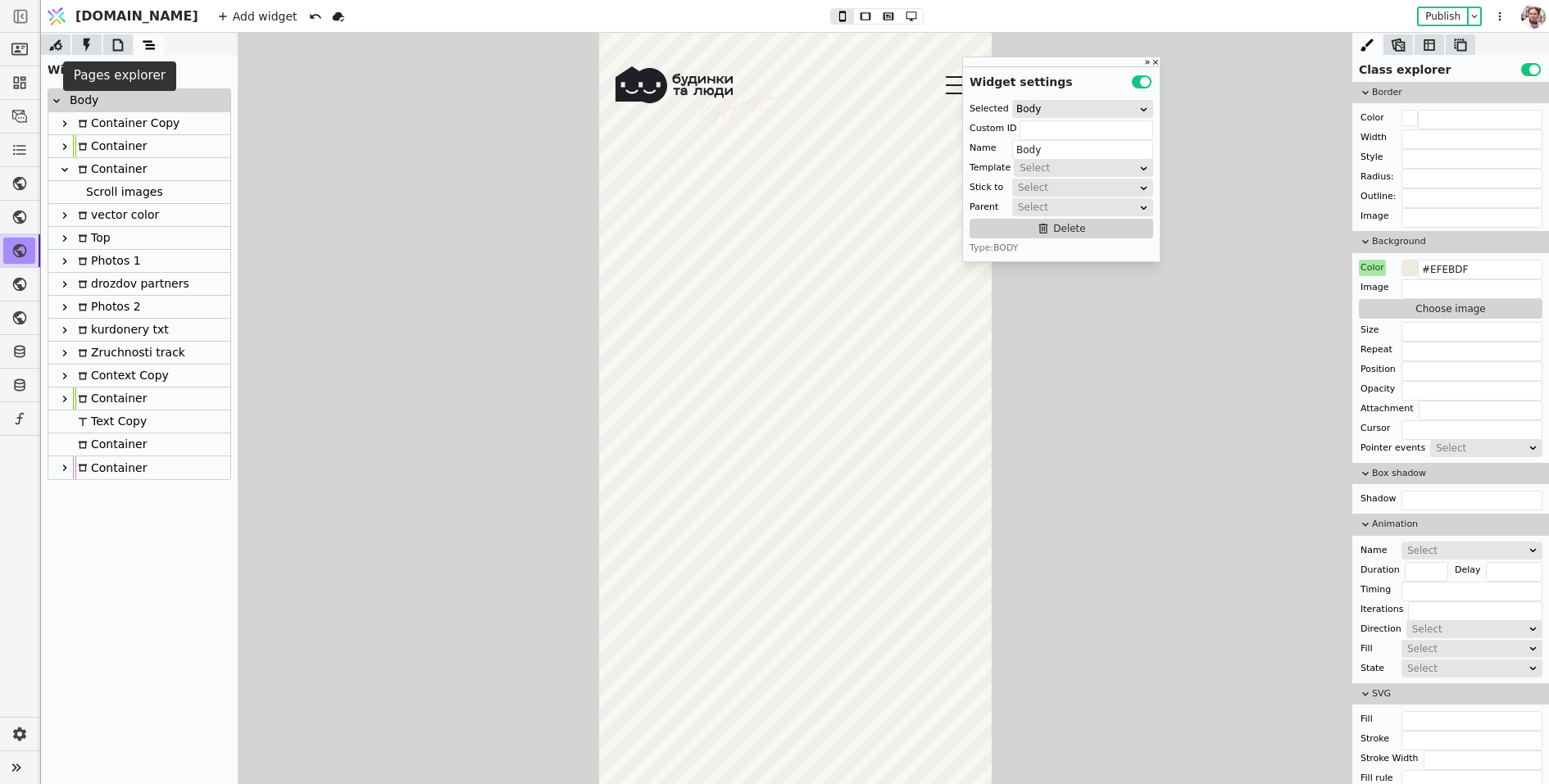
click at [114, 45] on icon at bounding box center [118, 45] width 11 height 12
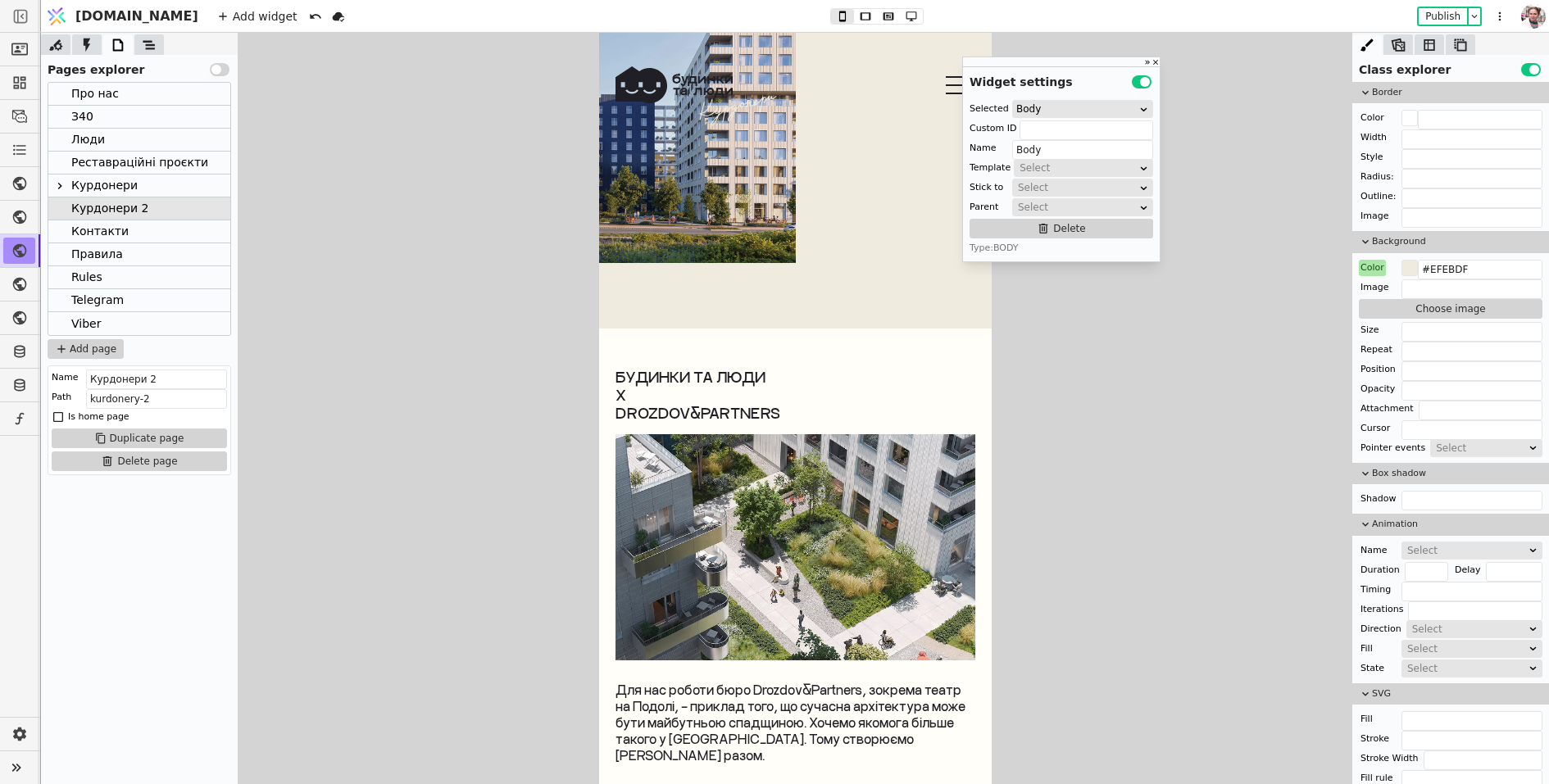
scroll to position [6185, 0]
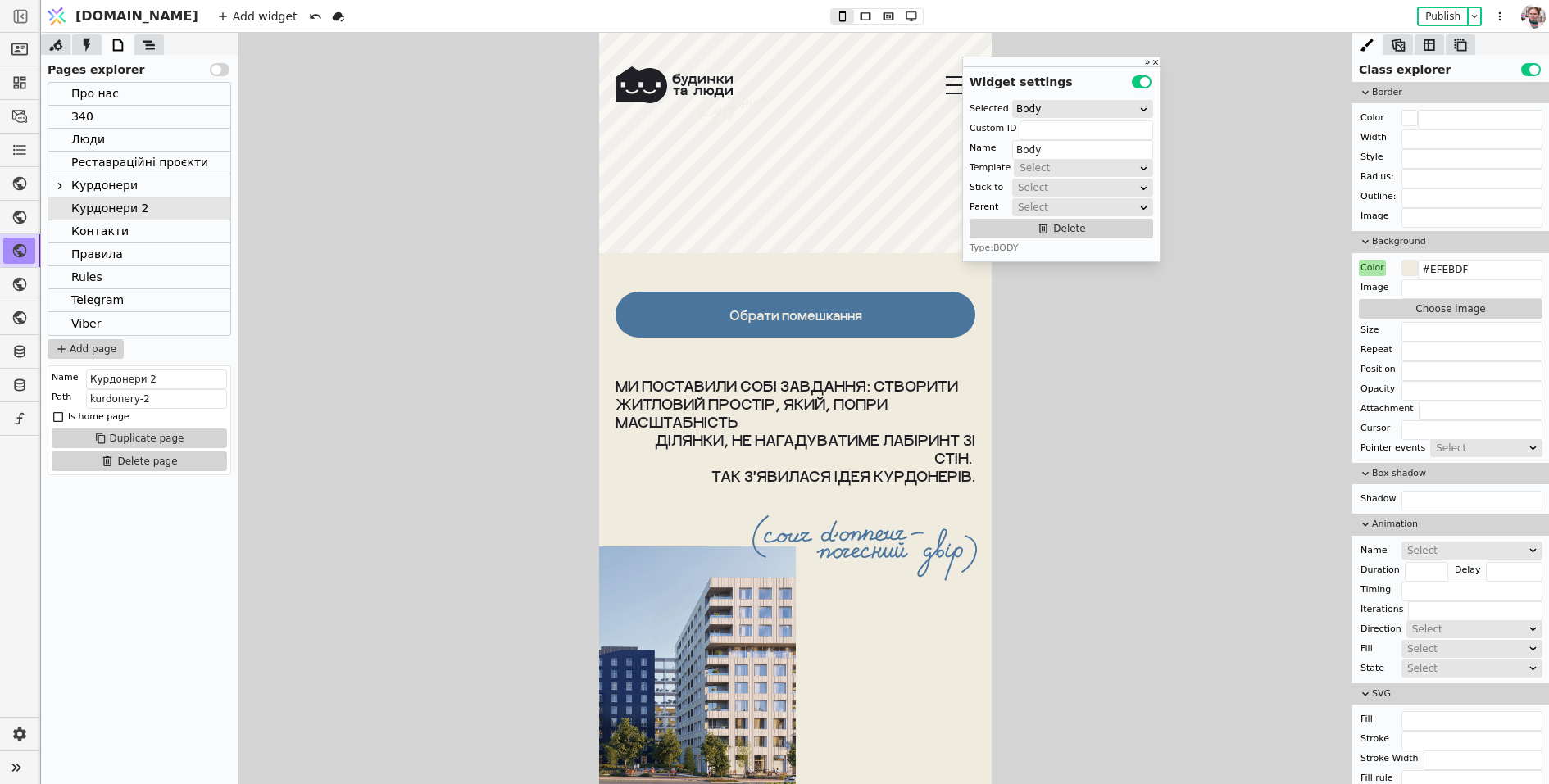
click at [948, 263] on div "Обрати помешкання Ми поставили собі завдання: створити житловий простір, який, …" at bounding box center [795, 567] width 393 height 629
type input "vector-load-cont"
type input "Photos 1"
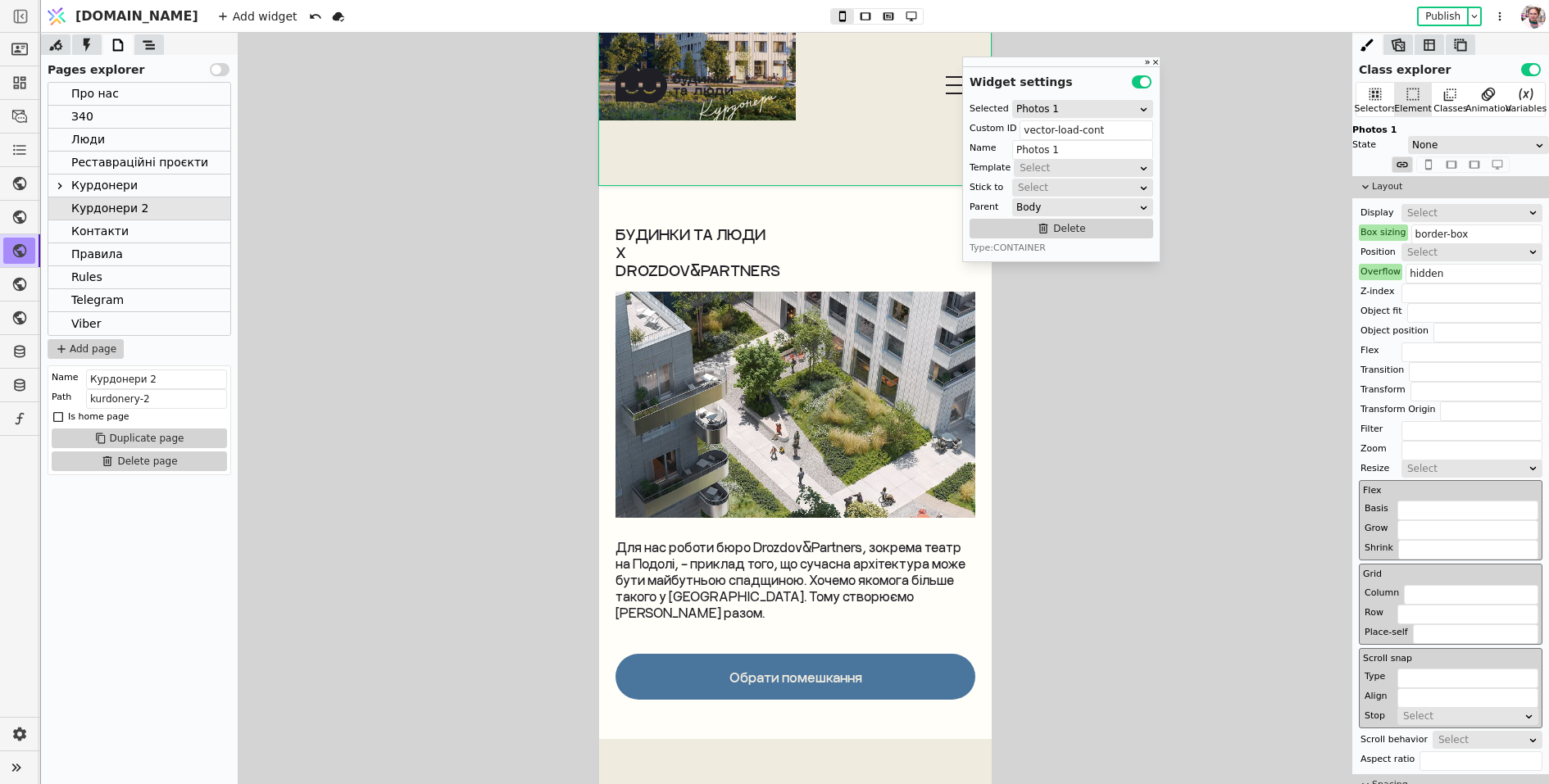
scroll to position [6718, 0]
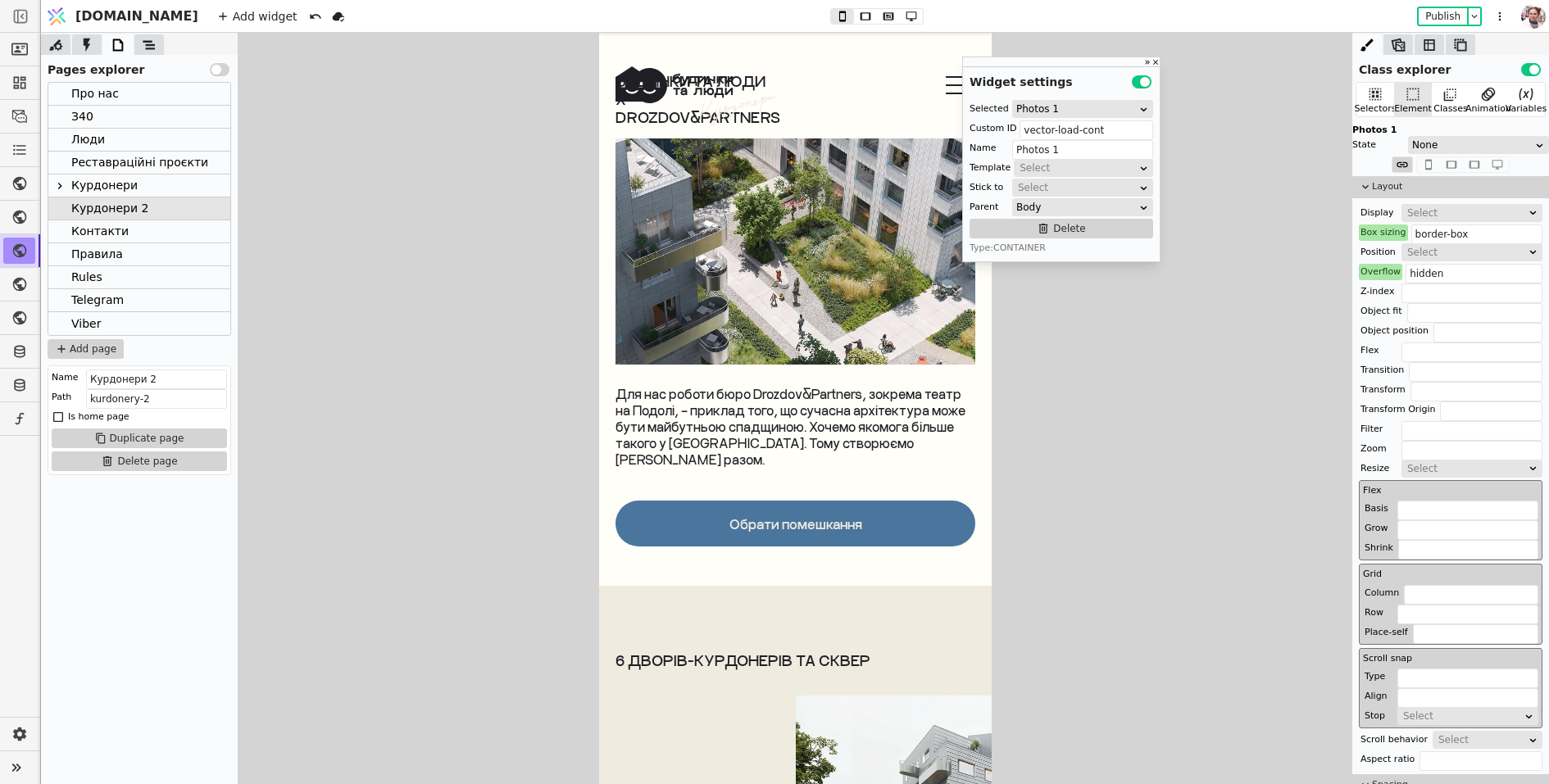
click at [730, 516] on div "Обрати помешкання" at bounding box center [795, 524] width 132 height 16
type input "Text"
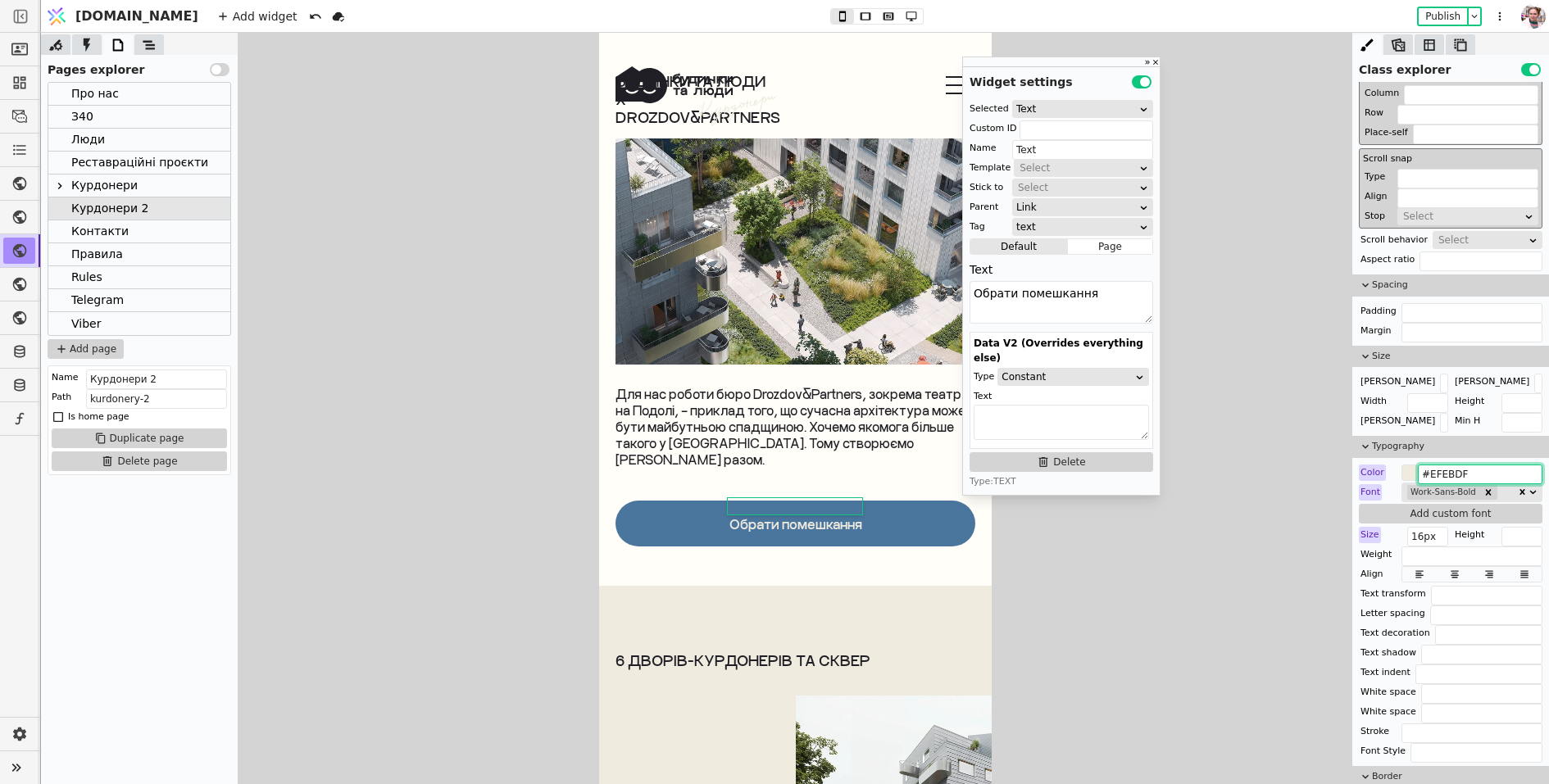
click at [1457, 464] on input "#EFEBDF" at bounding box center [1480, 474] width 125 height 19
click at [207, 28] on div "Add widget Publish" at bounding box center [862, 16] width 1311 height 32
click at [145, 46] on icon at bounding box center [149, 45] width 17 height 17
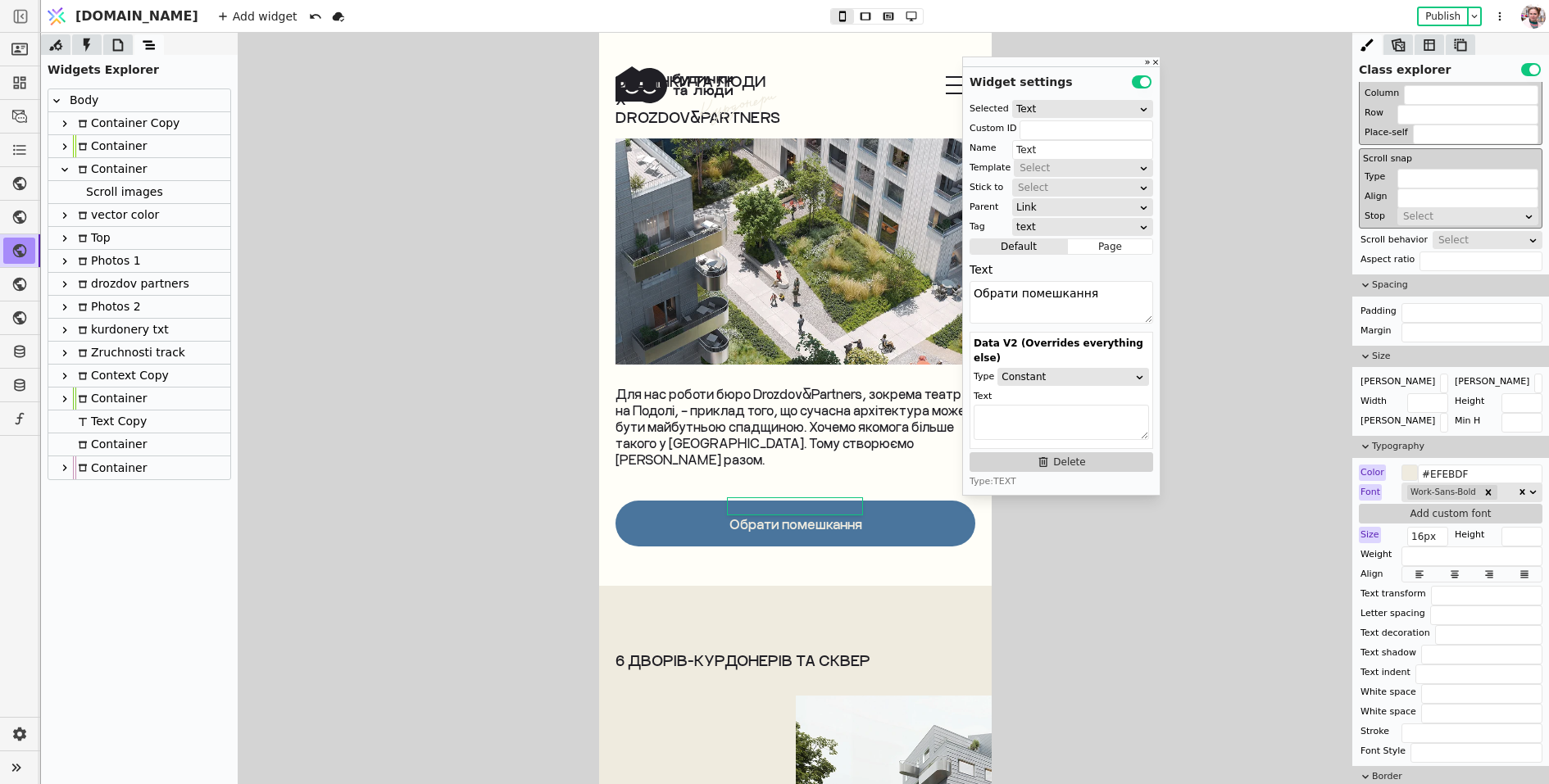
click at [89, 49] on icon at bounding box center [87, 45] width 17 height 17
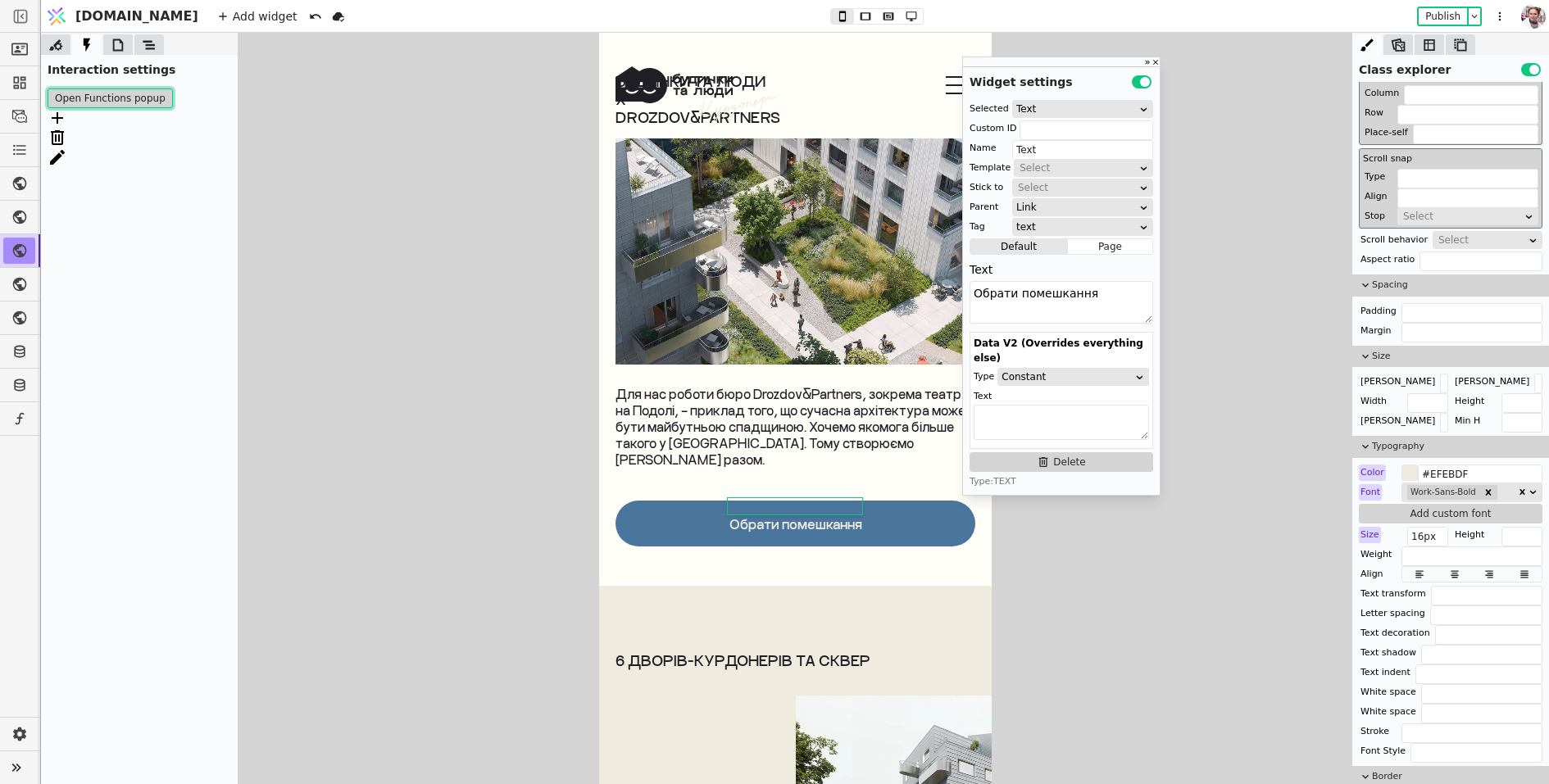
click at [91, 100] on button "Open Functions popup" at bounding box center [110, 98] width 125 height 19
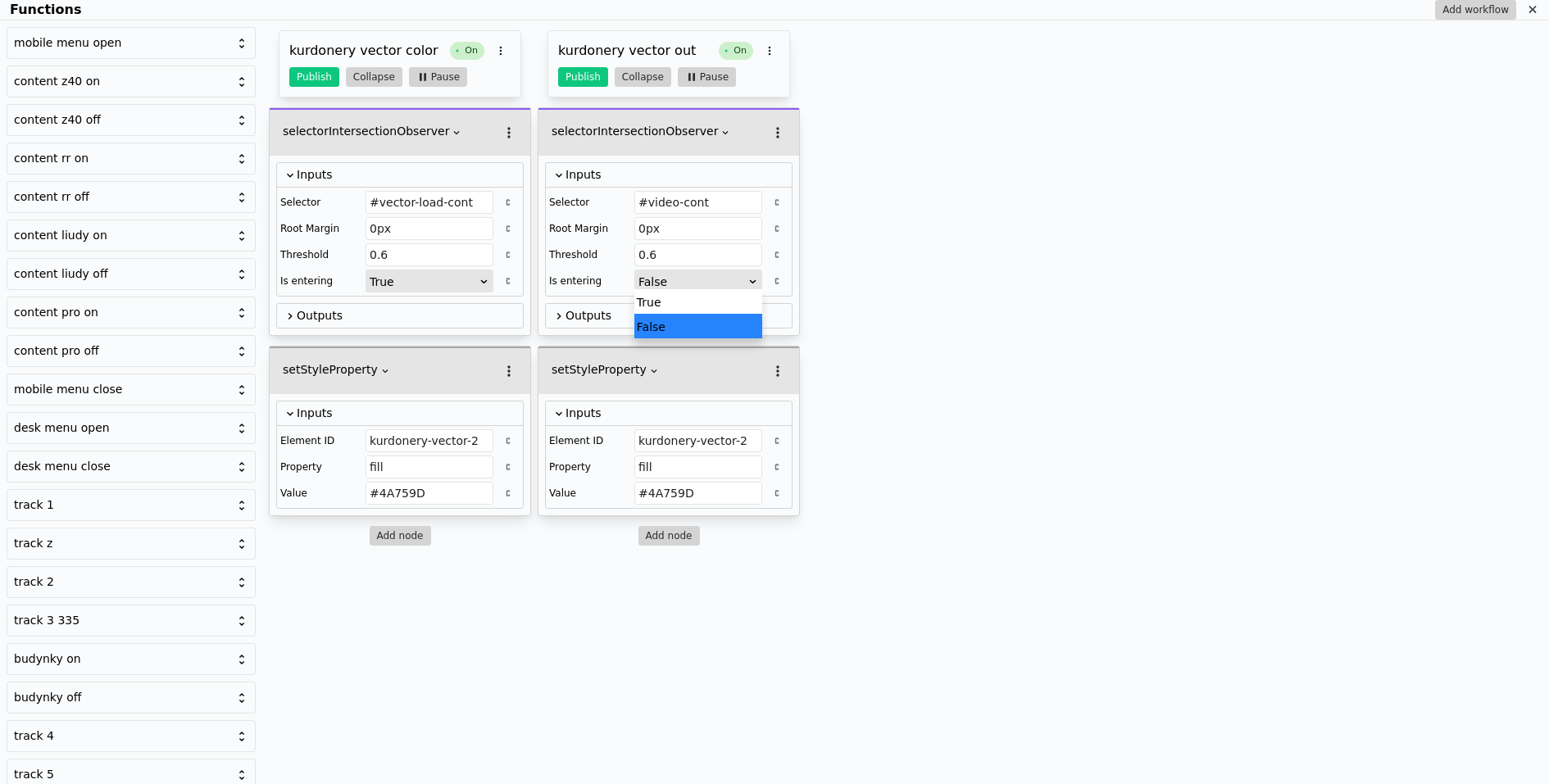
click at [686, 282] on div "False" at bounding box center [692, 282] width 109 height 23
click at [683, 293] on div "True" at bounding box center [698, 302] width 128 height 25
click at [693, 497] on input "#4A759D" at bounding box center [698, 494] width 128 height 23
paste input "#EFEBDF"
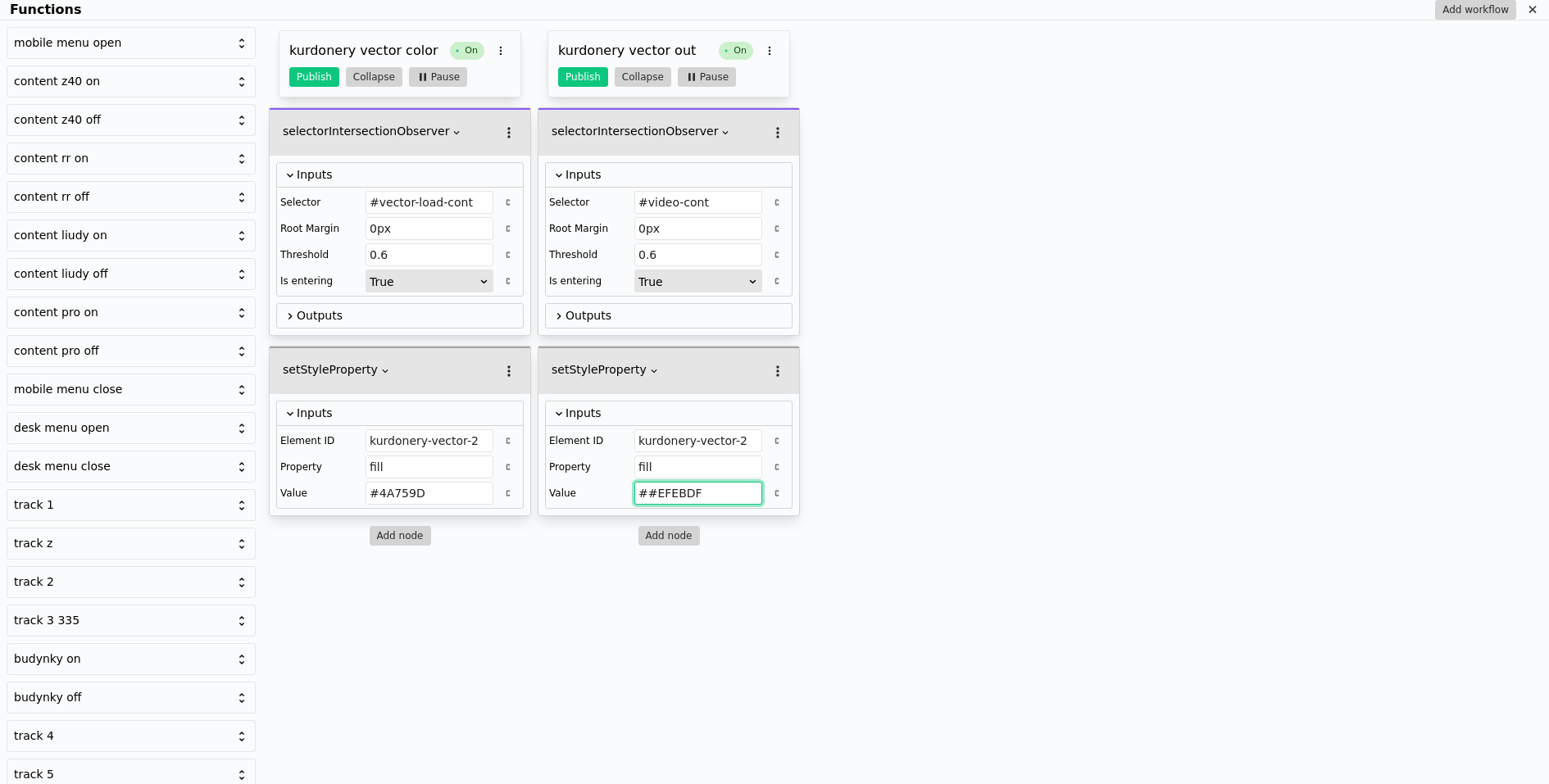
click at [646, 492] on input "##EFEBDF" at bounding box center [698, 494] width 128 height 23
type input "#EFEBDF"
click at [567, 80] on button "Publish" at bounding box center [583, 77] width 50 height 19
click at [1536, 10] on icon "Functions" at bounding box center [1532, 10] width 13 height 13
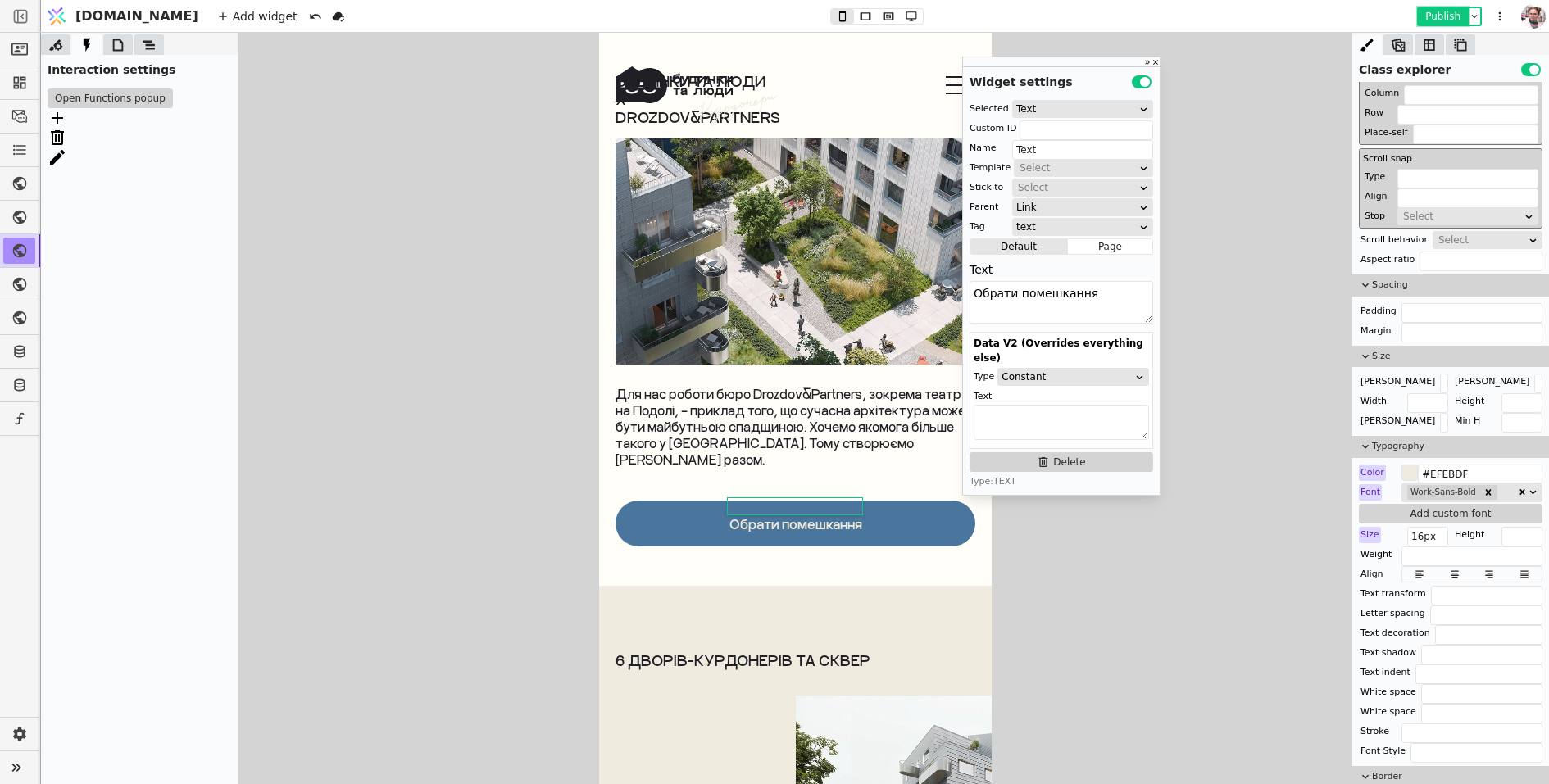
click at [1451, 11] on button "Publish" at bounding box center [1443, 16] width 49 height 17
click at [87, 100] on button "Open Functions popup" at bounding box center [110, 98] width 125 height 19
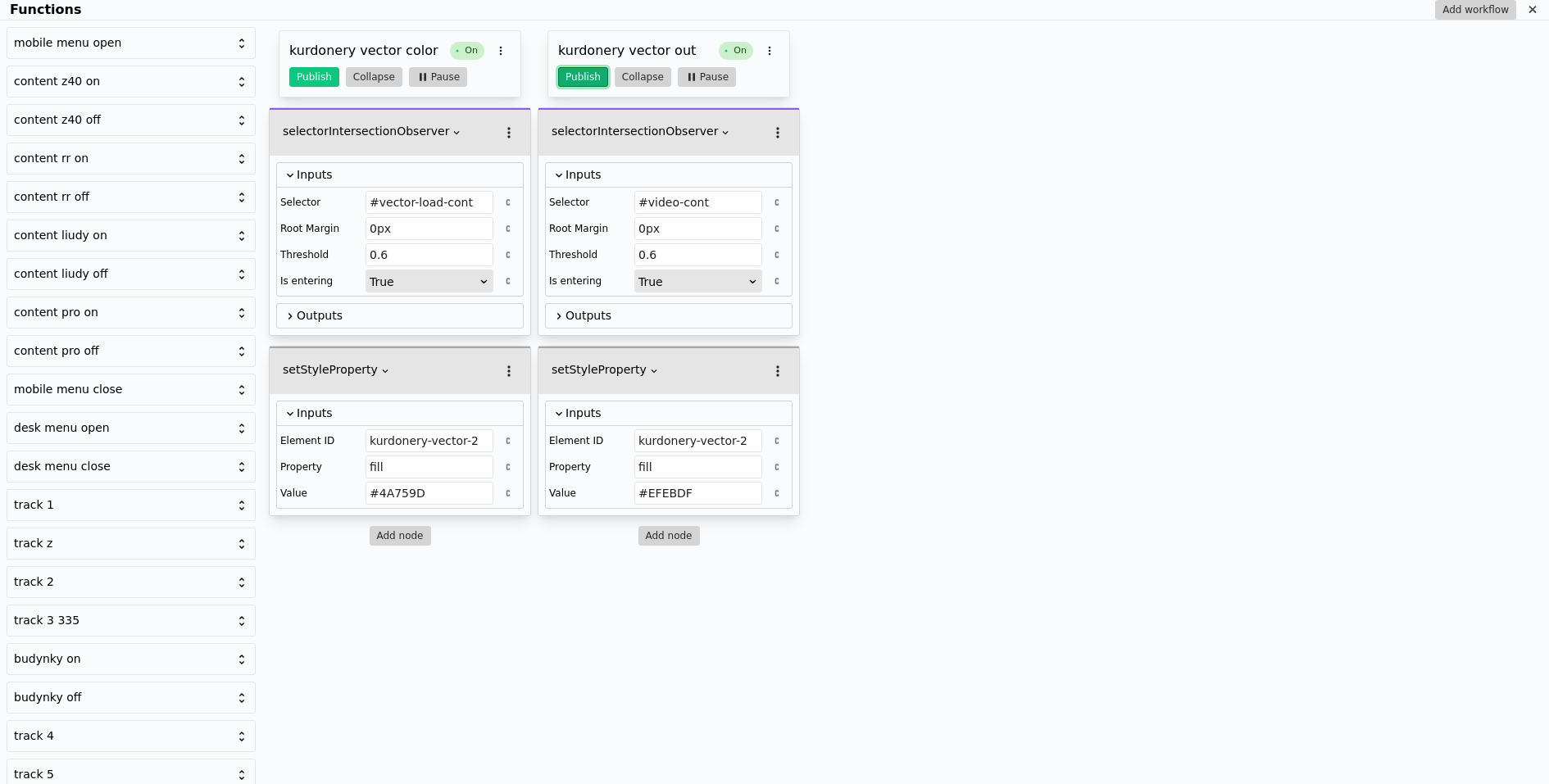
click at [585, 75] on button "Publish" at bounding box center [583, 77] width 50 height 19
click at [323, 73] on button "Publish" at bounding box center [314, 77] width 50 height 19
click at [1527, 12] on icon "Functions" at bounding box center [1532, 10] width 13 height 13
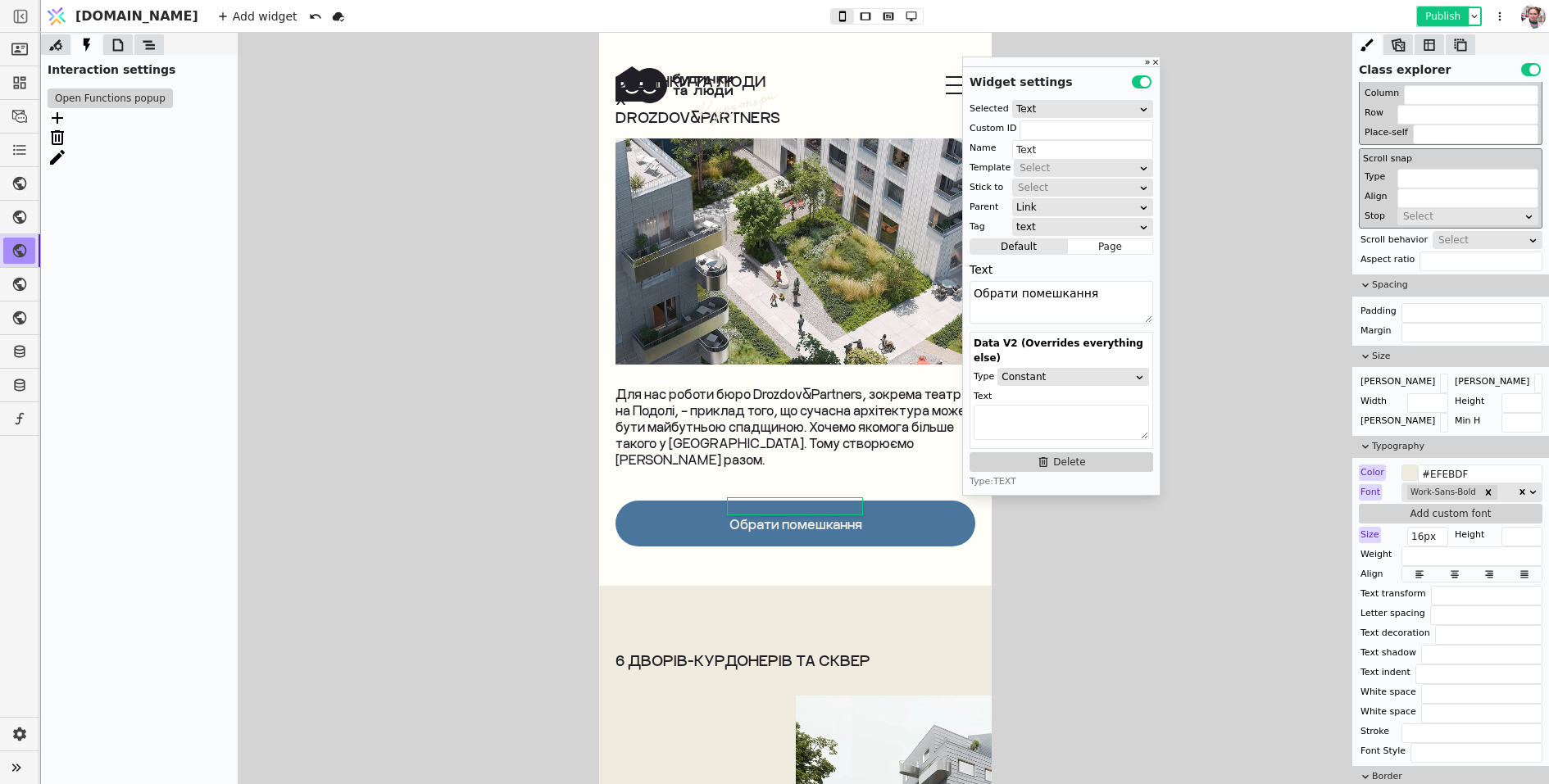
click at [1446, 20] on button "Publish" at bounding box center [1443, 16] width 49 height 17
click at [124, 102] on button "Open Functions popup" at bounding box center [110, 98] width 125 height 19
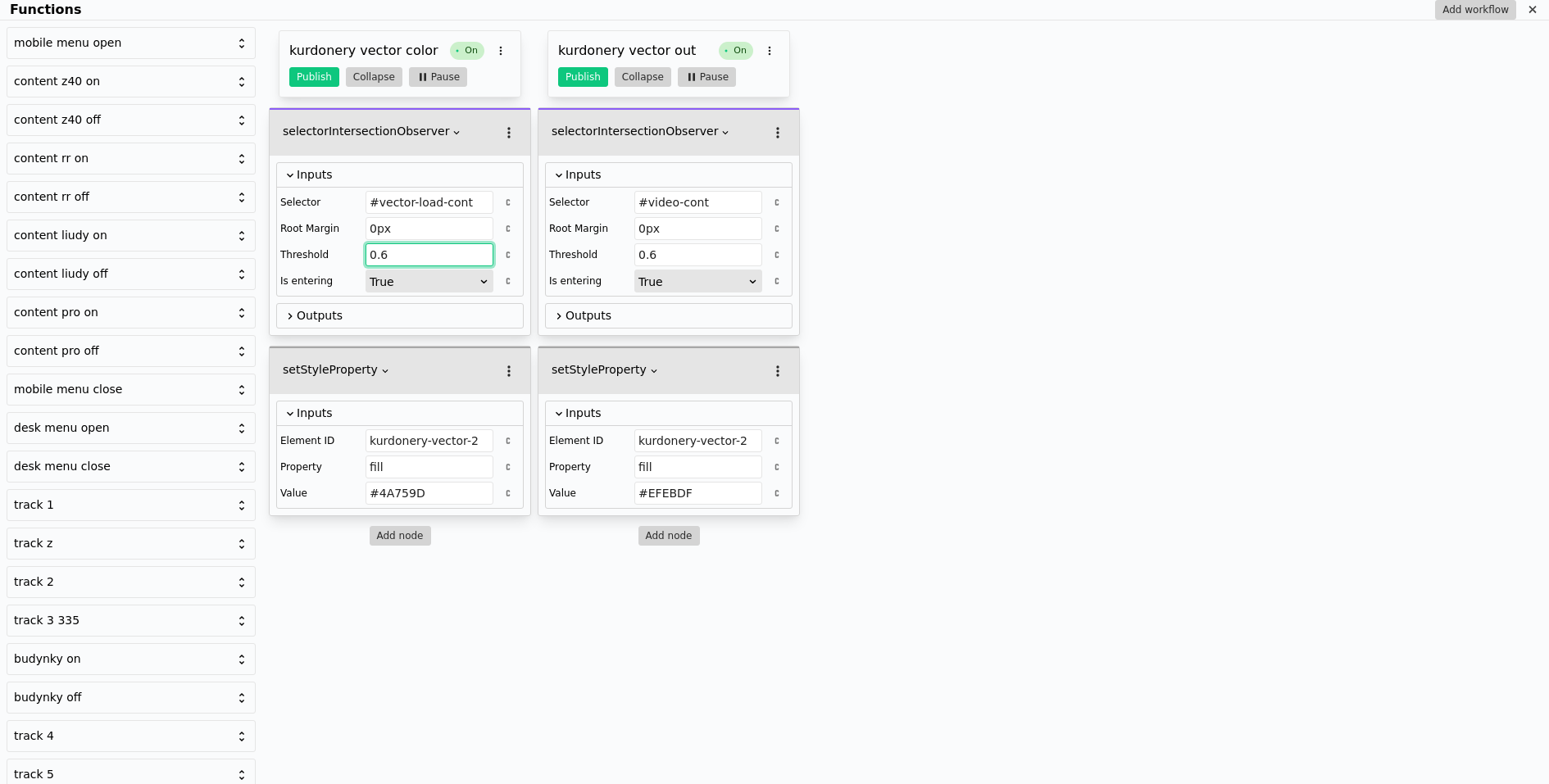
click at [389, 258] on input "0.6" at bounding box center [429, 255] width 128 height 23
type input "0.1"
click at [662, 255] on input "0.6" at bounding box center [698, 255] width 128 height 23
click at [571, 70] on button "Publish" at bounding box center [583, 77] width 50 height 19
click at [311, 83] on button "Publish" at bounding box center [314, 77] width 50 height 19
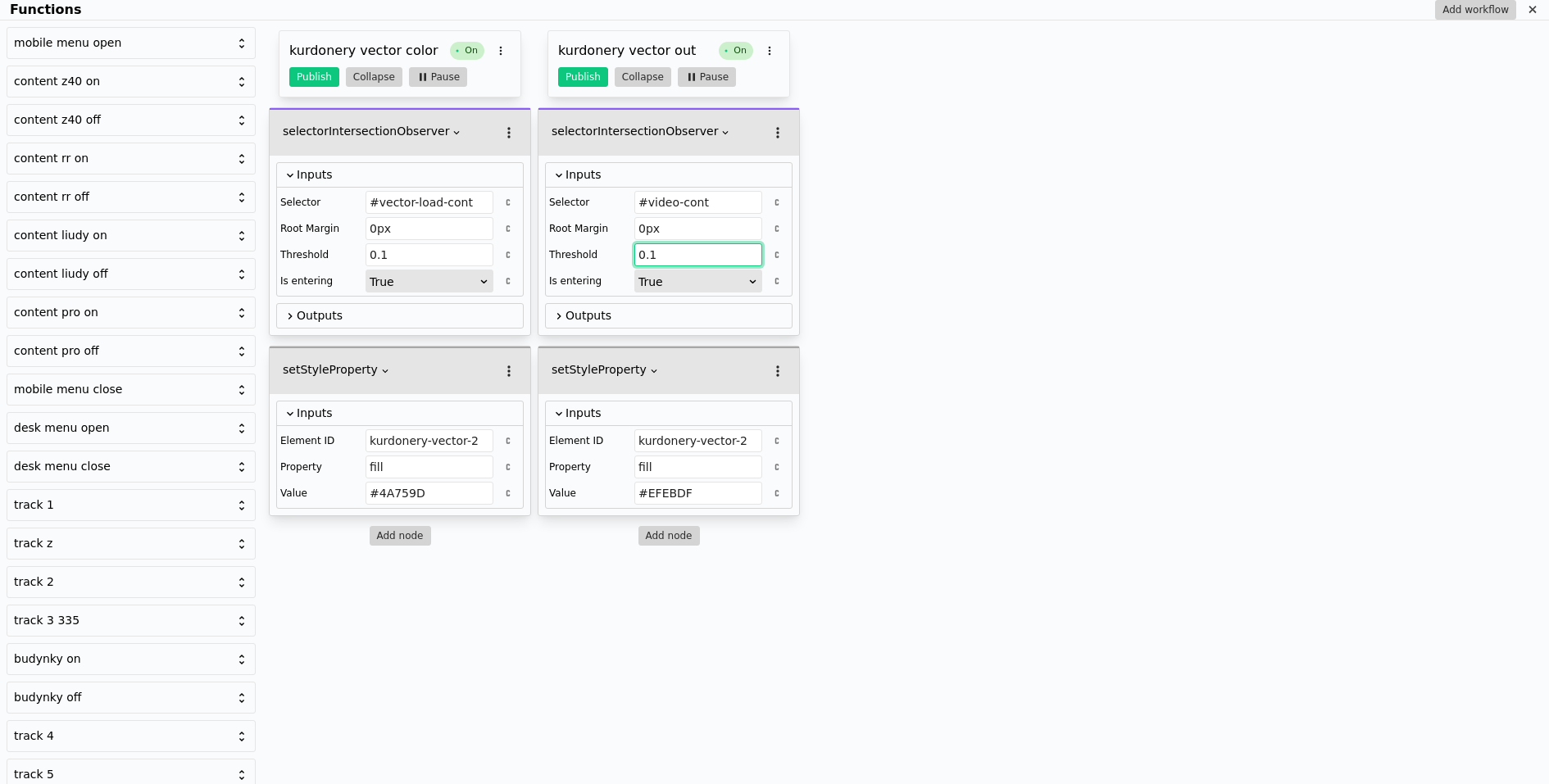
click at [655, 249] on input "0.1" at bounding box center [698, 255] width 128 height 23
type input "0"
click at [581, 79] on button "Publish" at bounding box center [583, 77] width 50 height 19
click at [1524, 7] on div "Functions" at bounding box center [1533, 10] width 19 height 19
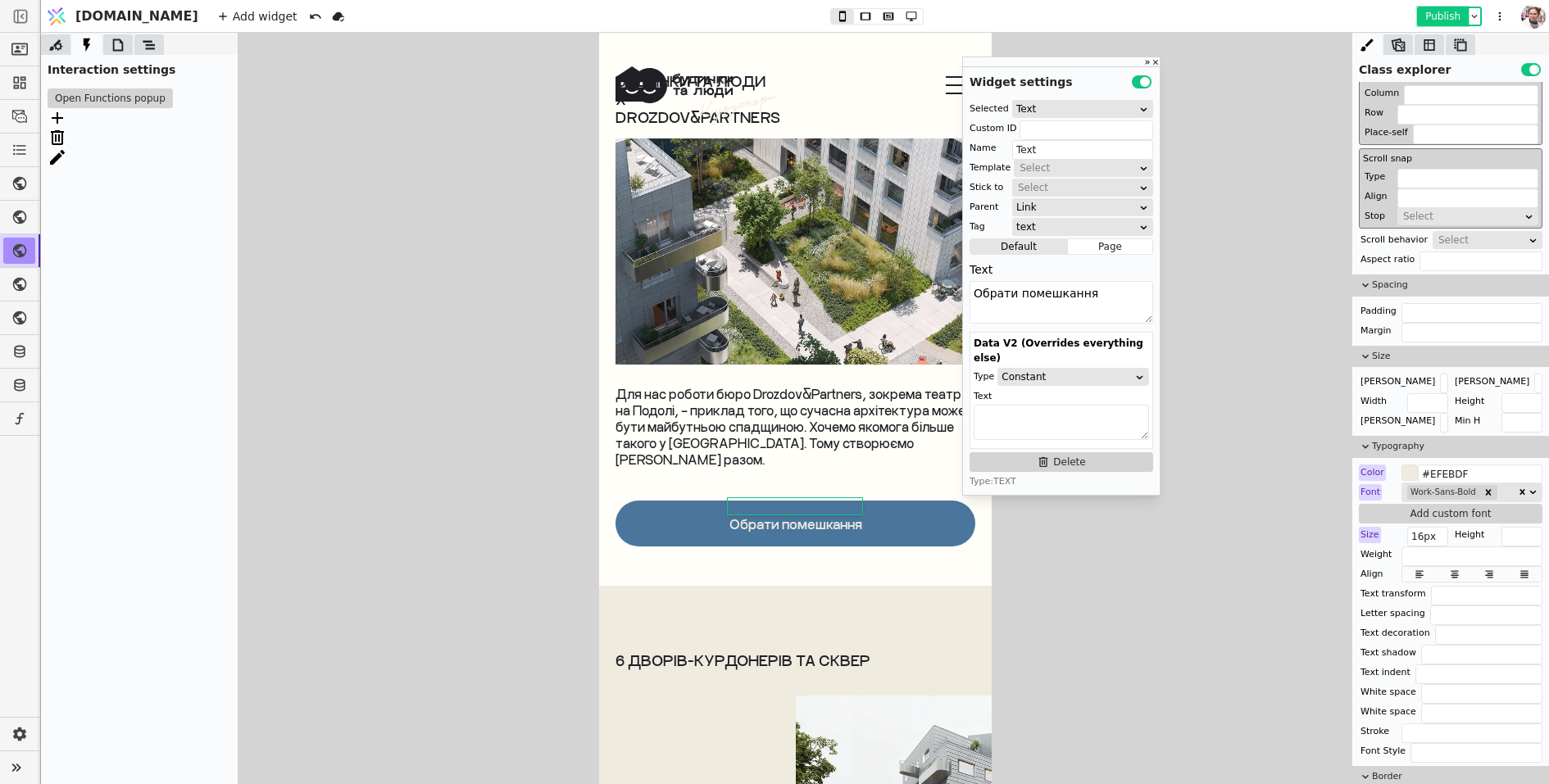
click at [1435, 10] on button "Publish" at bounding box center [1443, 16] width 49 height 17
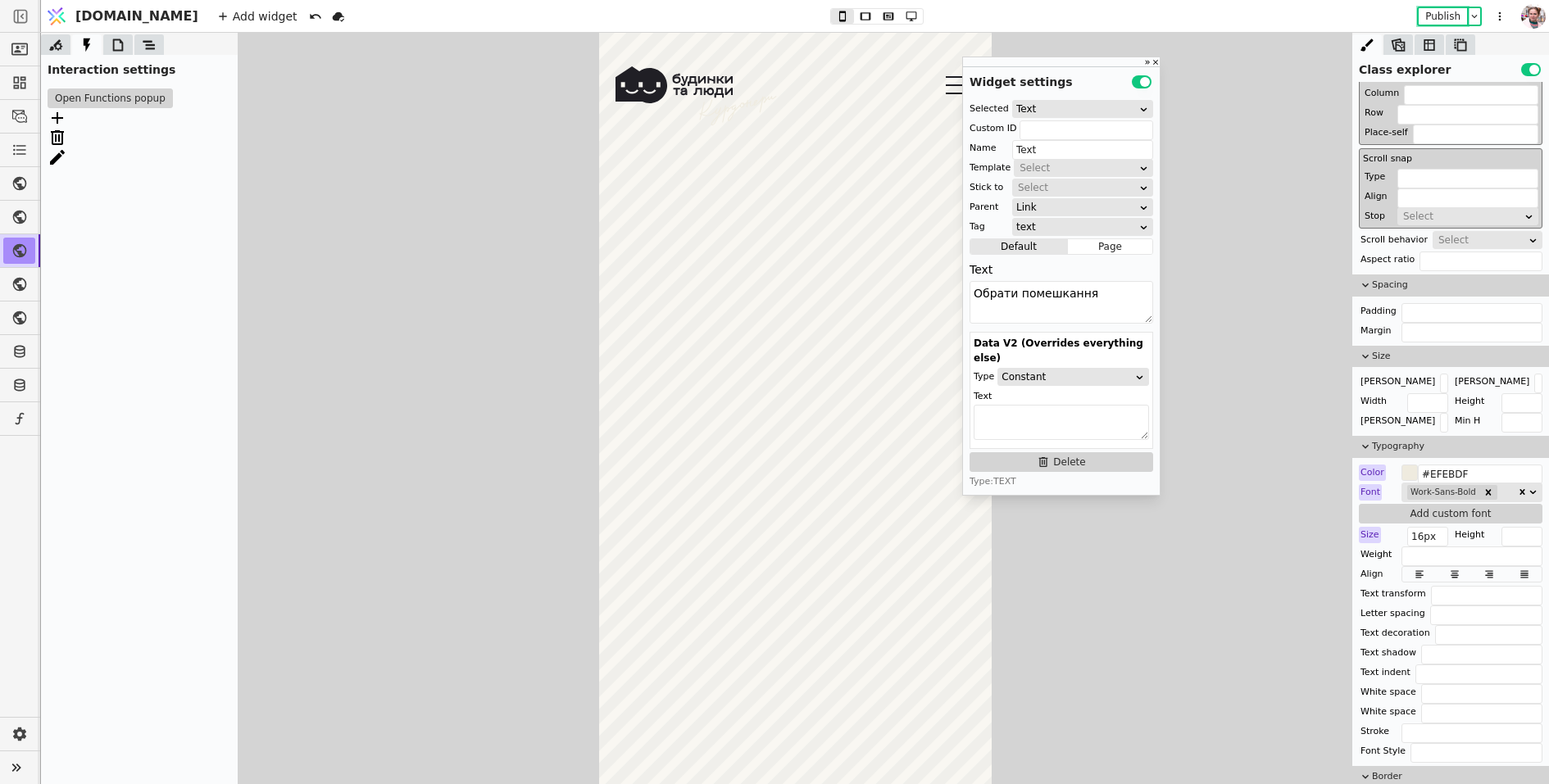
scroll to position [5028, 0]
click at [119, 103] on button "Open Functions popup" at bounding box center [110, 98] width 125 height 19
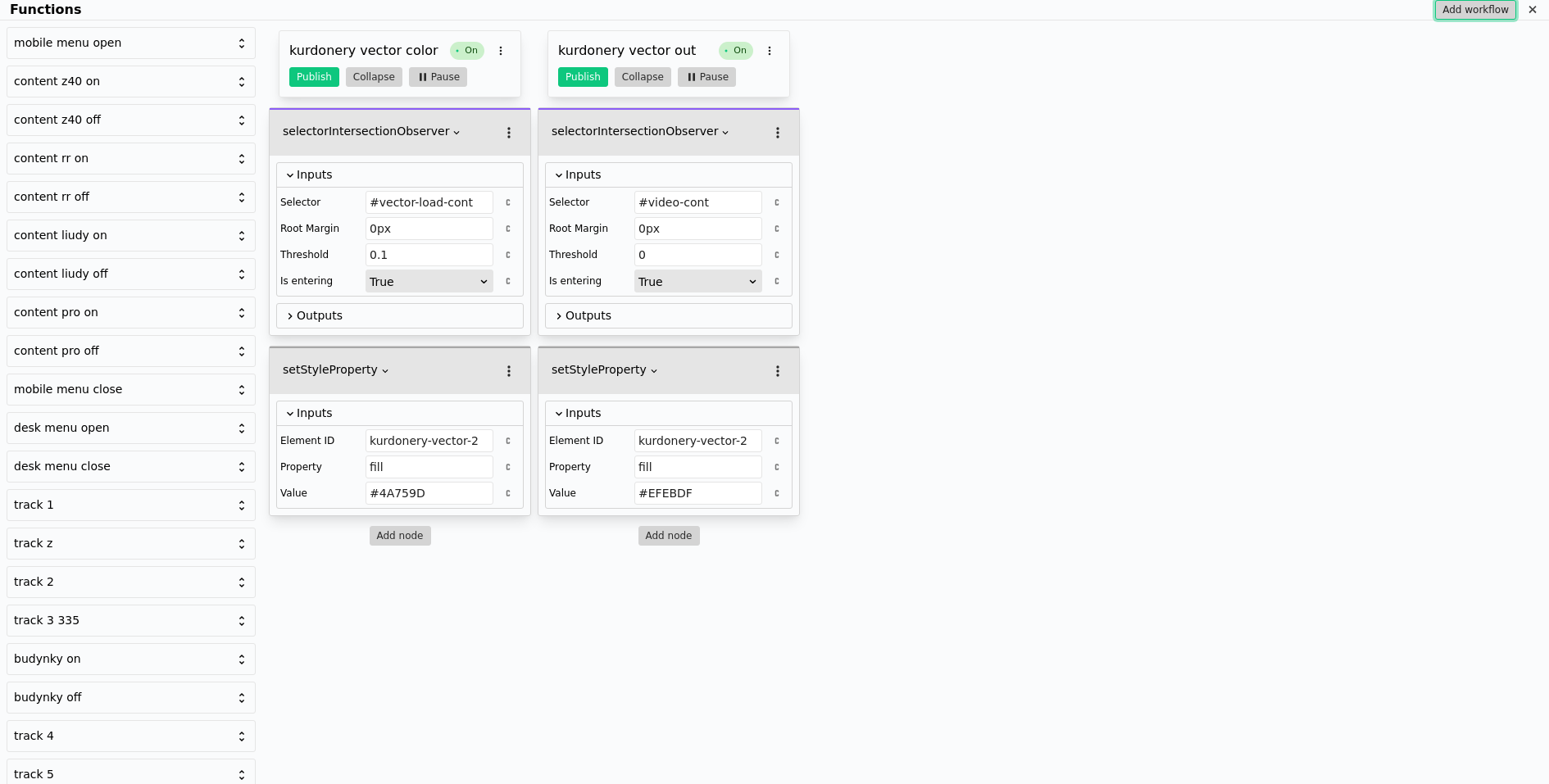
click at [1455, 12] on button "Add workflow" at bounding box center [1476, 10] width 81 height 19
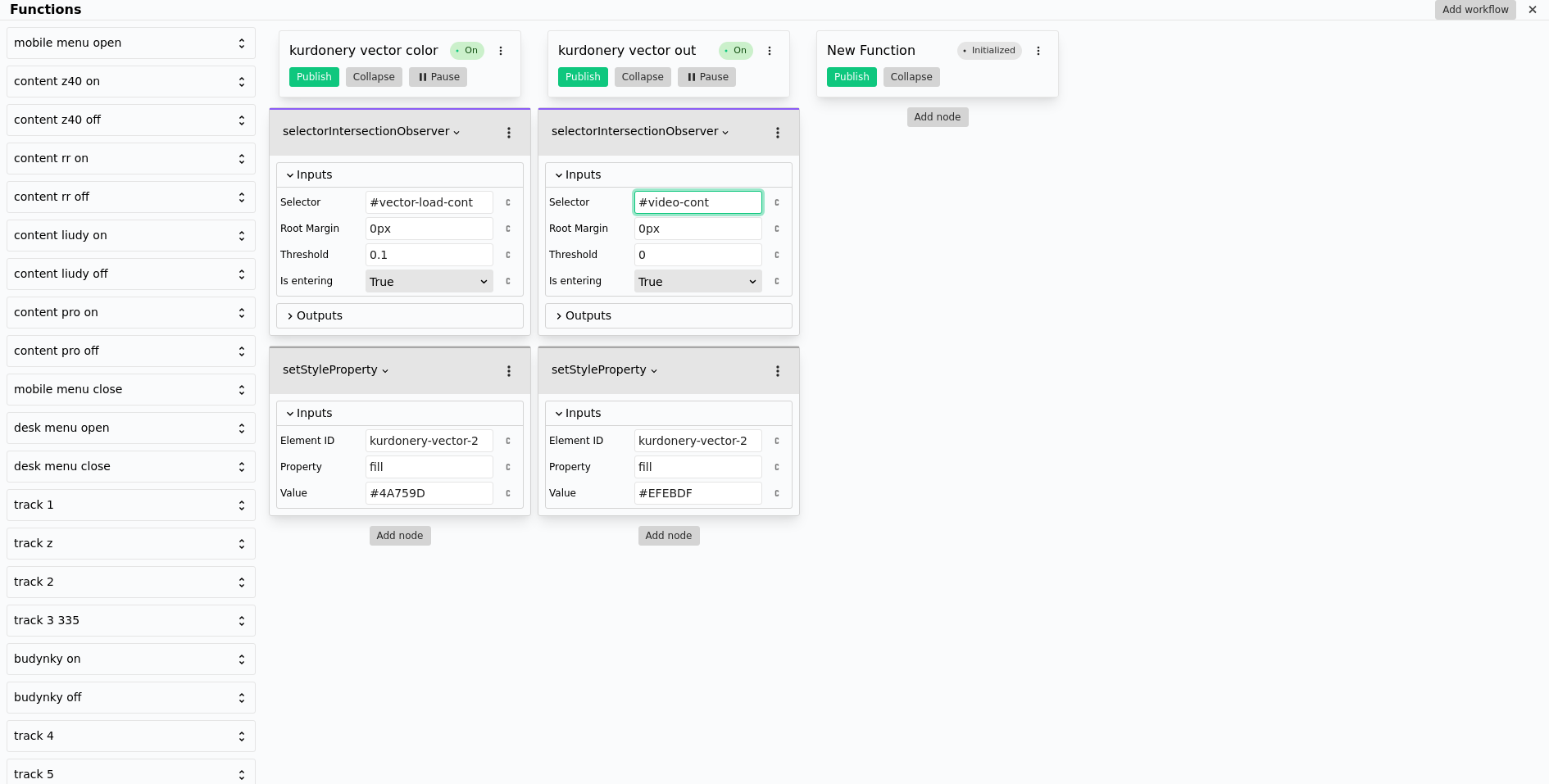
click at [675, 198] on input "#video-cont" at bounding box center [698, 202] width 128 height 23
click at [937, 120] on button "Add node" at bounding box center [939, 117] width 62 height 19
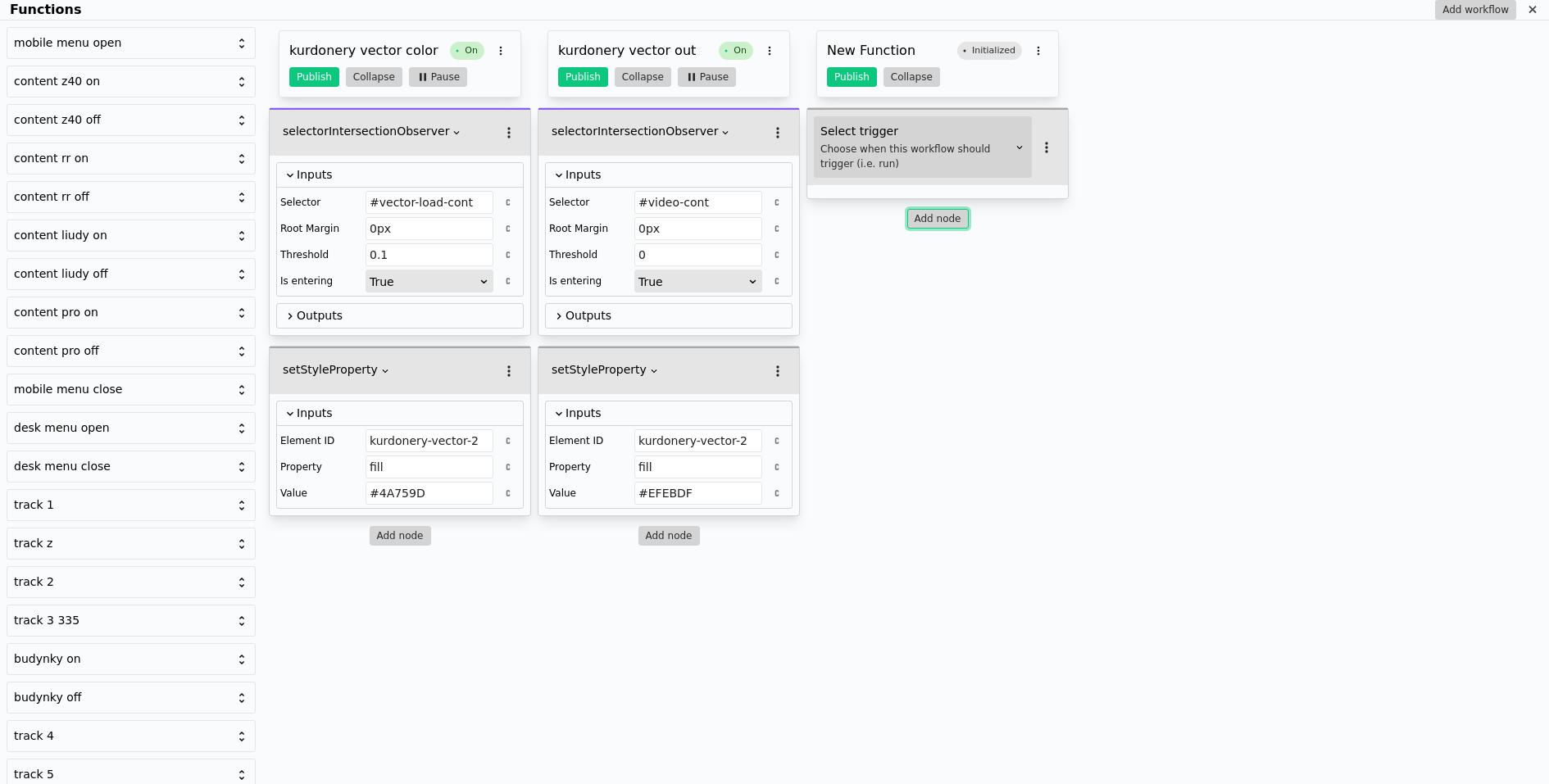
click at [910, 154] on div "Choose when this workflow should trigger (i.e. run)" at bounding box center [916, 156] width 192 height 29
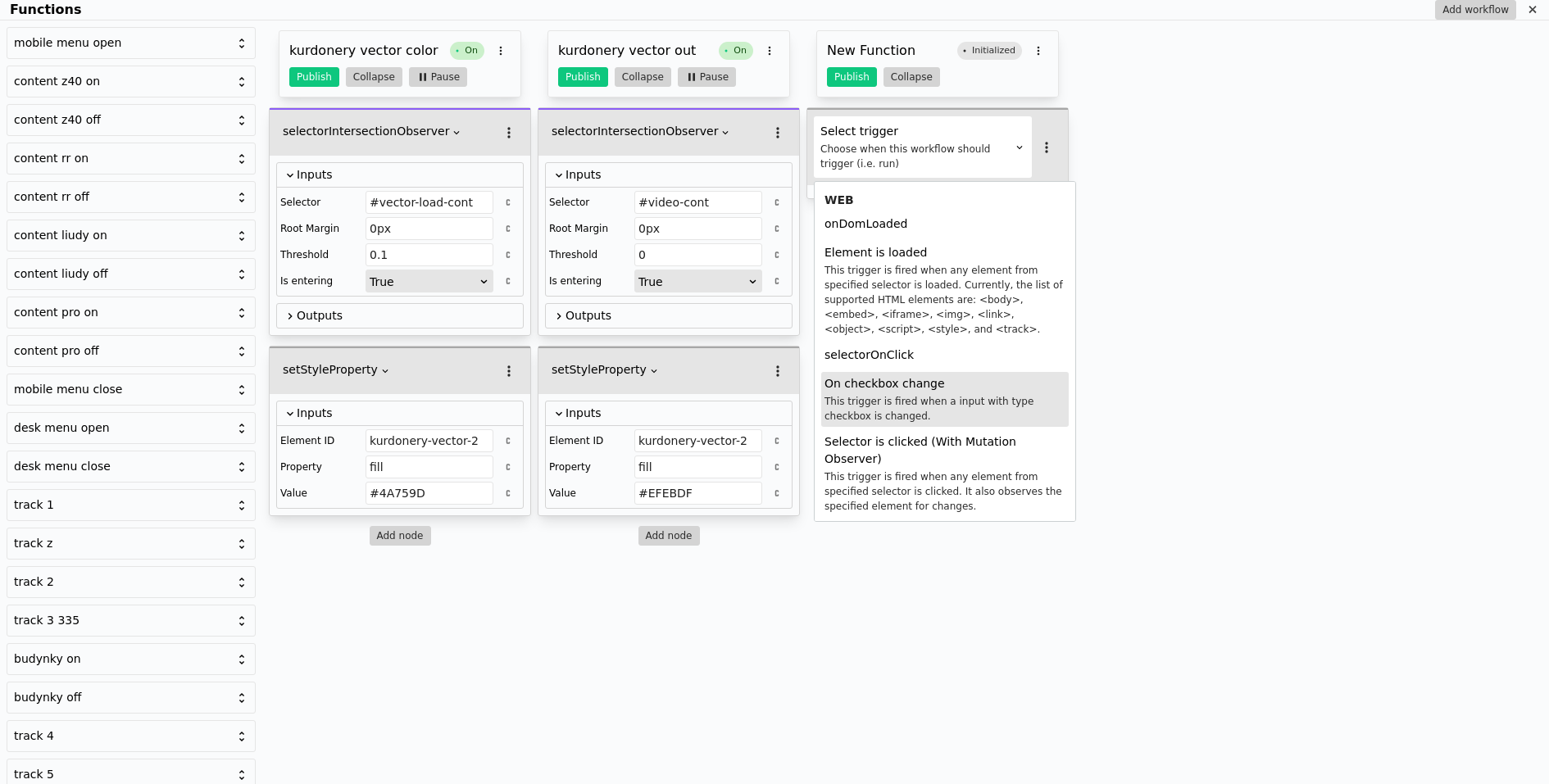
scroll to position [243, 0]
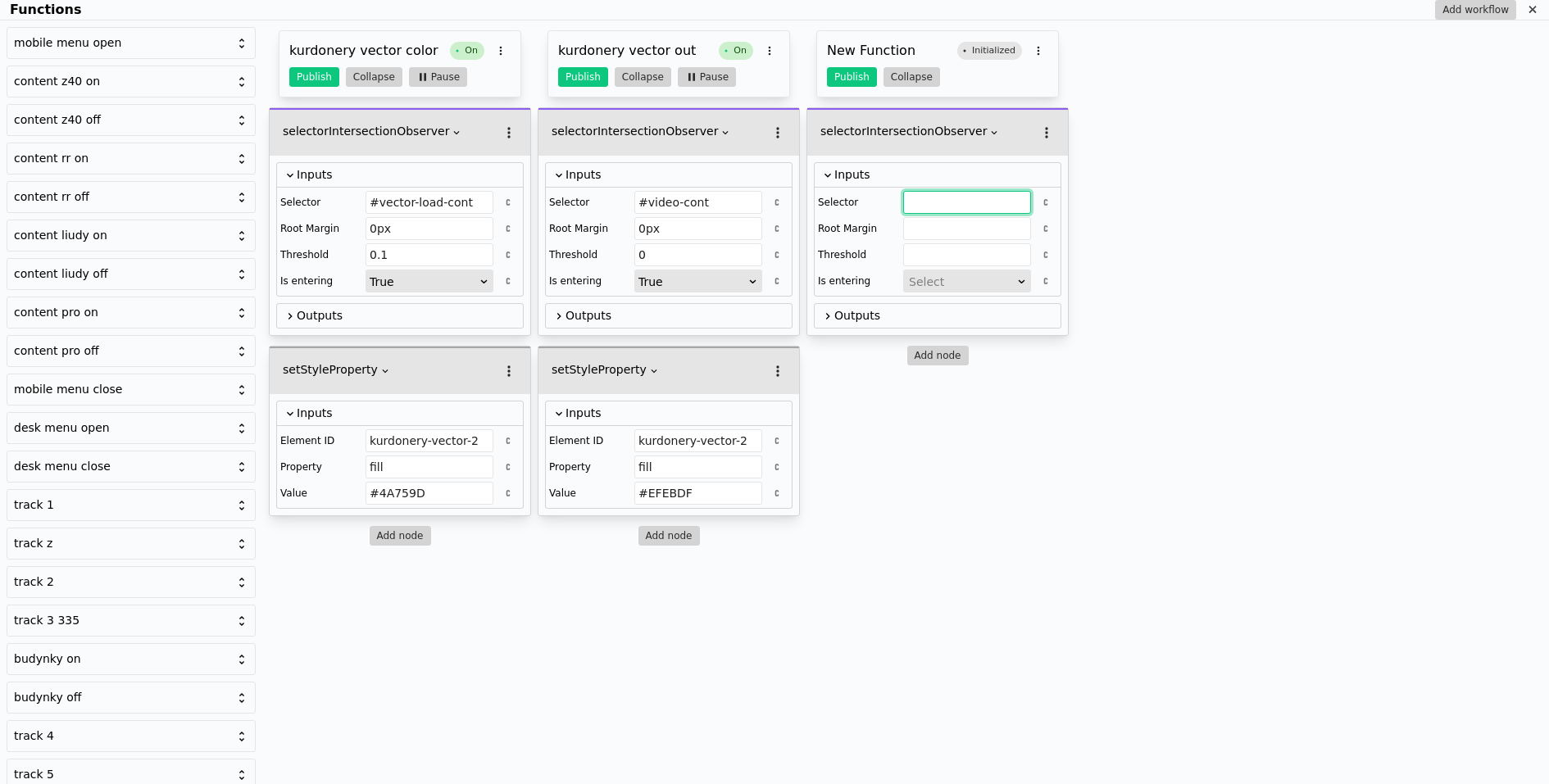
click at [920, 204] on input "Functions" at bounding box center [967, 202] width 128 height 23
paste input "#video-cont"
type input "#video-cont"
click at [919, 237] on div "Selector #video-cont Root Margin Threshold Is entering Select" at bounding box center [938, 242] width 246 height 109
type input "0px"
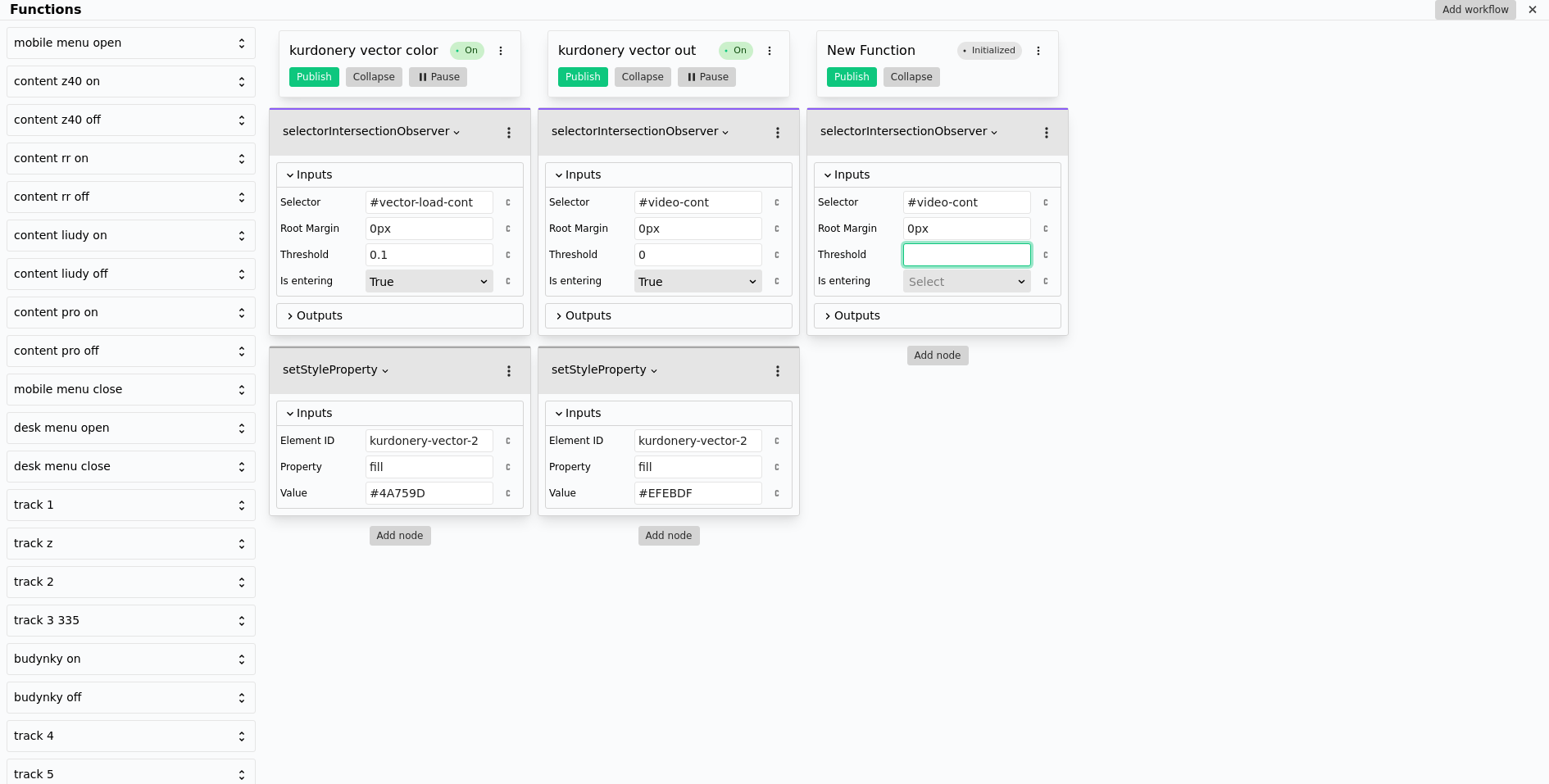
click at [910, 252] on input "Functions" at bounding box center [967, 255] width 128 height 23
type input "0"
click at [930, 283] on div "Select" at bounding box center [962, 282] width 106 height 23
click at [926, 326] on div "False" at bounding box center [967, 327] width 128 height 25
click at [934, 360] on button "Add node" at bounding box center [939, 356] width 62 height 19
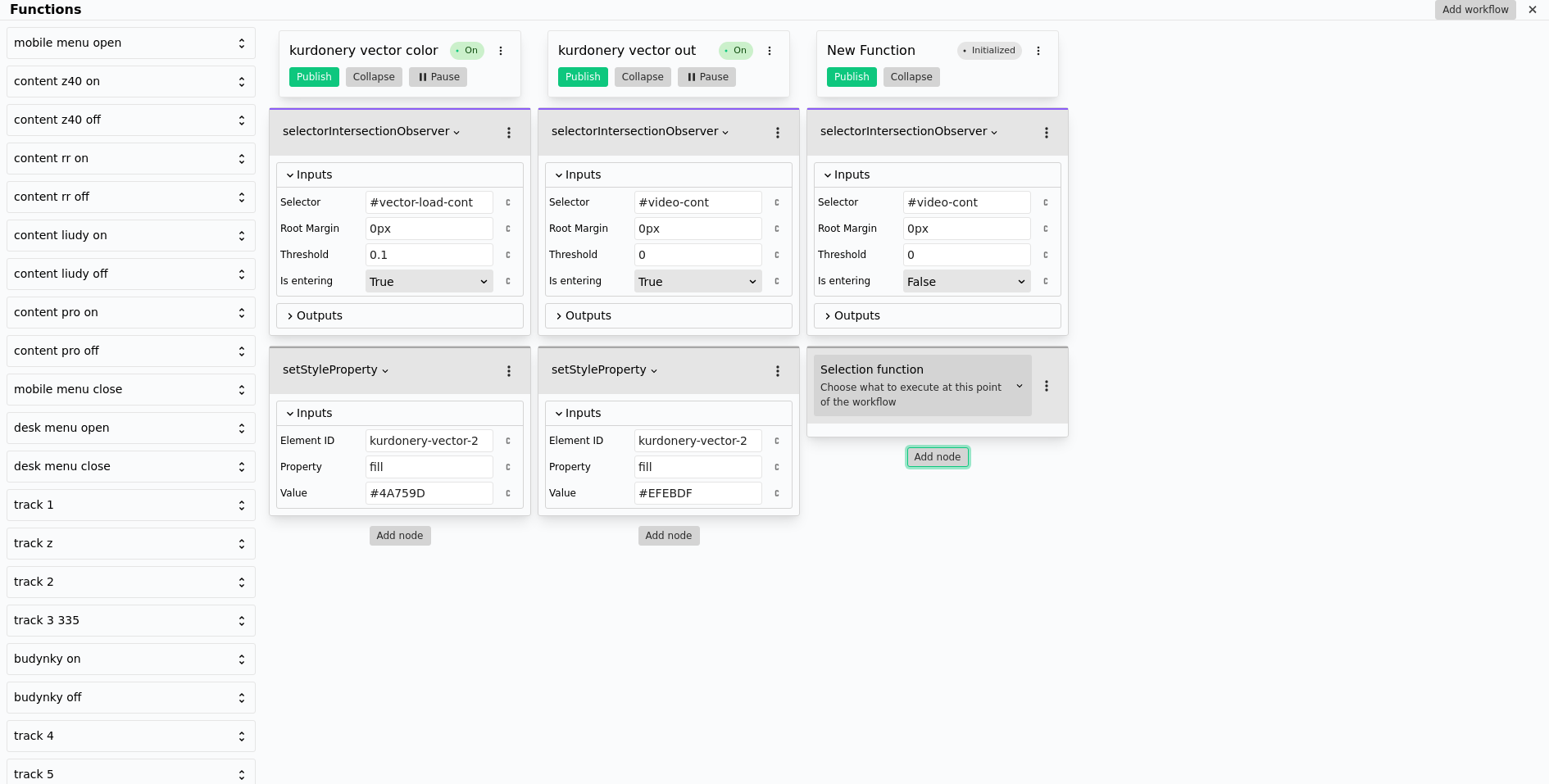
click at [904, 383] on div "Choose what to execute at this point of the workflow" at bounding box center [916, 395] width 192 height 29
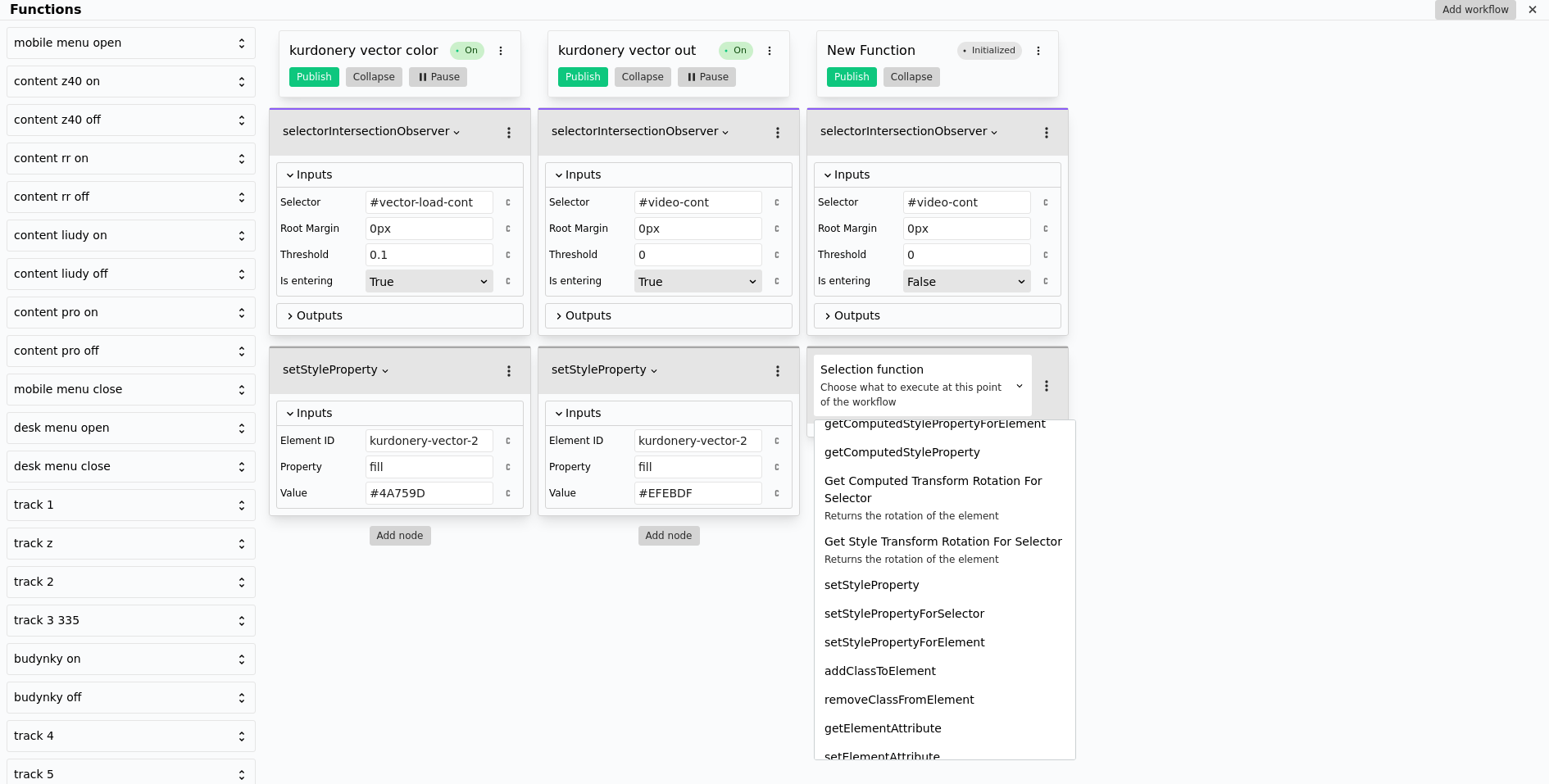
scroll to position [857, 0]
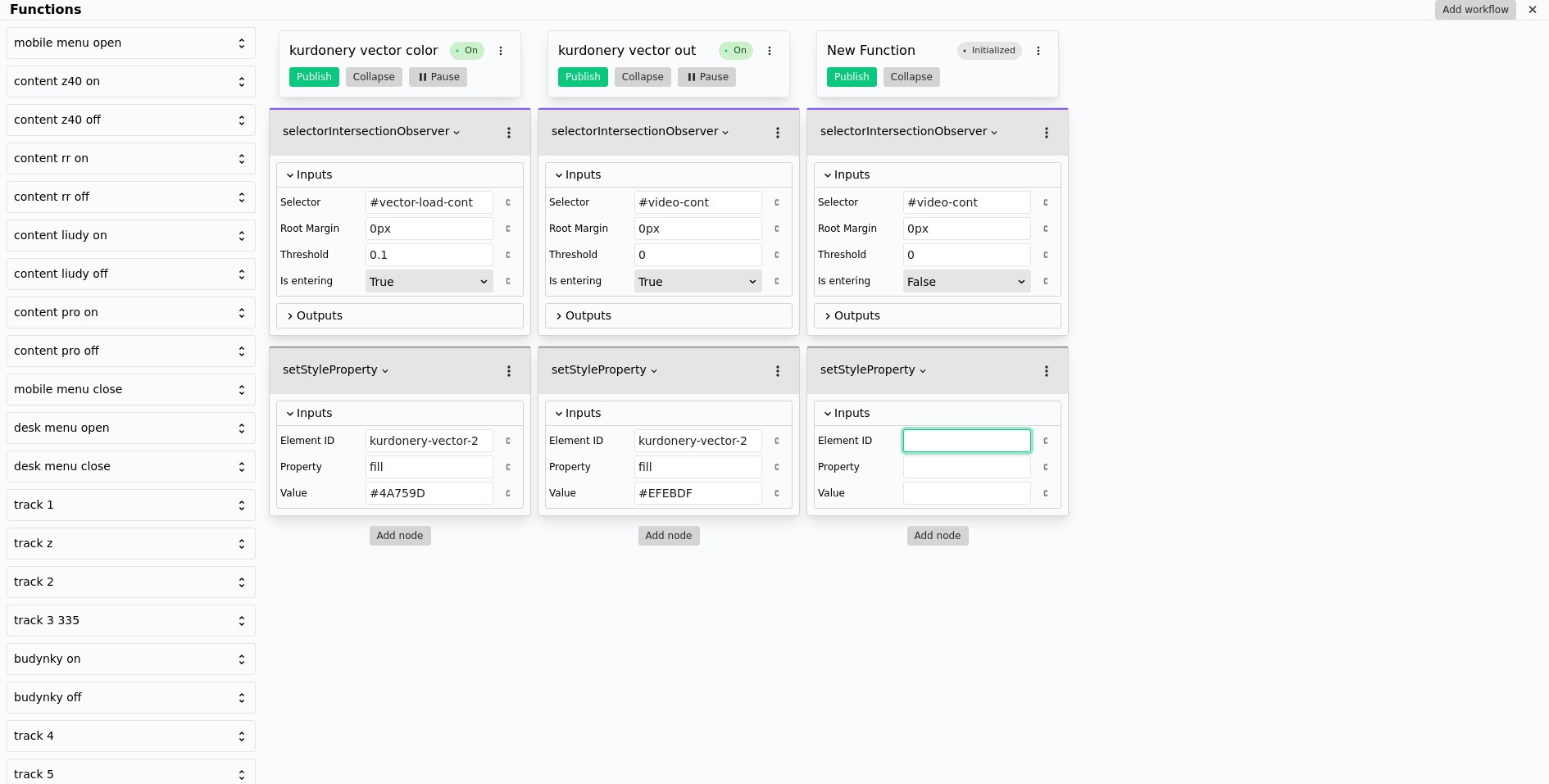
click at [953, 442] on input "Functions" at bounding box center [967, 441] width 128 height 23
paste input "#video-cont"
click at [463, 433] on input "kurdonery-vector-2" at bounding box center [429, 441] width 128 height 23
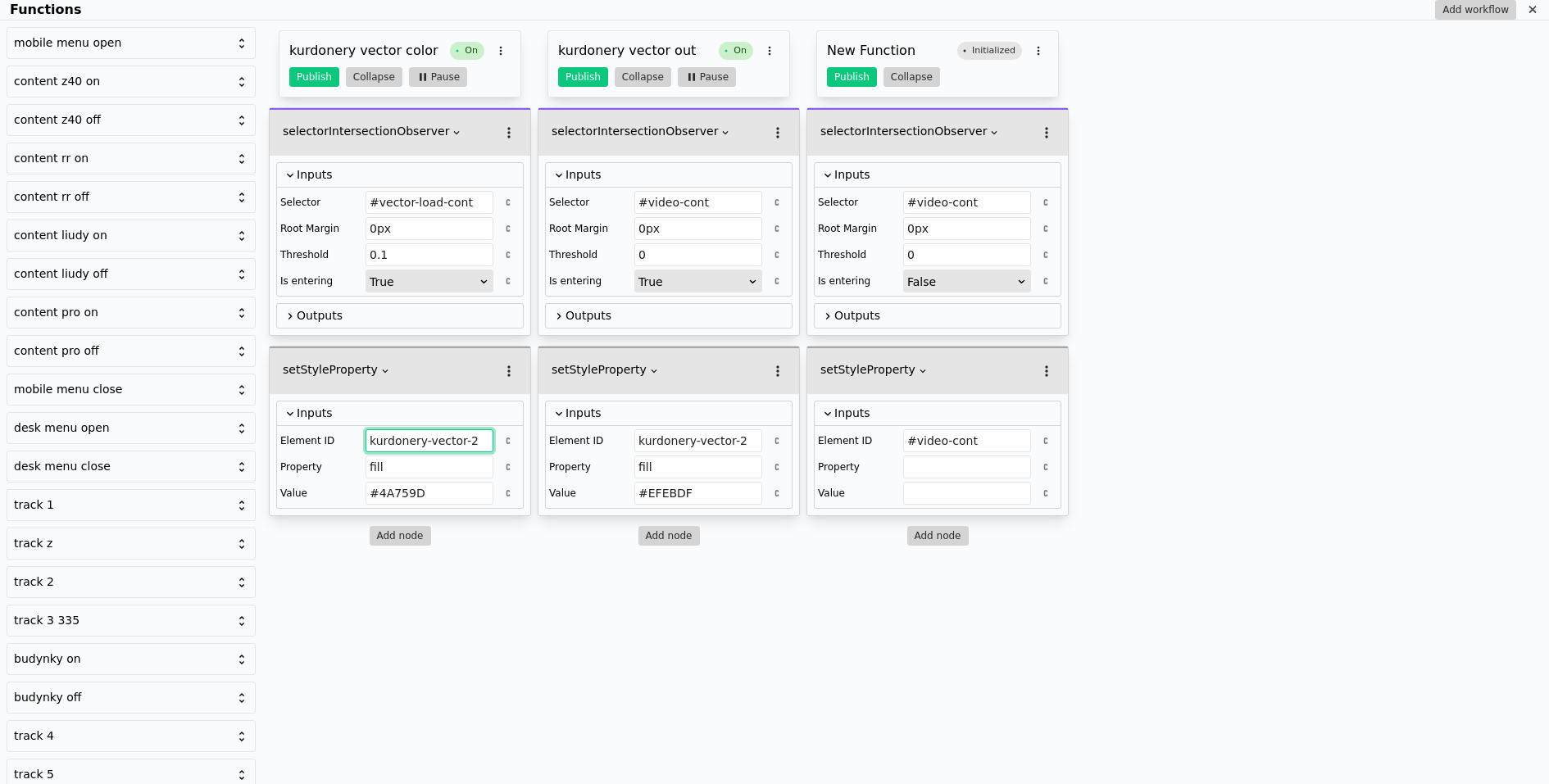
click at [463, 433] on input "kurdonery-vector-2" at bounding box center [429, 441] width 128 height 23
click at [914, 440] on input "#video-cont" at bounding box center [967, 441] width 128 height 23
paste input "kurdonery-vector-2"
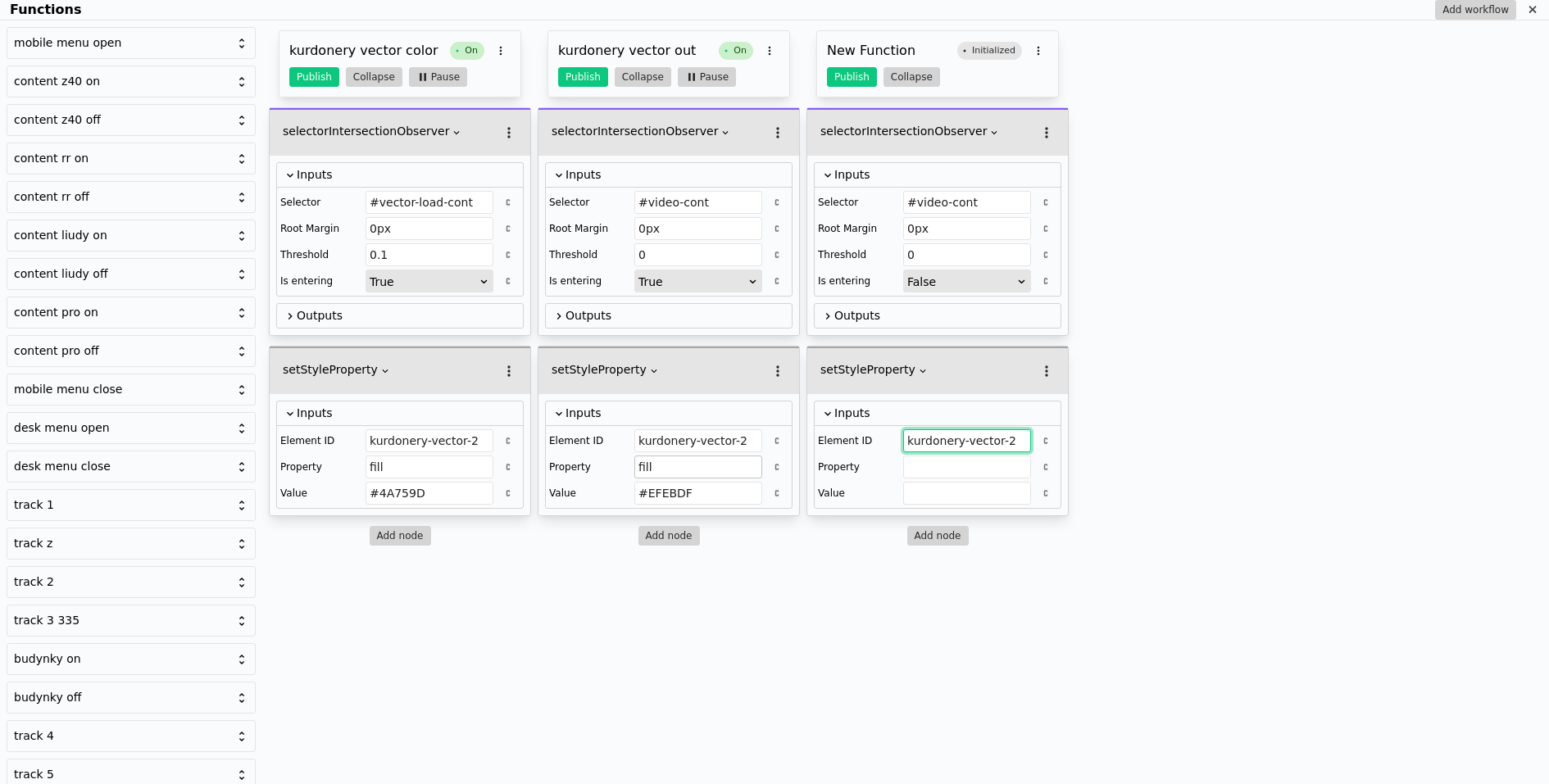
type input "kurdonery-vector-2"
click at [659, 469] on input "fill" at bounding box center [698, 467] width 128 height 23
click at [941, 456] on input "Functions" at bounding box center [967, 467] width 128 height 23
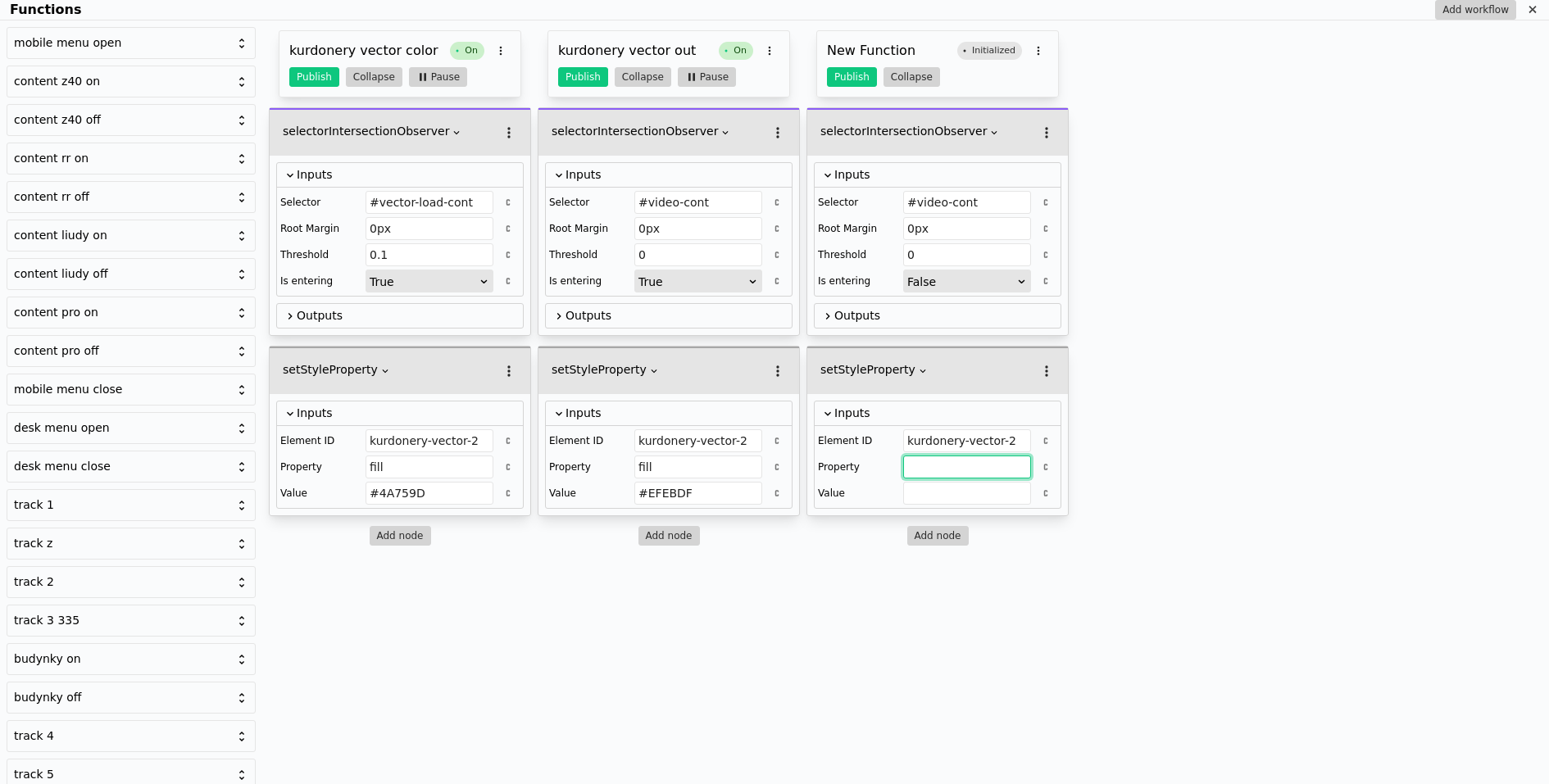
paste input "fill"
type input "fill"
click at [468, 497] on input "#4A759D" at bounding box center [429, 494] width 128 height 23
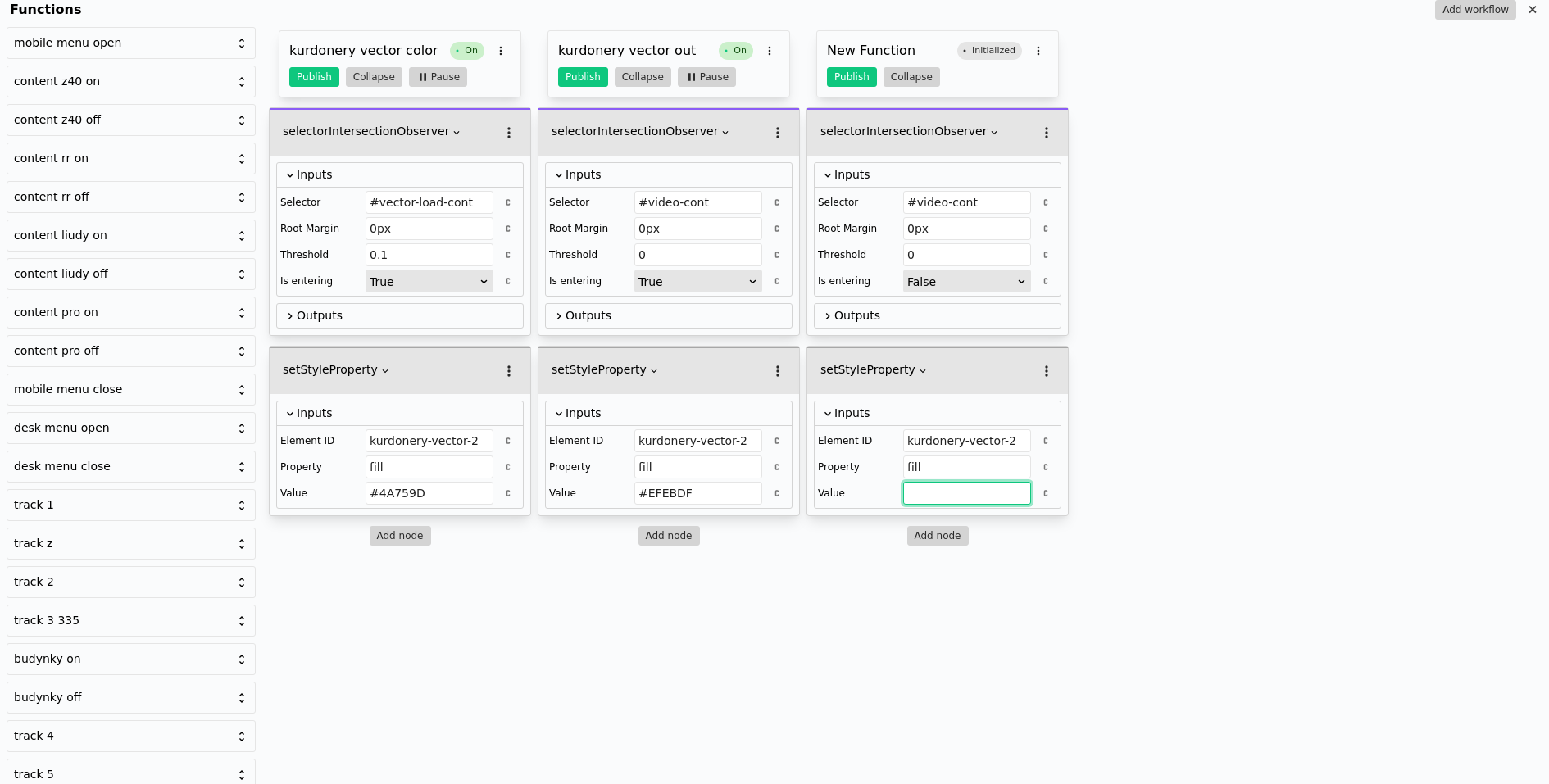
click at [915, 496] on input "Functions" at bounding box center [967, 494] width 128 height 23
paste input "#4A759D"
type input "#4A759D"
click at [850, 74] on button "Publish" at bounding box center [852, 77] width 50 height 19
click at [1525, 5] on div "Functions" at bounding box center [1533, 10] width 19 height 19
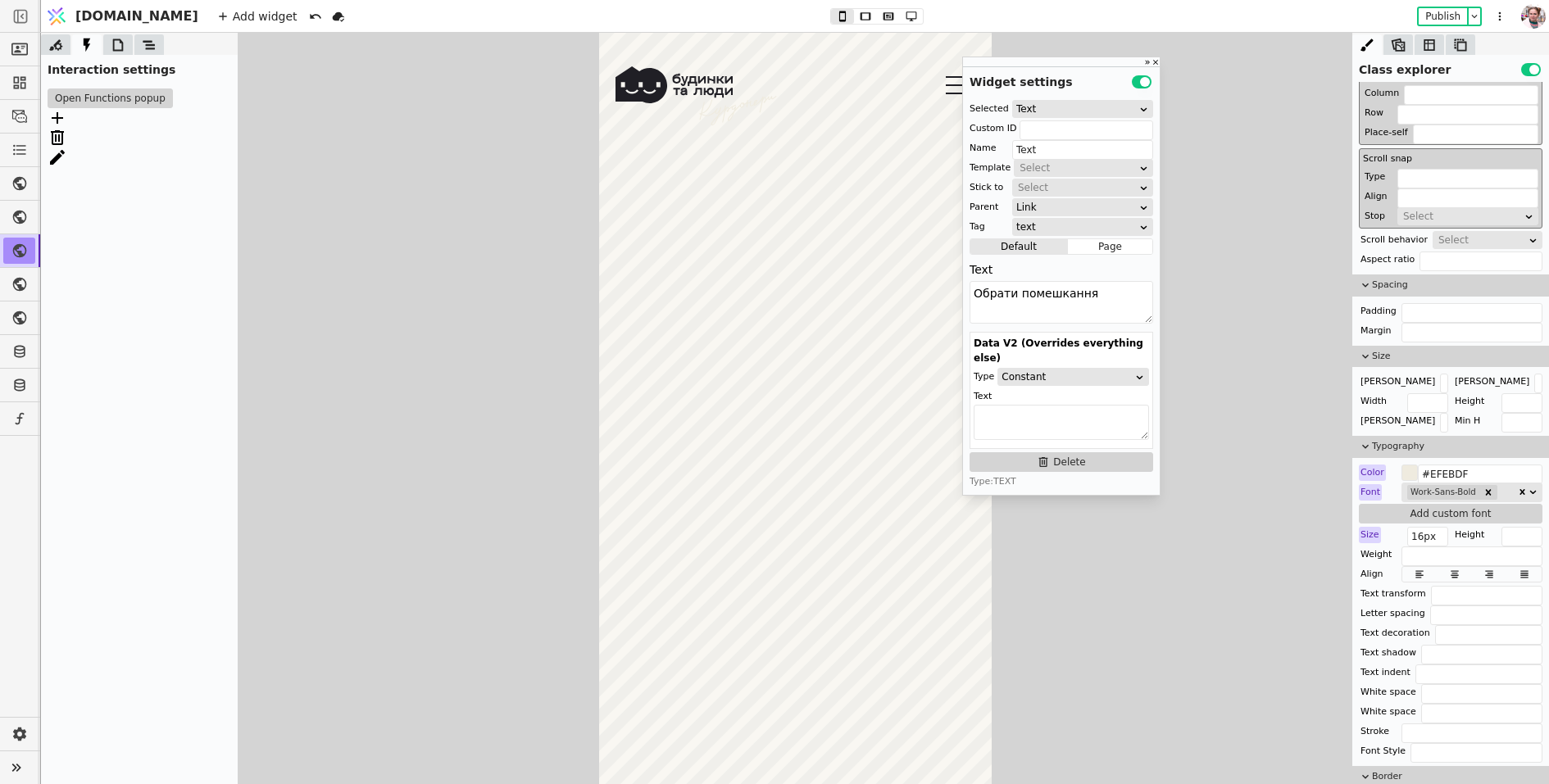
click at [1442, 5] on div "Add widget Publish" at bounding box center [862, 16] width 1311 height 32
click at [1442, 14] on button "Publish" at bounding box center [1443, 16] width 49 height 17
click at [83, 100] on button "Open Functions popup" at bounding box center [110, 98] width 125 height 19
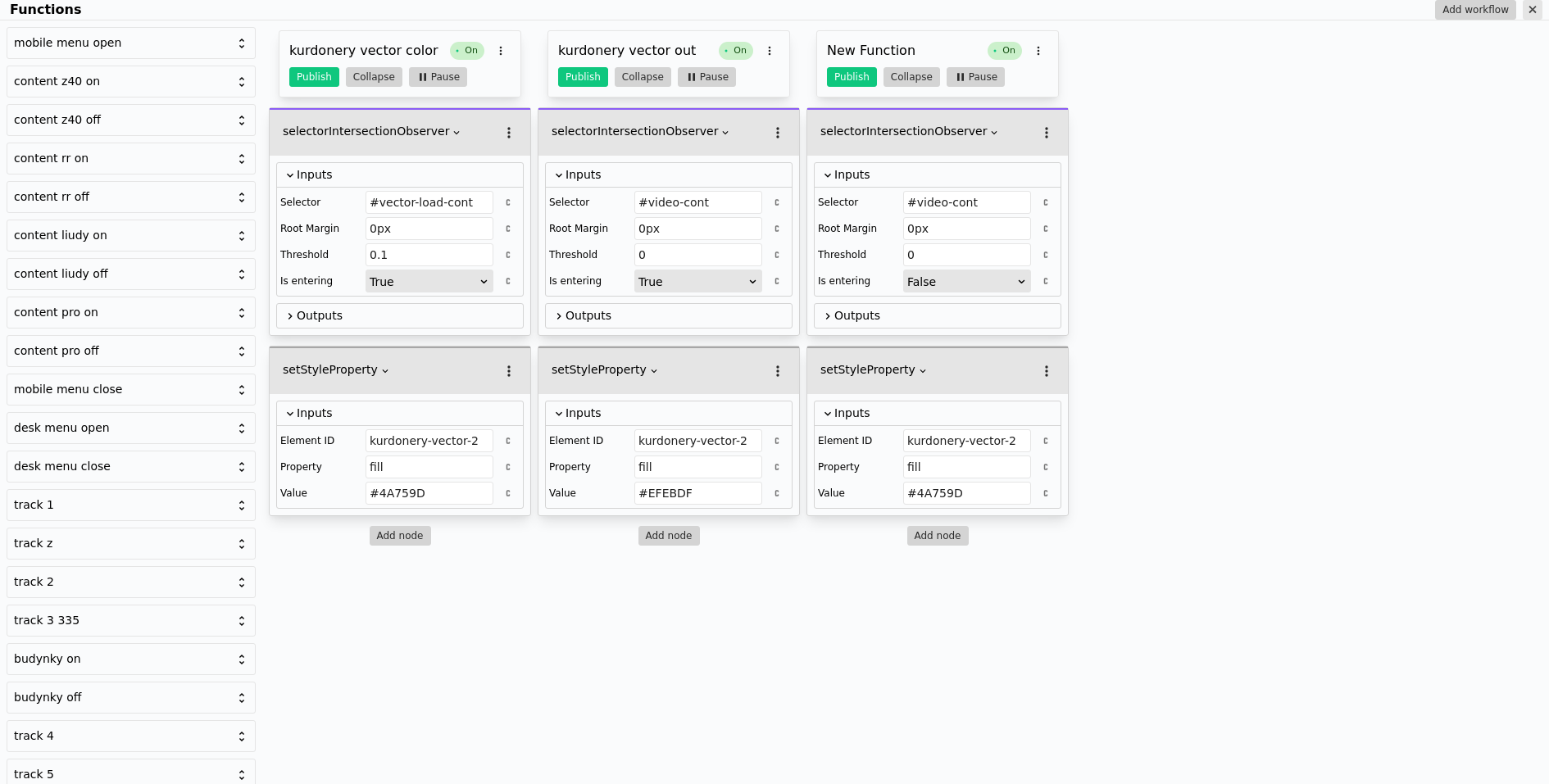
click at [1531, 6] on icon "Functions" at bounding box center [1532, 10] width 13 height 13
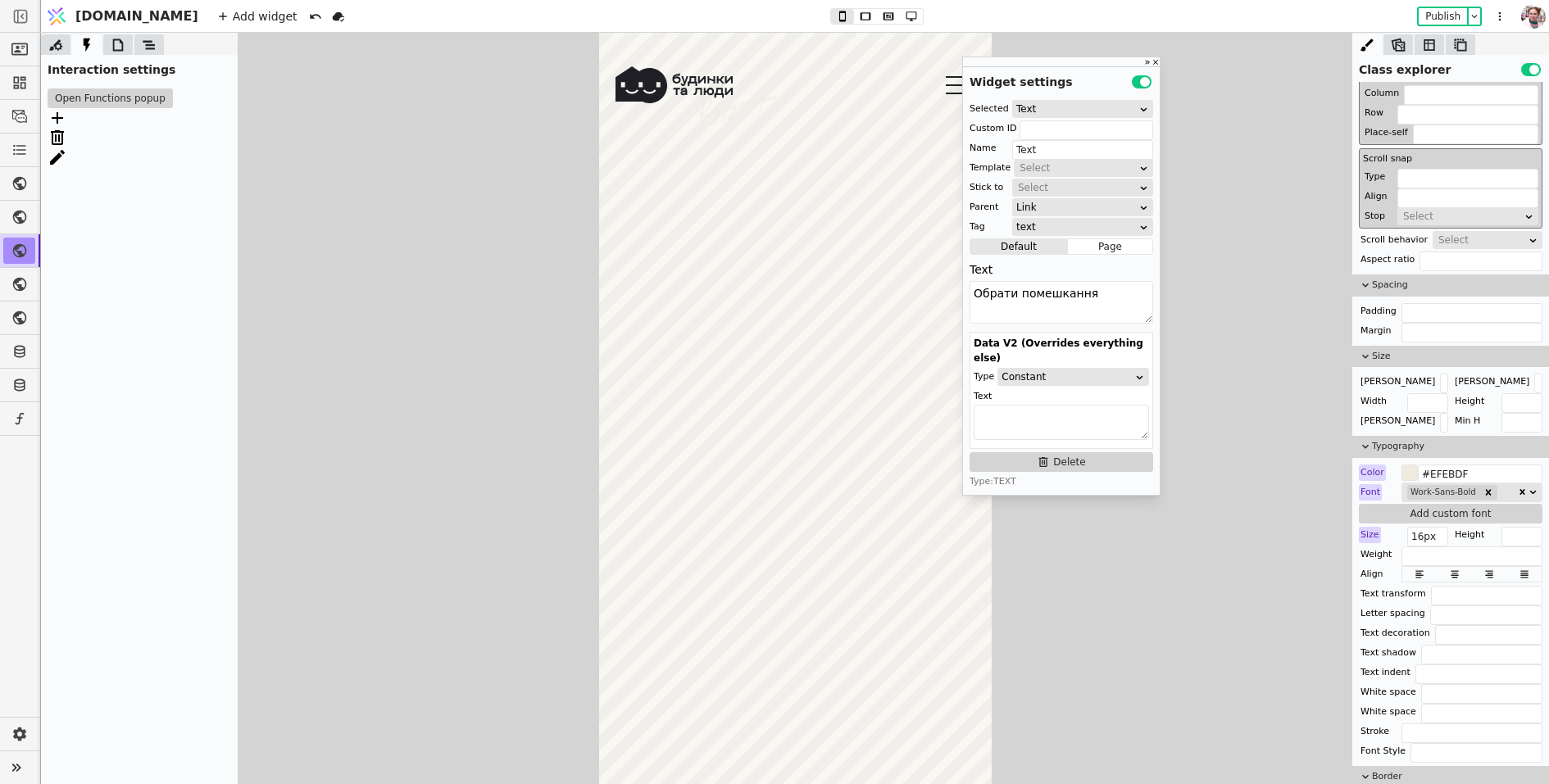
click at [1407, 44] on div at bounding box center [1398, 44] width 29 height 20
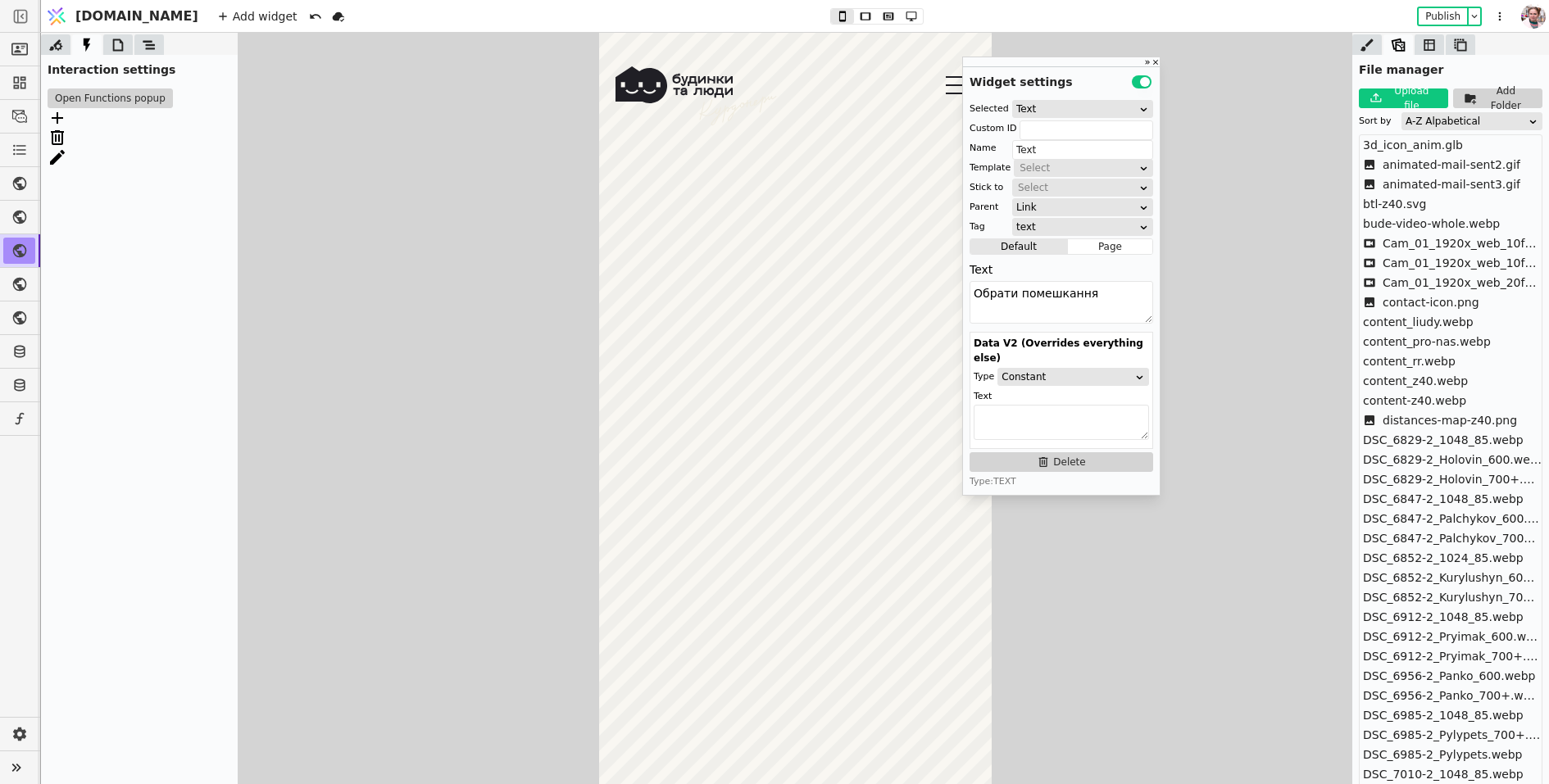
click at [1410, 100] on div "Upload file" at bounding box center [1414, 98] width 55 height 29
click at [1424, 123] on div "A-Z Alpabetical" at bounding box center [1467, 121] width 122 height 17
click at [1427, 191] on div "Upload timestamp" at bounding box center [1472, 191] width 140 height 25
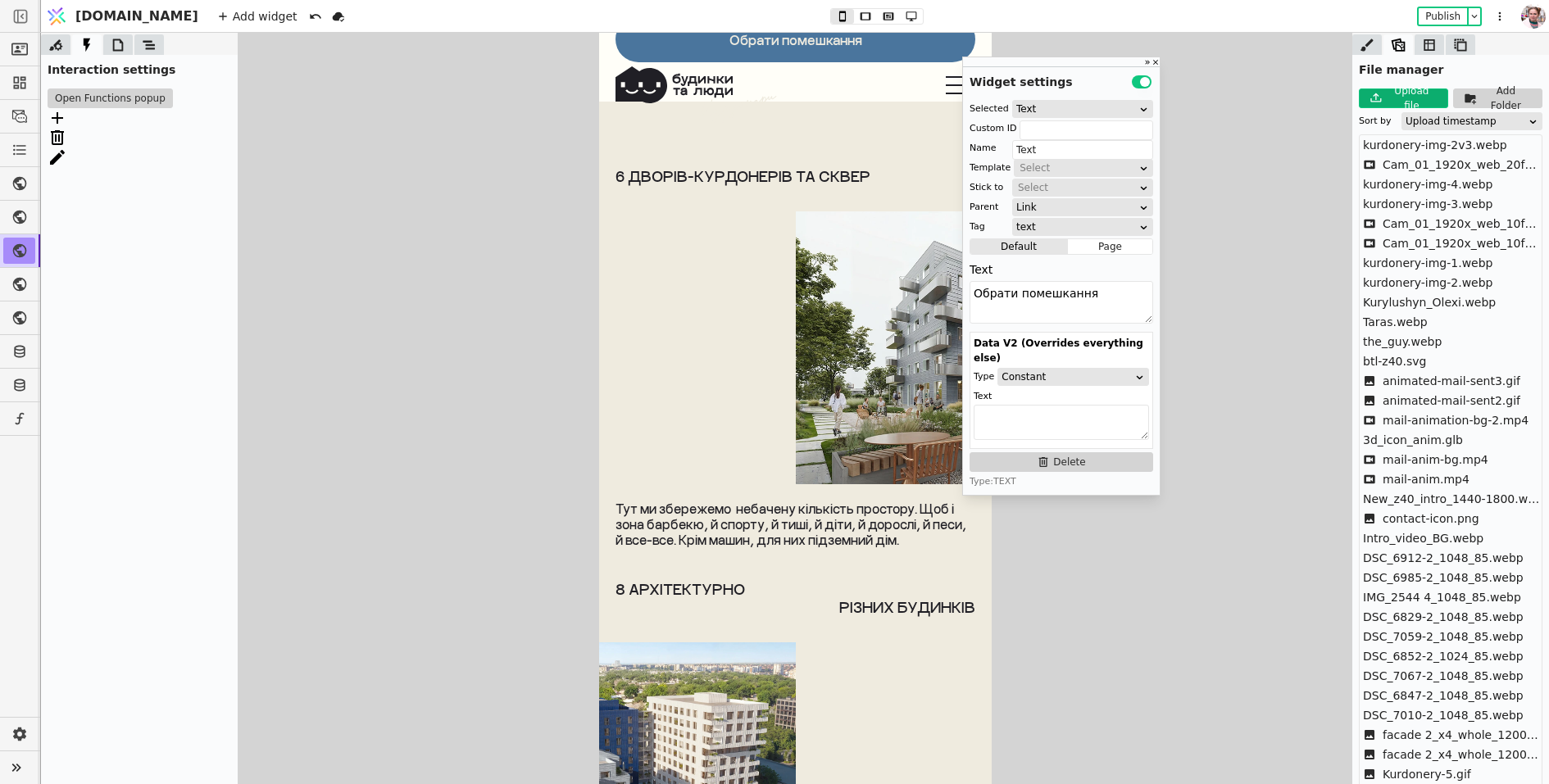
scroll to position [7090, 0]
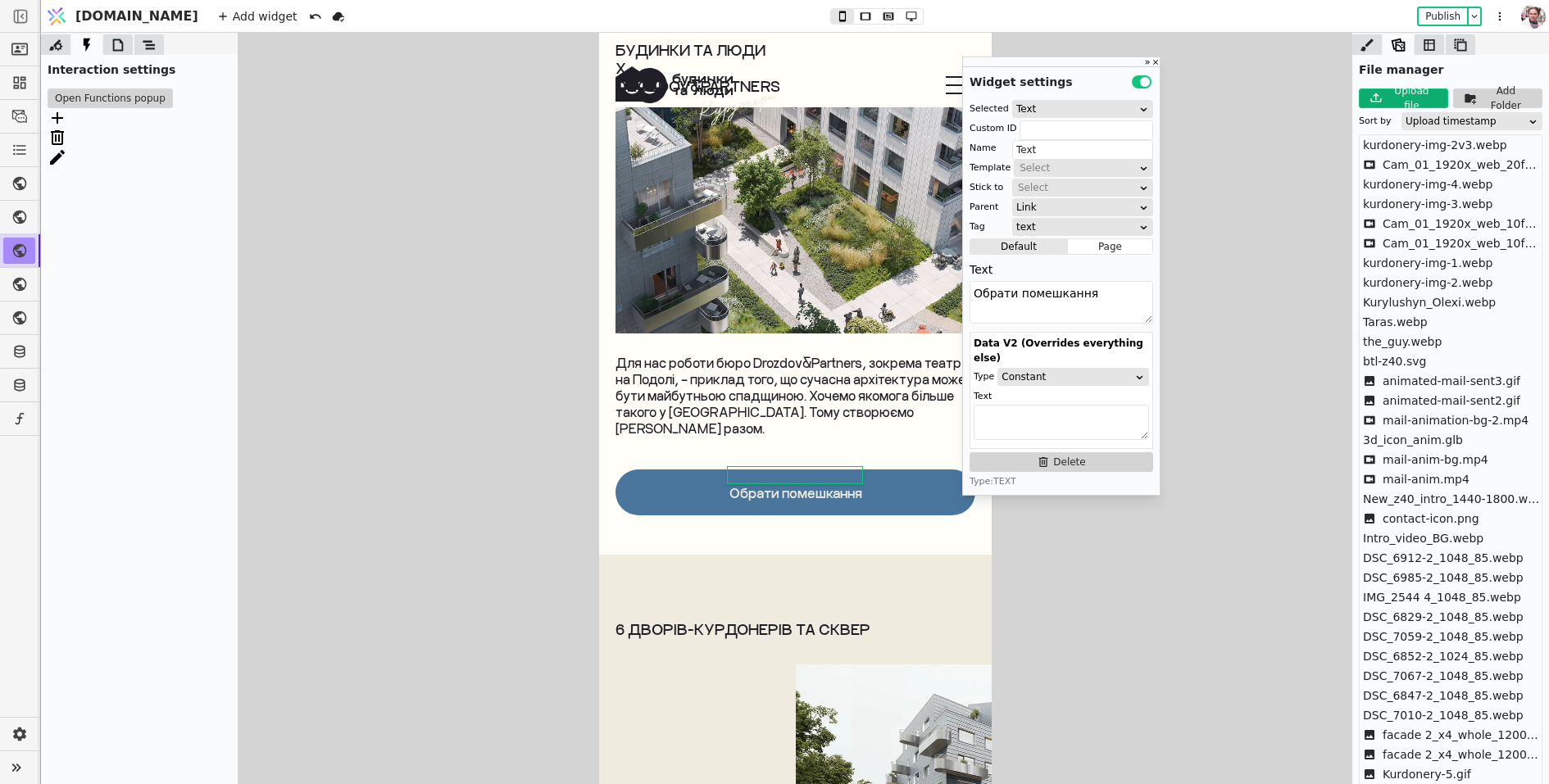
click at [653, 281] on img at bounding box center [795, 221] width 360 height 226
type input "Image"
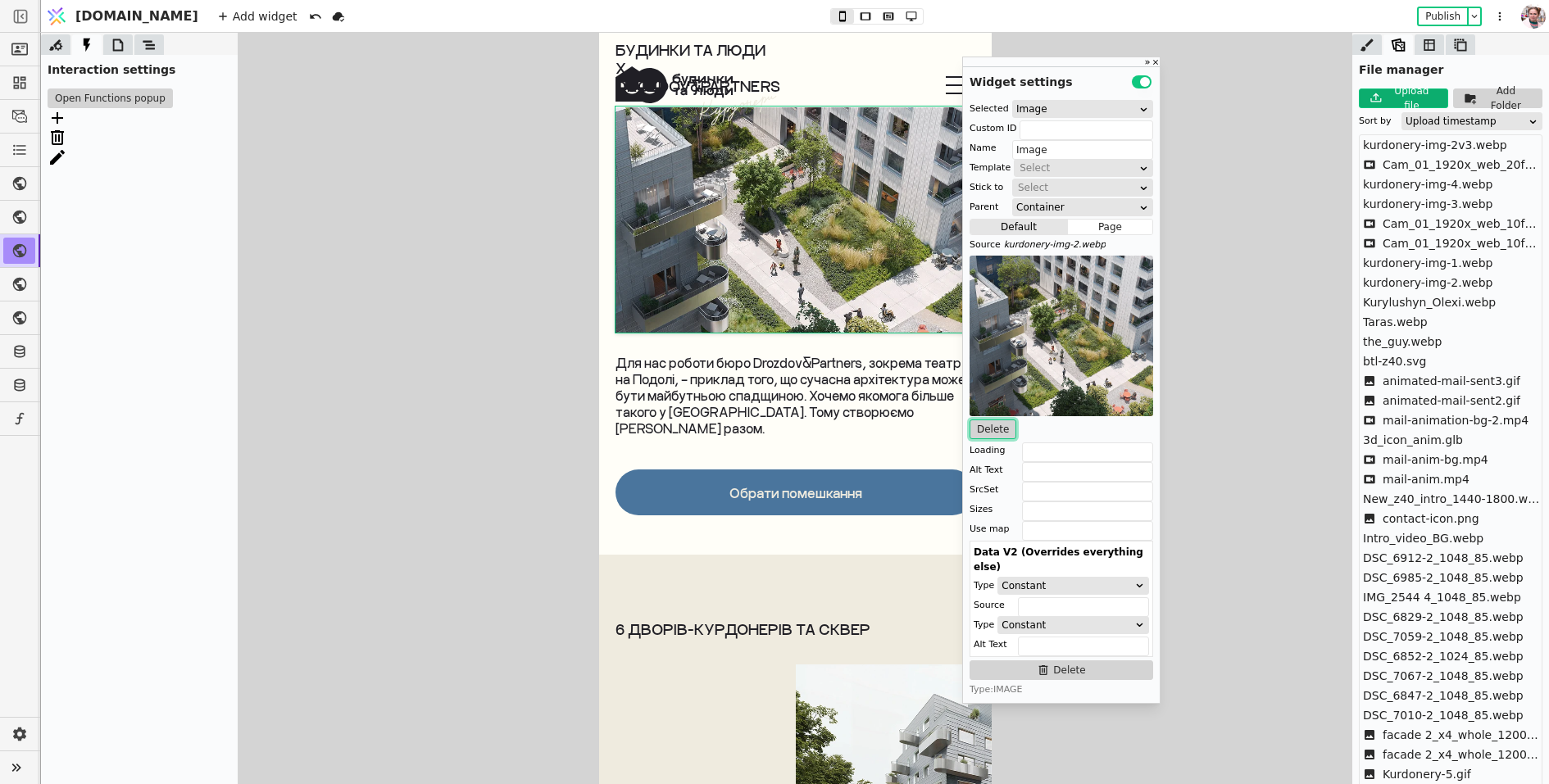
click at [989, 436] on button "Delete" at bounding box center [993, 429] width 47 height 19
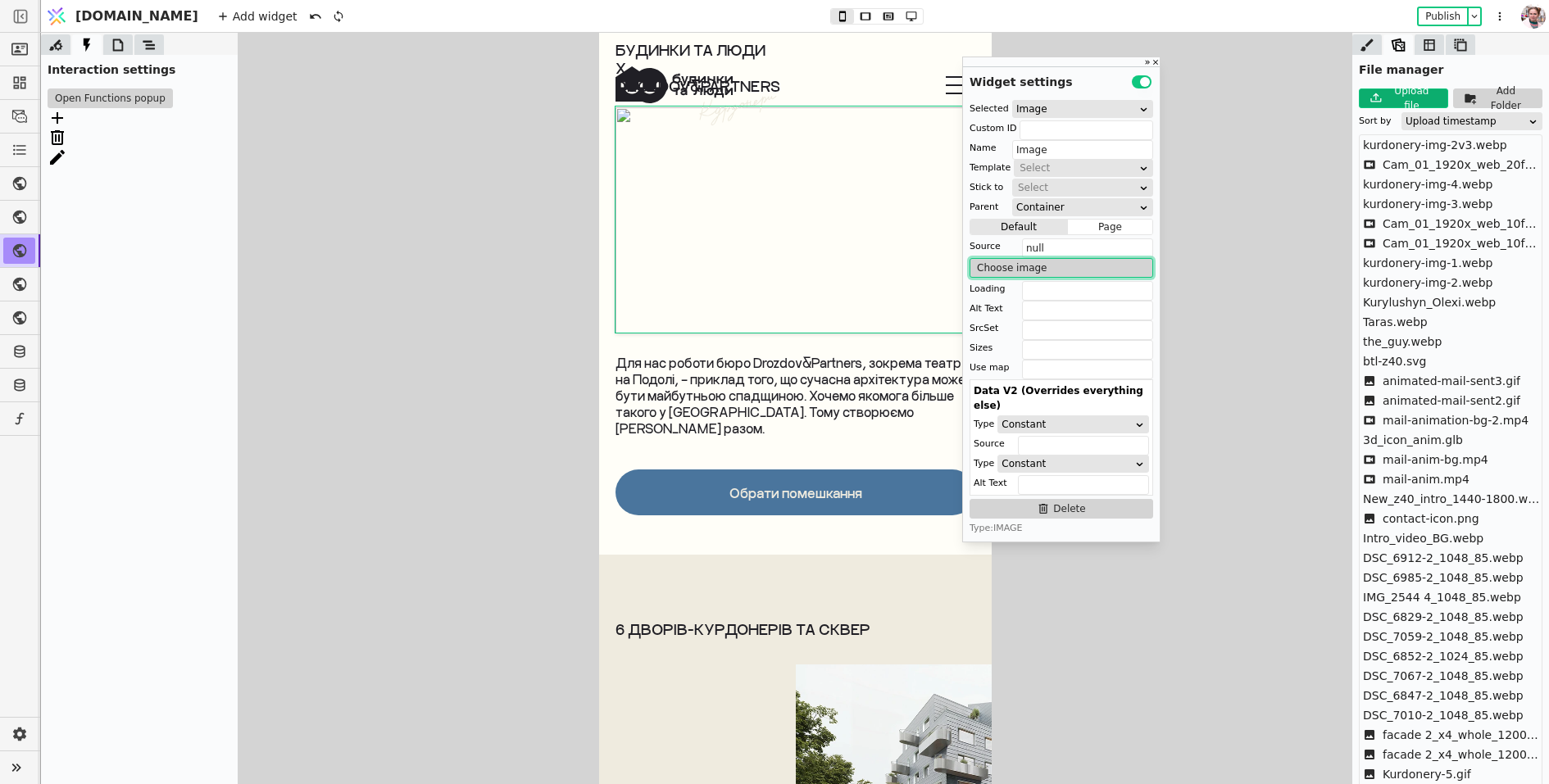
click at [1017, 273] on button "Choose image" at bounding box center [1062, 268] width 184 height 19
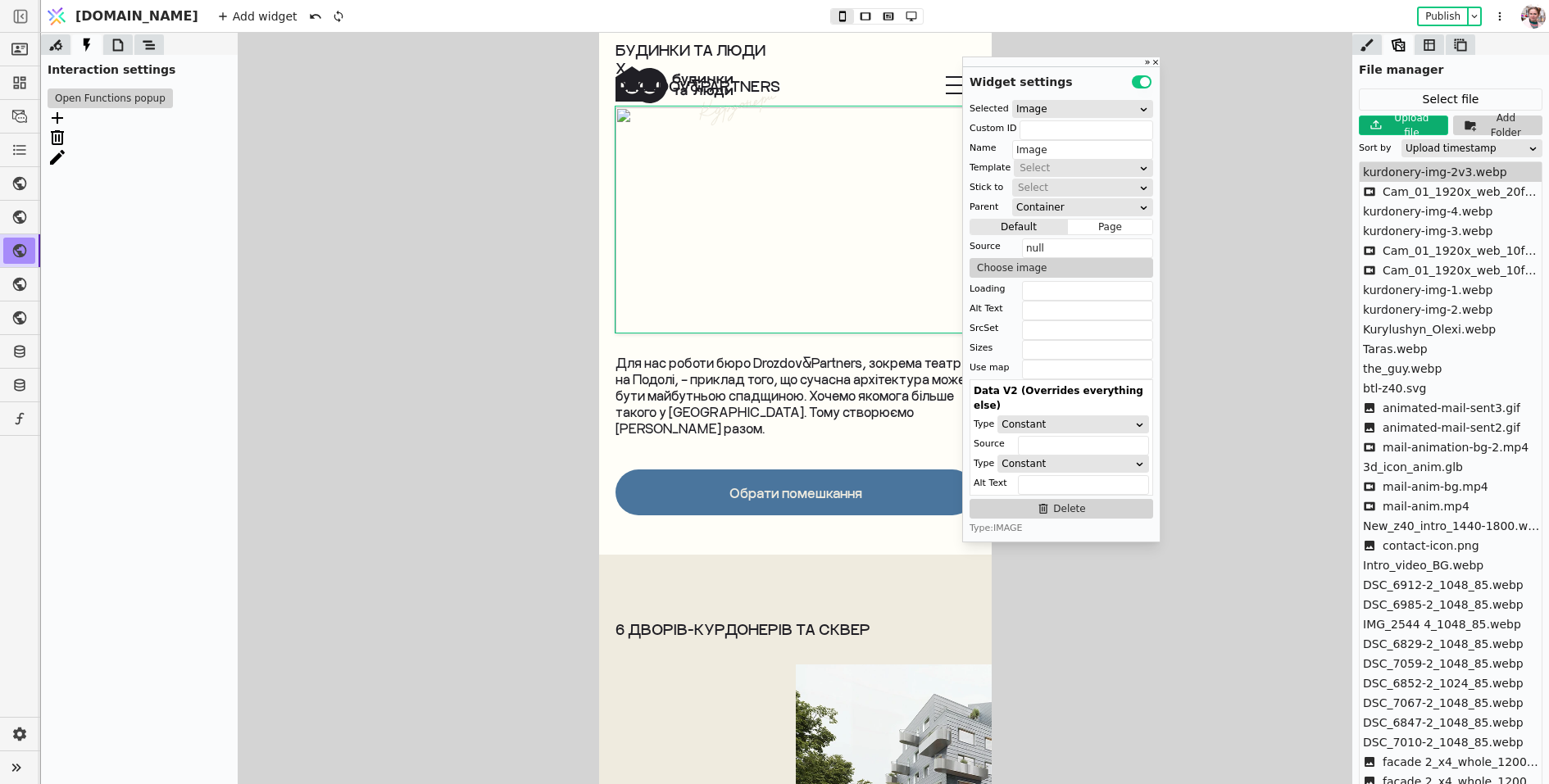
click at [1378, 174] on span "kurdonery-img-2v3.webp" at bounding box center [1435, 172] width 144 height 17
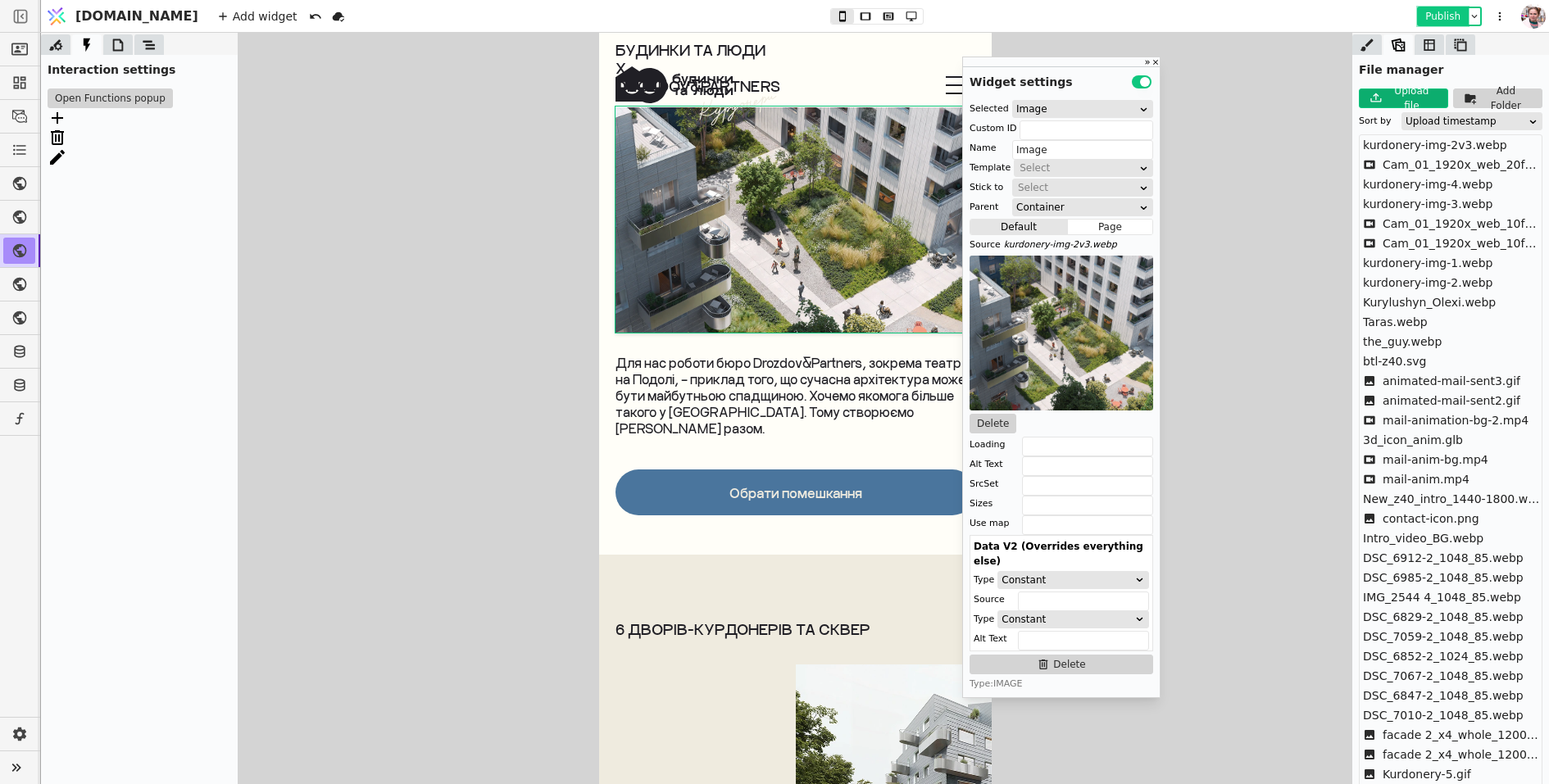
click at [1449, 19] on button "Publish" at bounding box center [1443, 16] width 49 height 17
